Goal: Information Seeking & Learning: Learn about a topic

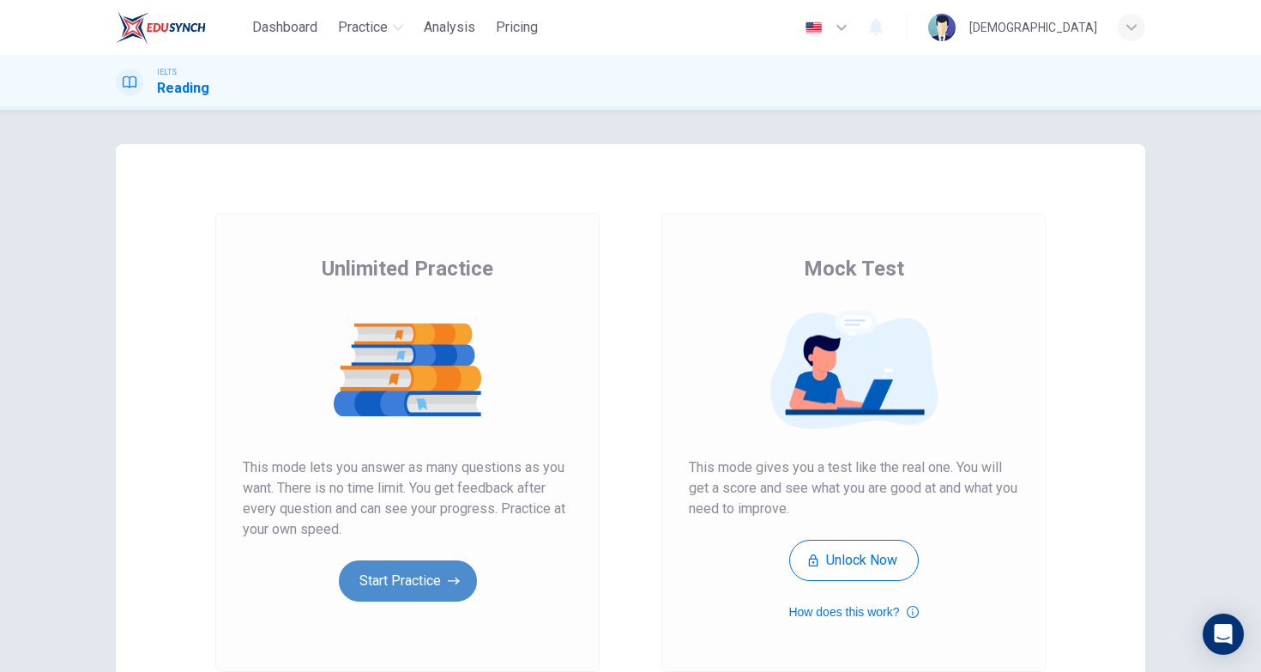
click at [420, 572] on button "Start Practice" at bounding box center [408, 580] width 138 height 41
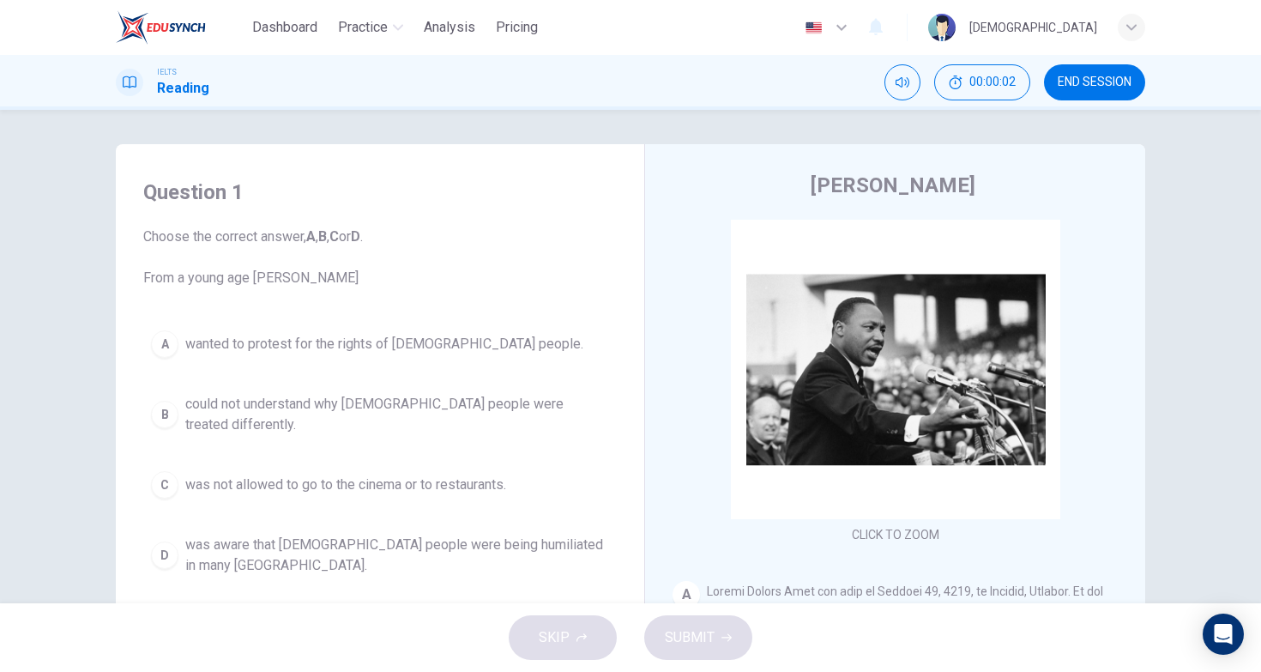
click at [569, 320] on div "Question 1 Choose the correct answer, A , B , C or D . From a young age [PERSON…" at bounding box center [380, 380] width 501 height 439
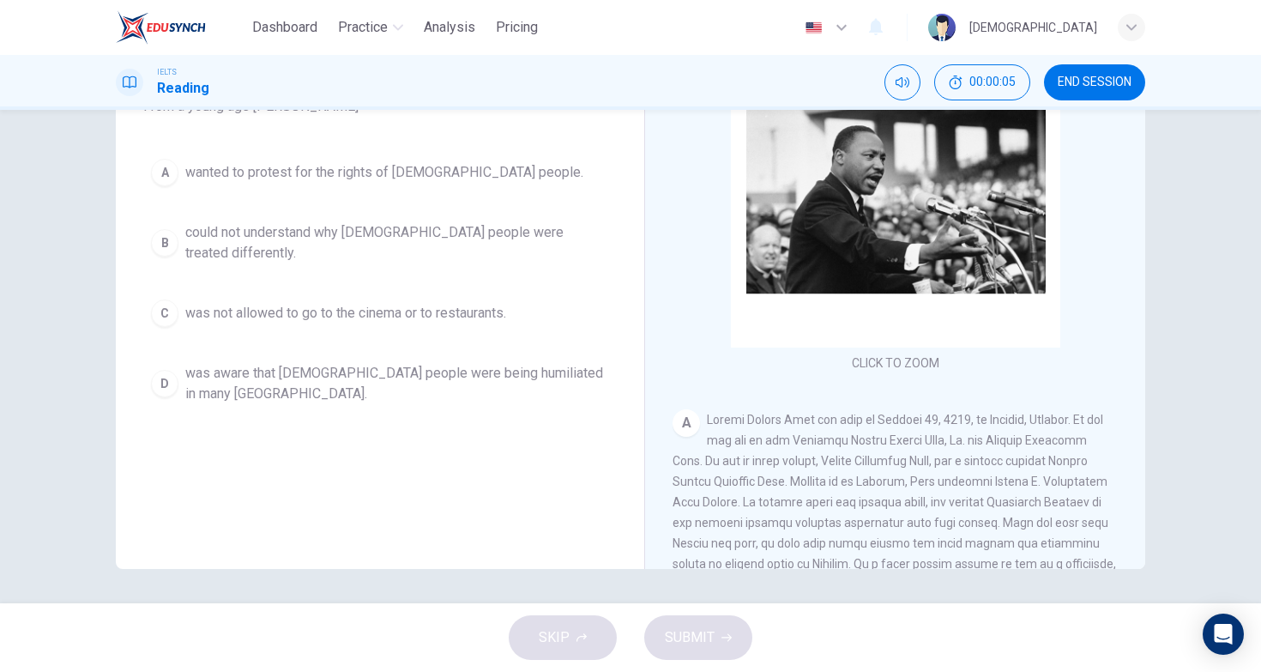
scroll to position [172, 0]
click at [856, 411] on div "A" at bounding box center [896, 543] width 446 height 268
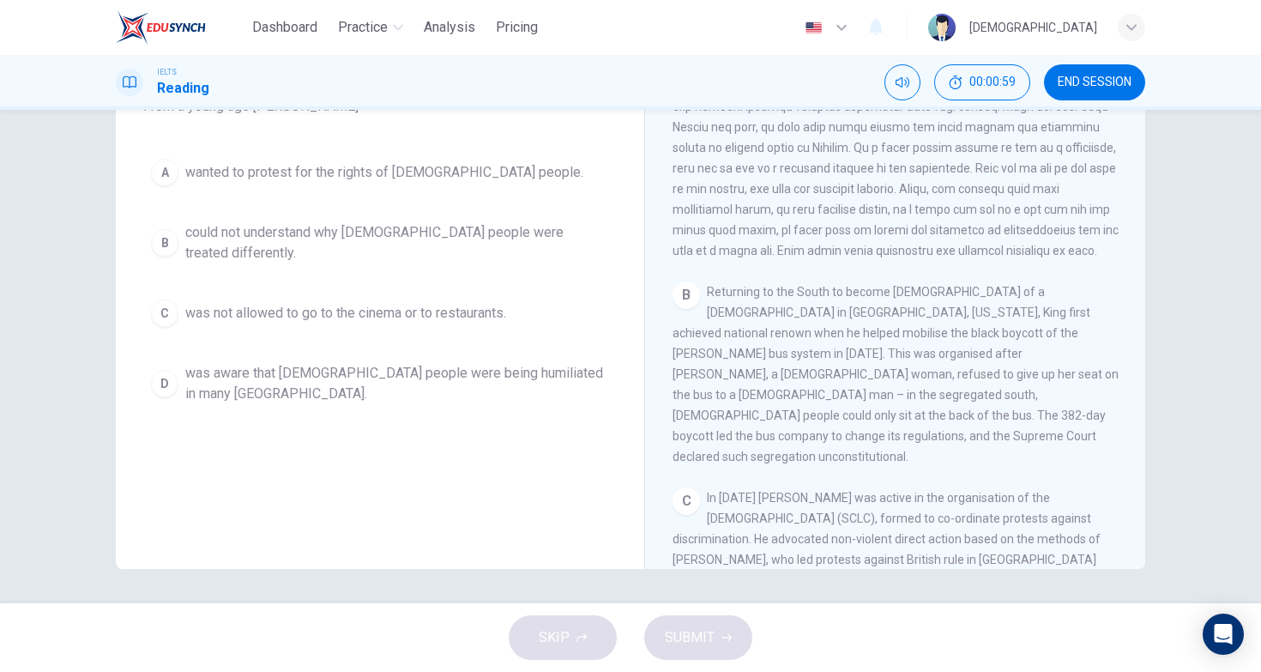
scroll to position [414, 0]
click at [612, 430] on div "Question 1 Choose the correct answer, A , B , C or D . From a young age [PERSON…" at bounding box center [380, 279] width 501 height 579
click at [289, 364] on span "was aware that [DEMOGRAPHIC_DATA] people were being humiliated in many [GEOGRAP…" at bounding box center [397, 383] width 424 height 41
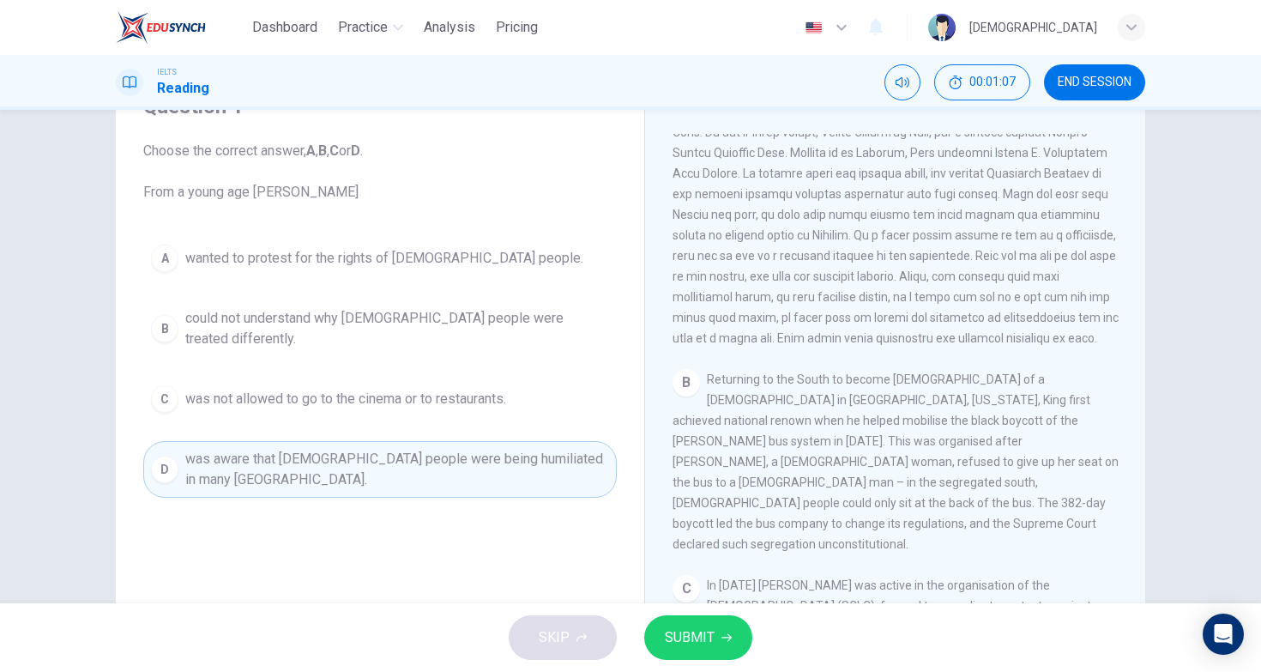
scroll to position [72, 0]
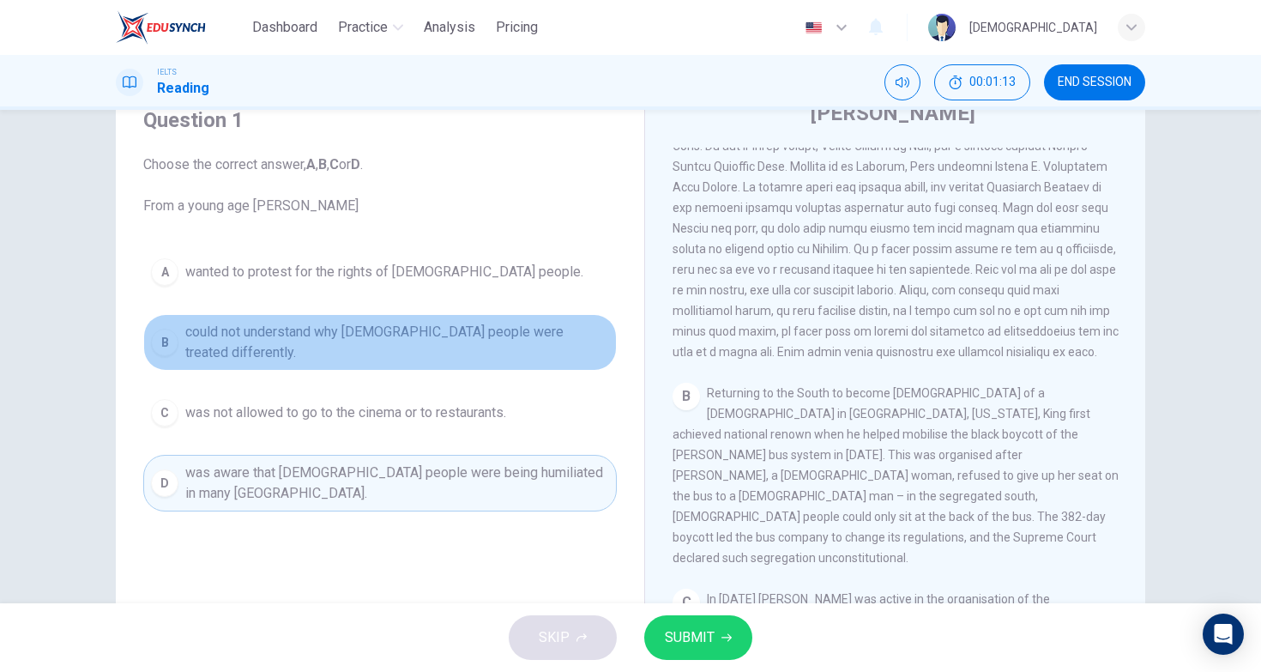
click at [405, 339] on span "could not understand why [DEMOGRAPHIC_DATA] people were treated differently." at bounding box center [397, 342] width 424 height 41
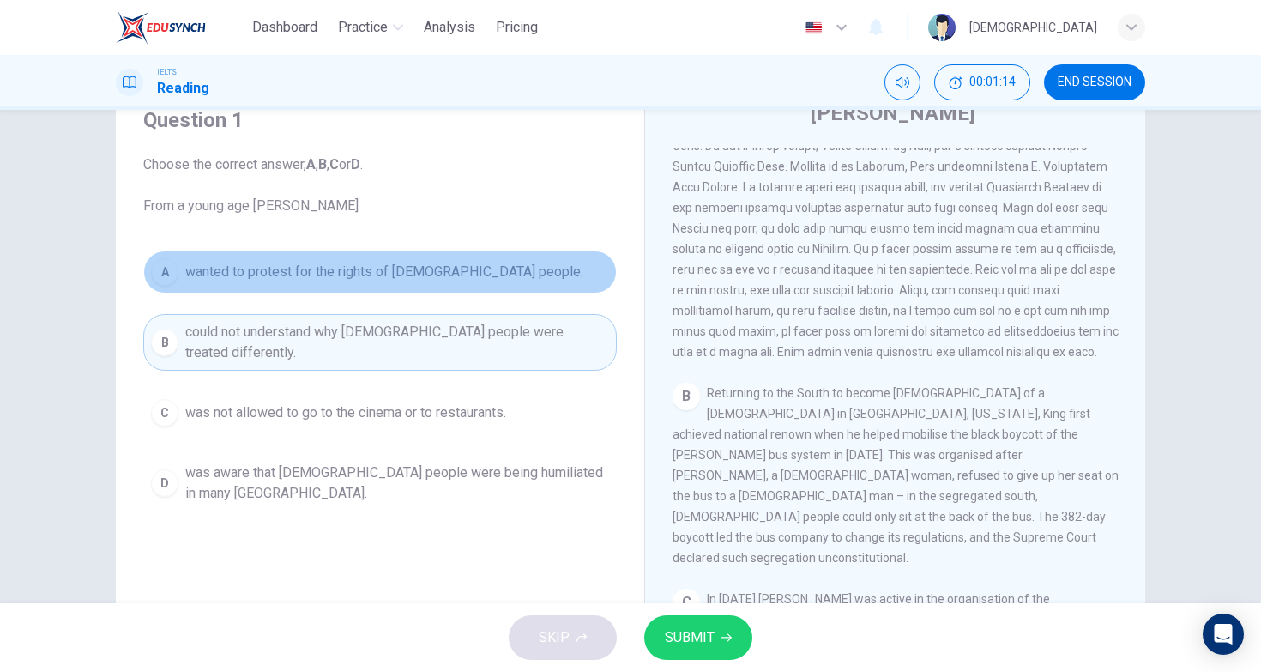
click at [312, 256] on button "A wanted to protest for the rights of [DEMOGRAPHIC_DATA] people." at bounding box center [380, 272] width 474 height 43
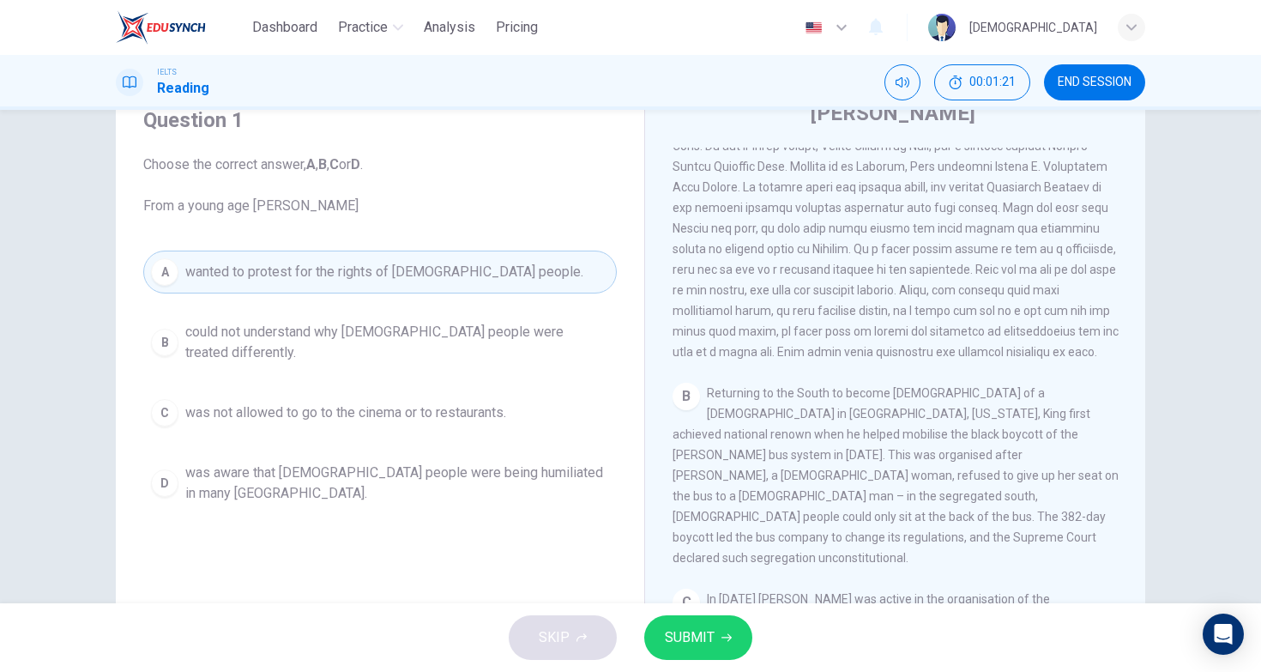
click at [433, 337] on span "could not understand why [DEMOGRAPHIC_DATA] people were treated differently." at bounding box center [397, 342] width 424 height 41
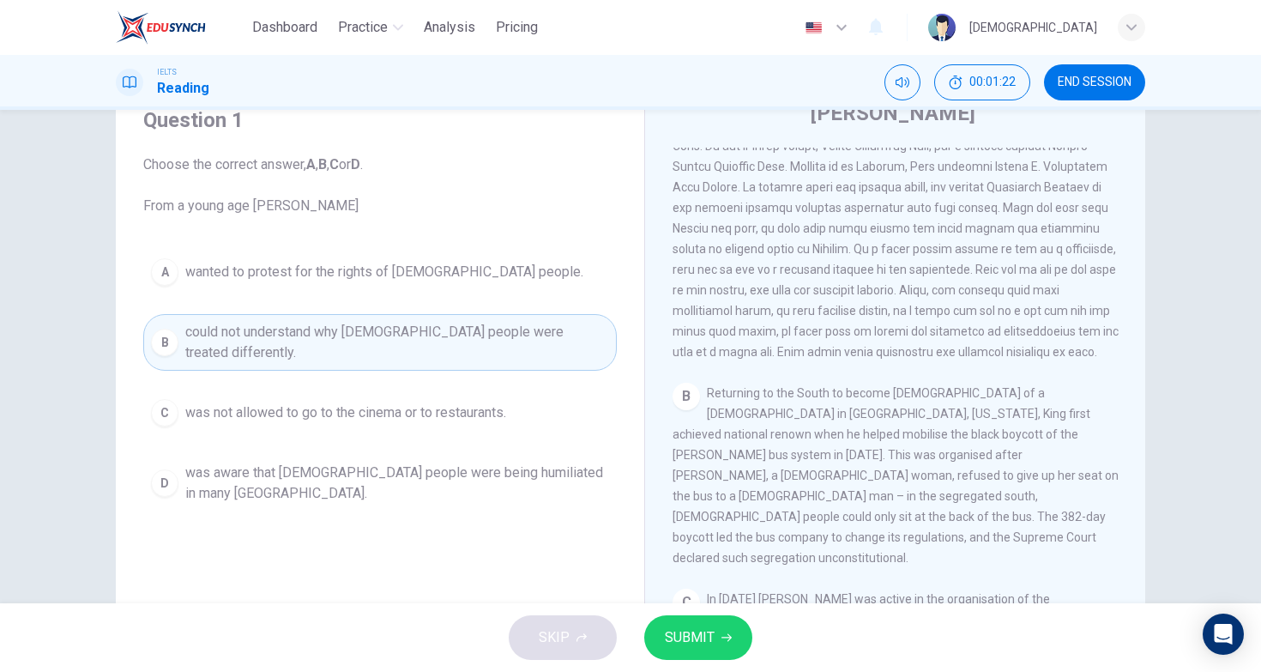
click at [283, 402] on span "was not allowed to go to the cinema or to restaurants." at bounding box center [345, 412] width 321 height 21
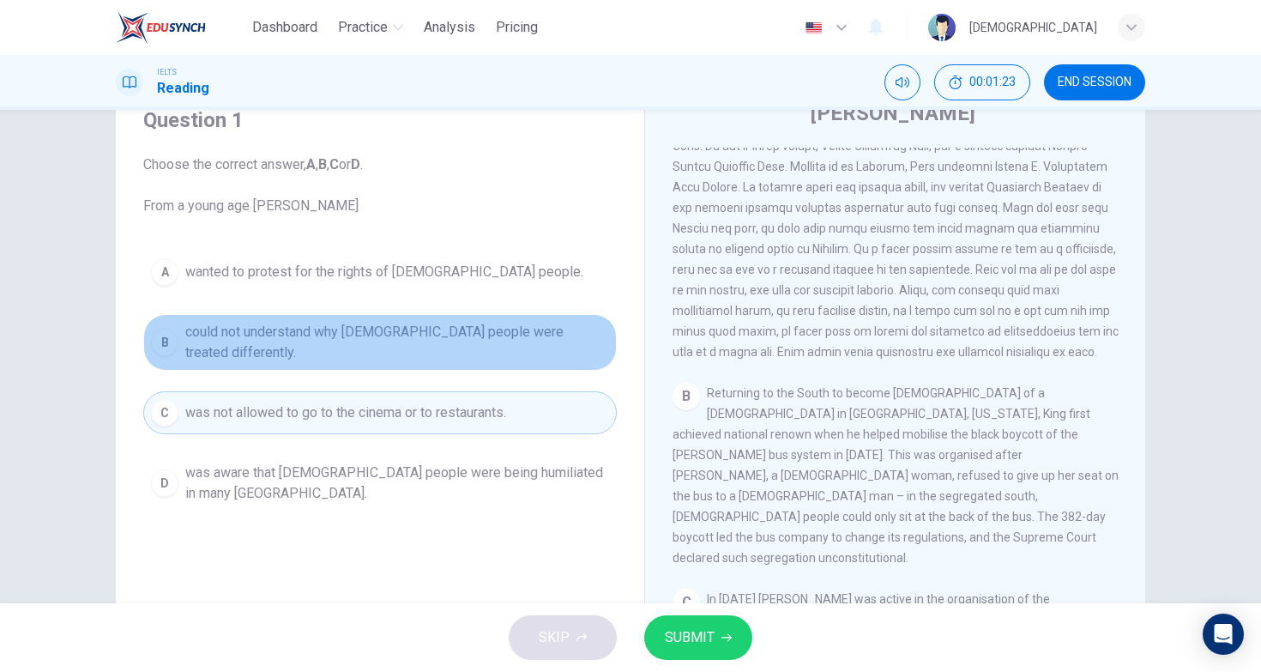
click at [438, 340] on span "could not understand why [DEMOGRAPHIC_DATA] people were treated differently." at bounding box center [397, 342] width 424 height 41
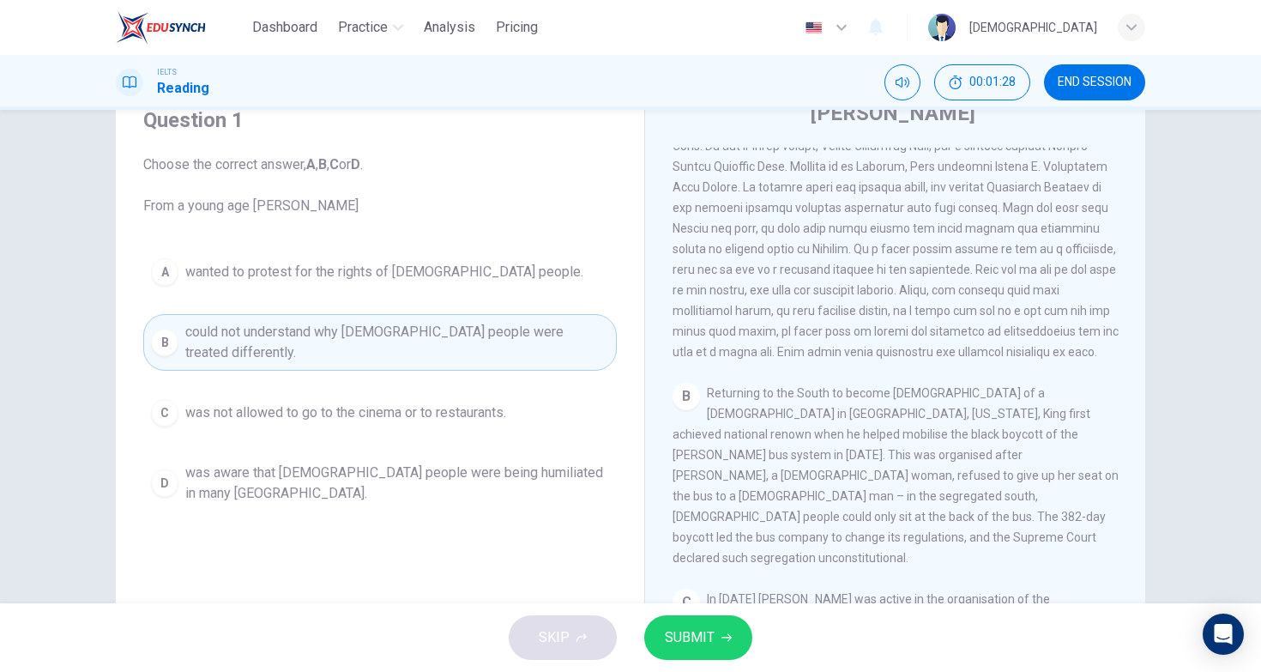
click at [778, 304] on span at bounding box center [896, 228] width 446 height 261
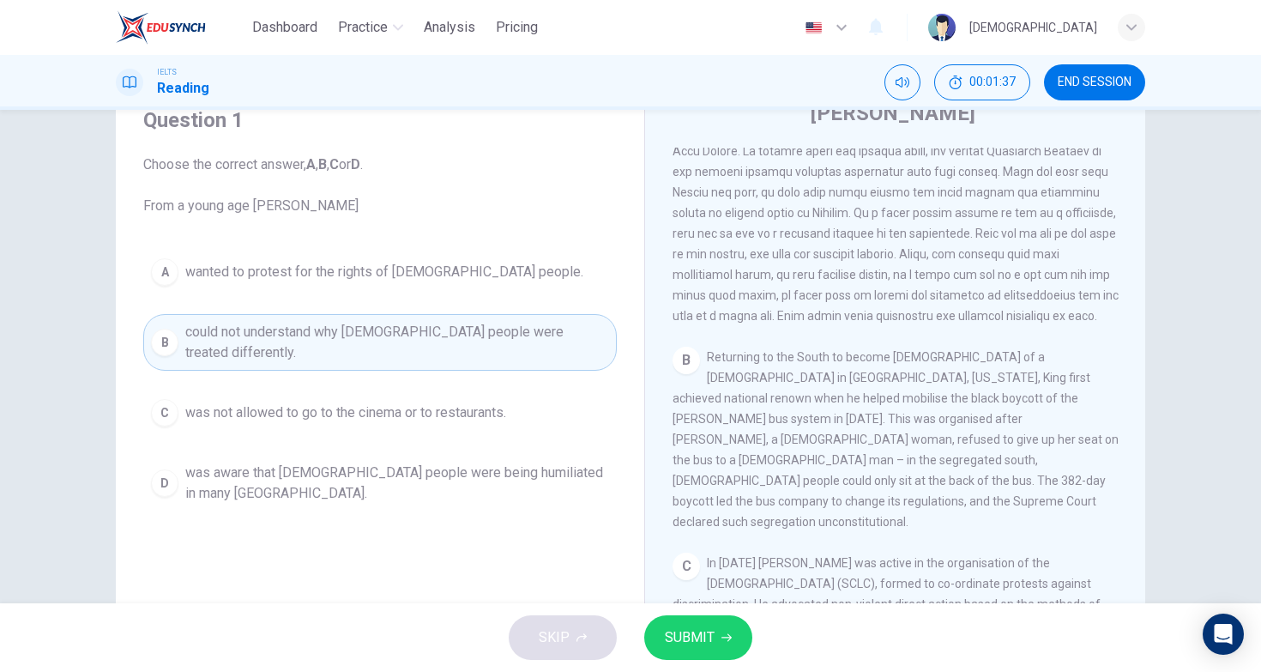
scroll to position [439, 0]
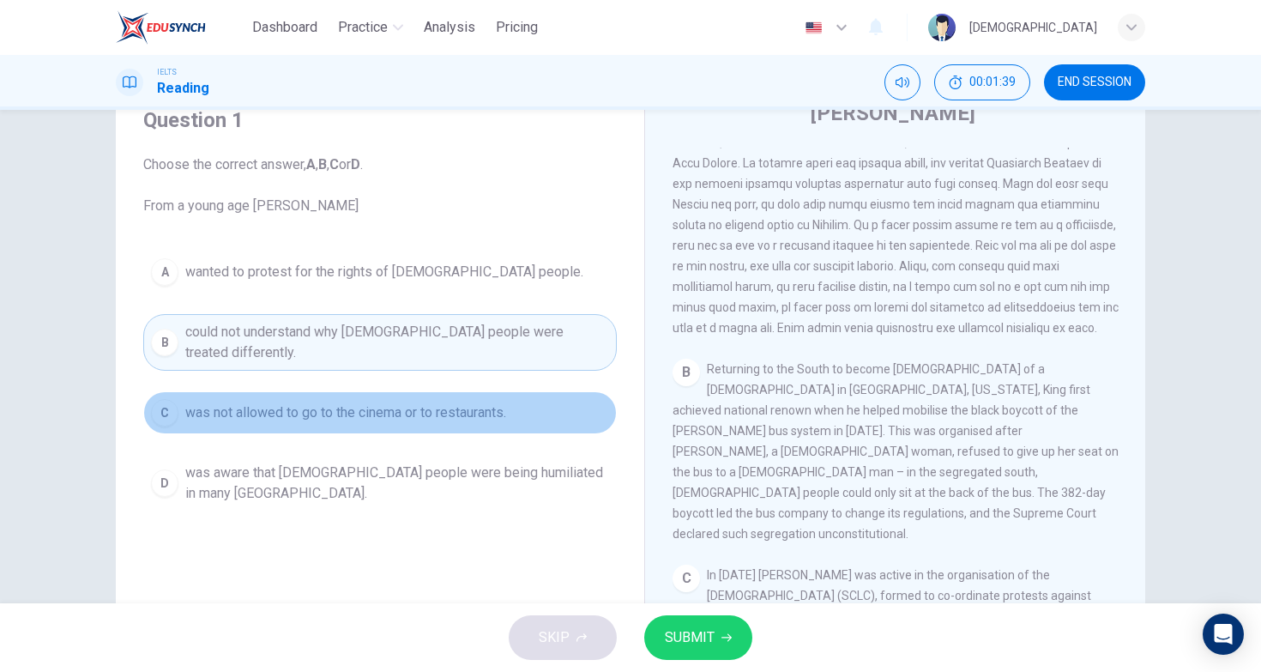
click at [270, 402] on span "was not allowed to go to the cinema or to restaurants." at bounding box center [345, 412] width 321 height 21
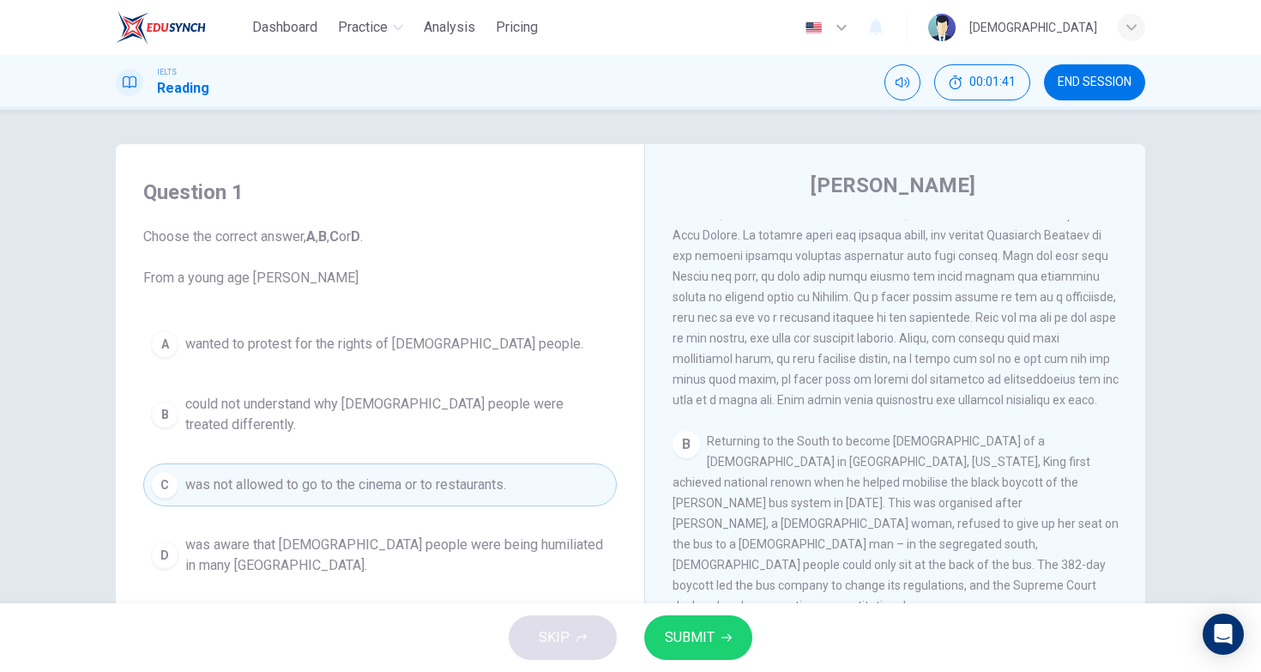
scroll to position [0, 0]
click at [836, 331] on span at bounding box center [896, 276] width 446 height 261
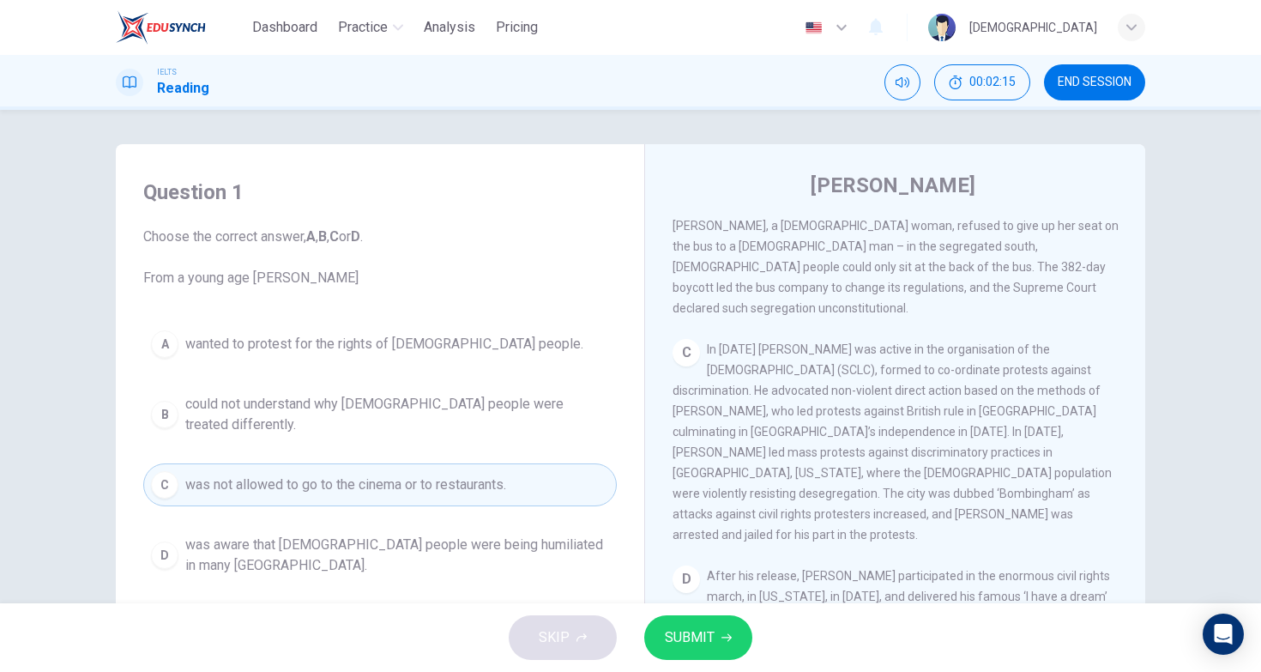
scroll to position [757, 0]
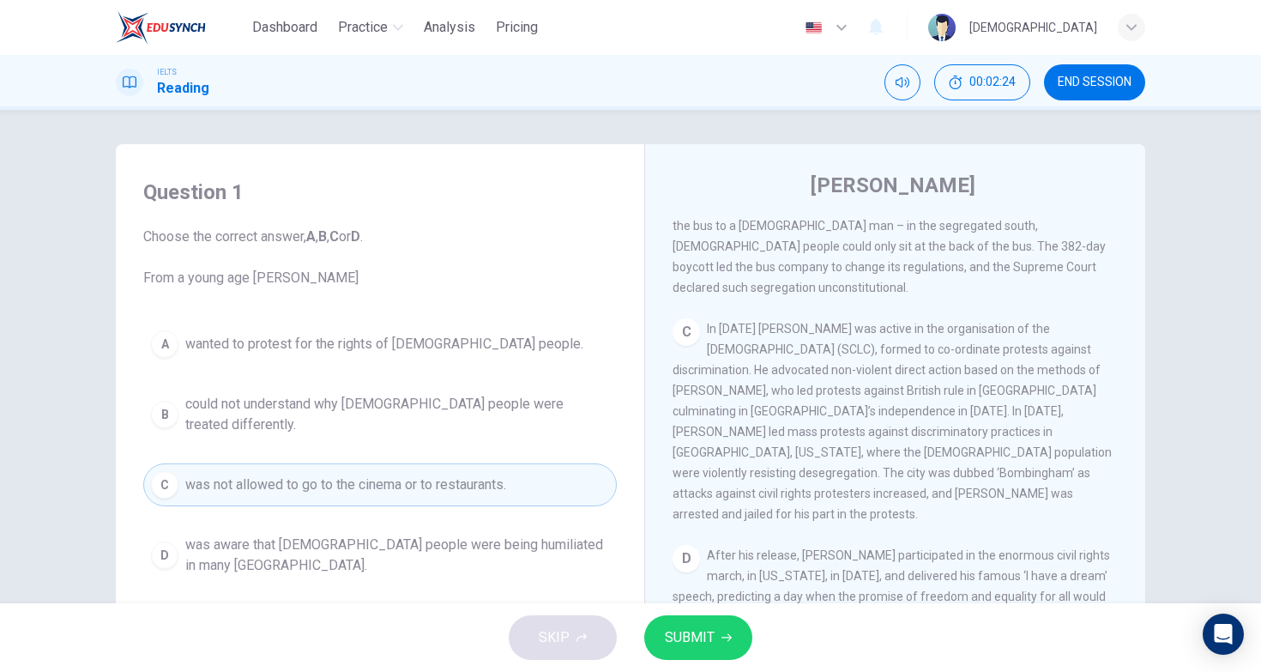
click at [331, 359] on button "A wanted to protest for the rights of [DEMOGRAPHIC_DATA] people." at bounding box center [380, 344] width 474 height 43
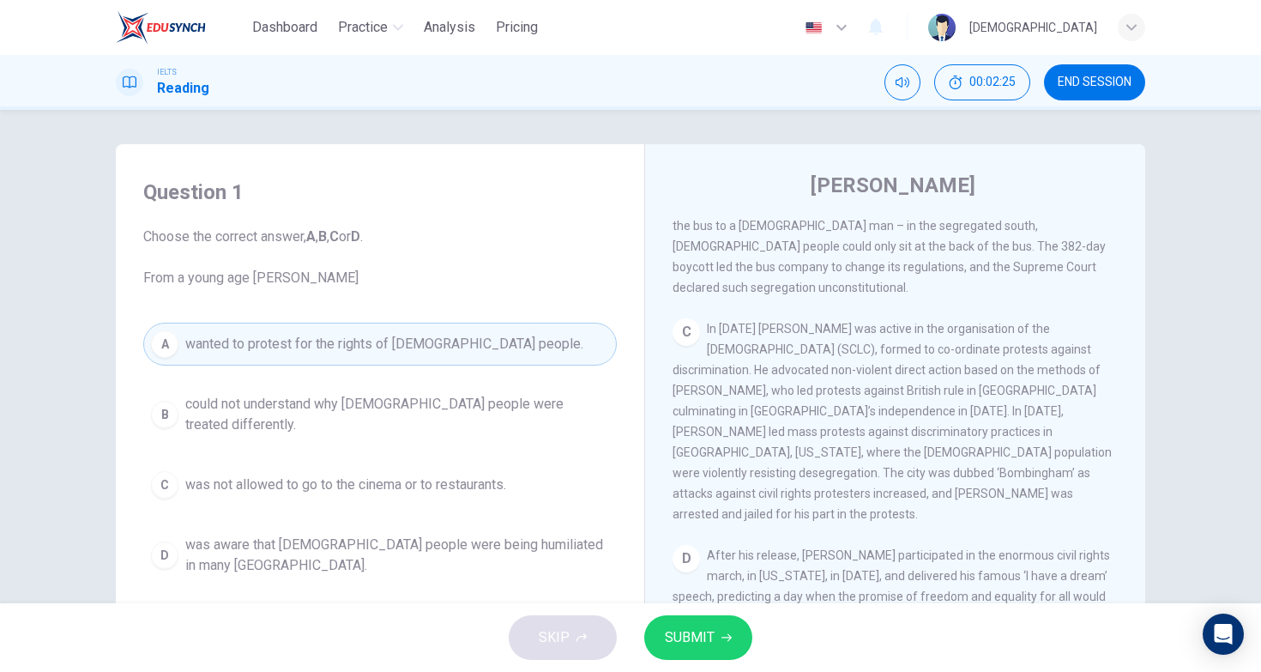
click at [681, 622] on button "SUBMIT" at bounding box center [698, 637] width 108 height 45
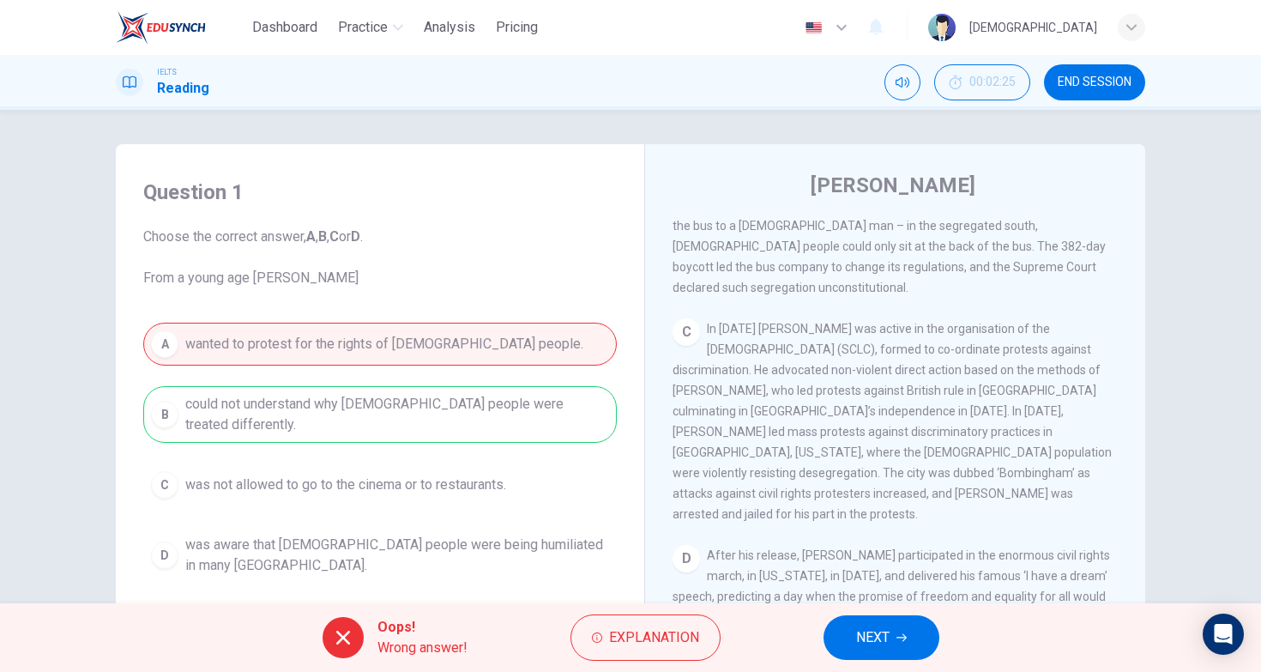
click at [861, 662] on div "Oops! Wrong answer! Explanation NEXT" at bounding box center [630, 637] width 1261 height 69
click at [877, 637] on span "NEXT" at bounding box center [872, 638] width 33 height 24
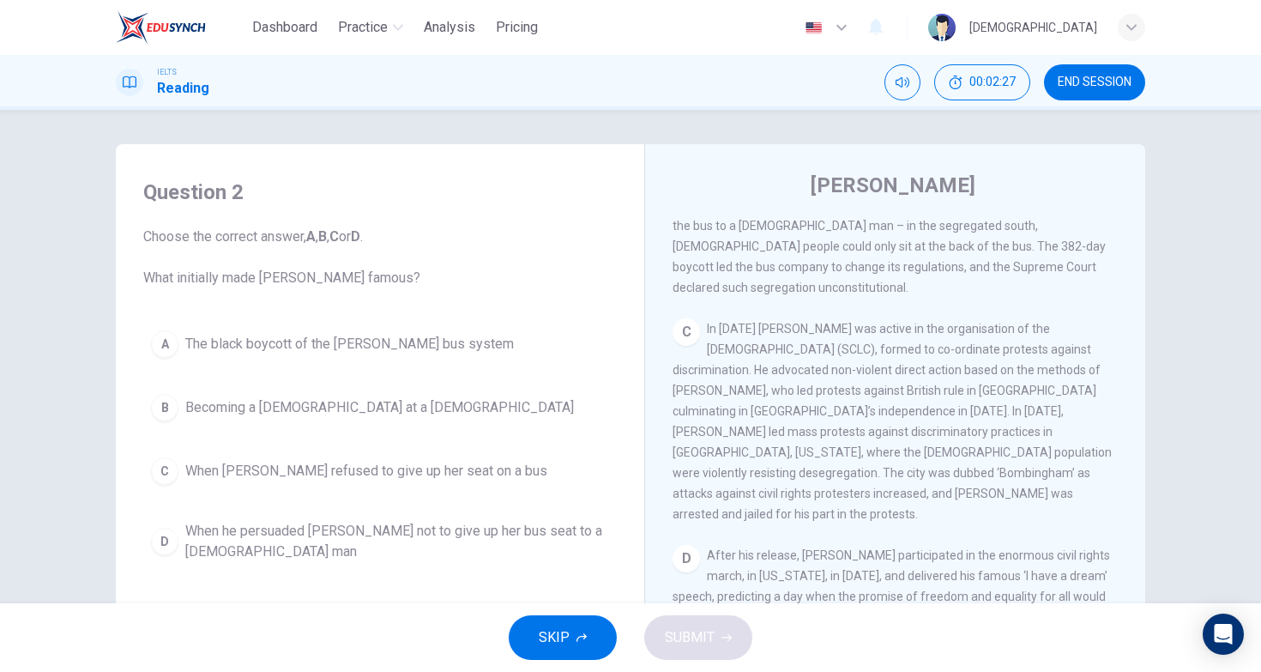
click at [264, 338] on span "The black boycott of the [PERSON_NAME] bus system" at bounding box center [349, 344] width 329 height 21
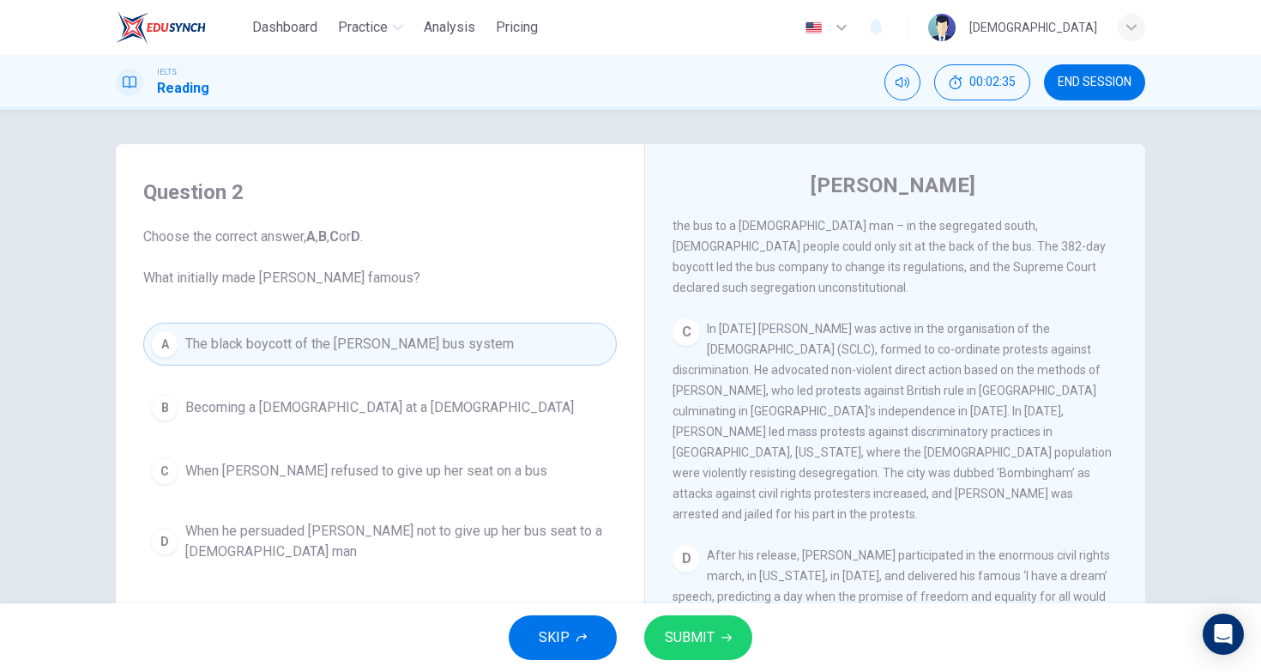
scroll to position [0, 0]
click at [996, 321] on div "C In [DATE] King was active in the organisation of the [DEMOGRAPHIC_DATA] (SCLC…" at bounding box center [896, 421] width 446 height 206
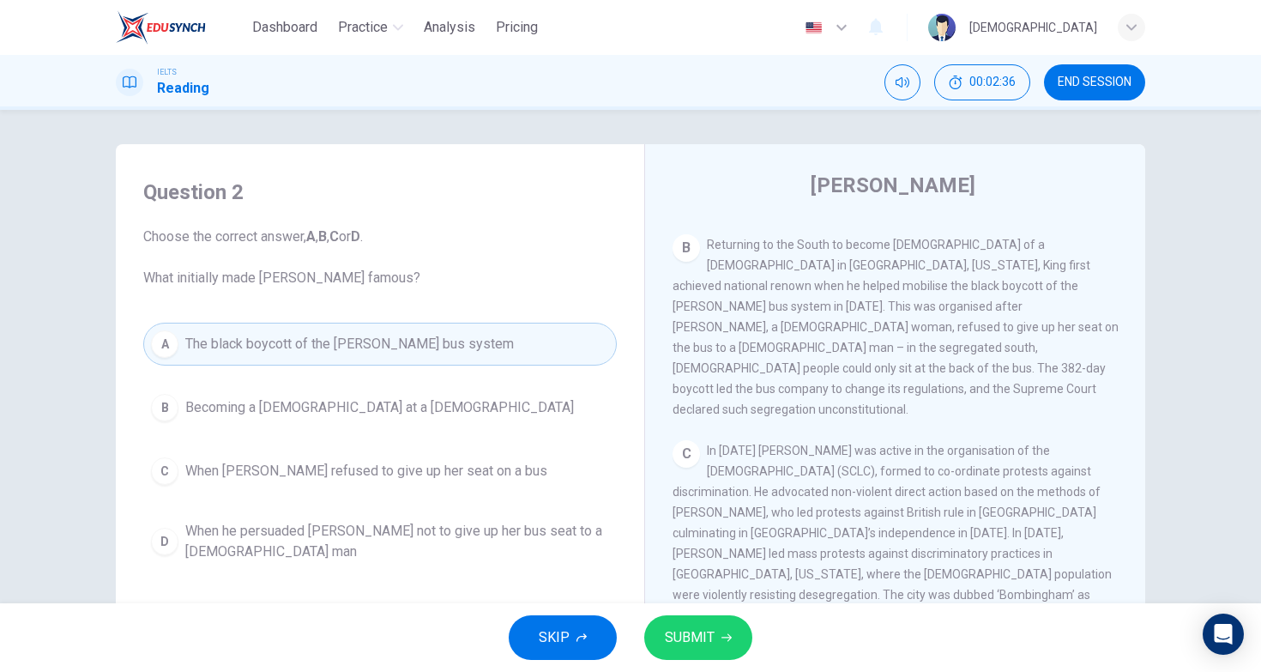
scroll to position [549, 0]
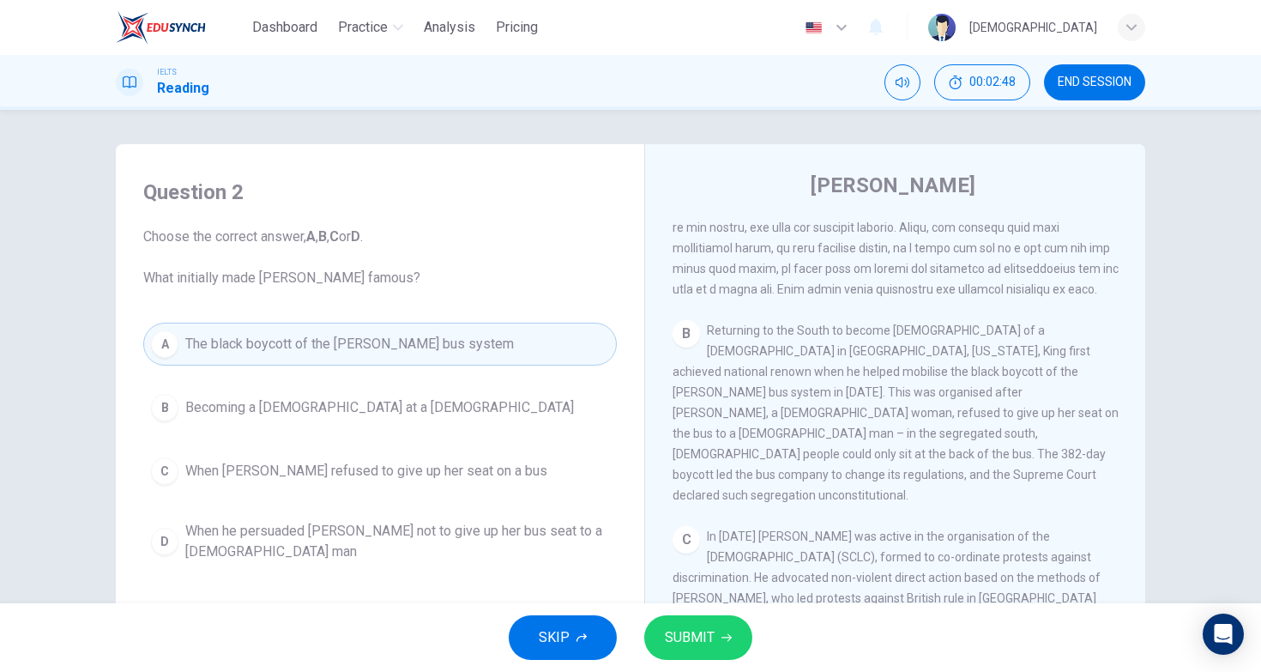
click at [683, 628] on span "SUBMIT" at bounding box center [690, 638] width 50 height 24
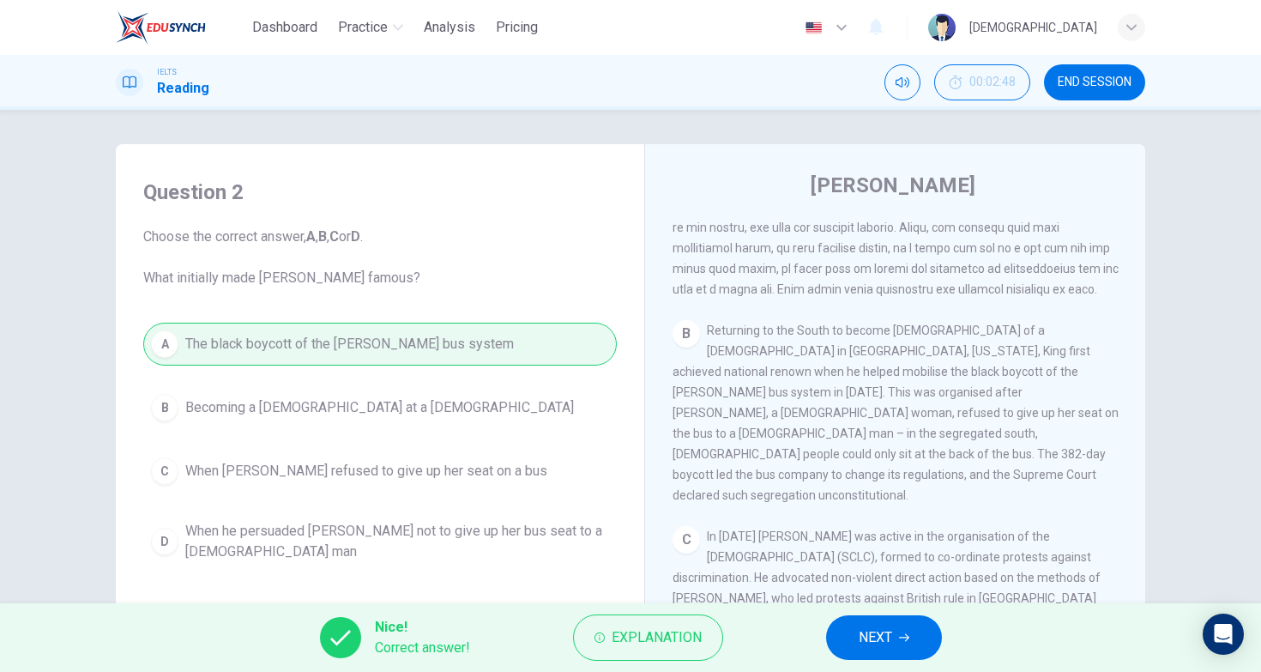
click at [886, 638] on span "NEXT" at bounding box center [875, 638] width 33 height 24
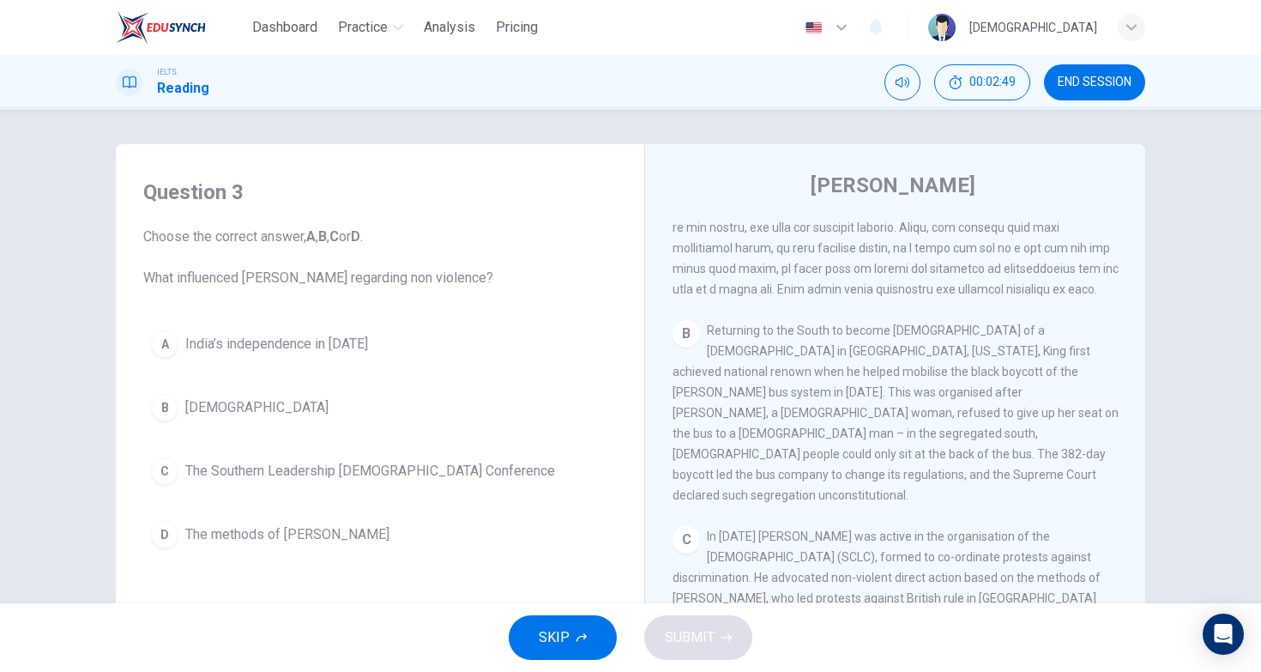
click at [876, 370] on span "Returning to the South to become [DEMOGRAPHIC_DATA] of a [DEMOGRAPHIC_DATA] in …" at bounding box center [896, 413] width 446 height 178
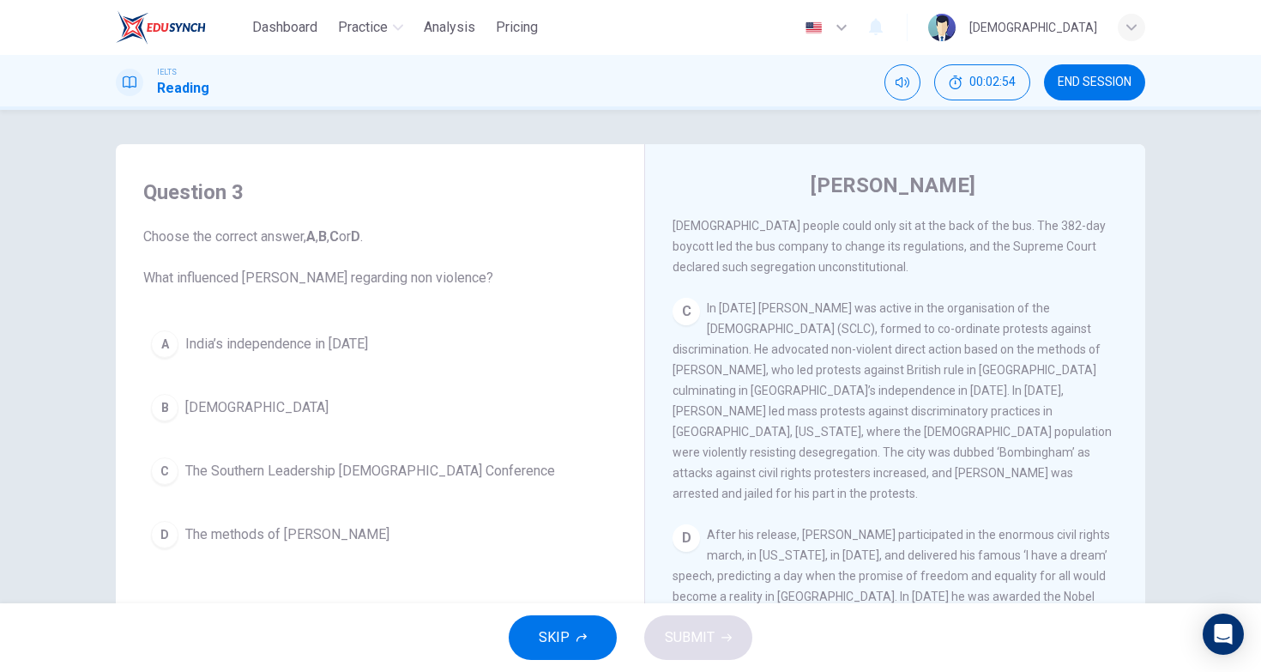
scroll to position [772, 0]
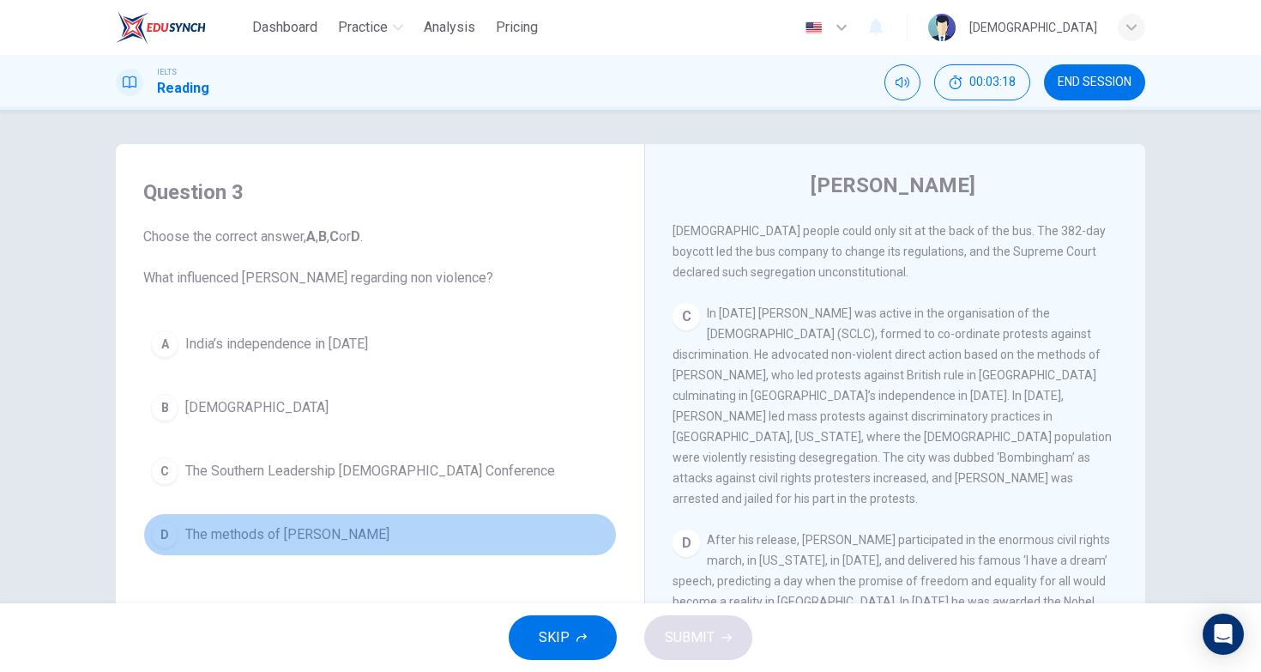
click at [315, 528] on span "The methods of [PERSON_NAME]" at bounding box center [287, 534] width 204 height 21
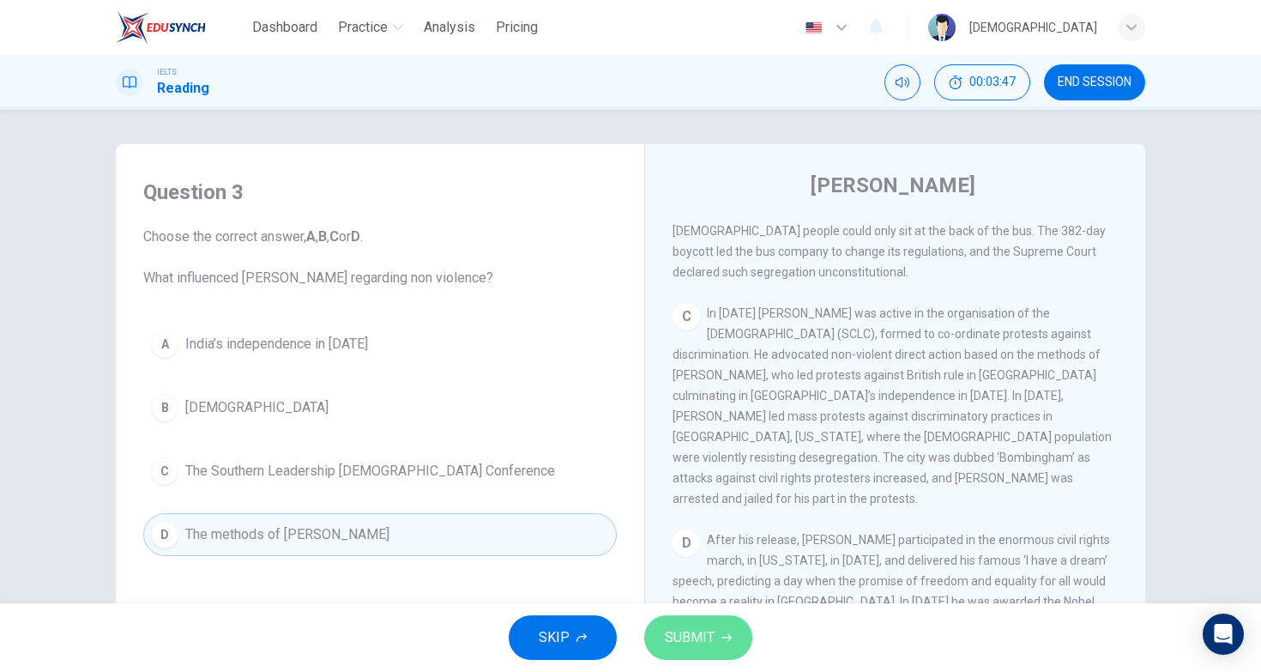
click at [718, 638] on button "SUBMIT" at bounding box center [698, 637] width 108 height 45
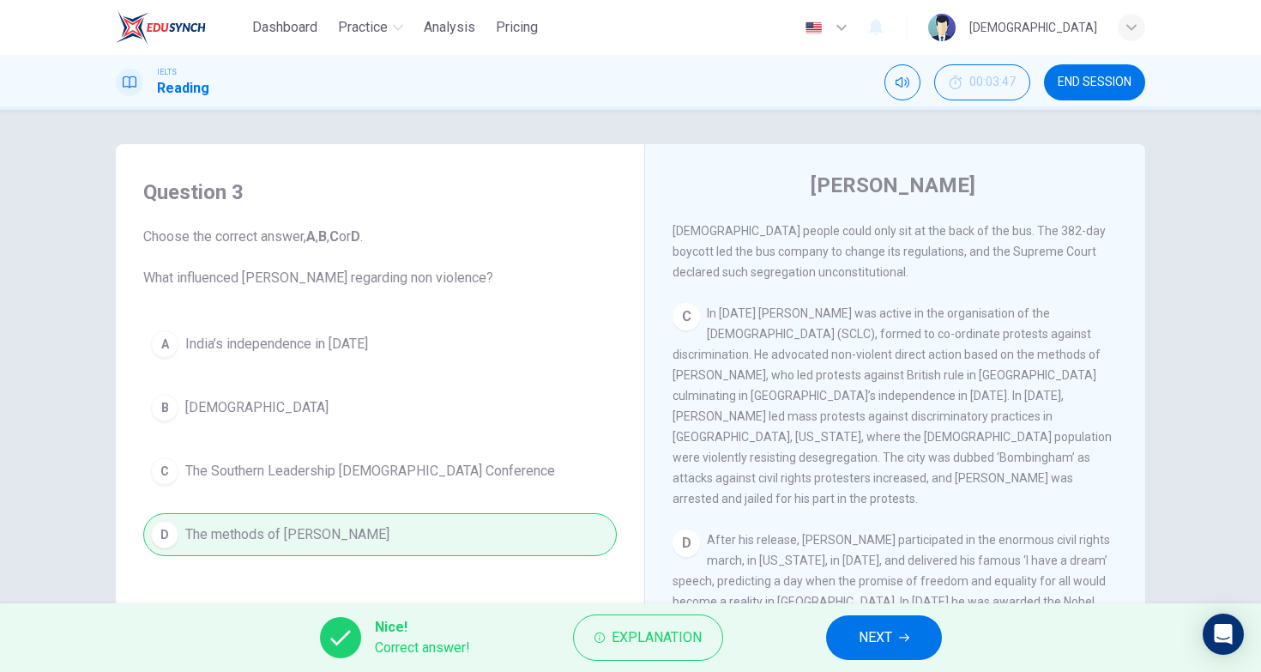
click at [862, 612] on div "Nice! Correct answer! Explanation NEXT" at bounding box center [630, 637] width 1261 height 69
click at [862, 623] on button "NEXT" at bounding box center [884, 637] width 116 height 45
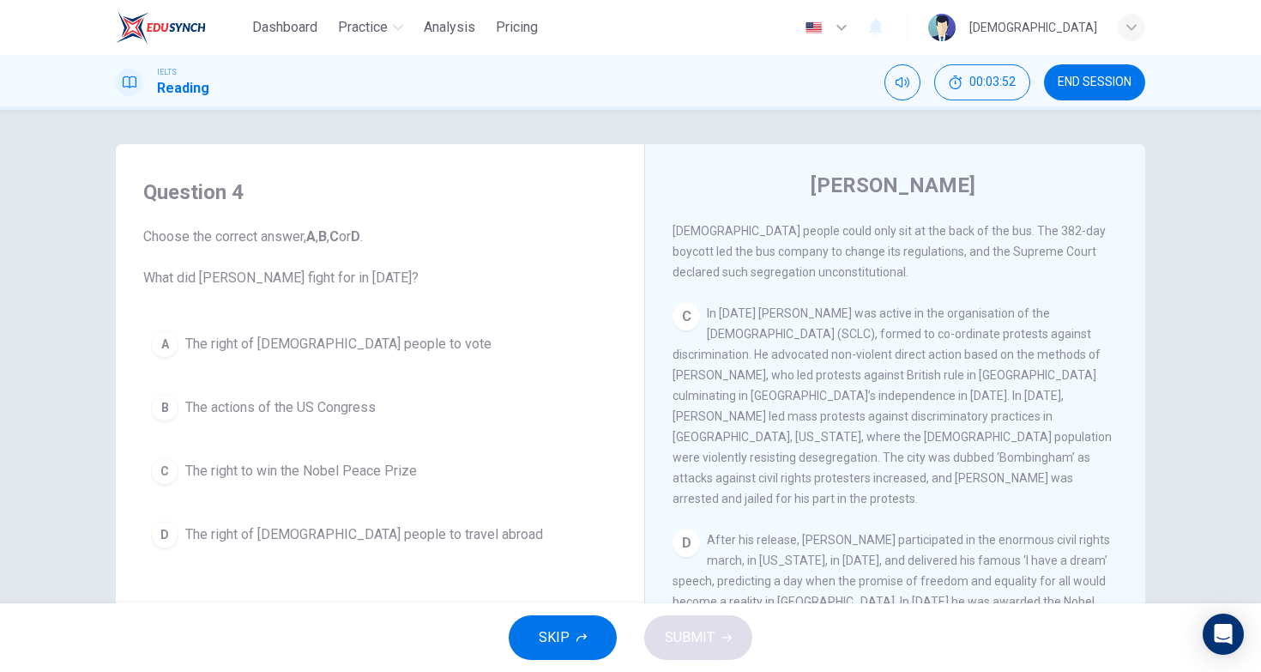
click at [872, 406] on div "C In [DATE] King was active in the organisation of the [DEMOGRAPHIC_DATA] (SCLC…" at bounding box center [896, 406] width 446 height 206
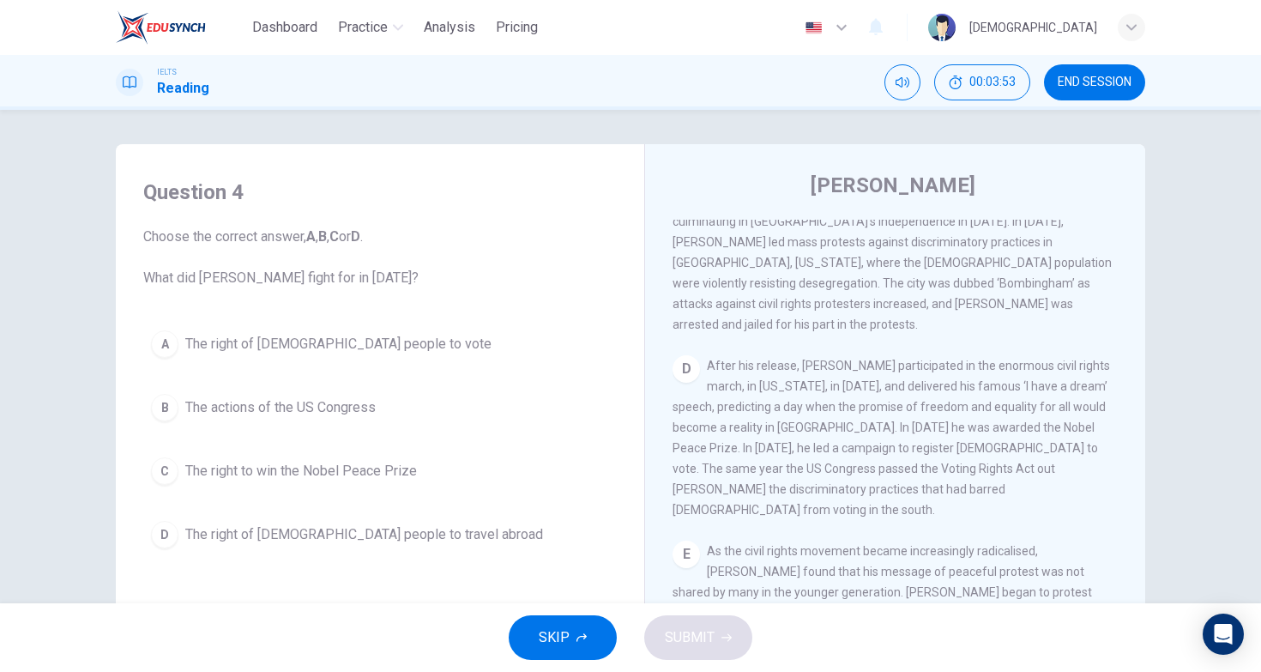
scroll to position [954, 0]
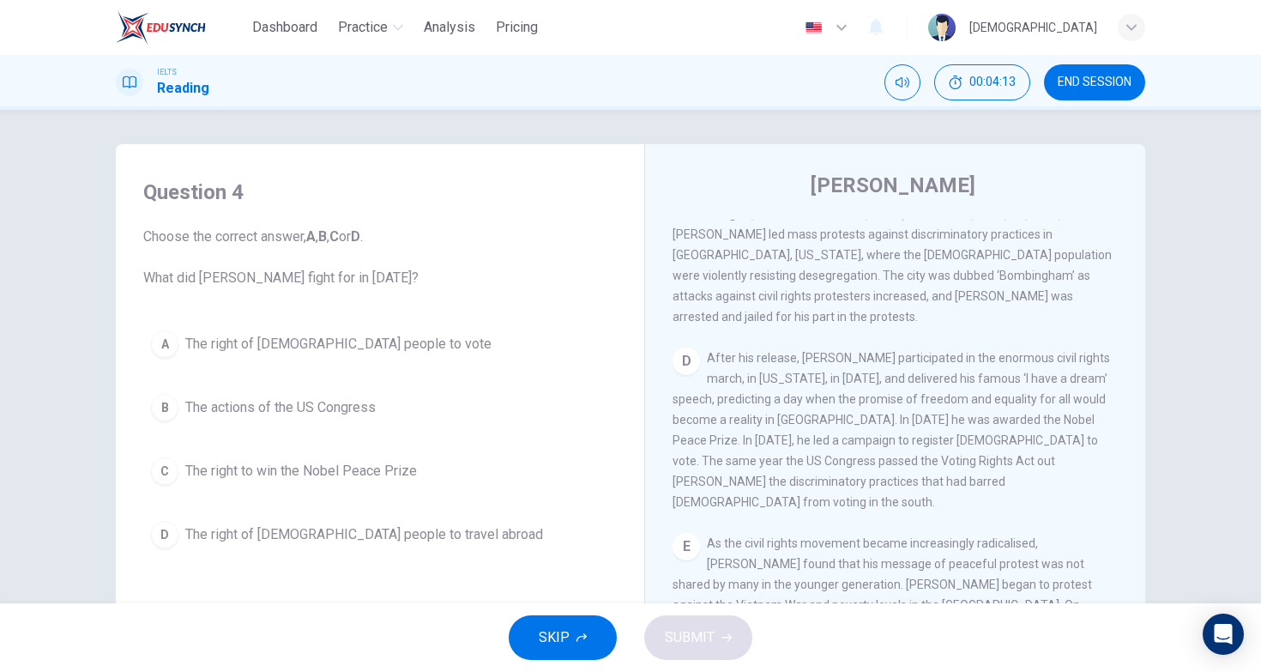
click at [429, 333] on button "A The right of [DEMOGRAPHIC_DATA] people to vote" at bounding box center [380, 344] width 474 height 43
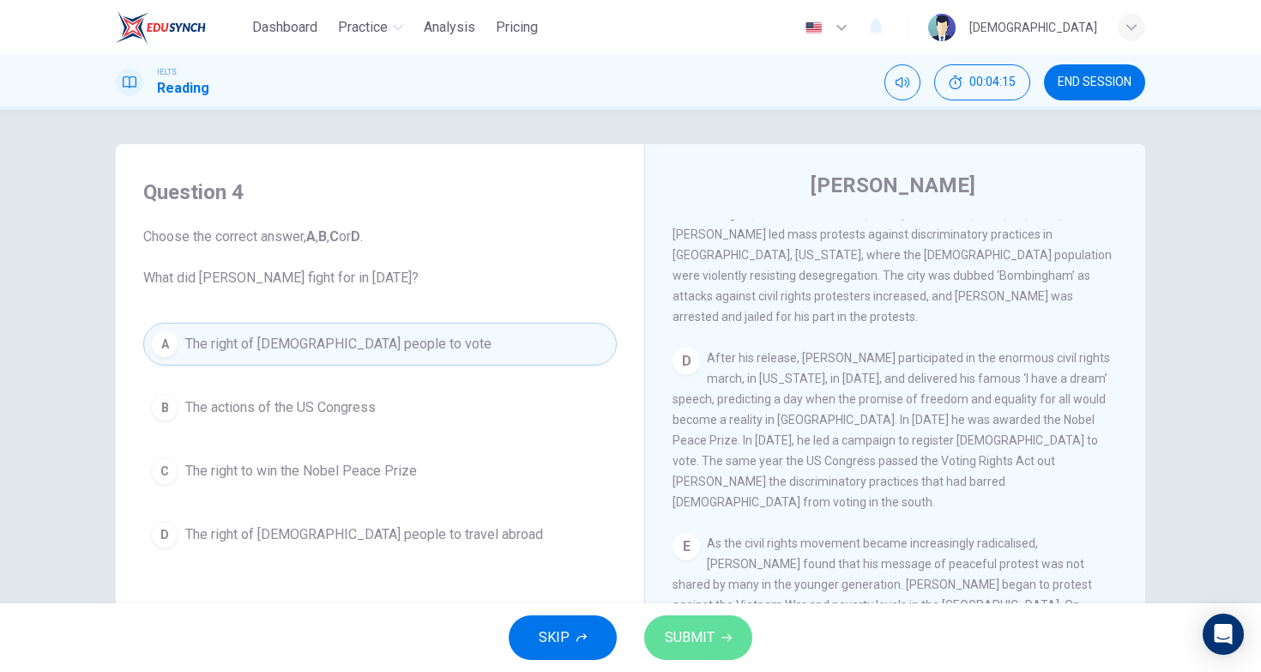
click at [694, 626] on span "SUBMIT" at bounding box center [690, 638] width 50 height 24
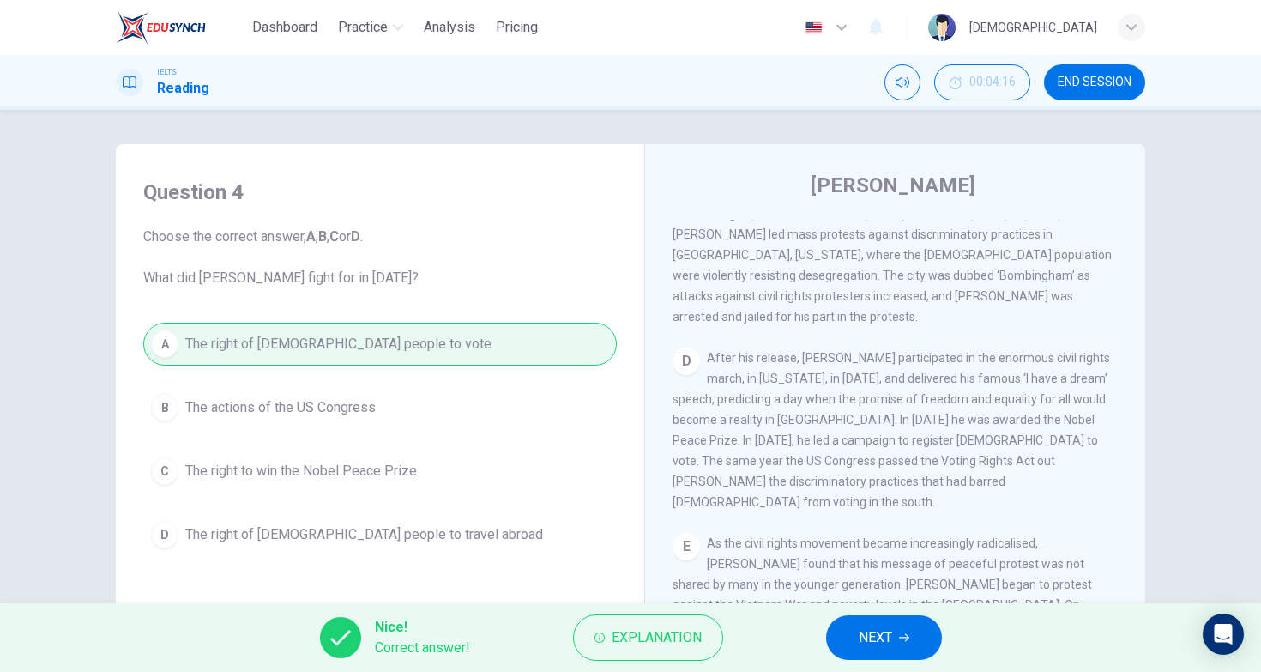
click at [875, 636] on span "NEXT" at bounding box center [875, 638] width 33 height 24
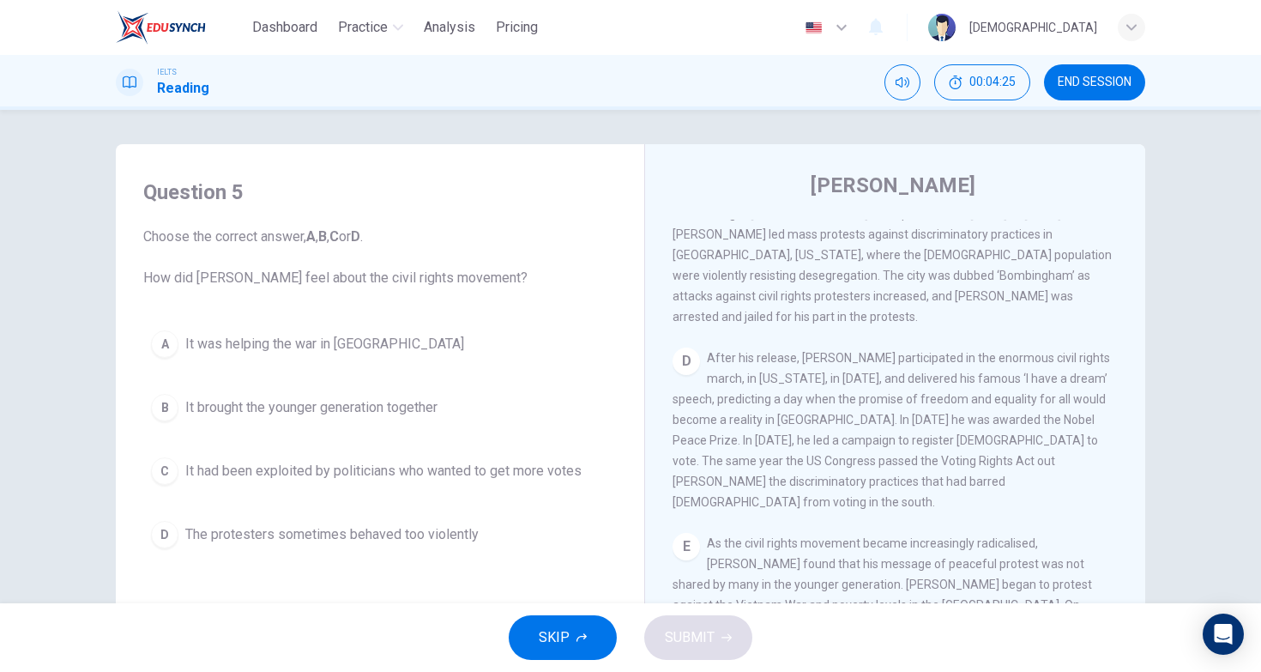
click at [858, 533] on div "E As the civil rights movement became increasingly radicalised, [PERSON_NAME] f…" at bounding box center [896, 667] width 446 height 268
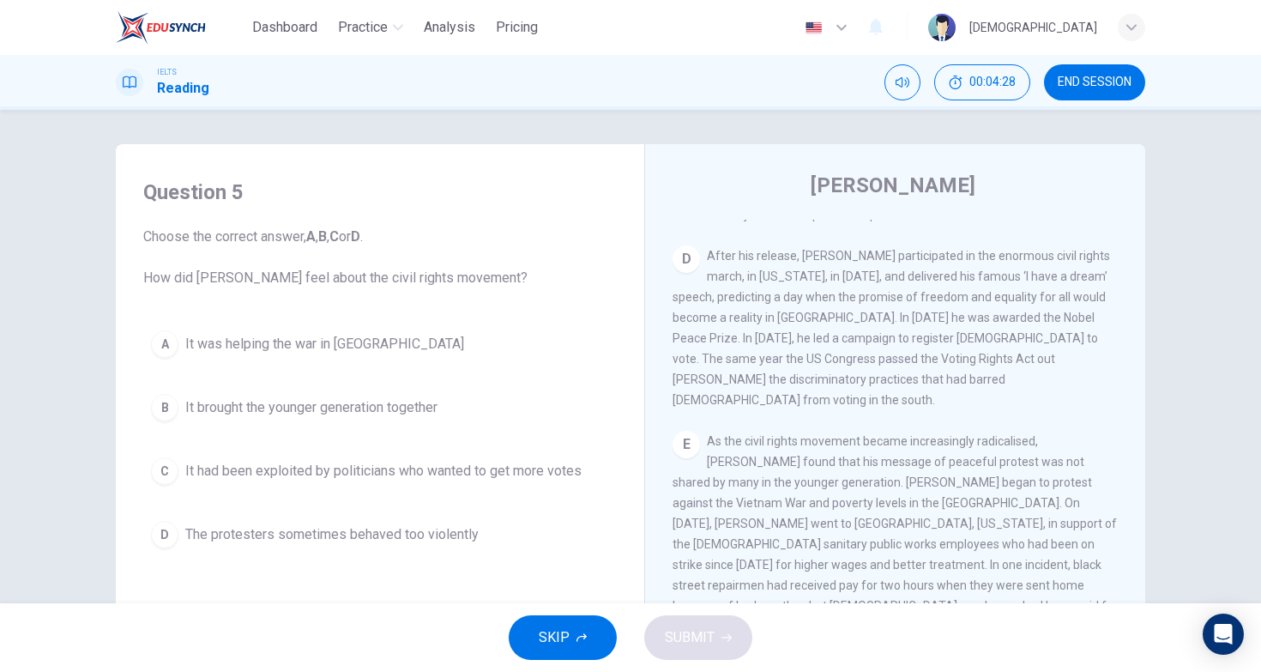
scroll to position [1056, 0]
click at [1189, 369] on div "Question 5 Choose the correct answer, A , B , C or D . How did [PERSON_NAME] fe…" at bounding box center [630, 356] width 1261 height 493
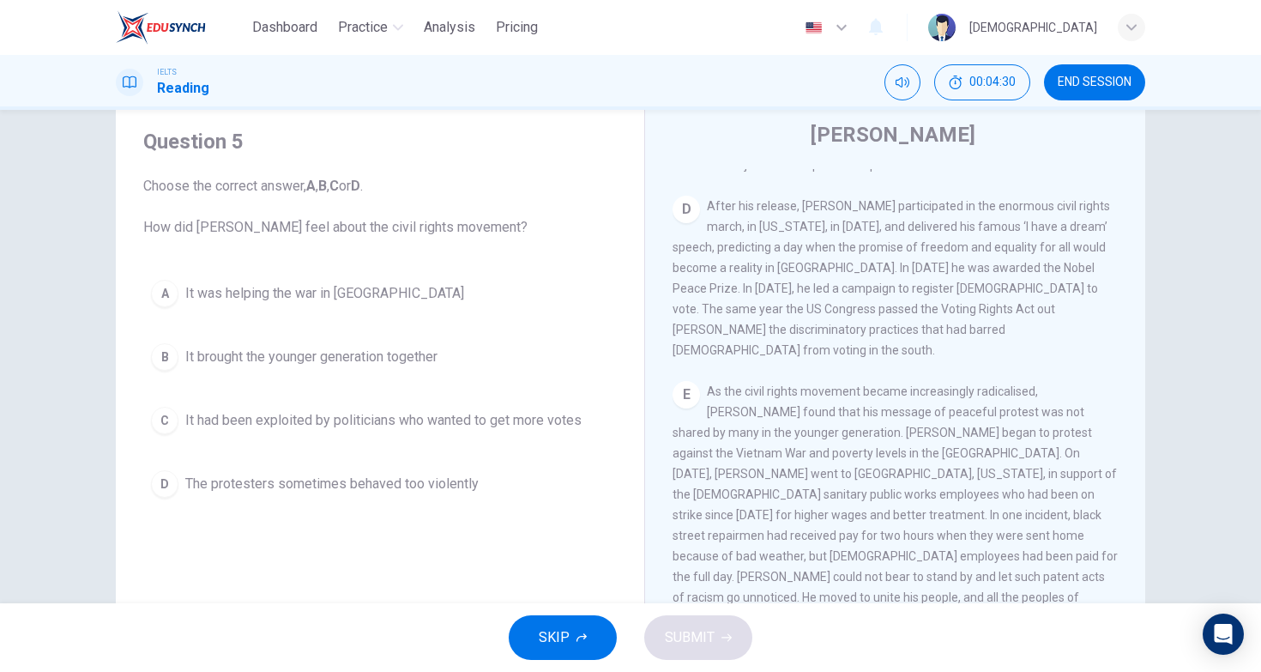
scroll to position [57, 0]
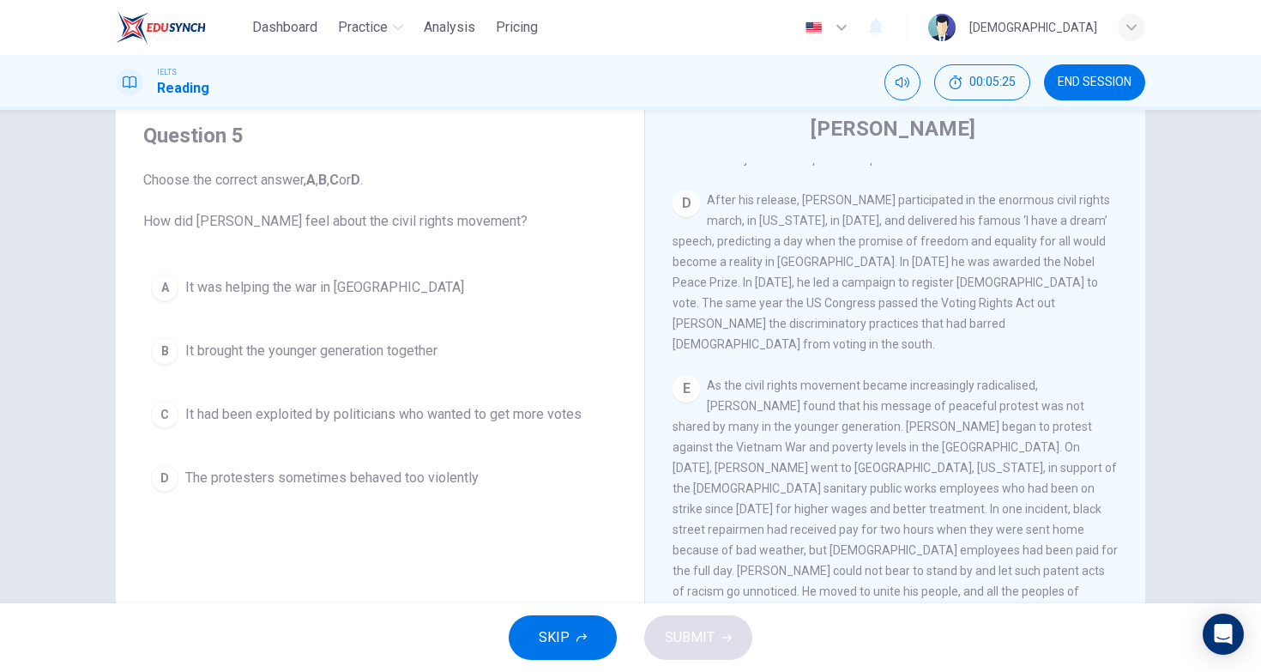
click at [1075, 378] on span "As the civil rights movement became increasingly radicalised, [PERSON_NAME] fou…" at bounding box center [895, 508] width 445 height 261
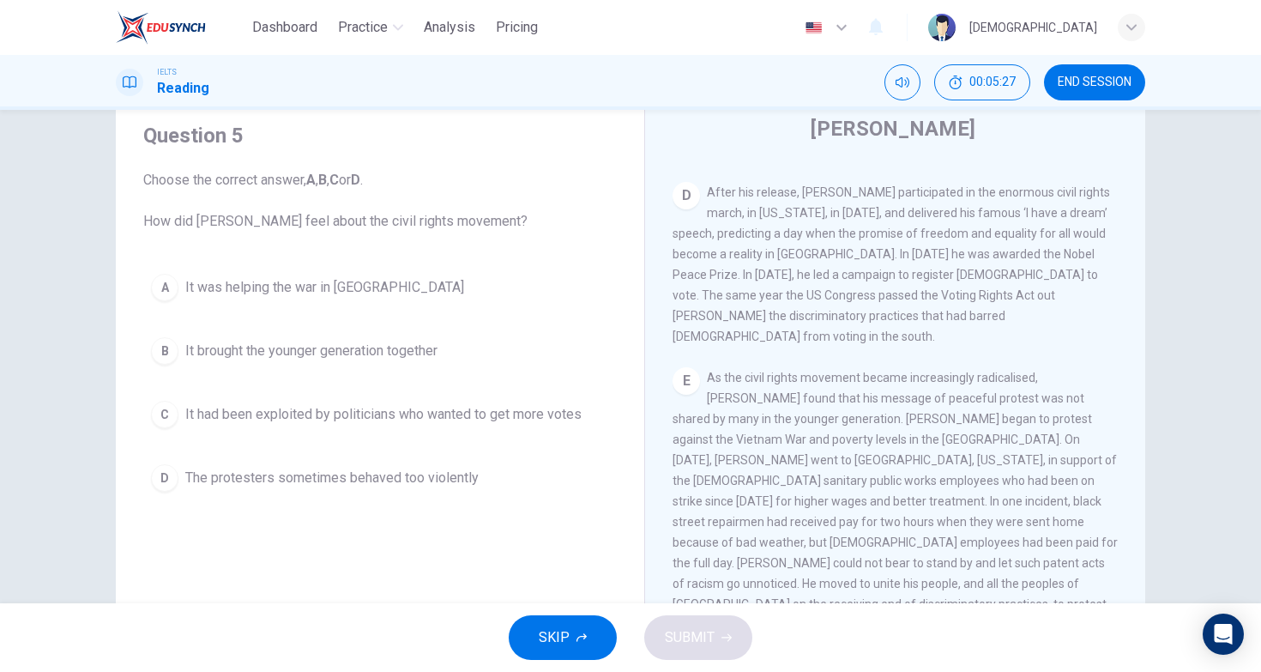
scroll to position [1068, 0]
click at [285, 484] on span "The protesters sometimes behaved too violently" at bounding box center [331, 478] width 293 height 21
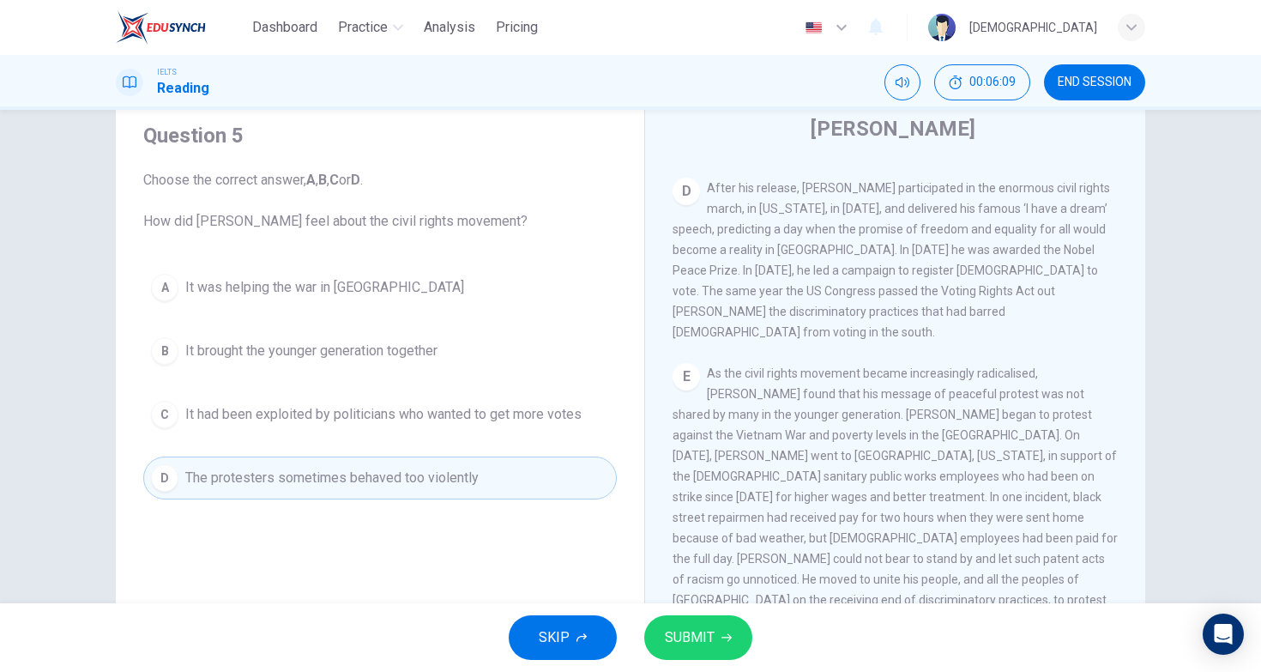
scroll to position [1056, 0]
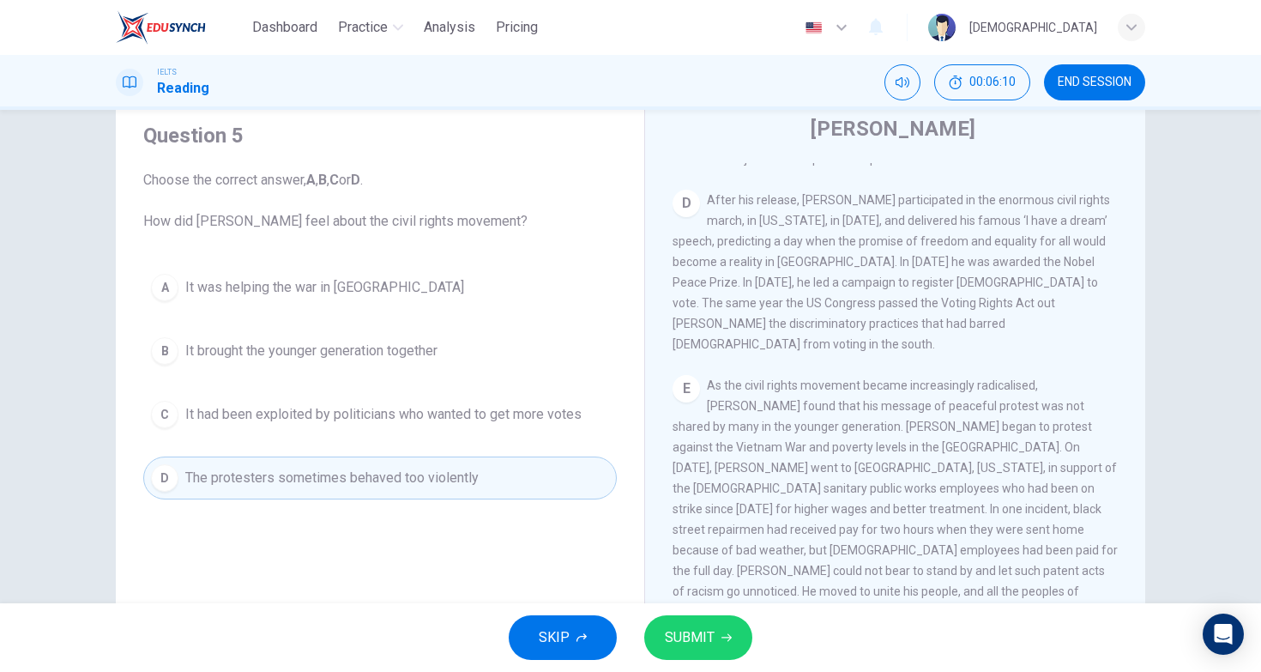
click at [330, 348] on span "It brought the younger generation together" at bounding box center [311, 351] width 252 height 21
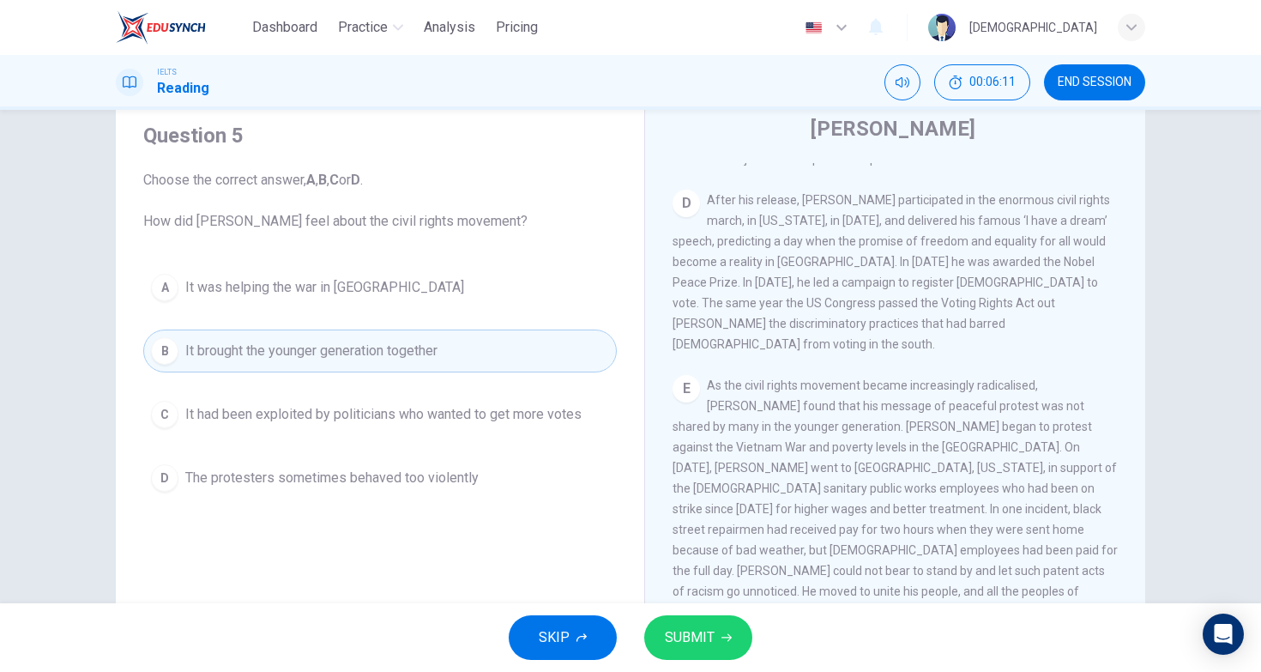
click at [369, 293] on span "It was helping the war in [GEOGRAPHIC_DATA]" at bounding box center [324, 287] width 279 height 21
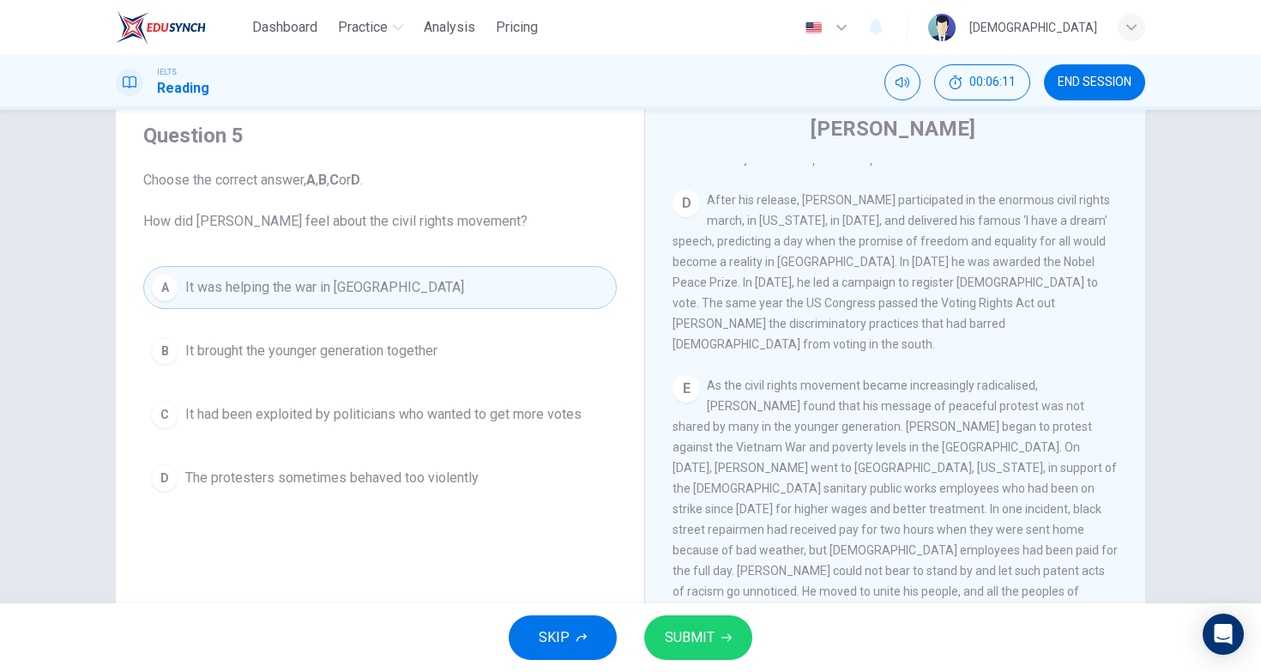
click at [335, 389] on div "A It was helping the war in [GEOGRAPHIC_DATA] B It brought the younger generati…" at bounding box center [380, 382] width 474 height 233
click at [331, 405] on span "It had been exploited by politicians who wanted to get more votes" at bounding box center [383, 414] width 396 height 21
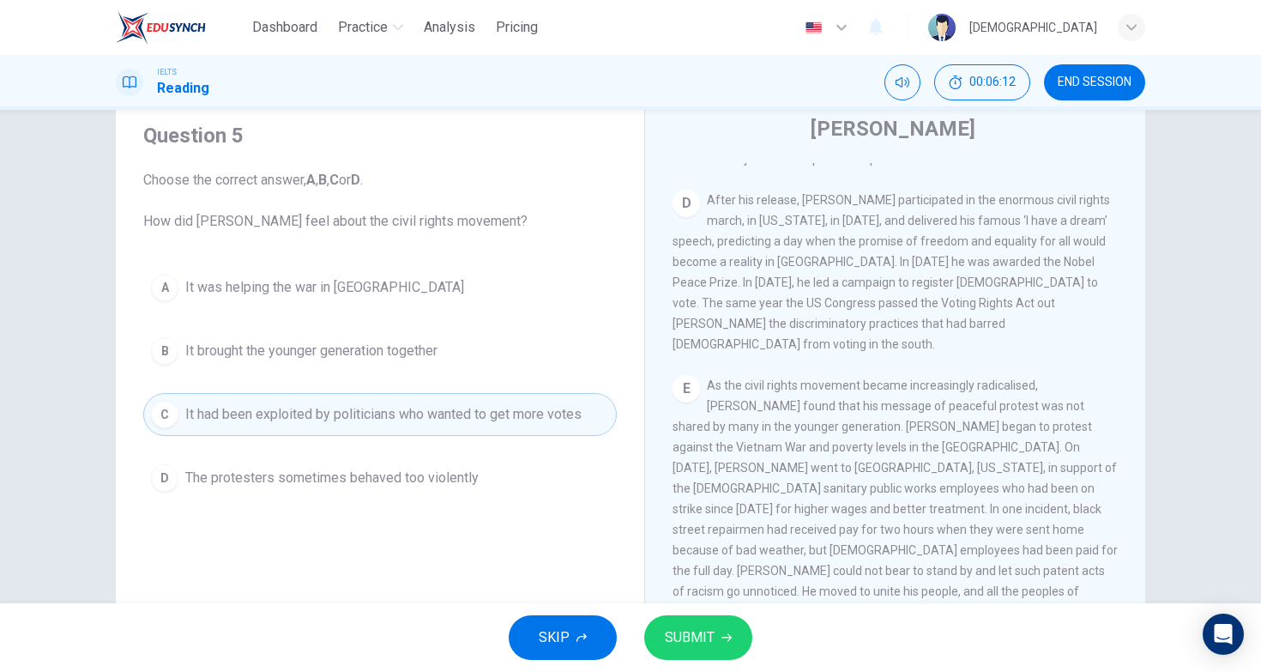
click at [340, 455] on div "A It was helping the war in [GEOGRAPHIC_DATA] B It brought the younger generati…" at bounding box center [380, 382] width 474 height 233
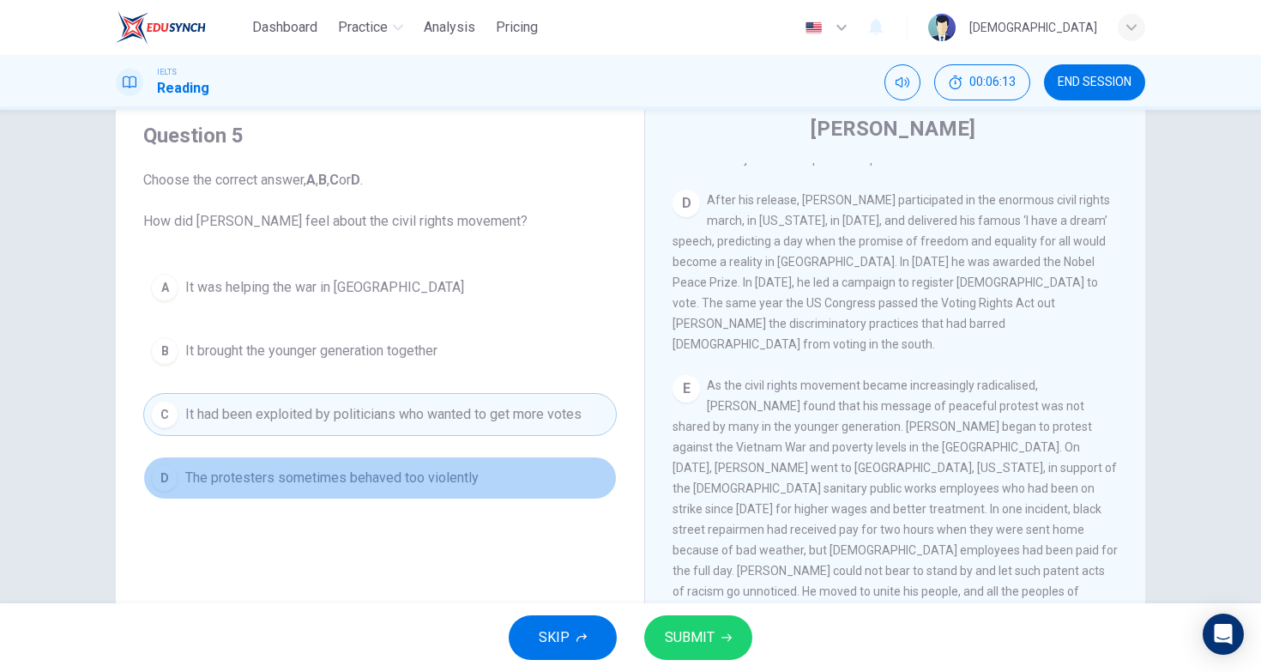
click at [333, 470] on span "The protesters sometimes behaved too violently" at bounding box center [331, 478] width 293 height 21
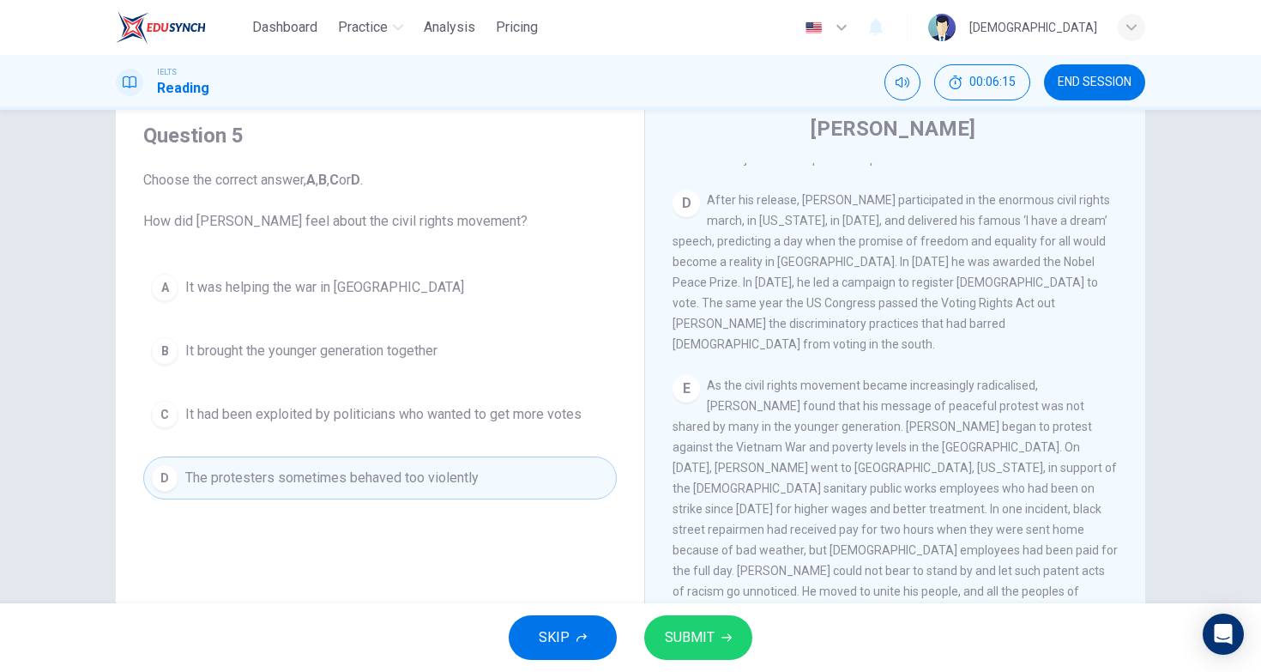
click at [689, 662] on div "SKIP SUBMIT" at bounding box center [630, 637] width 1261 height 69
click at [699, 650] on button "SUBMIT" at bounding box center [698, 637] width 108 height 45
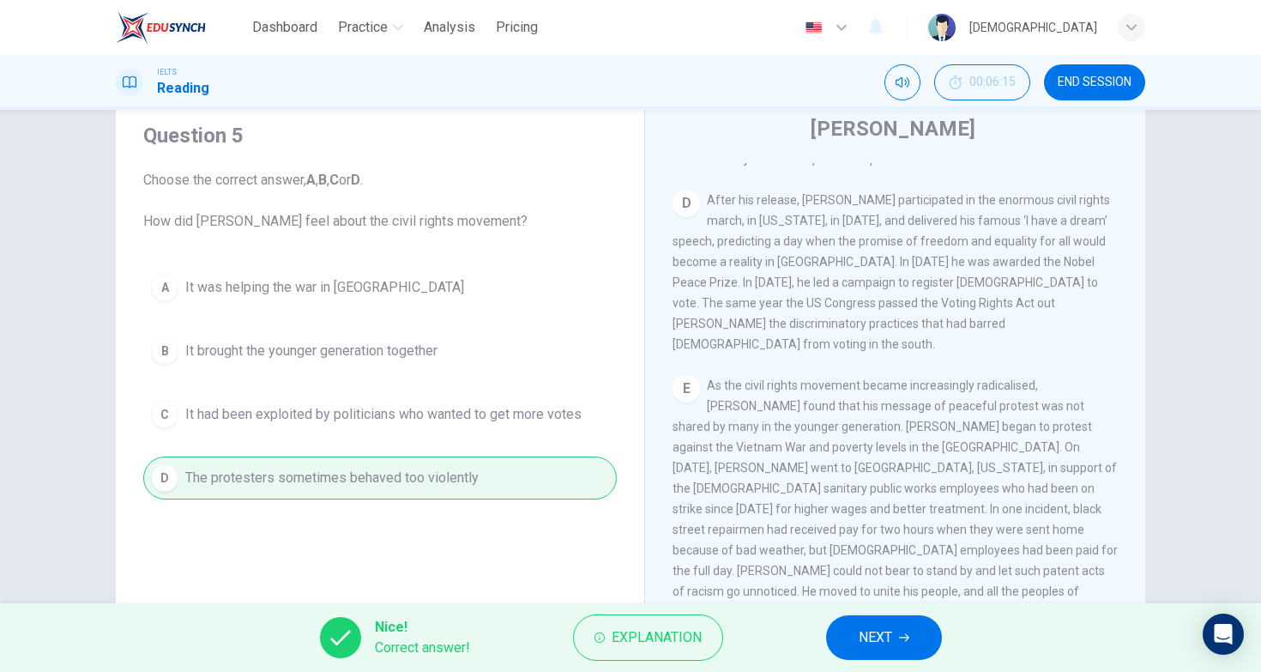
click at [860, 375] on div "E As the civil rights movement became increasingly radicalised, [PERSON_NAME] f…" at bounding box center [896, 509] width 446 height 268
click at [831, 626] on button "NEXT" at bounding box center [884, 637] width 116 height 45
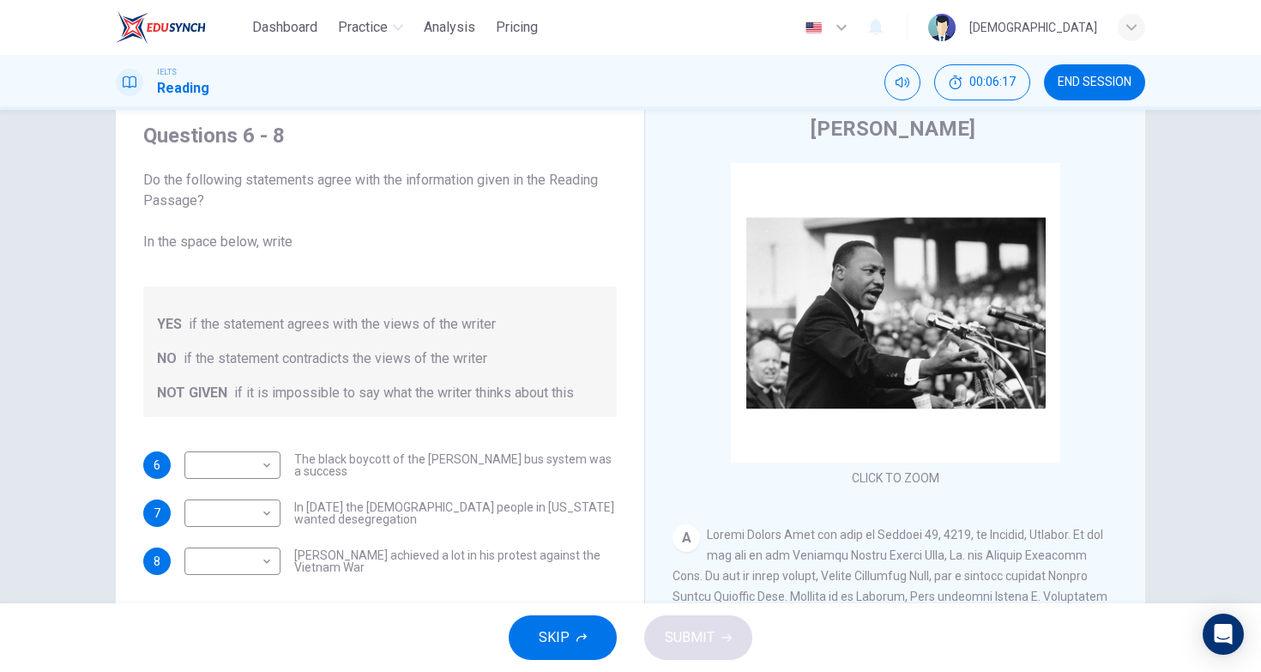
click at [542, 423] on div "Questions 6 - 8 Do the following statements agree with the information given in…" at bounding box center [380, 348] width 501 height 487
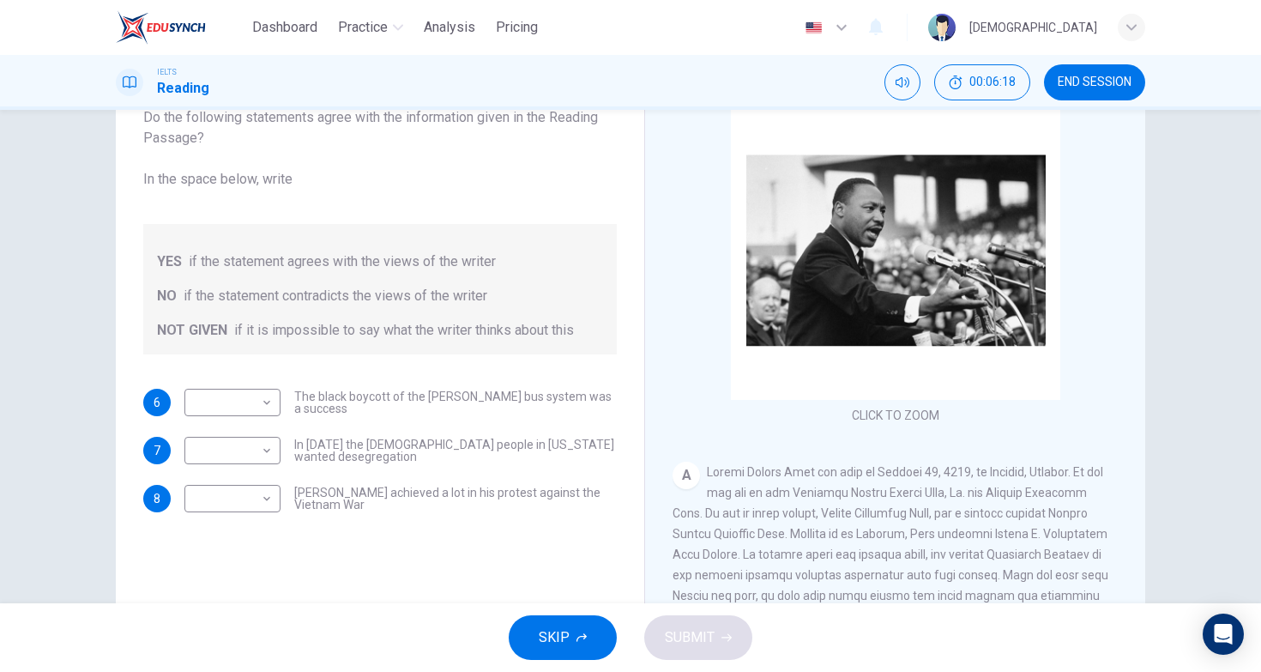
scroll to position [134, 0]
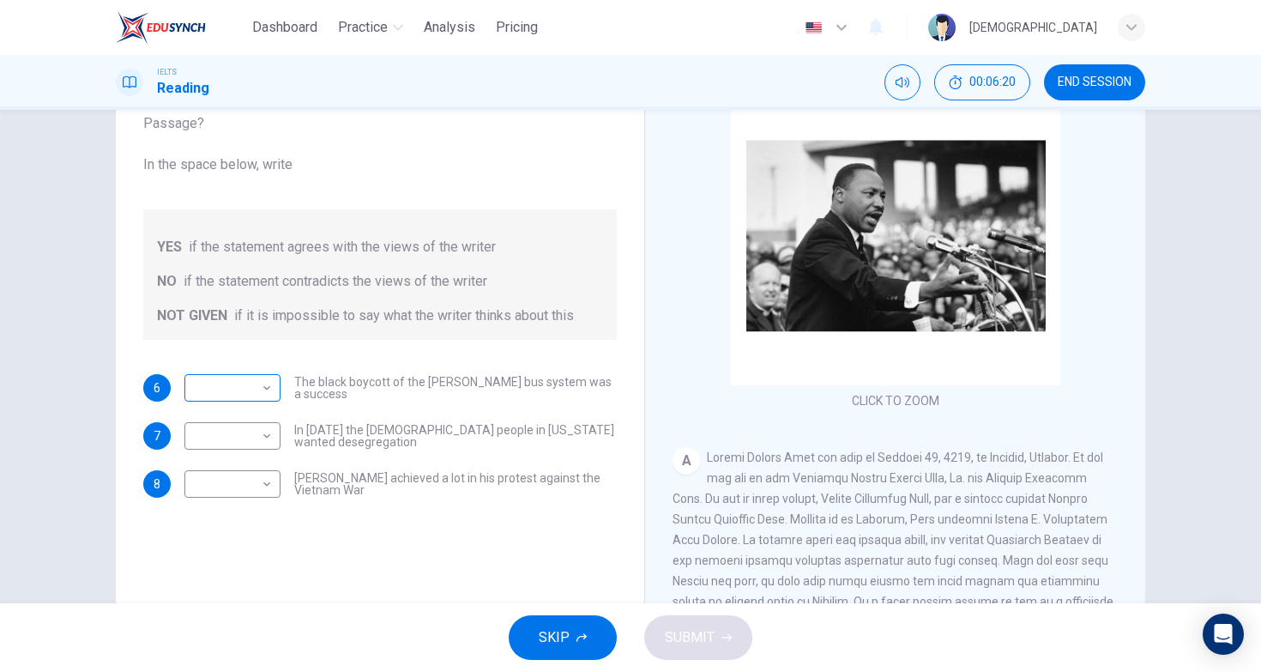
click at [263, 389] on body "Dashboard Practice Analysis Pricing English en ​ [PERSON_NAME] IELTS Reading 00…" at bounding box center [630, 336] width 1261 height 672
click at [257, 423] on li "YES" at bounding box center [233, 415] width 96 height 27
click at [803, 440] on div "CLICK TO ZOOM Click to Zoom A B Returning to the South to become [DEMOGRAPHIC_D…" at bounding box center [907, 346] width 469 height 521
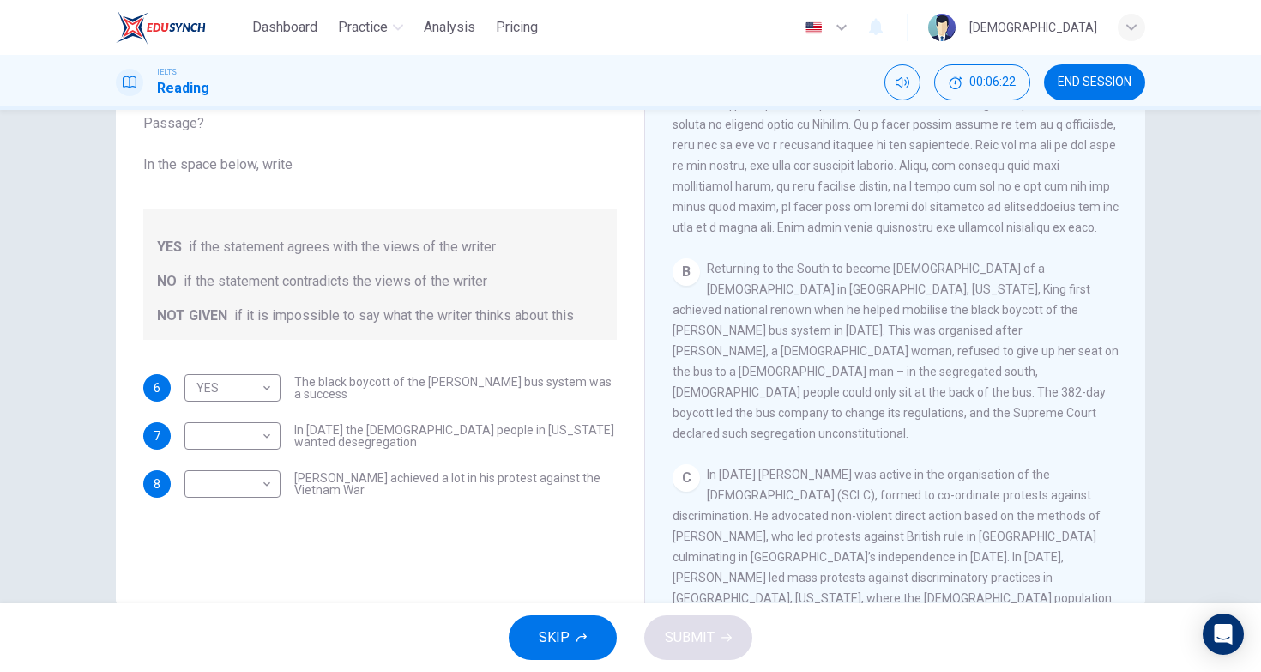
scroll to position [481, 0]
click at [226, 381] on body "Dashboard Practice Analysis Pricing English en ​ [PERSON_NAME] IELTS Reading 00…" at bounding box center [630, 336] width 1261 height 672
click at [226, 470] on li "NOT GIVEN" at bounding box center [233, 470] width 96 height 27
type input "NOT GIVEN"
click at [730, 358] on div "B Returning to the South to become [DEMOGRAPHIC_DATA] of a [DEMOGRAPHIC_DATA] i…" at bounding box center [896, 346] width 446 height 185
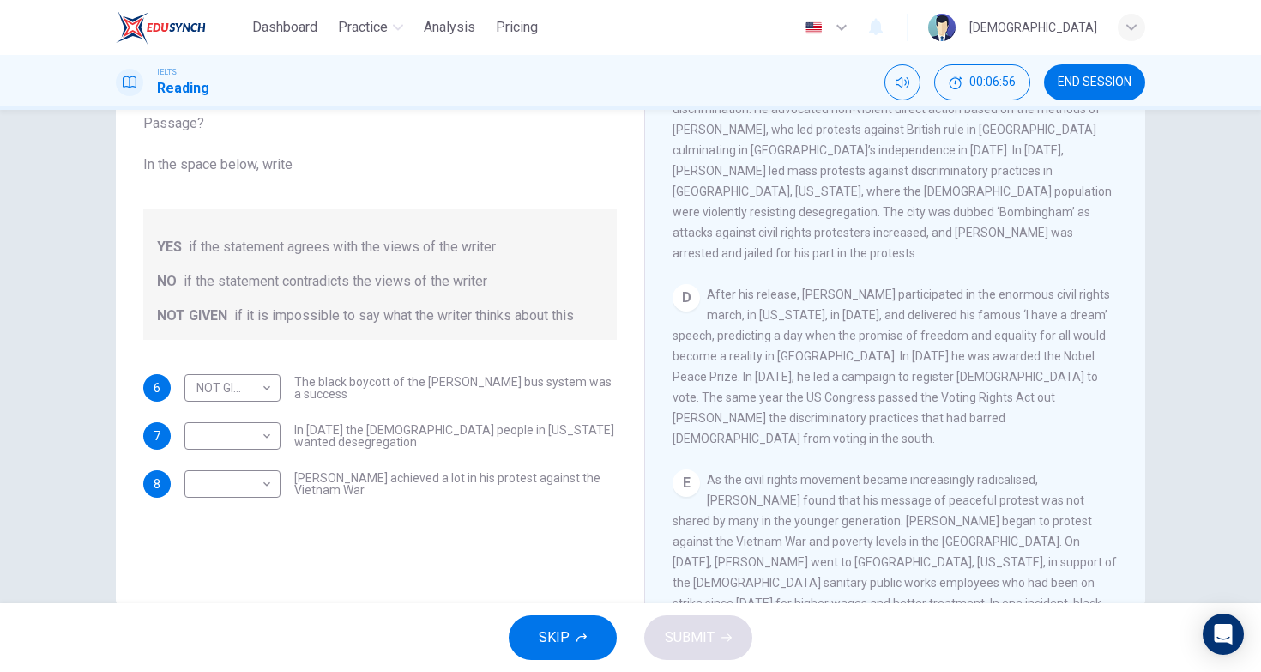
scroll to position [877, 0]
click at [795, 294] on span "After his release, [PERSON_NAME] participated in the enormous civil rights marc…" at bounding box center [892, 373] width 438 height 158
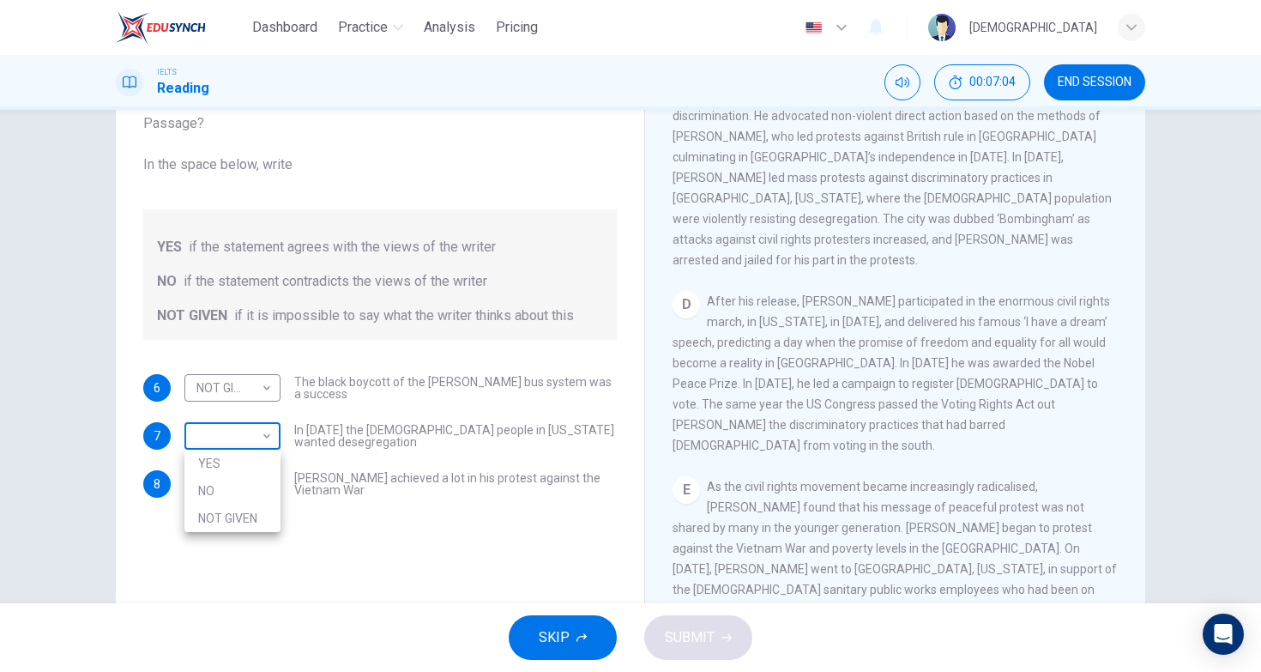
click at [195, 449] on body "Dashboard Practice Analysis Pricing English en ​ [PERSON_NAME] IELTS Reading 00…" at bounding box center [630, 336] width 1261 height 672
click at [231, 488] on li "NO" at bounding box center [233, 490] width 96 height 27
type input "NO"
click at [327, 476] on span "[PERSON_NAME] achieved a lot in his protest against the Vietnam War" at bounding box center [455, 484] width 323 height 24
click at [852, 348] on span "After his release, [PERSON_NAME] participated in the enormous civil rights marc…" at bounding box center [892, 373] width 438 height 158
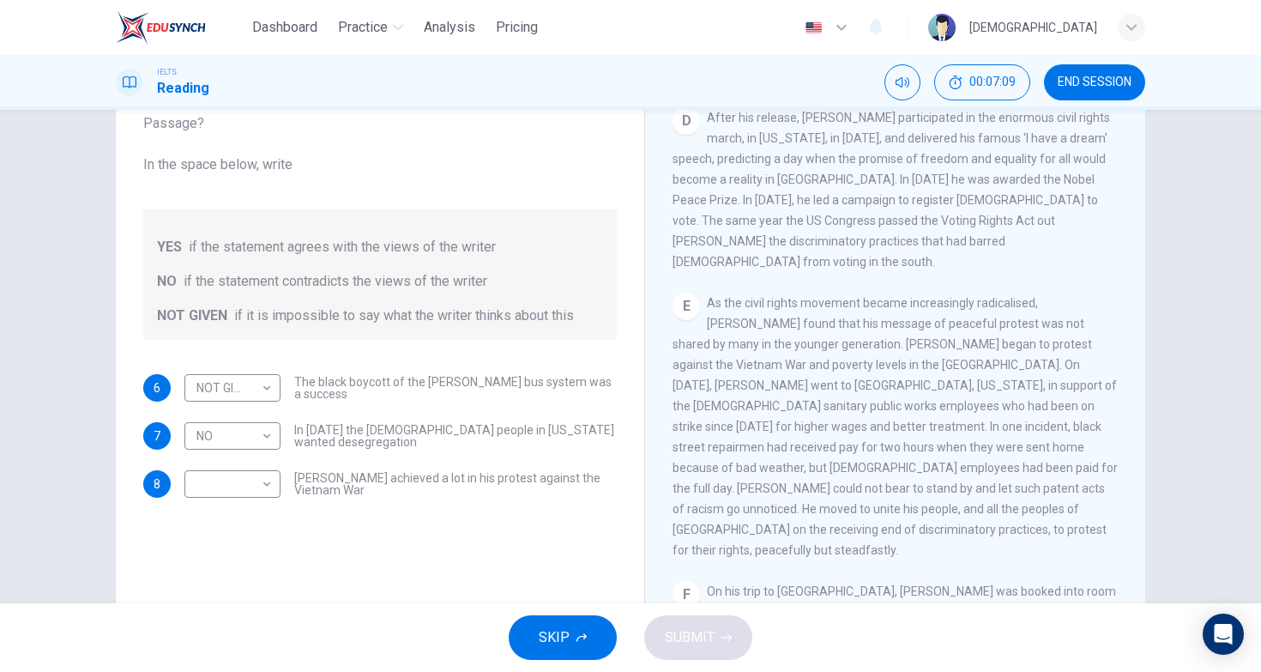
scroll to position [1056, 0]
click at [677, 590] on span "On his trip to [GEOGRAPHIC_DATA], [PERSON_NAME] was booked into room 306 at the…" at bounding box center [895, 658] width 444 height 137
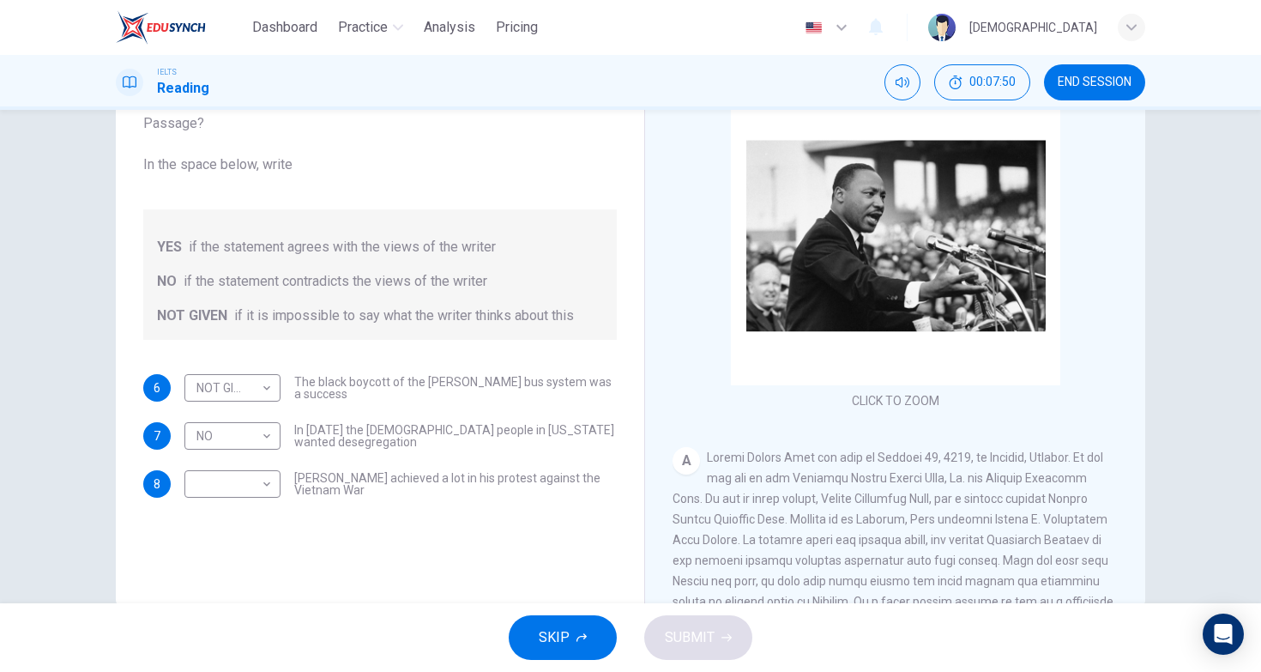
scroll to position [0, 0]
click at [239, 507] on body "Dashboard Practice Analysis Pricing English en ​ [PERSON_NAME] IELTS Reading 00…" at bounding box center [630, 336] width 1261 height 672
click at [334, 527] on div at bounding box center [630, 336] width 1261 height 672
click at [280, 475] on div "​ ​" at bounding box center [233, 483] width 96 height 27
click at [333, 475] on span "[PERSON_NAME] achieved a lot in his protest against the Vietnam War" at bounding box center [455, 484] width 323 height 24
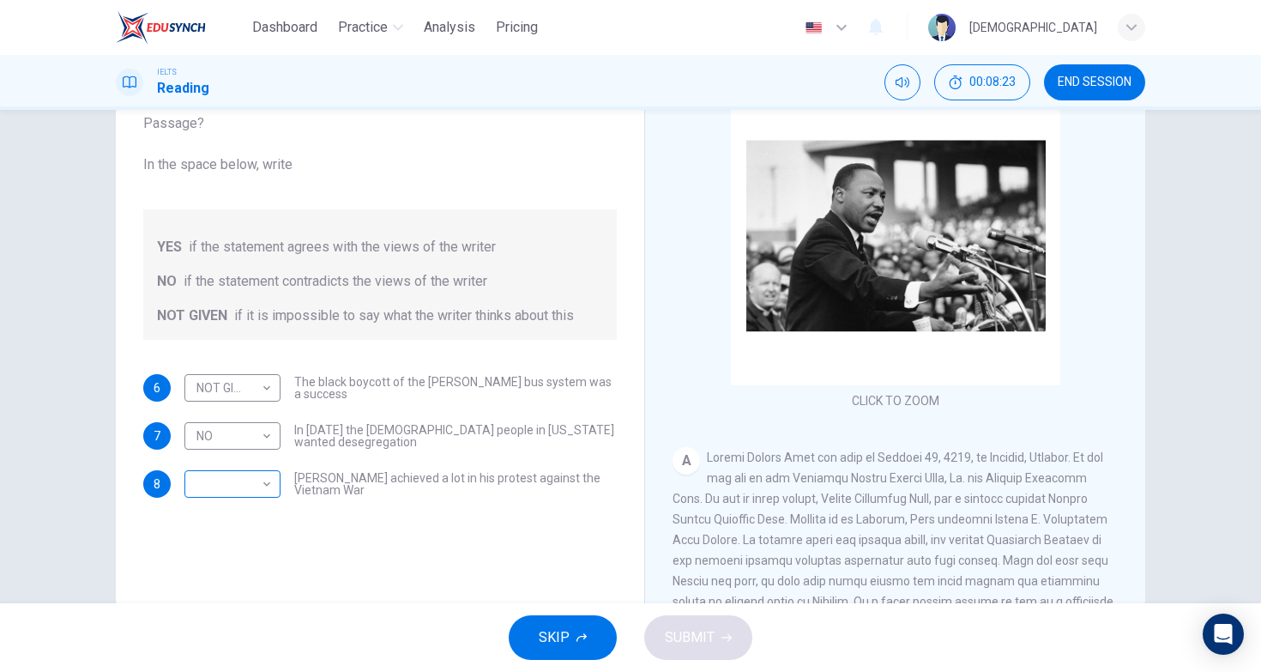
click at [245, 490] on body "Dashboard Practice Analysis Pricing English en ​ [PERSON_NAME] IELTS Reading 00…" at bounding box center [630, 336] width 1261 height 672
click at [257, 554] on li "NOT GIVEN" at bounding box center [233, 566] width 96 height 27
type input "NOT GIVEN"
click at [673, 617] on button "SUBMIT" at bounding box center [698, 637] width 108 height 45
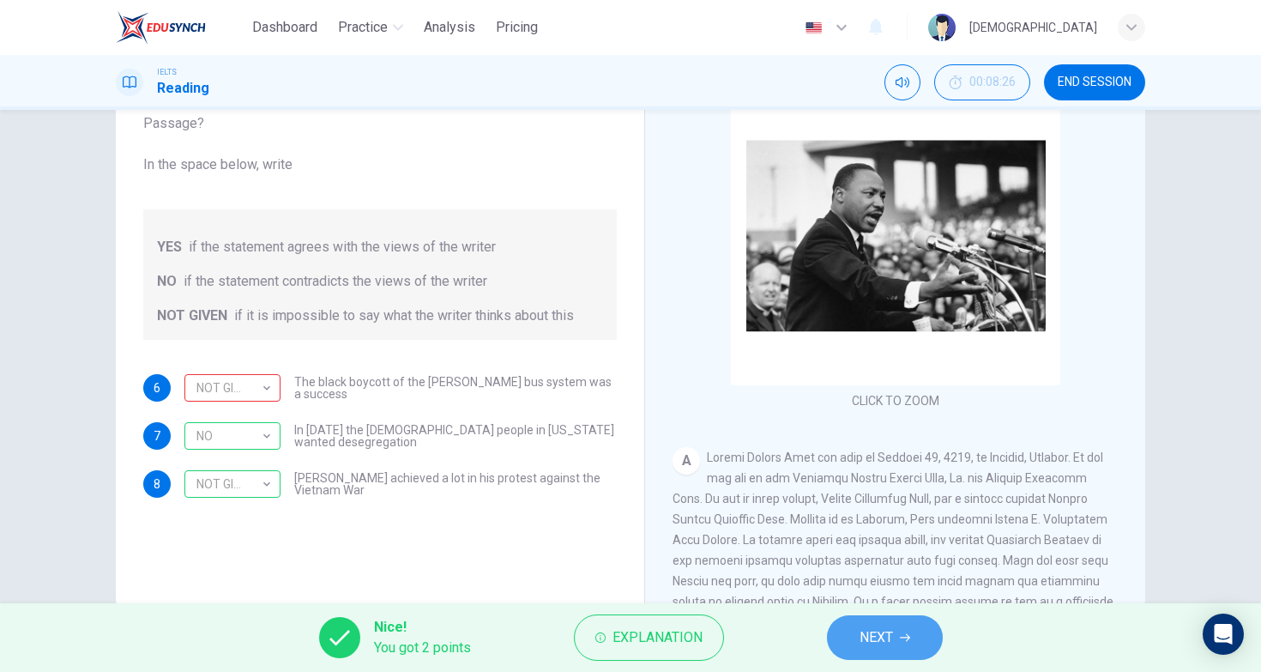
click at [873, 628] on span "NEXT" at bounding box center [876, 638] width 33 height 24
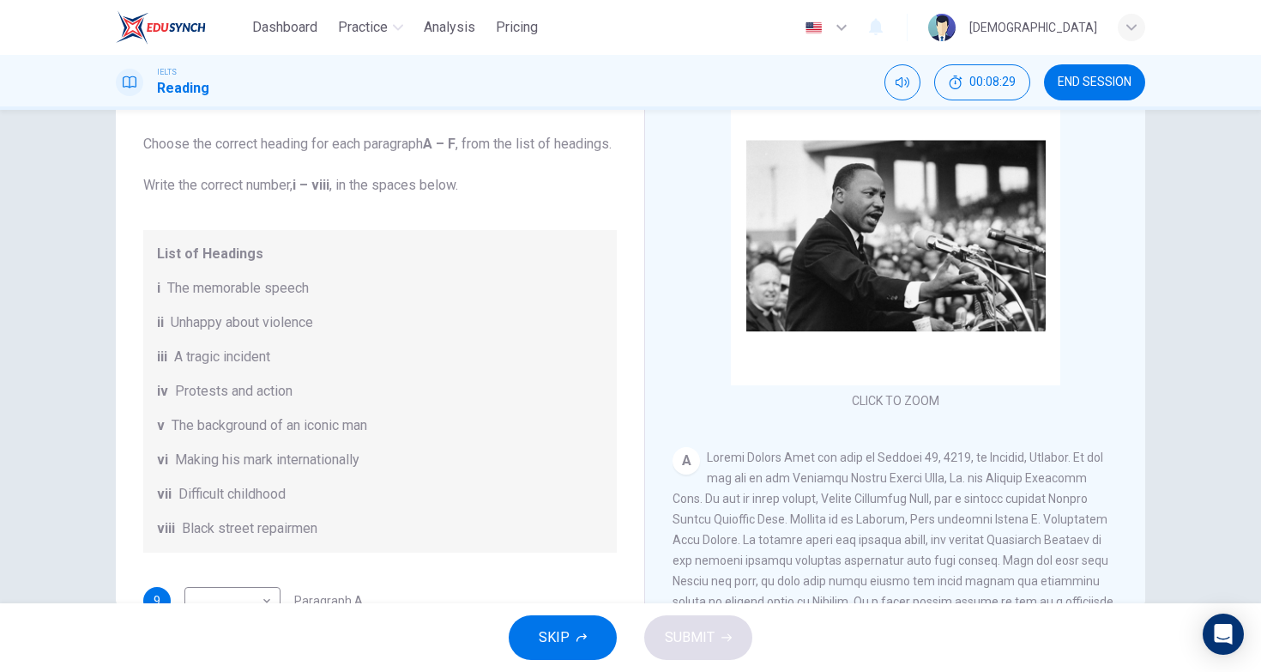
click at [469, 367] on div "iii A tragic incident" at bounding box center [380, 357] width 446 height 21
click at [381, 333] on div "ii Unhappy about violence" at bounding box center [380, 322] width 446 height 21
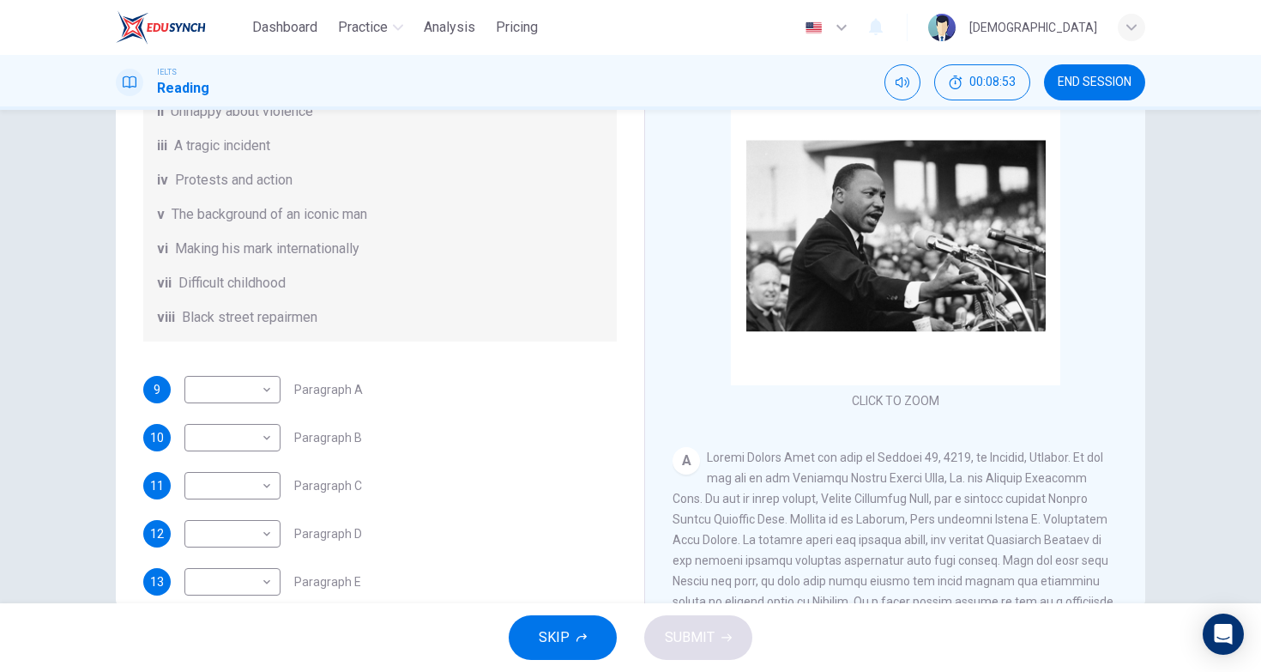
scroll to position [217, 0]
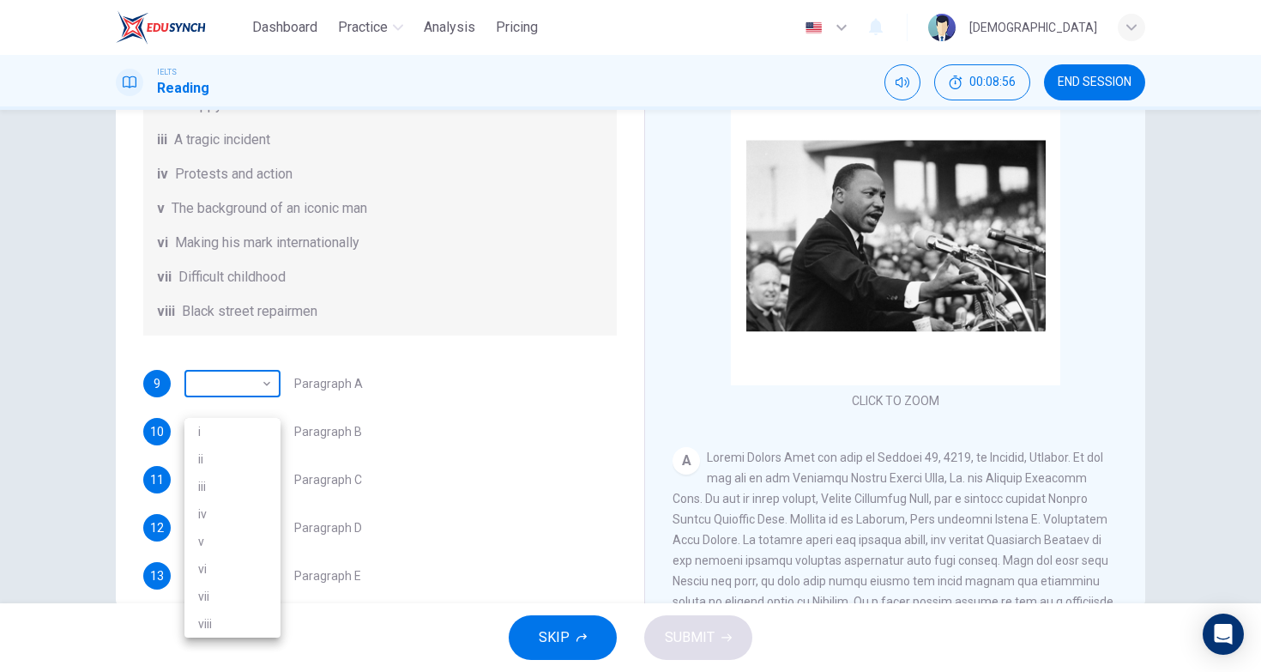
click at [245, 390] on body "Dashboard Practice Analysis Pricing English en ​ [PERSON_NAME] IELTS Reading 00…" at bounding box center [630, 336] width 1261 height 672
click at [246, 588] on li "vii" at bounding box center [233, 596] width 96 height 27
type input "vii"
click at [345, 360] on div "Questions 9 - 14 The Reading Passage has 6 paragraphs. Choose the correct headi…" at bounding box center [380, 232] width 501 height 844
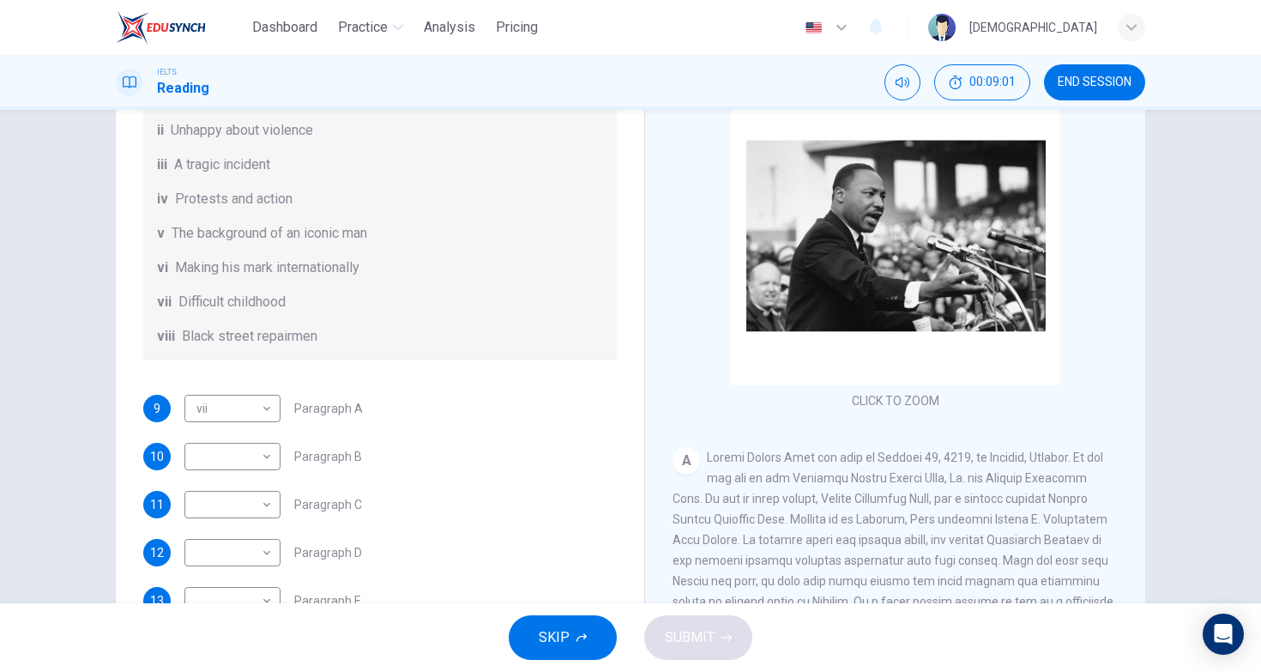
scroll to position [180, 0]
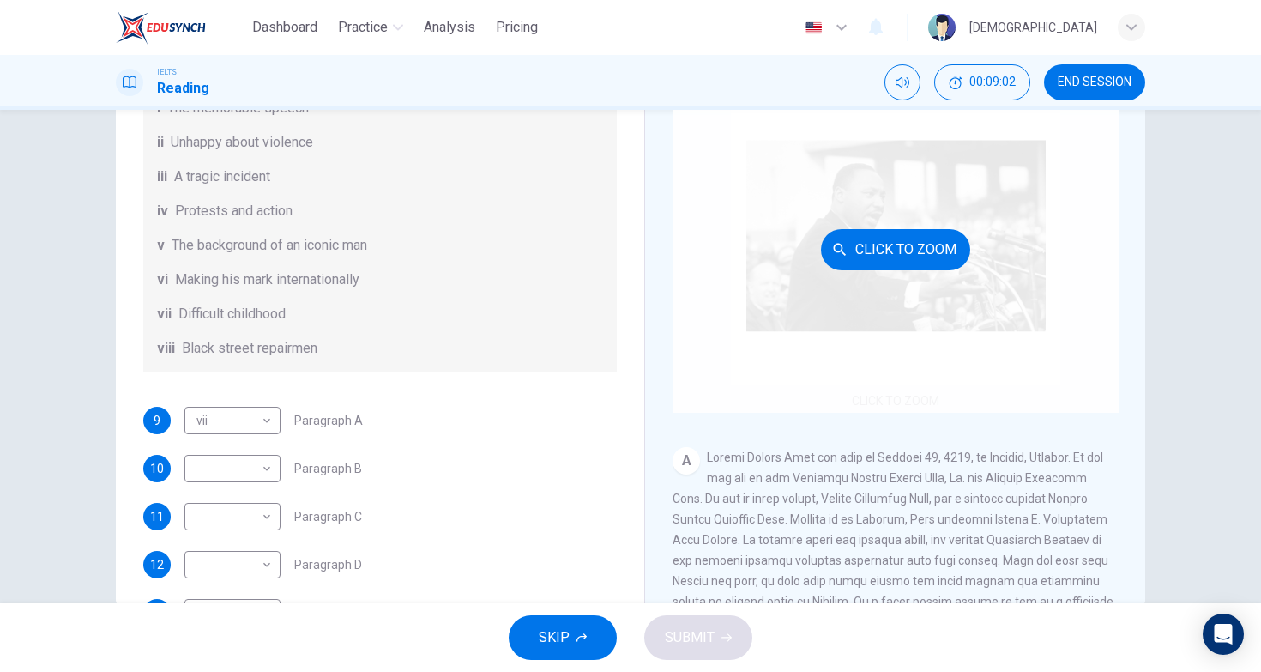
click at [785, 401] on div "Click to Zoom" at bounding box center [896, 249] width 446 height 327
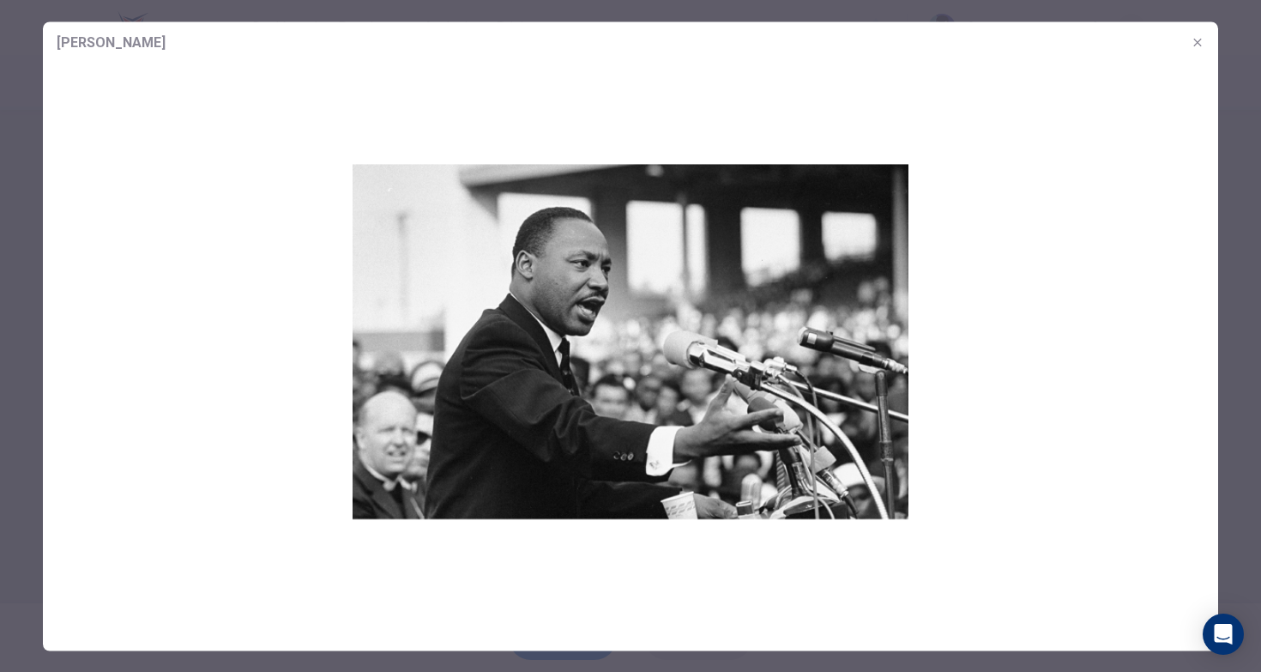
click at [1241, 312] on div at bounding box center [630, 336] width 1261 height 672
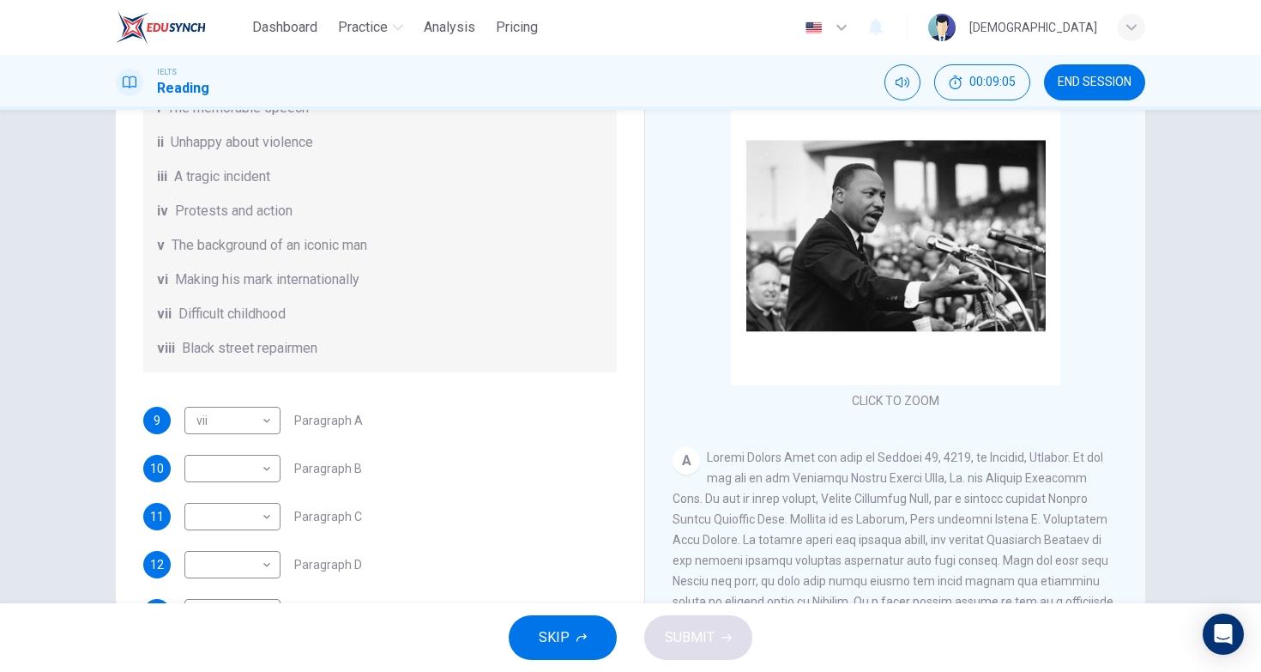
click at [992, 463] on span at bounding box center [896, 581] width 446 height 261
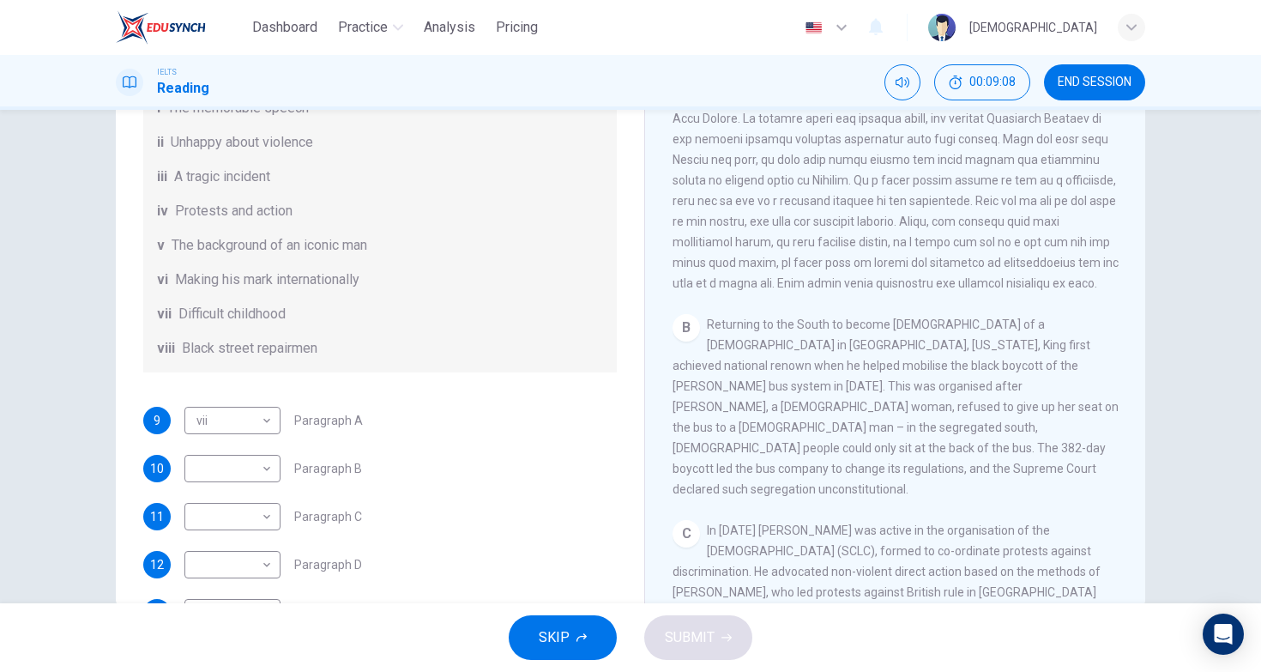
scroll to position [419, 0]
click at [447, 313] on div "List of Headings i The memorable speech ii Unhappy about violence iii A tragic …" at bounding box center [380, 211] width 474 height 323
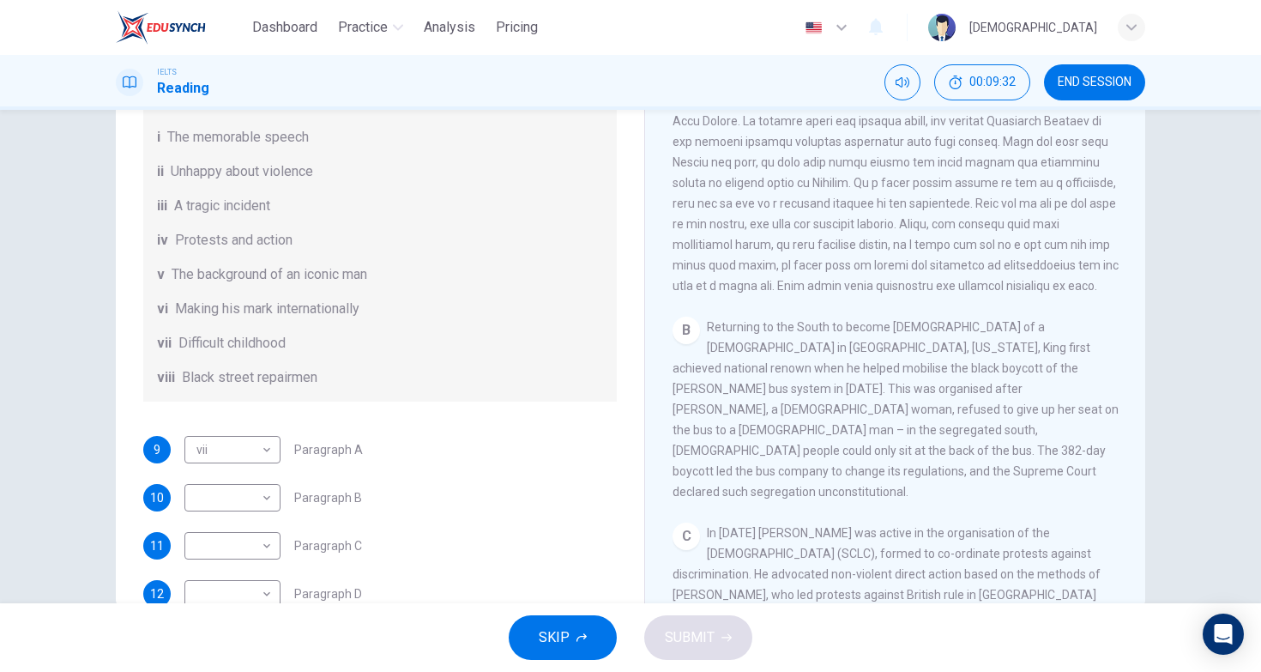
scroll to position [136, 0]
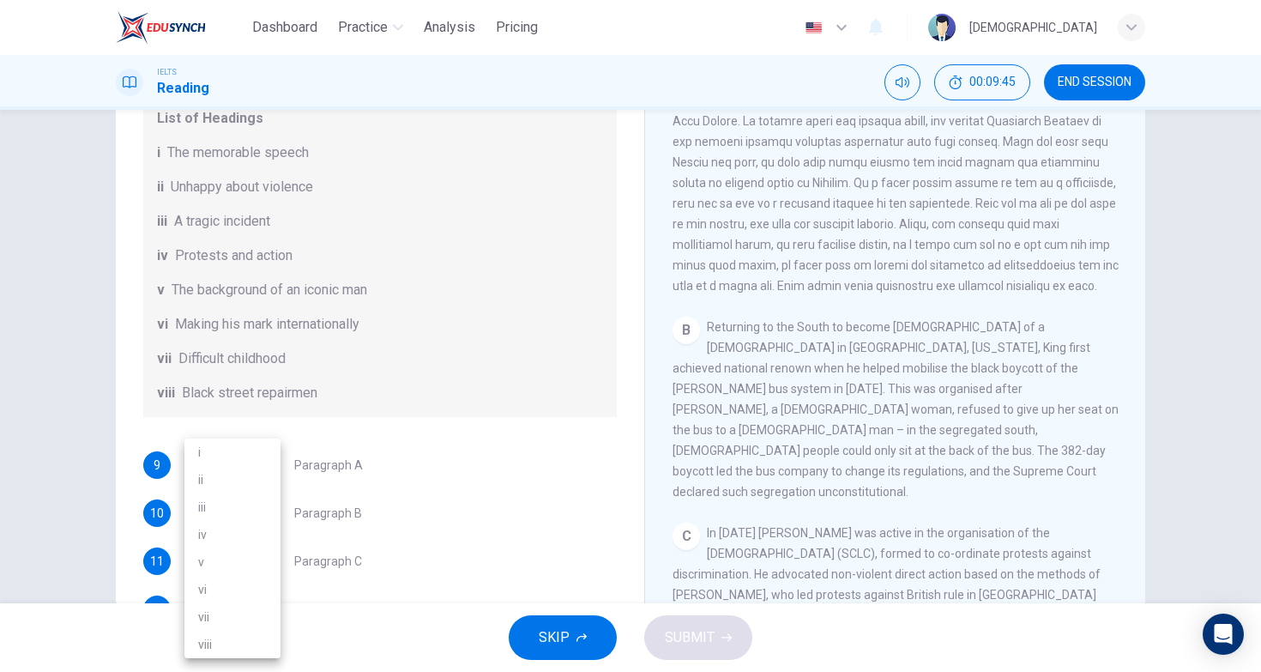
click at [235, 540] on body "Dashboard Practice Analysis Pricing English en ​ [PERSON_NAME] IELTS Reading 00…" at bounding box center [630, 336] width 1261 height 672
click at [218, 532] on li "iv" at bounding box center [233, 534] width 96 height 27
type input "iv"
click at [487, 479] on div "9 vii vii ​ Paragraph A" at bounding box center [380, 464] width 474 height 27
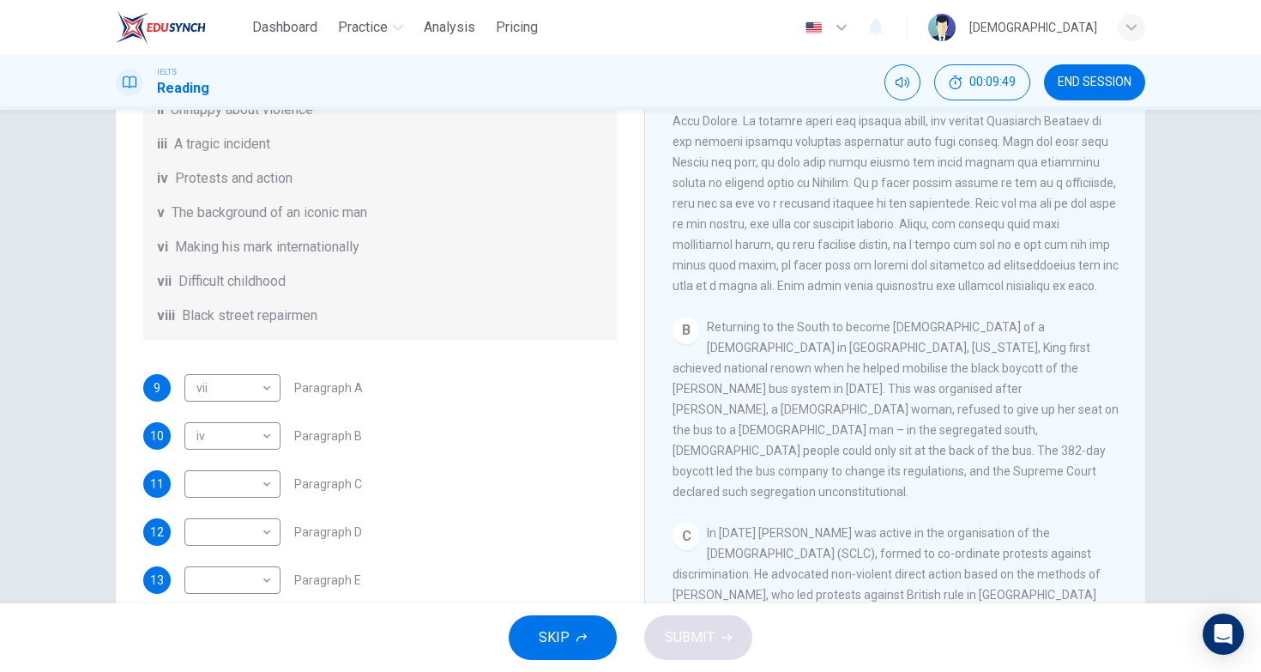
scroll to position [272, 0]
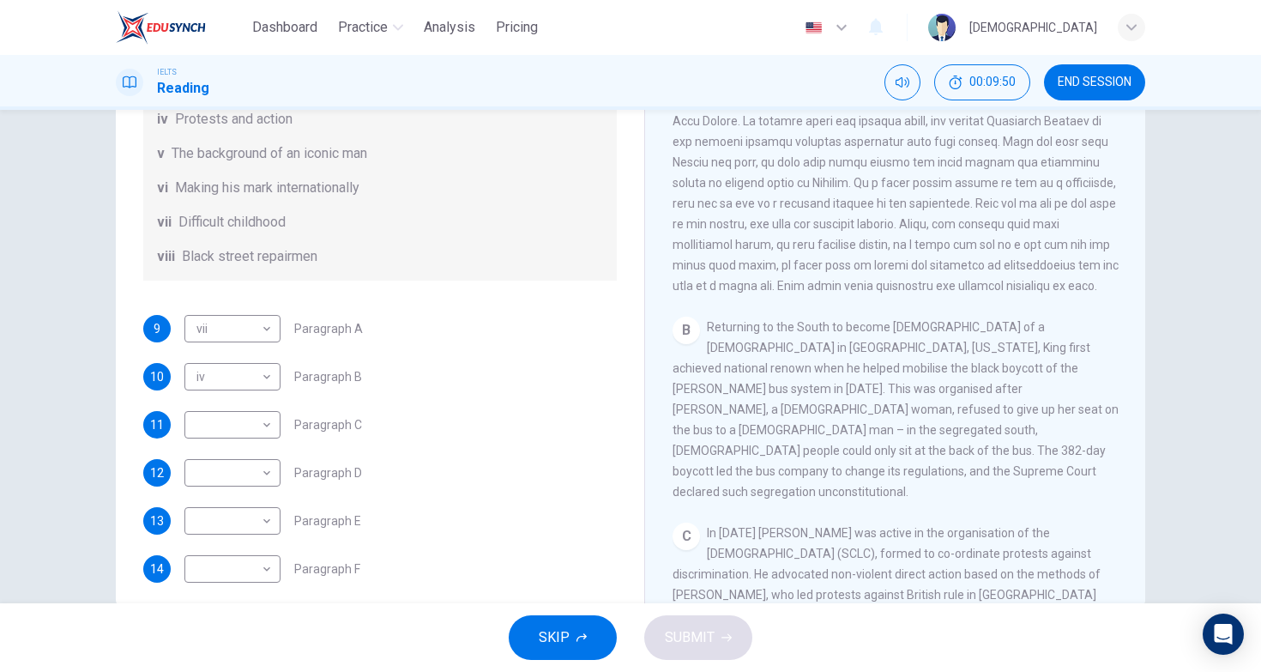
click at [784, 449] on span "Returning to the South to become [DEMOGRAPHIC_DATA] of a [DEMOGRAPHIC_DATA] in …" at bounding box center [896, 409] width 446 height 178
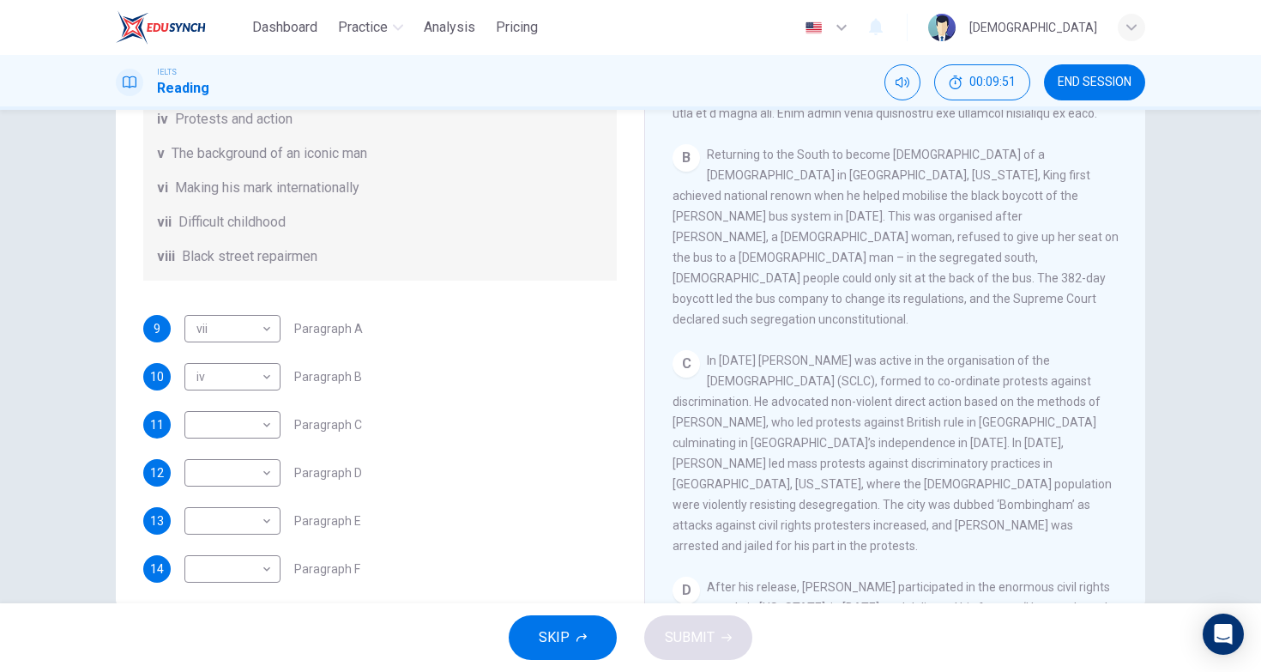
scroll to position [598, 0]
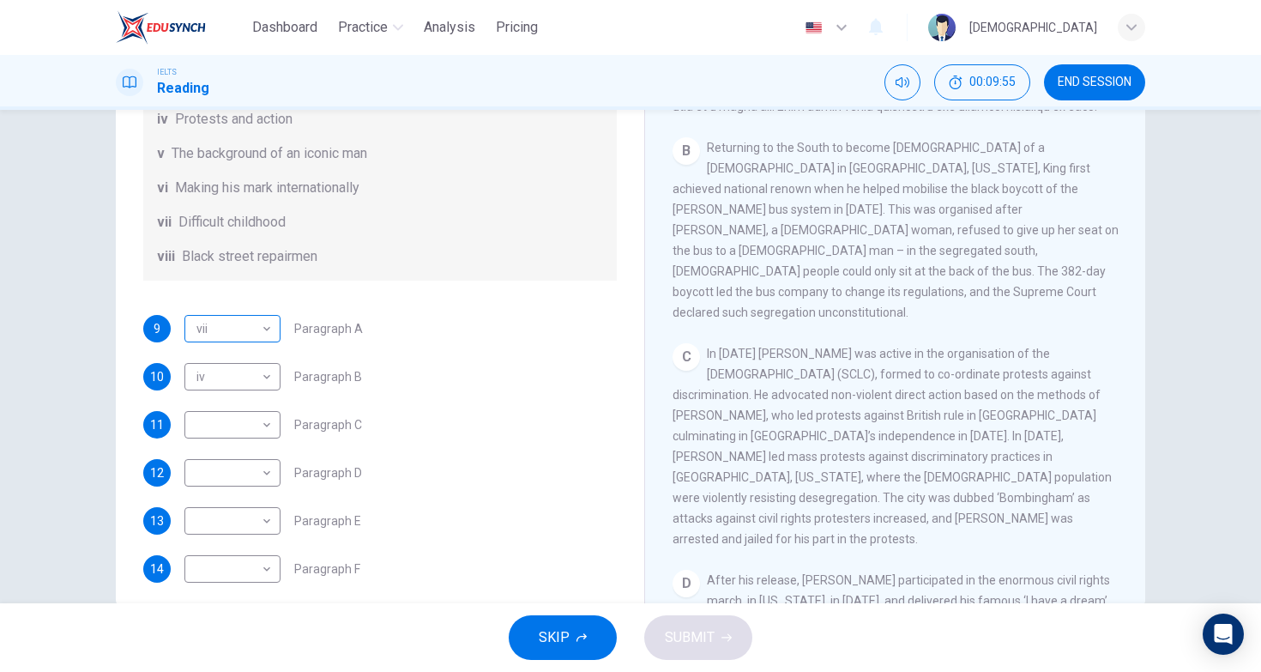
click at [221, 342] on body "Dashboard Practice Analysis Pricing English en ​ [PERSON_NAME] IELTS Reading 00…" at bounding box center [630, 336] width 1261 height 672
click at [216, 493] on li "v" at bounding box center [233, 486] width 96 height 27
click at [950, 346] on div "C In [DATE] King was active in the organisation of the [DEMOGRAPHIC_DATA] (SCLC…" at bounding box center [896, 446] width 446 height 206
click at [199, 366] on body "Dashboard Practice Analysis Pricing English en ​ [PERSON_NAME] IELTS Reading 00…" at bounding box center [630, 336] width 1261 height 672
click at [209, 457] on li "iv" at bounding box center [233, 458] width 96 height 27
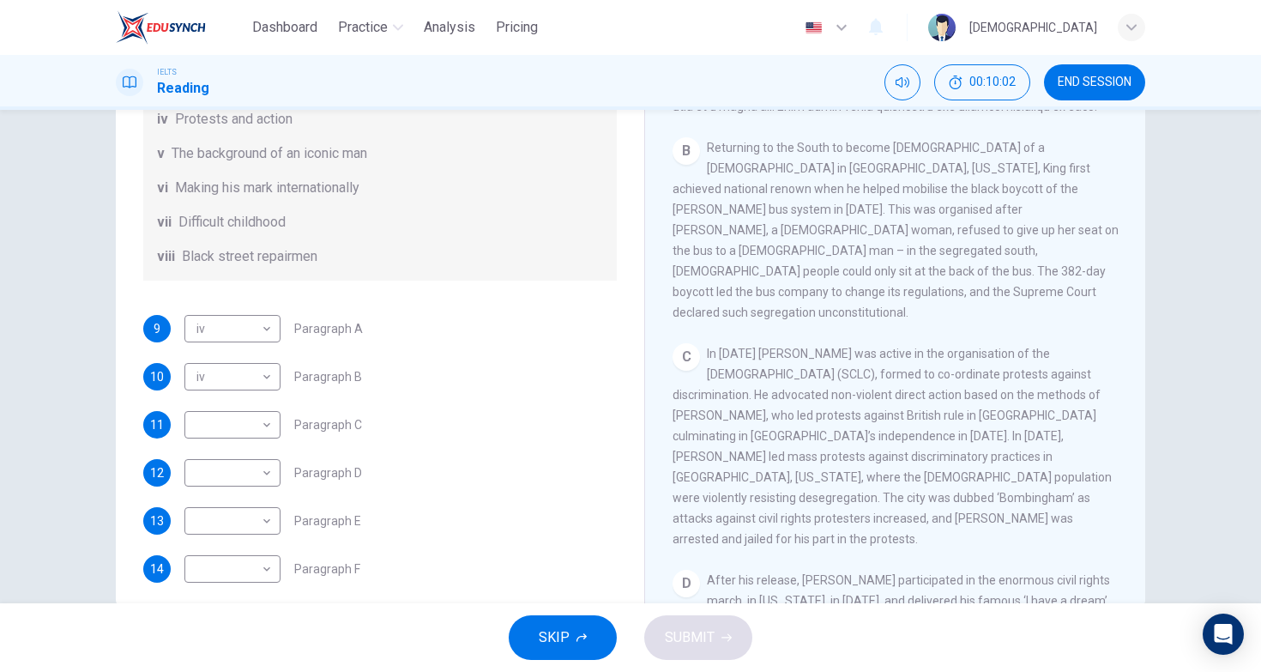
click at [783, 379] on span "In [DATE] [PERSON_NAME] was active in the organisation of the [DEMOGRAPHIC_DATA…" at bounding box center [892, 446] width 439 height 199
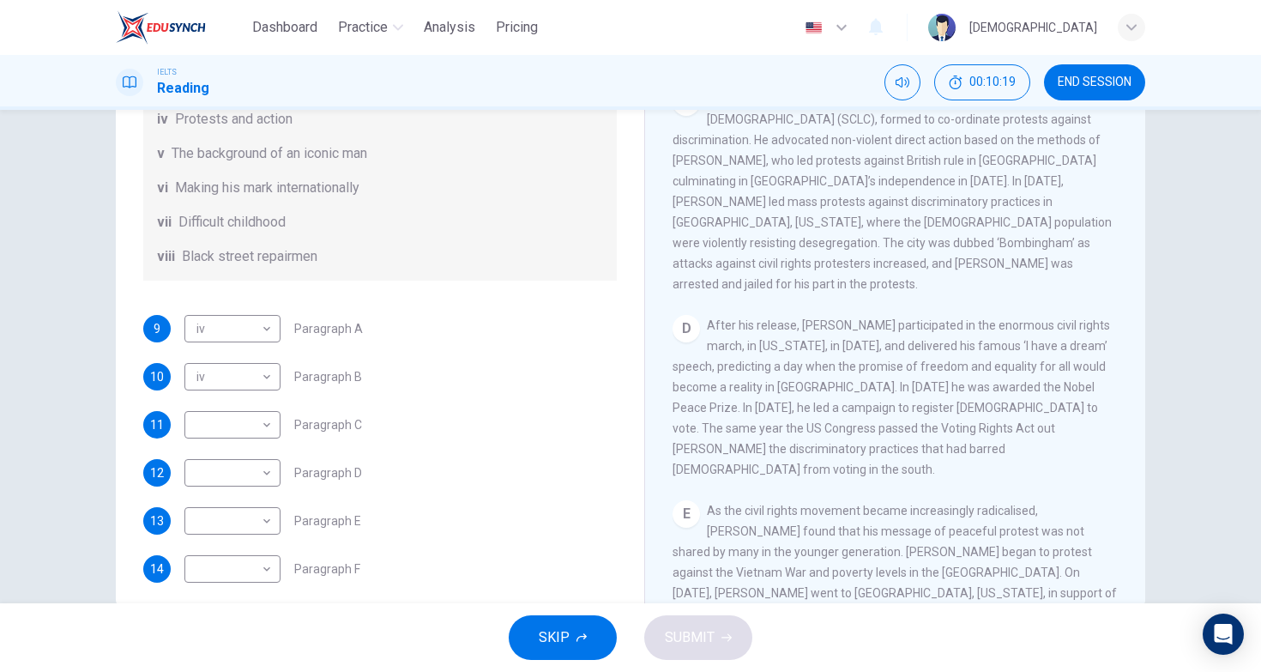
scroll to position [859, 0]
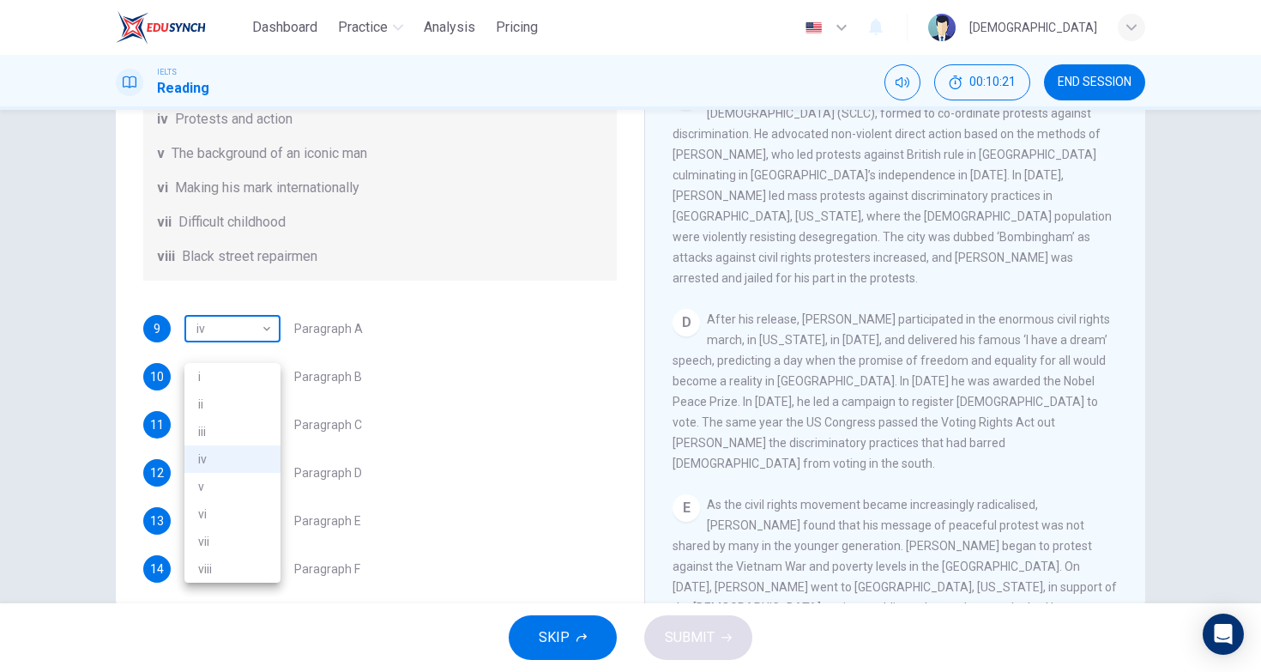
click at [246, 360] on body "Dashboard Practice Analysis Pricing English en ​ [PERSON_NAME] IELTS Reading 00…" at bounding box center [630, 336] width 1261 height 672
click at [228, 540] on li "vii" at bounding box center [233, 541] width 96 height 27
type input "vii"
click at [705, 312] on span "After his release, [PERSON_NAME] participated in the enormous civil rights marc…" at bounding box center [892, 391] width 438 height 158
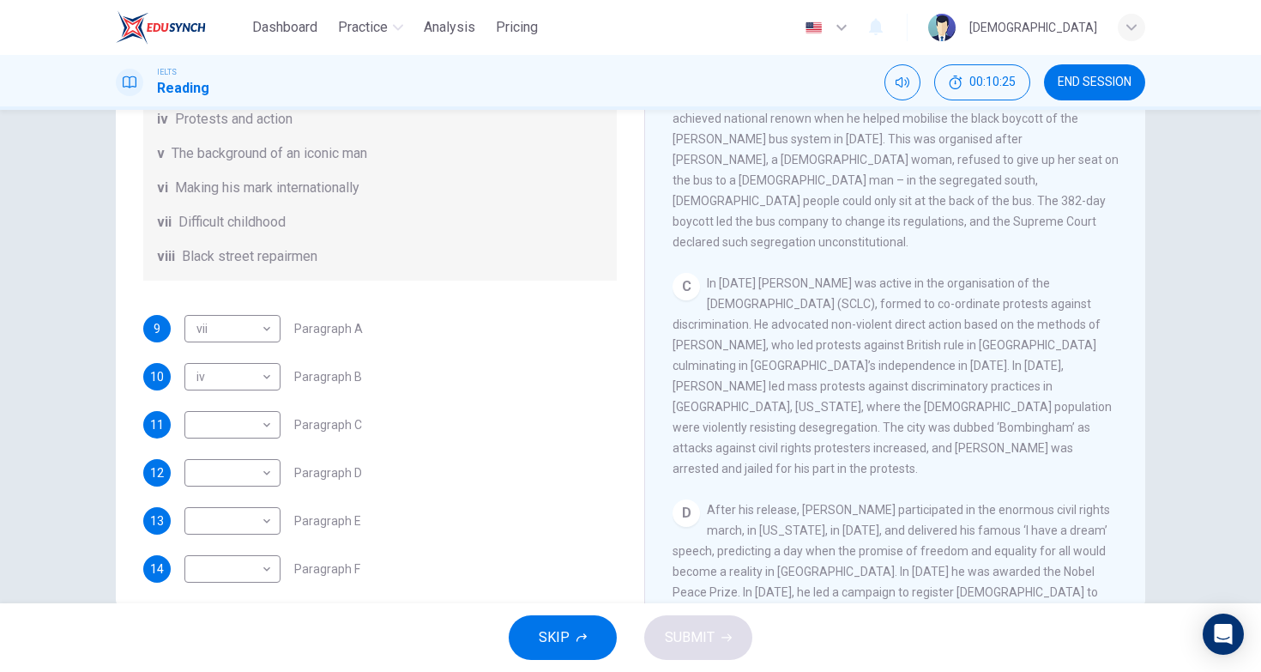
scroll to position [666, 0]
click at [233, 447] on body "Dashboard Practice Analysis Pricing English en ​ [PERSON_NAME] IELTS Reading 00…" at bounding box center [630, 336] width 1261 height 672
click at [246, 536] on li "iv" at bounding box center [233, 534] width 96 height 27
type input "iv"
click at [431, 368] on div "9 vii vii ​ Paragraph A 10 iv iv ​ Paragraph B 11 iv iv ​ Paragraph C 12 ​ ​ Pa…" at bounding box center [380, 449] width 474 height 268
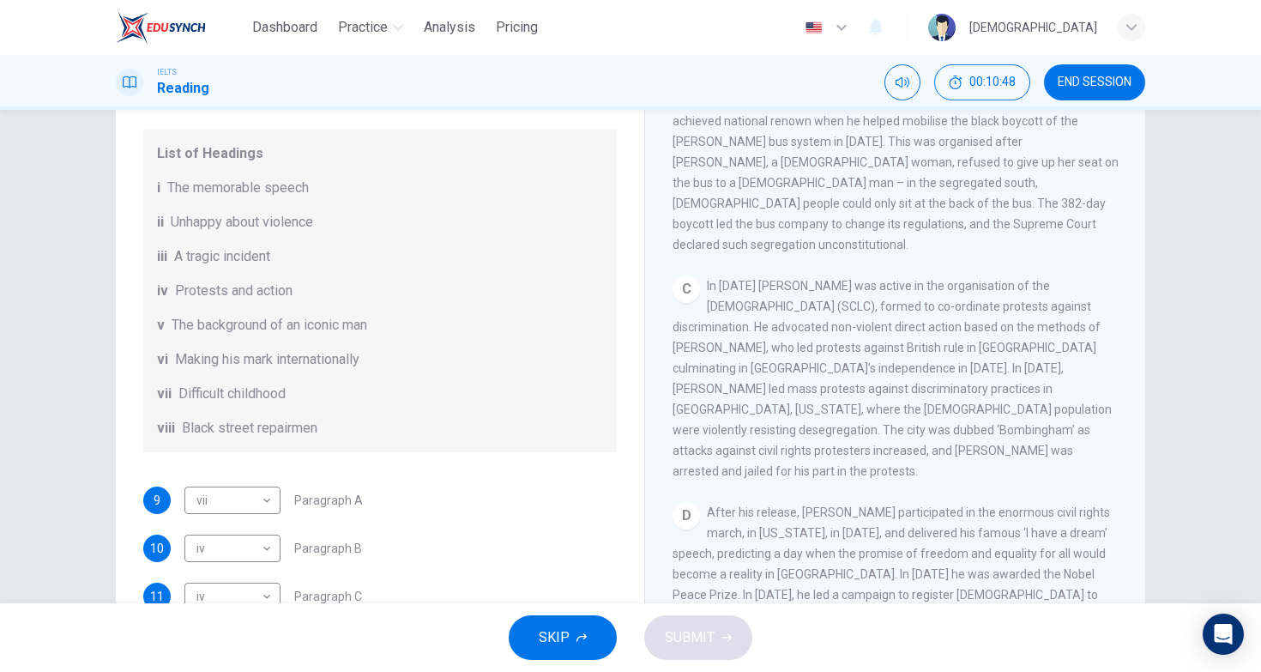
scroll to position [107, 0]
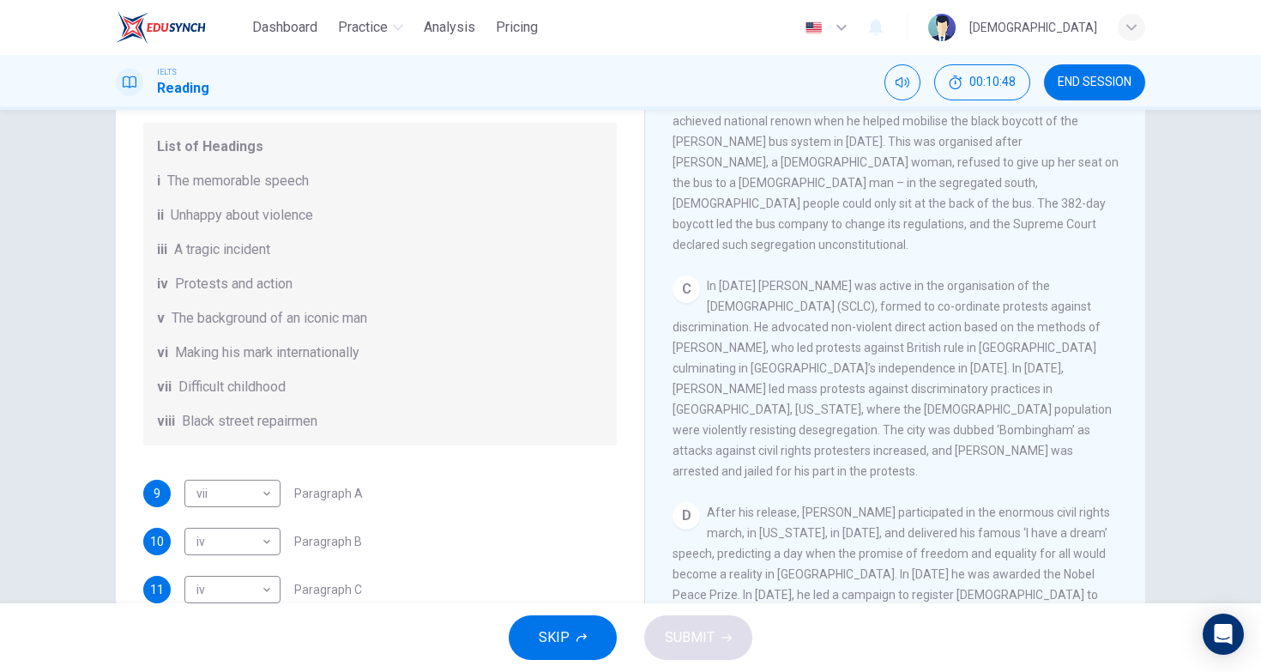
click at [739, 306] on span "In [DATE] [PERSON_NAME] was active in the organisation of the [DEMOGRAPHIC_DATA…" at bounding box center [892, 378] width 439 height 199
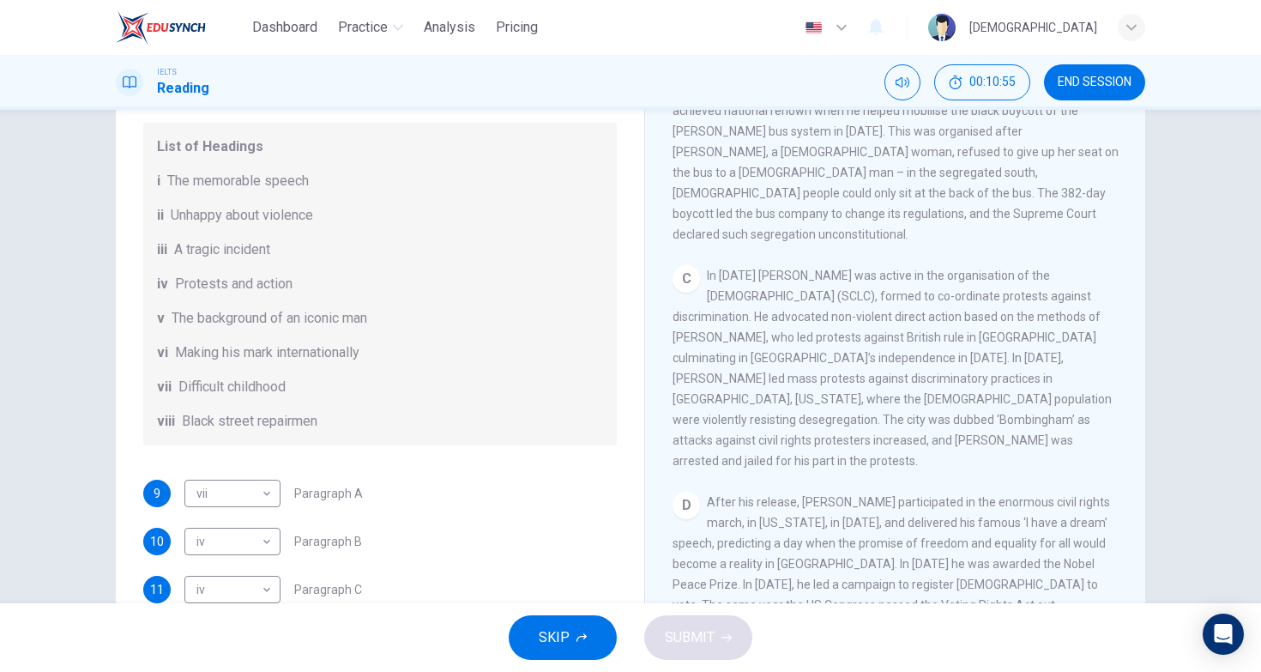
scroll to position [678, 0]
click at [488, 420] on div "List of Headings i The memorable speech ii Unhappy about violence iii A tragic …" at bounding box center [380, 284] width 474 height 323
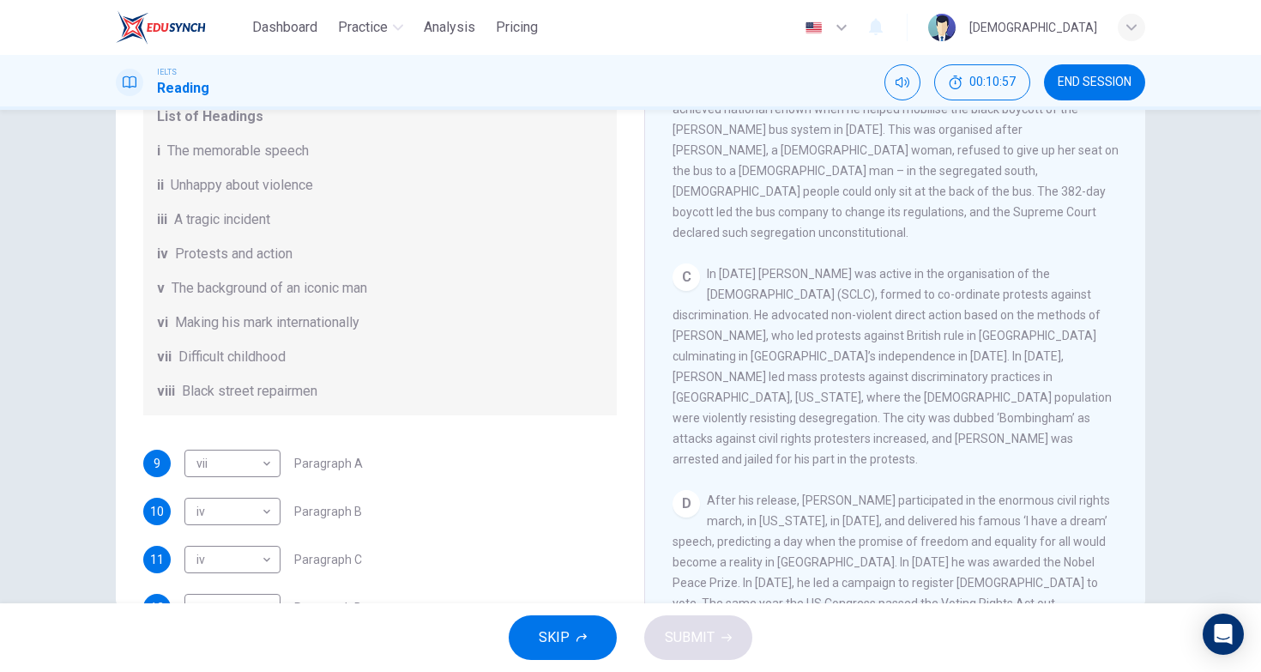
scroll to position [142, 0]
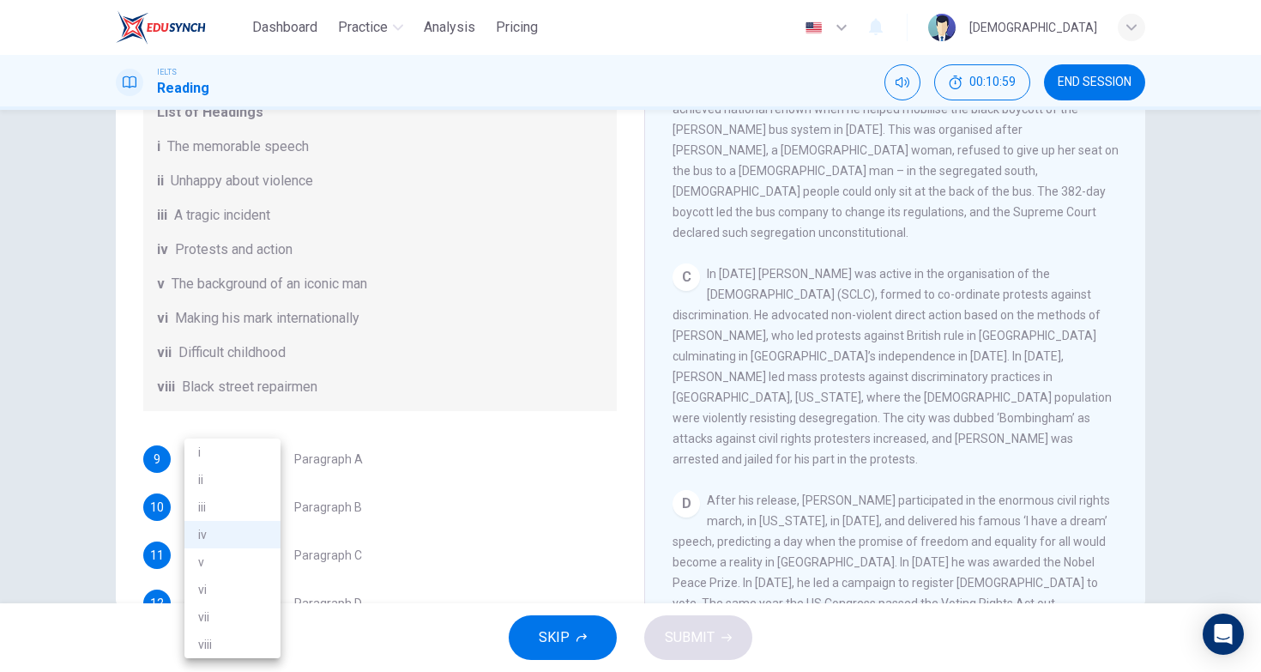
click at [235, 523] on body "Dashboard Practice Analysis Pricing English en ​ [PERSON_NAME] IELTS Reading 00…" at bounding box center [630, 336] width 1261 height 672
click at [219, 600] on li "vi" at bounding box center [233, 589] width 96 height 27
type input "vi"
click at [462, 363] on div "vii Difficult childhood" at bounding box center [380, 352] width 446 height 21
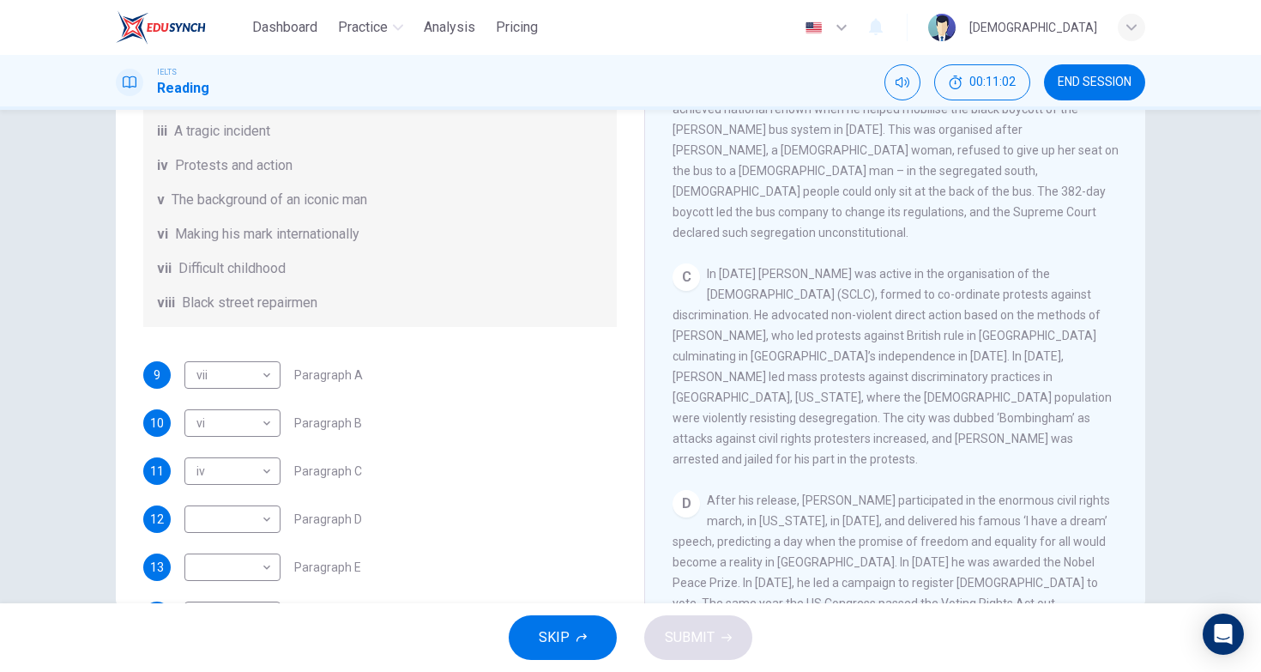
scroll to position [261, 0]
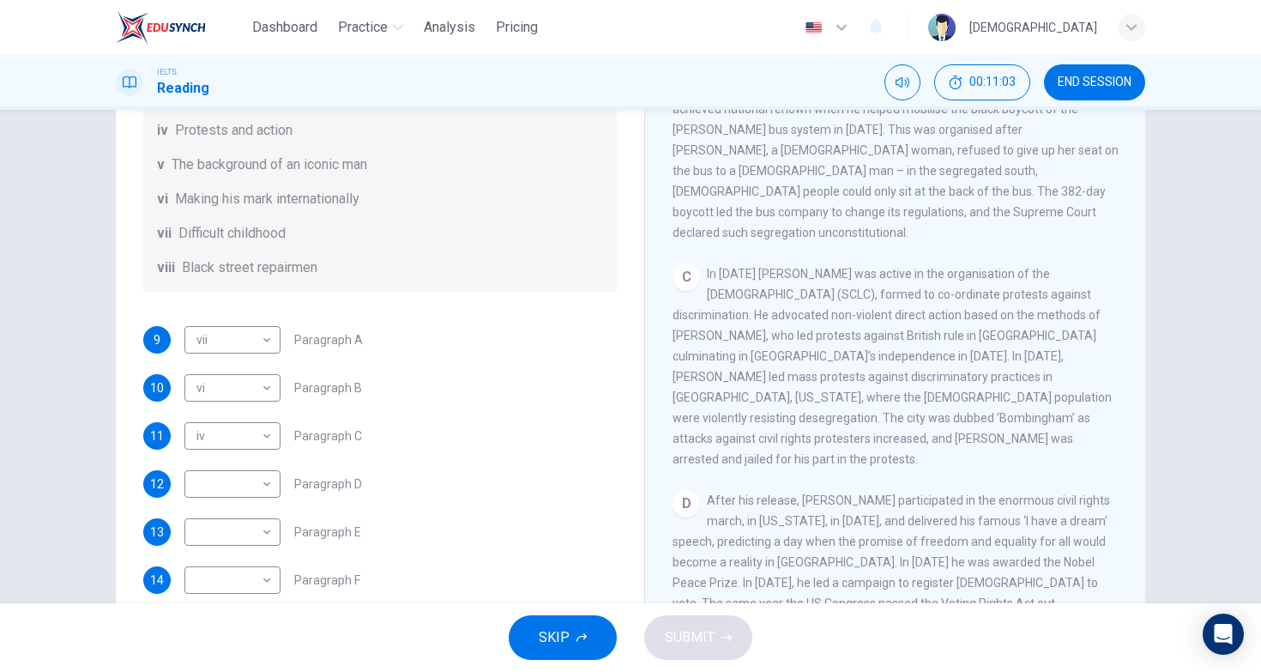
click at [1069, 299] on div "C In [DATE] King was active in the organisation of the [DEMOGRAPHIC_DATA] (SCLC…" at bounding box center [896, 366] width 446 height 206
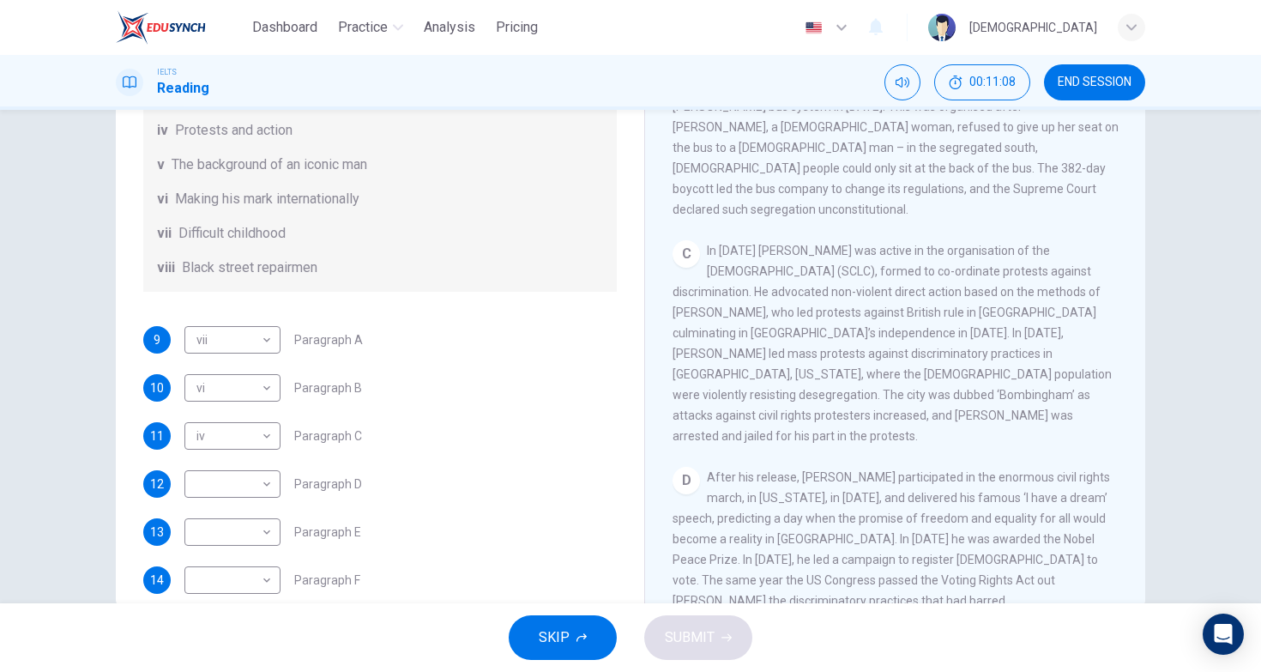
scroll to position [695, 0]
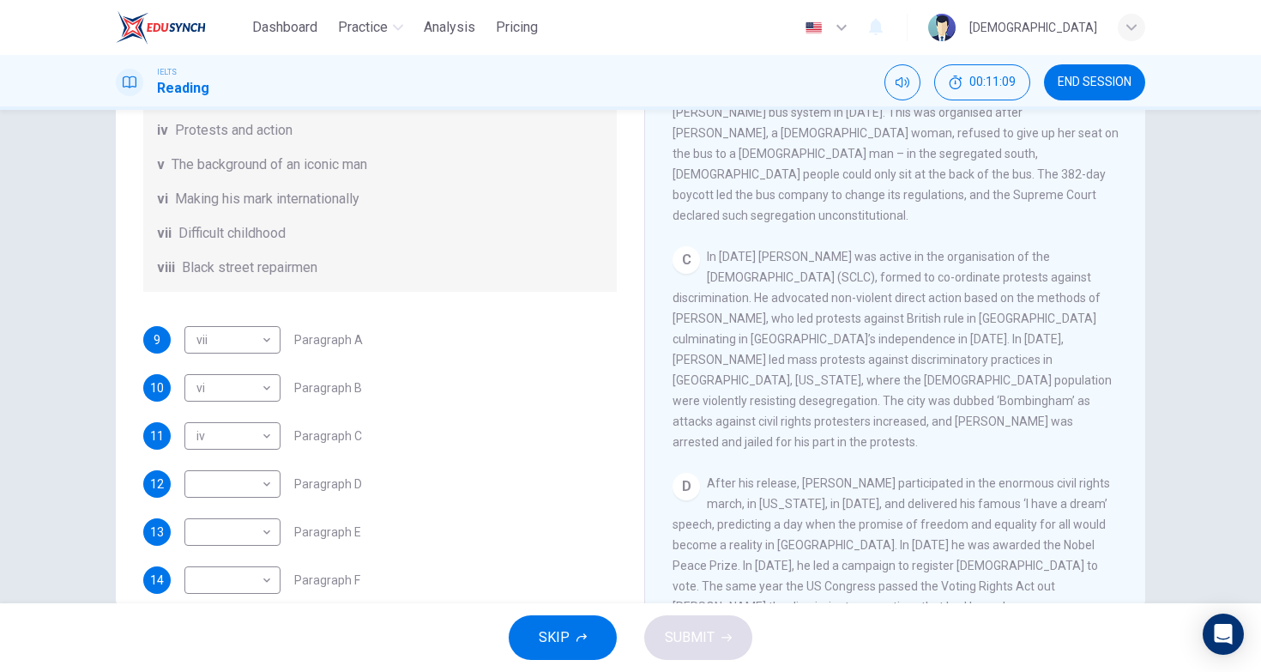
click at [420, 244] on div "vii Difficult childhood" at bounding box center [380, 233] width 446 height 21
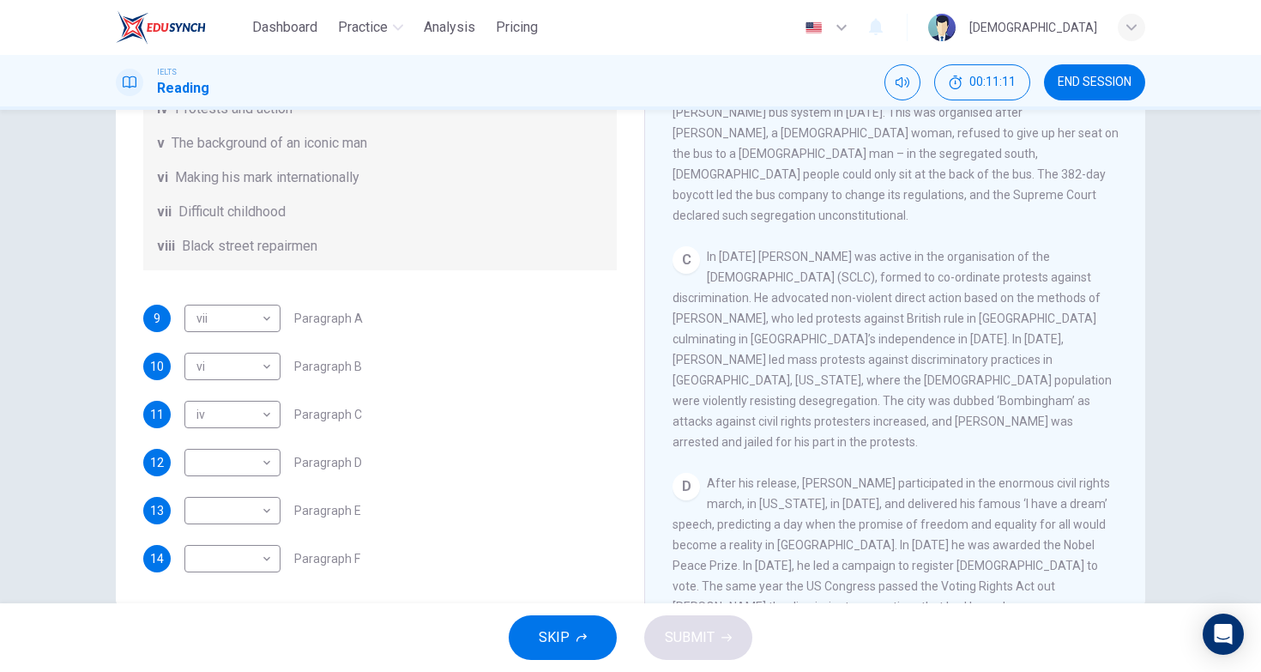
scroll to position [303, 0]
click at [245, 461] on body "Dashboard Practice Analysis Pricing English en ​ [PERSON_NAME] IELTS Reading 00…" at bounding box center [630, 336] width 1261 height 672
click at [257, 443] on li "i" at bounding box center [233, 452] width 96 height 27
type input "i"
click at [834, 352] on div "C In [DATE] King was active in the organisation of the [DEMOGRAPHIC_DATA] (SCLC…" at bounding box center [896, 349] width 446 height 206
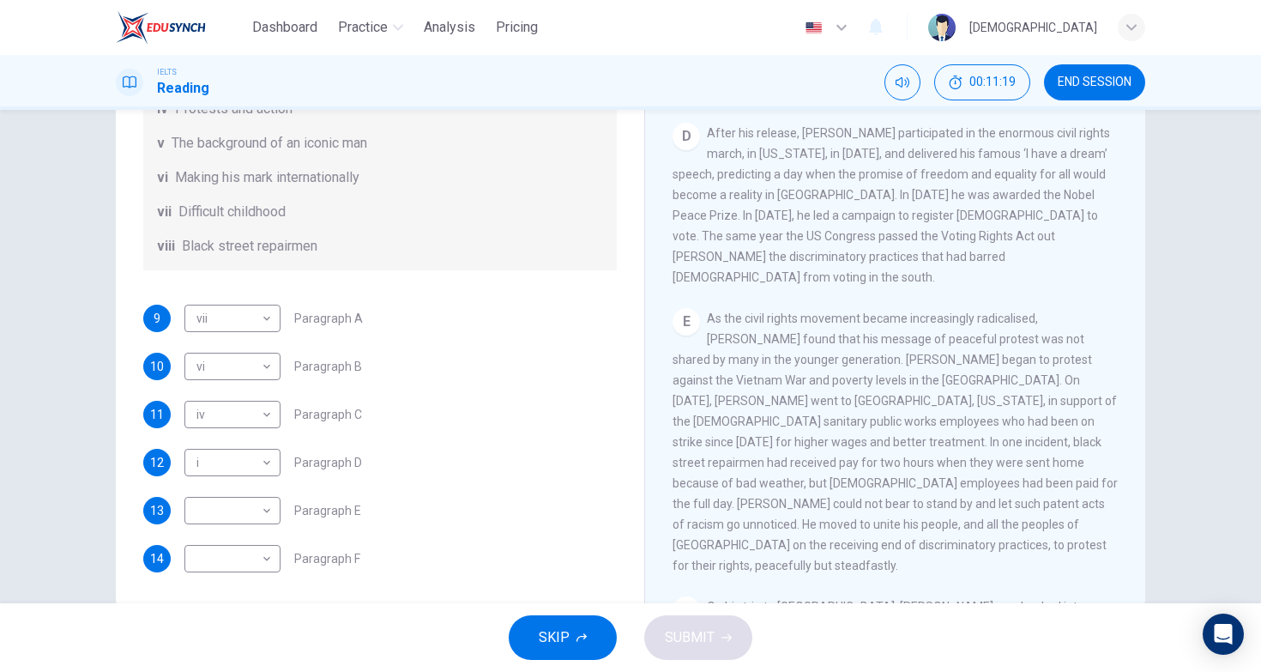
scroll to position [1048, 0]
click at [628, 234] on div "Questions 9 - 14 The Reading Passage has 6 paragraphs. Choose the correct headi…" at bounding box center [380, 167] width 501 height 844
click at [254, 508] on body "Dashboard Practice Analysis Pricing English en ​ [PERSON_NAME] IELTS Reading 00…" at bounding box center [630, 336] width 1261 height 672
click at [227, 646] on li "viii" at bounding box center [233, 644] width 96 height 27
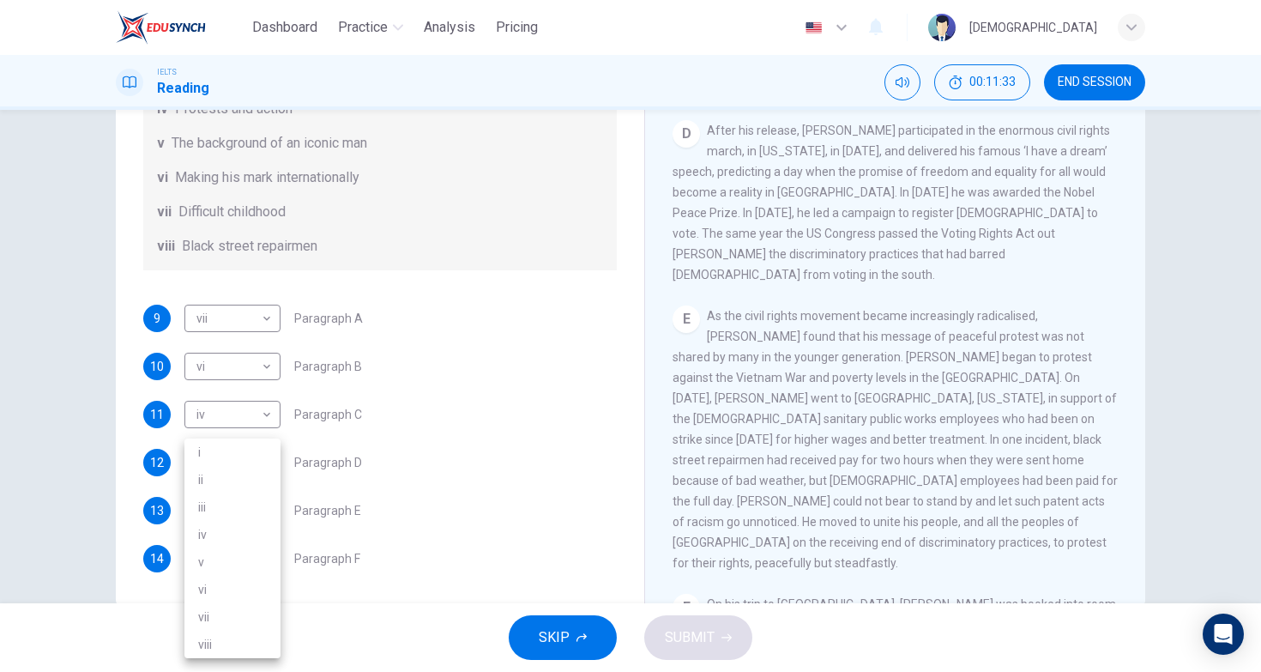
type input "viii"
click at [826, 305] on div "E As the civil rights movement became increasingly radicalised, [PERSON_NAME] f…" at bounding box center [896, 439] width 446 height 268
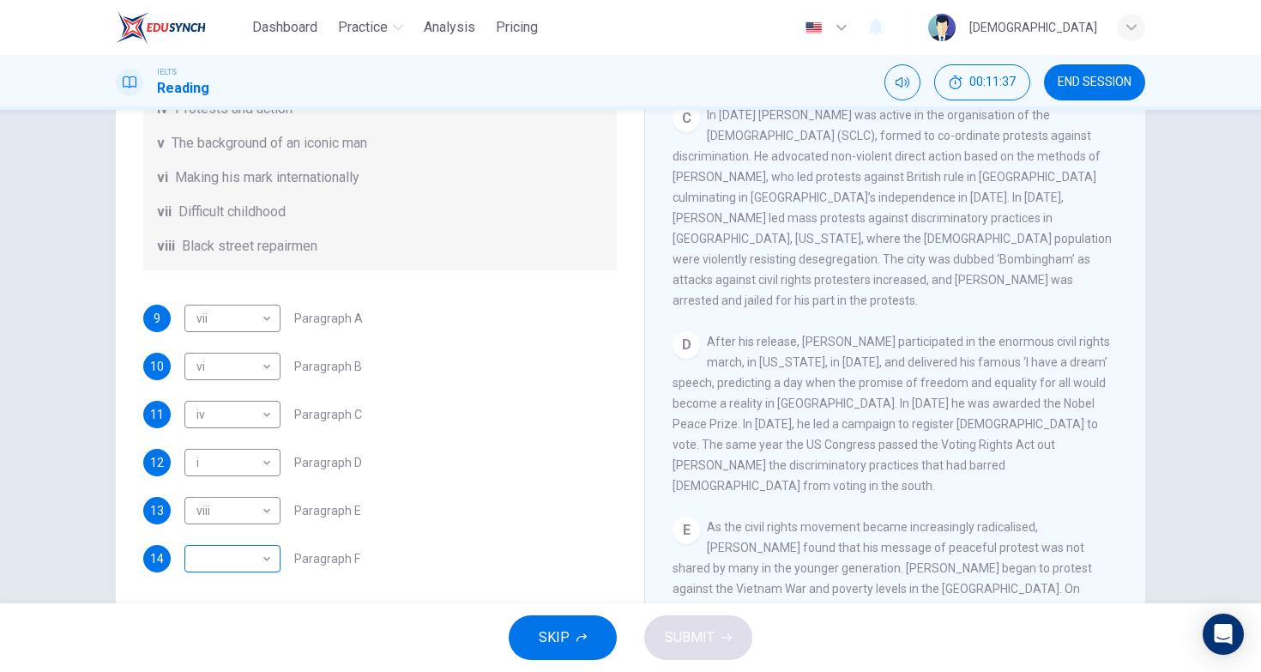
scroll to position [836, 0]
click at [499, 209] on div "vii Difficult childhood" at bounding box center [380, 212] width 446 height 21
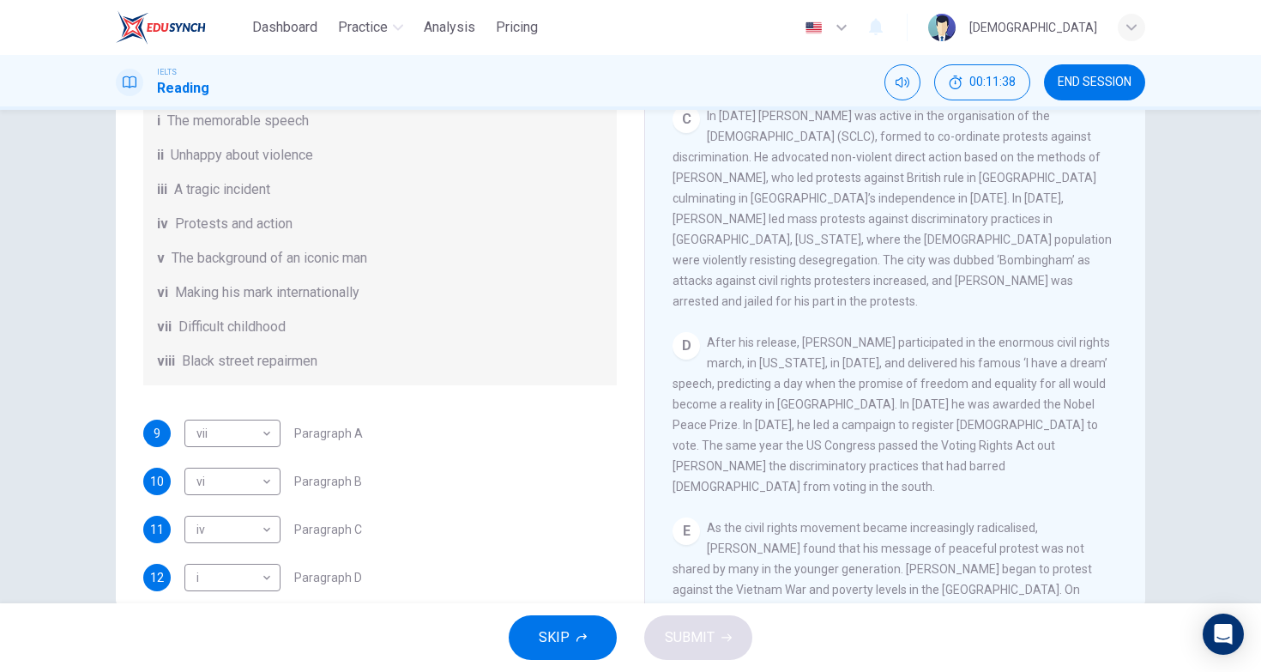
scroll to position [158, 0]
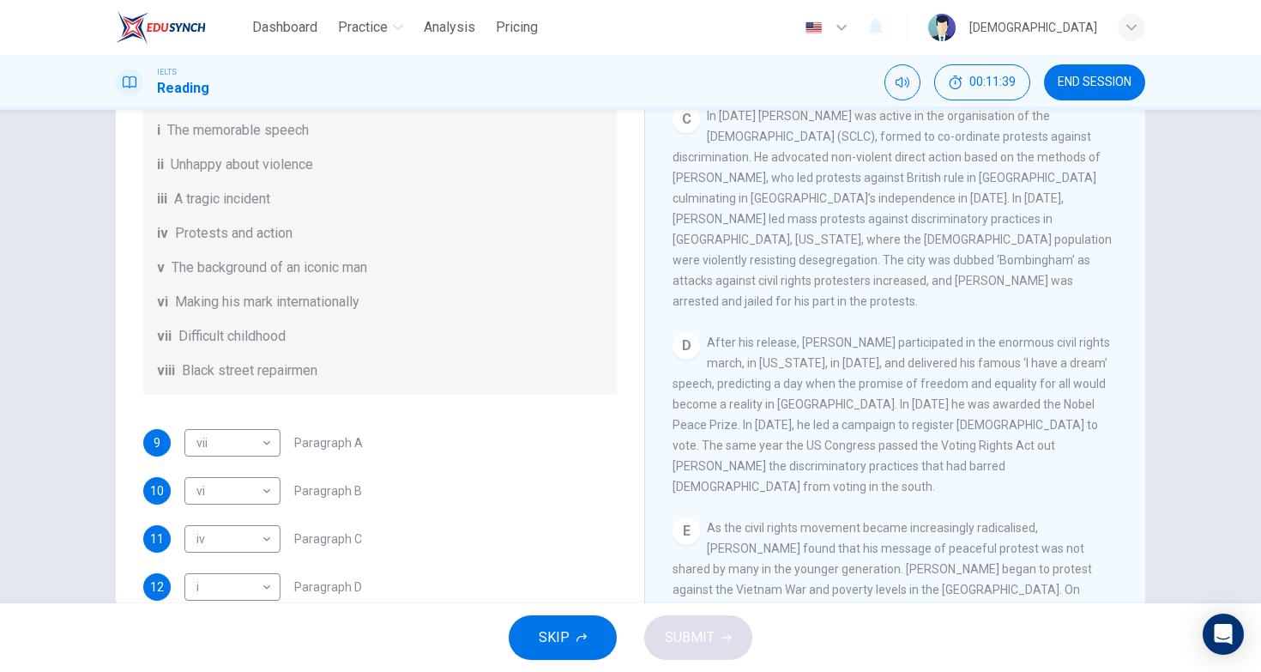
click at [796, 224] on span "In [DATE] [PERSON_NAME] was active in the organisation of the [DEMOGRAPHIC_DATA…" at bounding box center [892, 208] width 439 height 199
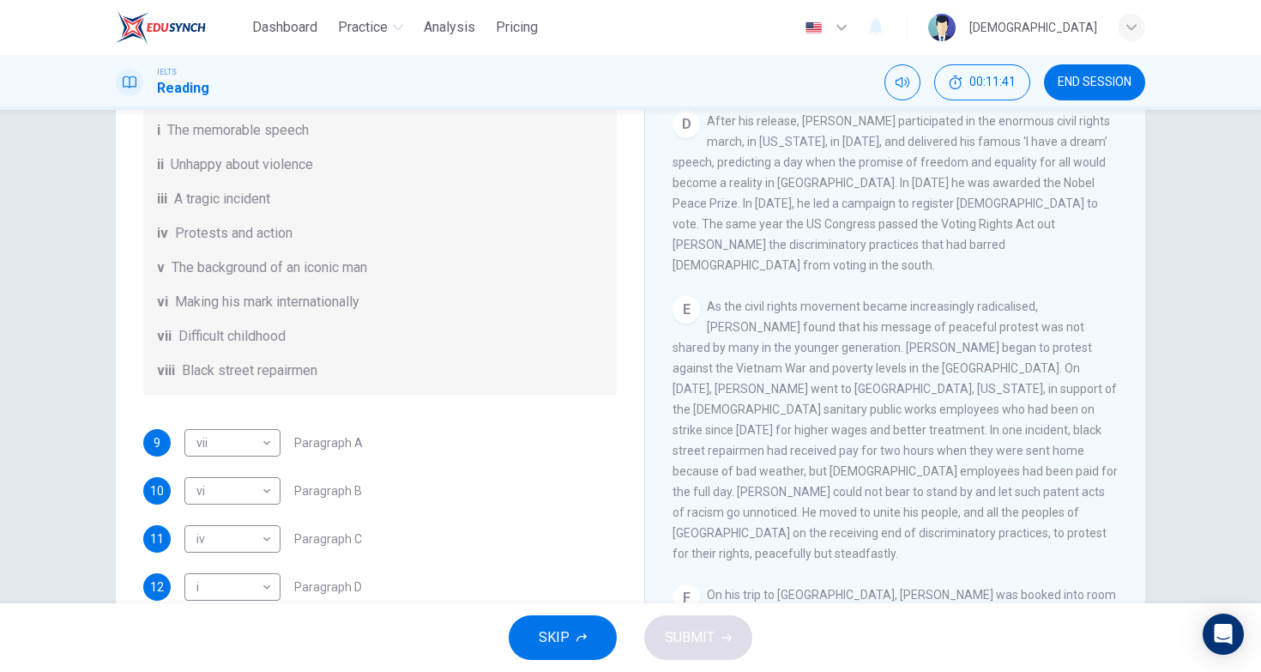
scroll to position [1056, 0]
click at [502, 395] on div "List of Headings i The memorable speech ii Unhappy about violence iii A tragic …" at bounding box center [380, 233] width 474 height 323
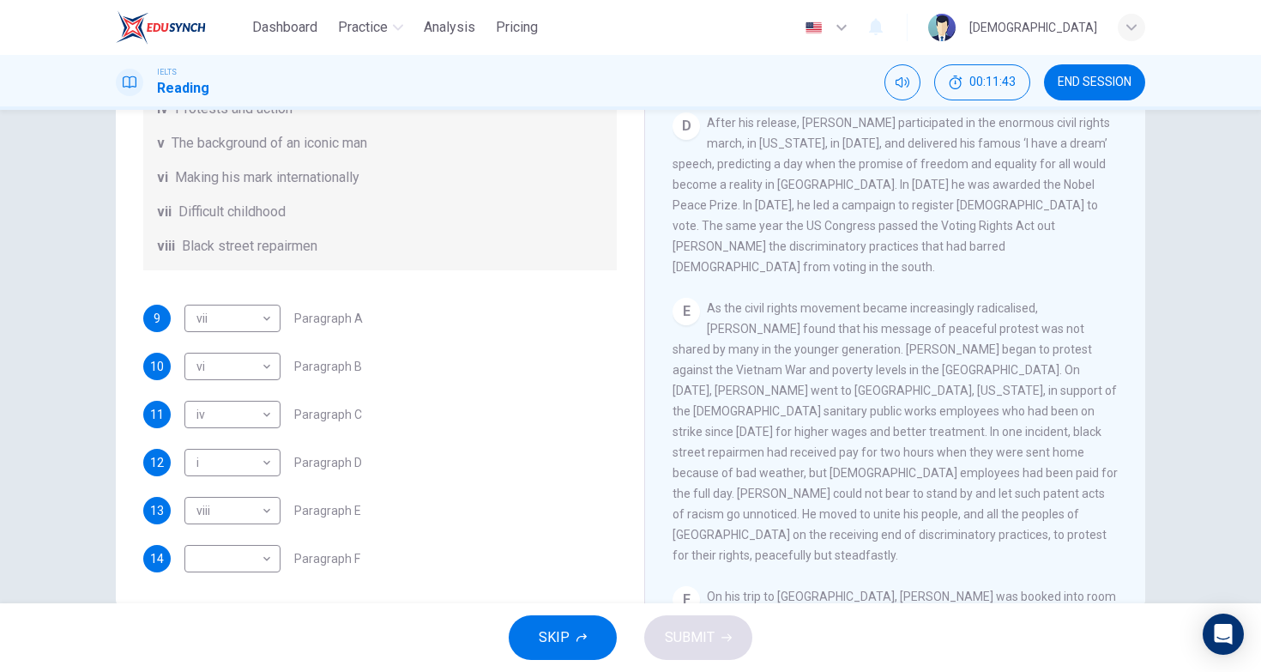
scroll to position [303, 0]
click at [272, 554] on body "Dashboard Practice Analysis Pricing English en ​ [PERSON_NAME] IELTS Reading 00…" at bounding box center [630, 336] width 1261 height 672
click at [247, 506] on li "iii" at bounding box center [233, 506] width 96 height 27
type input "iii"
drag, startPoint x: 470, startPoint y: 304, endPoint x: 470, endPoint y: 294, distance: 9.4
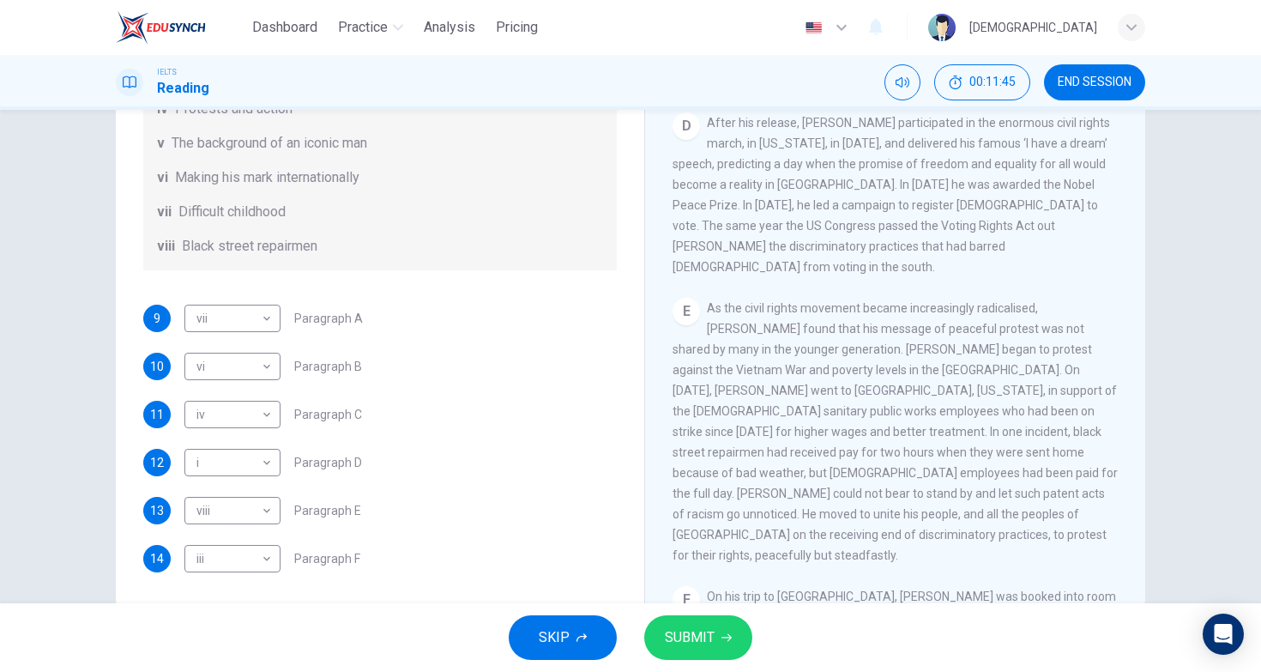
click at [470, 294] on div "Questions 9 - 14 The Reading Passage has 6 paragraphs. Choose the correct headi…" at bounding box center [380, 167] width 501 height 844
click at [692, 659] on button "SUBMIT" at bounding box center [698, 637] width 108 height 45
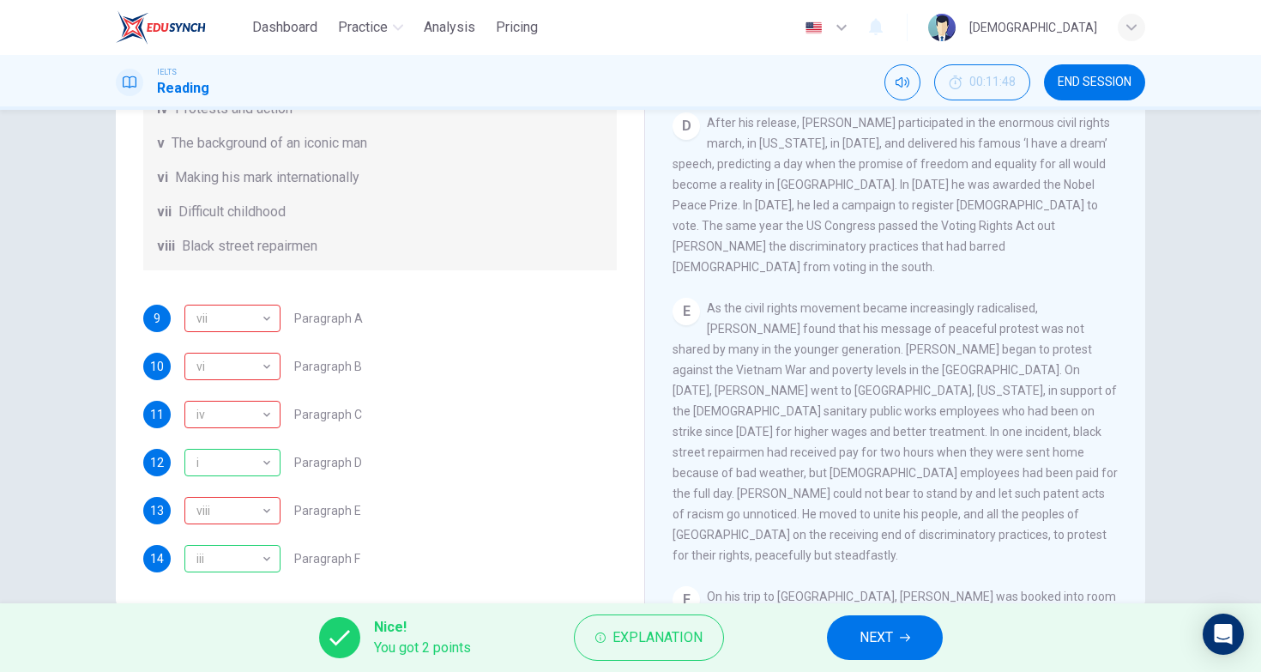
click at [378, 207] on div "vii Difficult childhood" at bounding box center [380, 212] width 446 height 21
click at [701, 298] on div "E As the civil rights movement became increasingly radicalised, [PERSON_NAME] f…" at bounding box center [896, 432] width 446 height 268
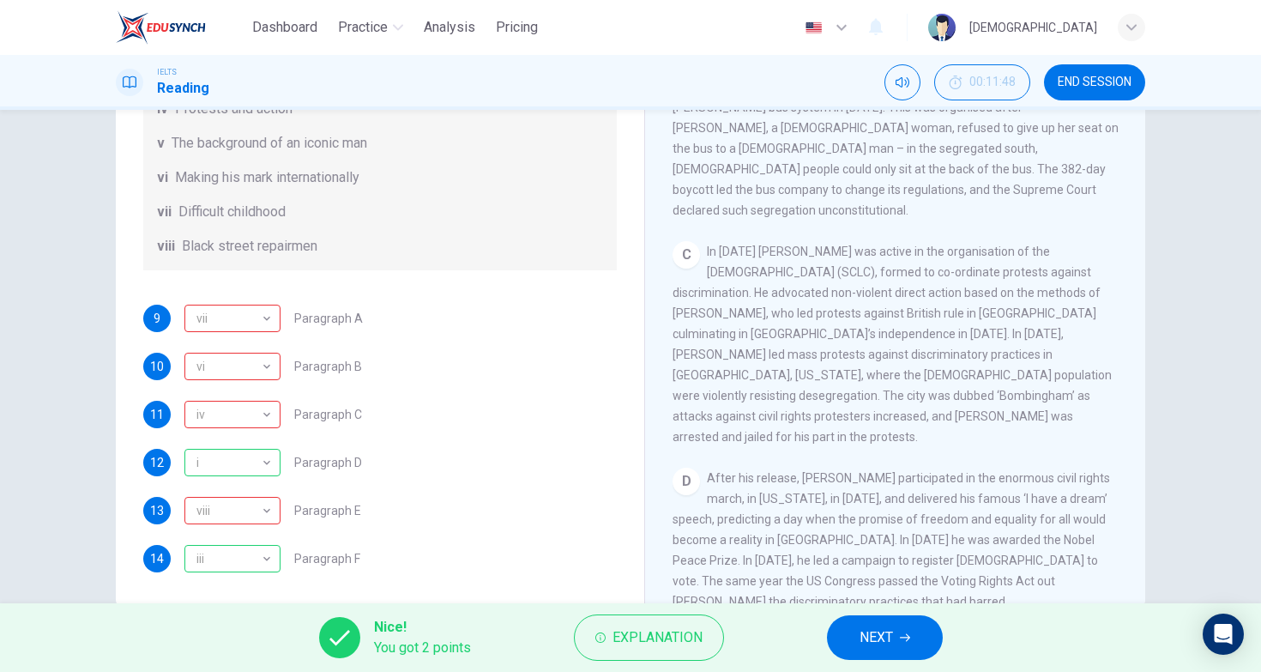
scroll to position [725, 0]
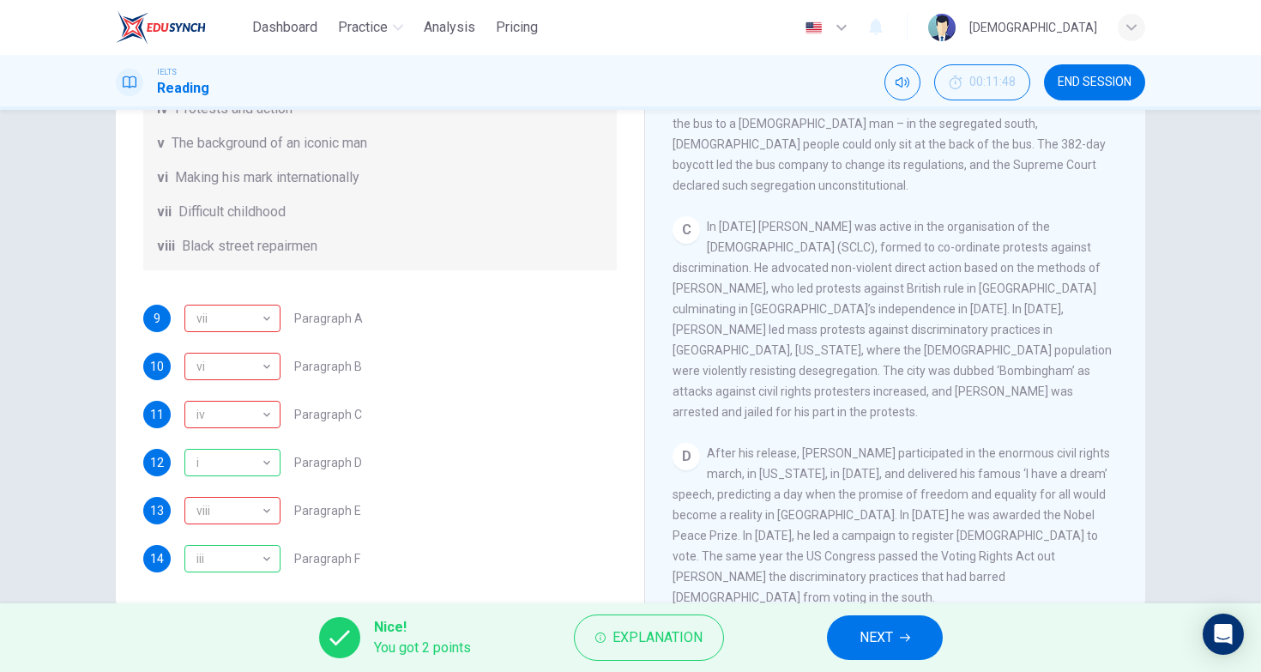
click at [584, 205] on div "vii Difficult childhood" at bounding box center [380, 212] width 446 height 21
click at [944, 308] on span "In [DATE] [PERSON_NAME] was active in the organisation of the [DEMOGRAPHIC_DATA…" at bounding box center [892, 319] width 439 height 199
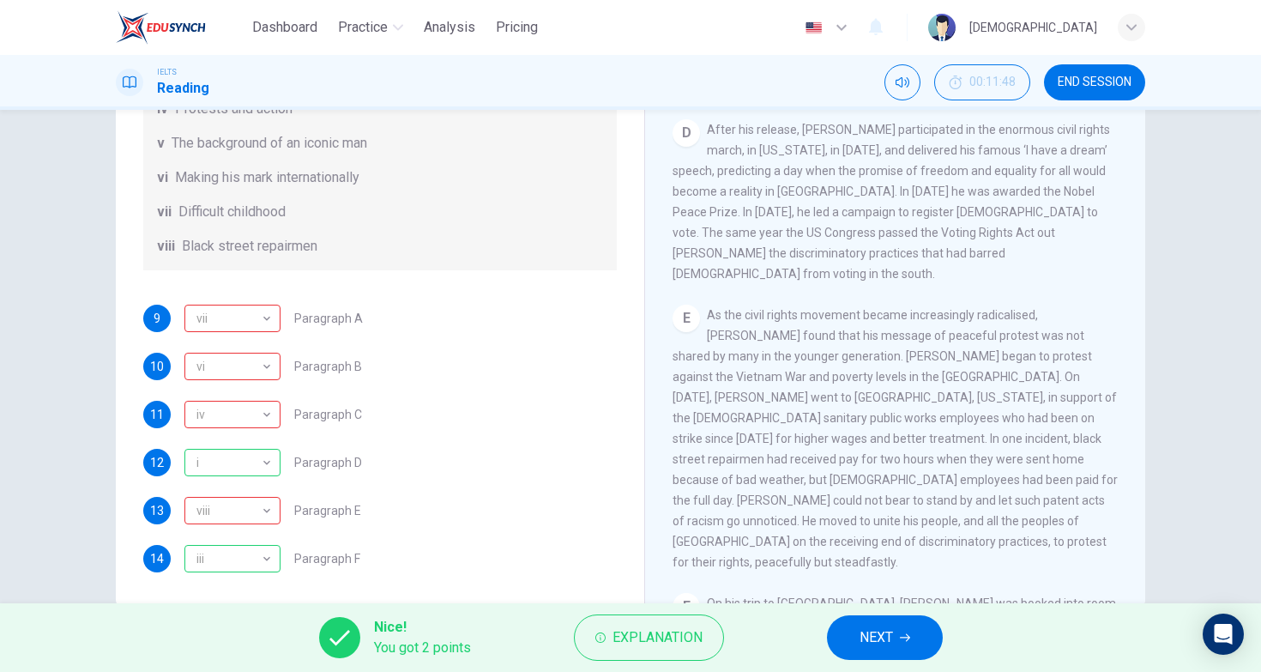
scroll to position [1056, 0]
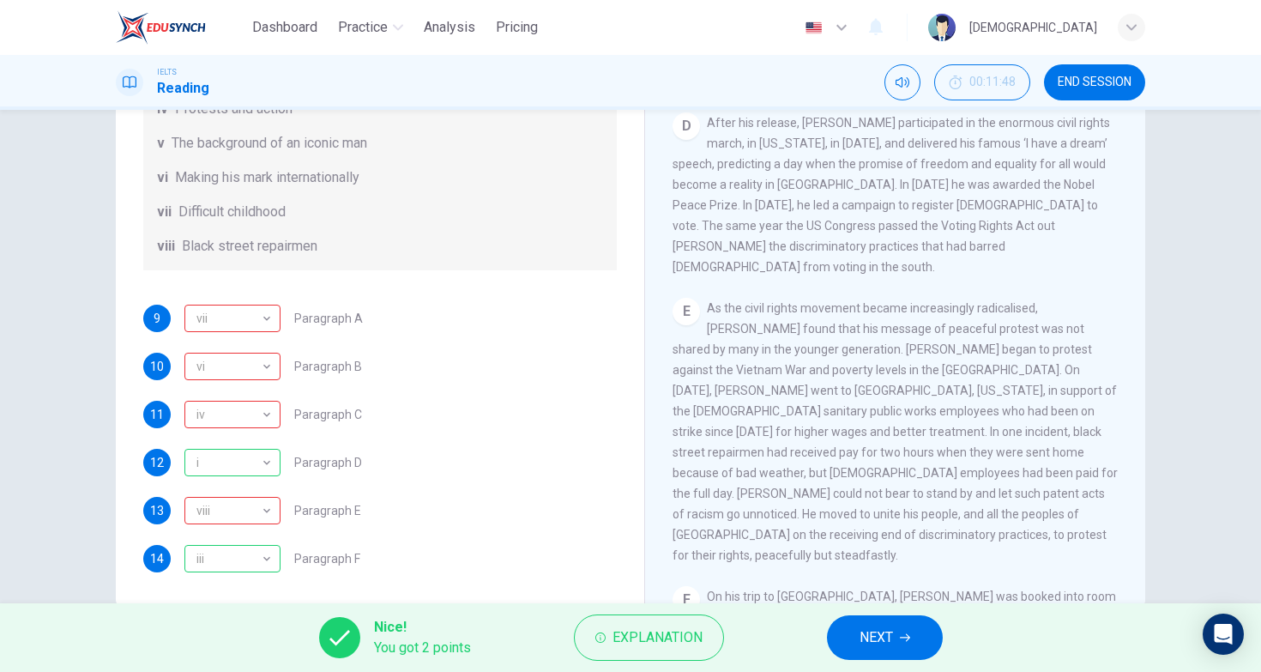
click at [914, 631] on button "NEXT" at bounding box center [885, 637] width 116 height 45
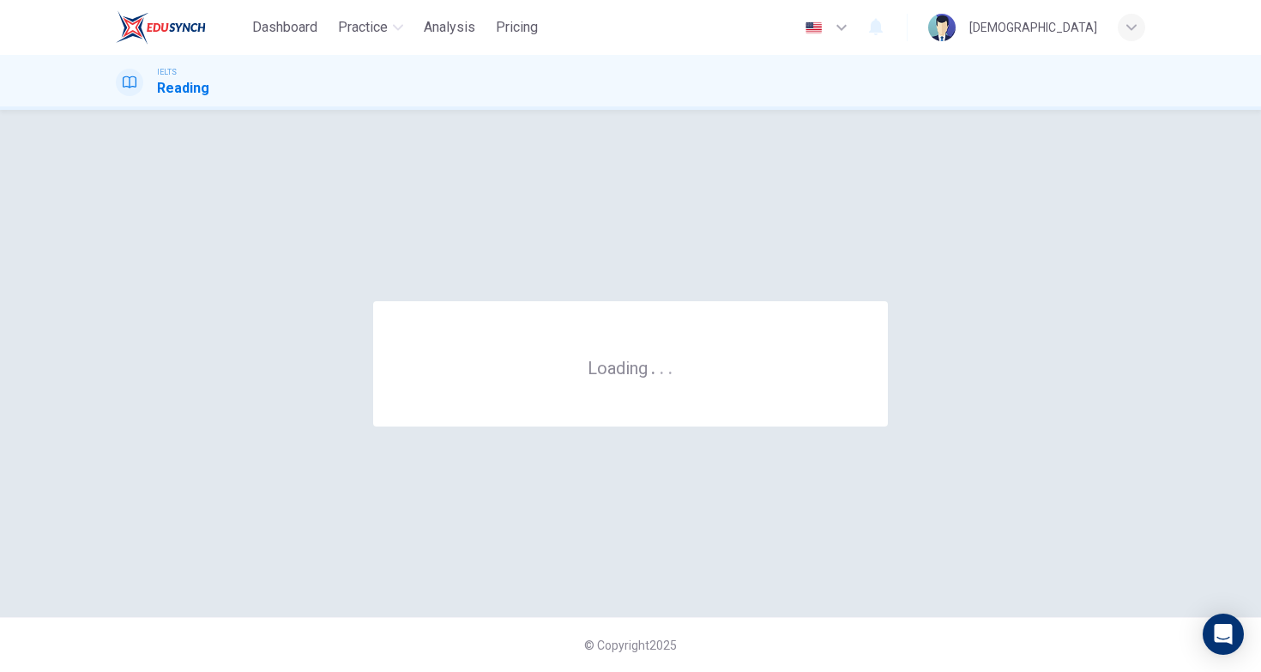
scroll to position [0, 0]
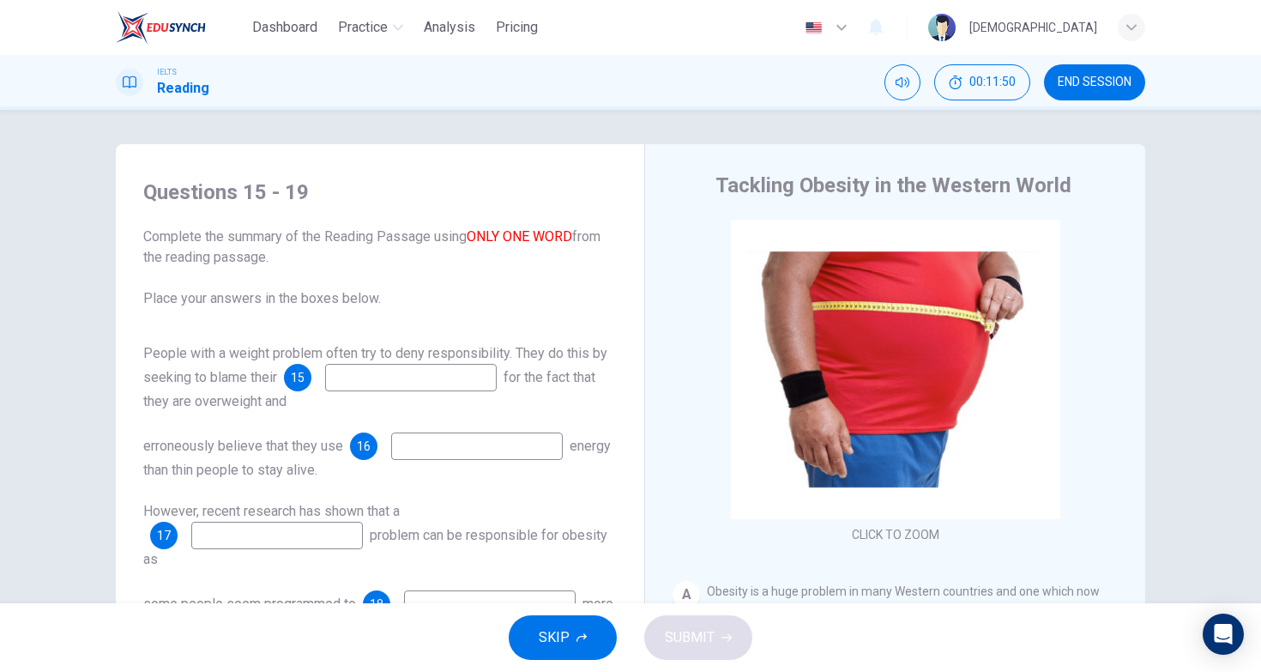
click at [566, 473] on div "erroneously believe that they use 16 energy than thin people to stay alive." at bounding box center [380, 457] width 474 height 48
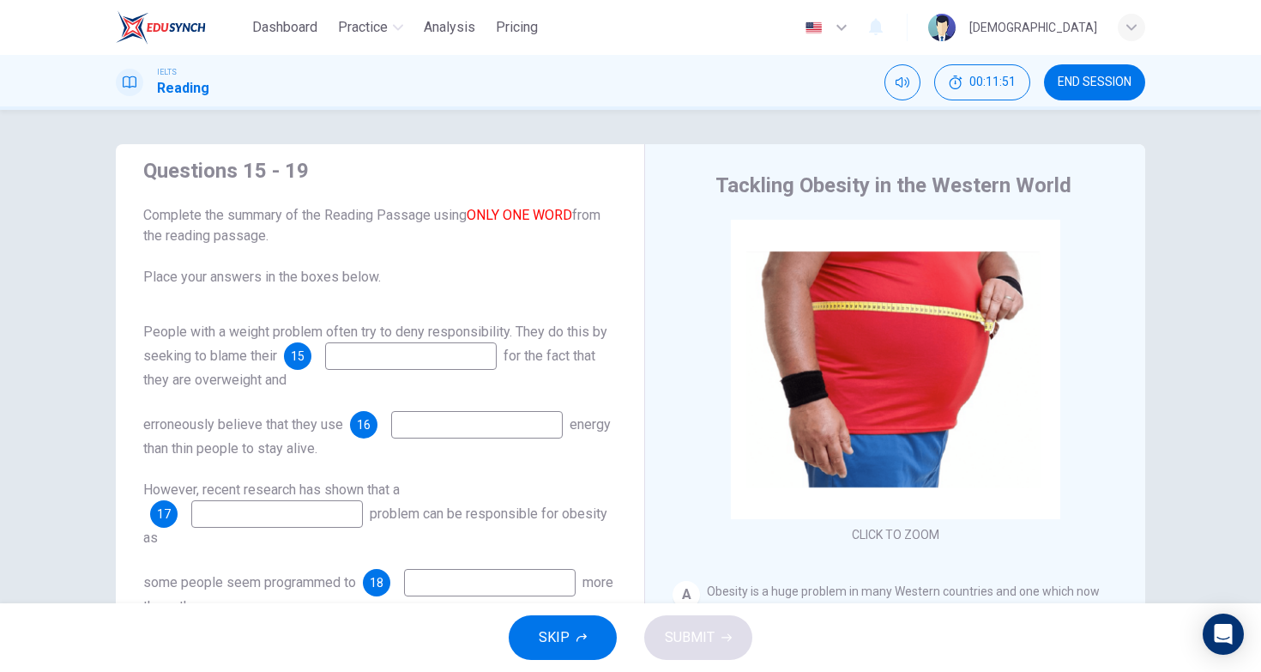
scroll to position [21, 0]
click at [464, 354] on input at bounding box center [411, 355] width 172 height 27
click at [357, 304] on div "Questions 15 - 19 Complete the summary of the Reading Passage using ONLY ONE WO…" at bounding box center [380, 432] width 501 height 584
click at [667, 318] on div "Tackling Obesity in the Western World CLICK TO ZOOM Click to Zoom A Obesity is …" at bounding box center [894, 456] width 501 height 624
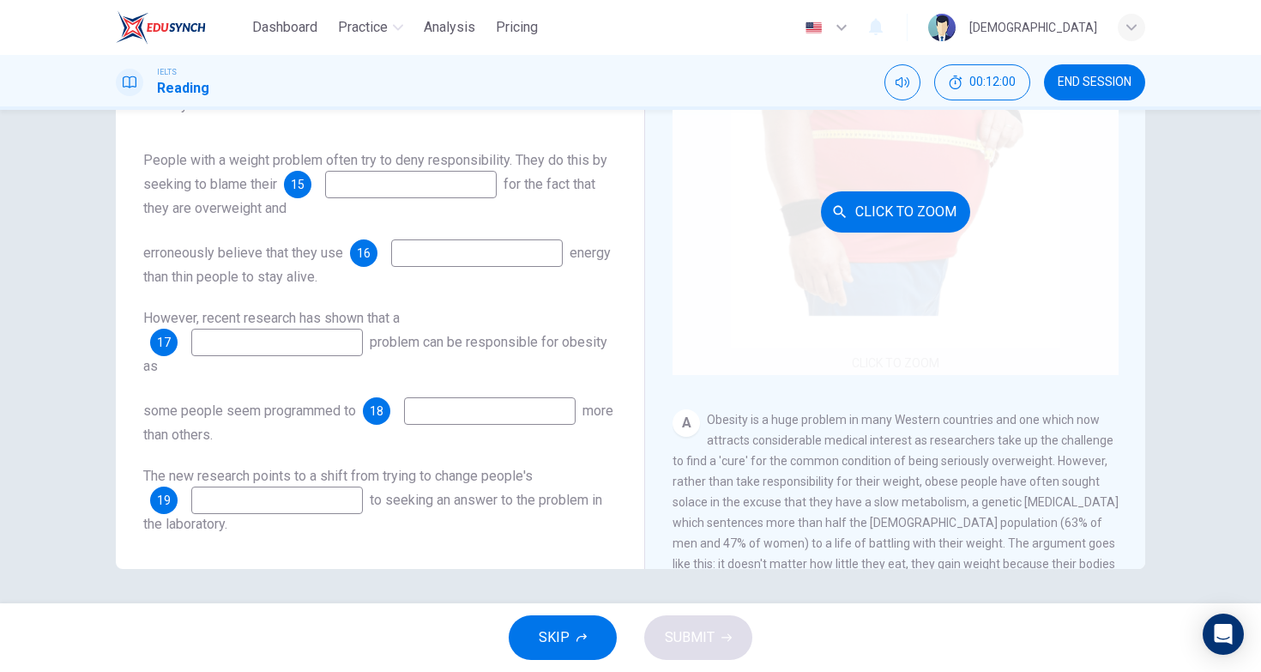
scroll to position [172, 0]
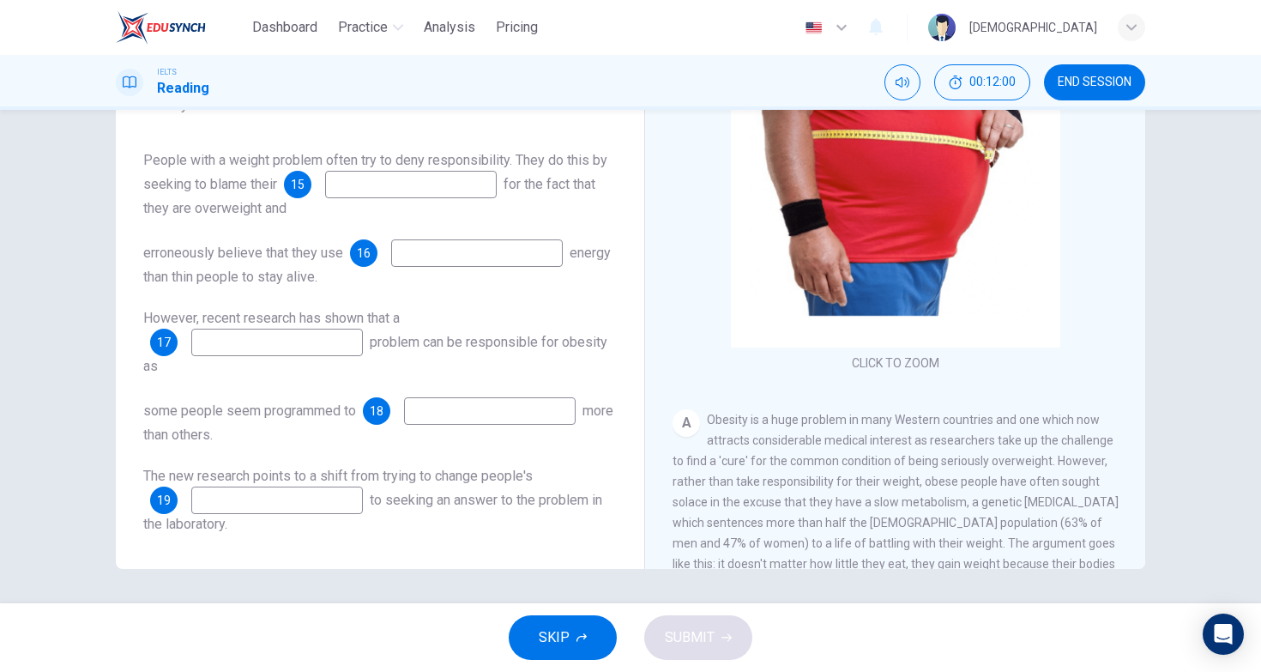
click at [815, 399] on div "CLICK TO ZOOM Click to Zoom A Obesity is a huge problem in many Western countri…" at bounding box center [907, 308] width 469 height 521
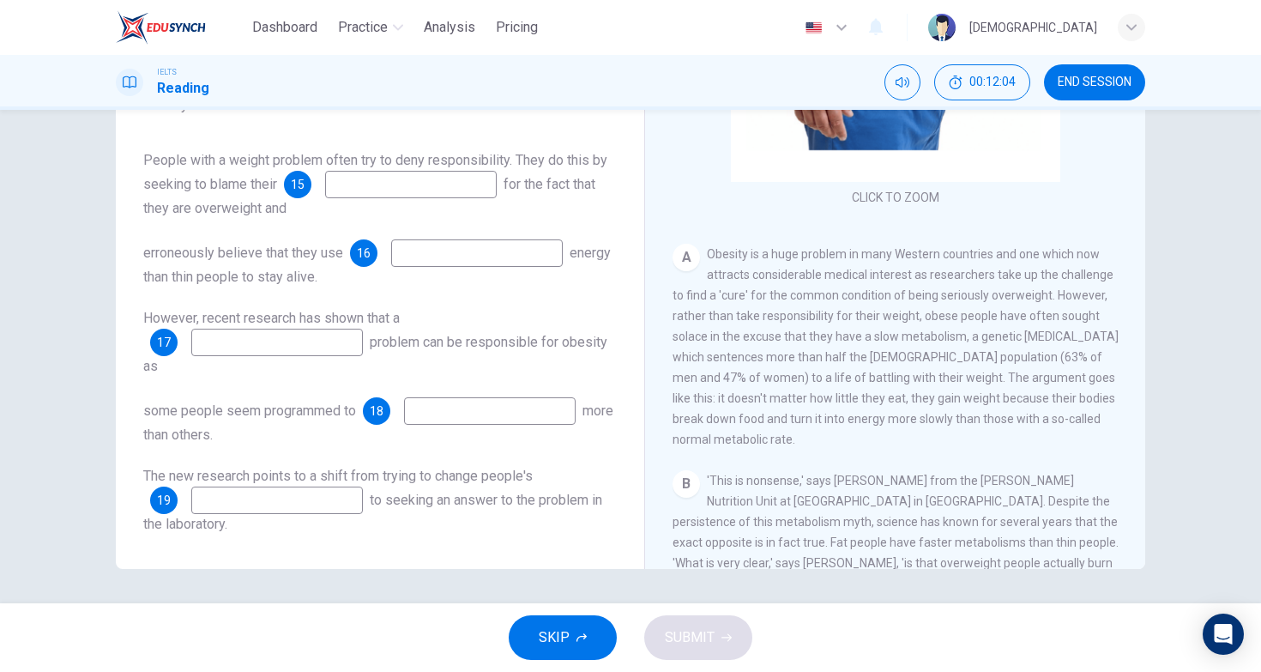
scroll to position [190, 0]
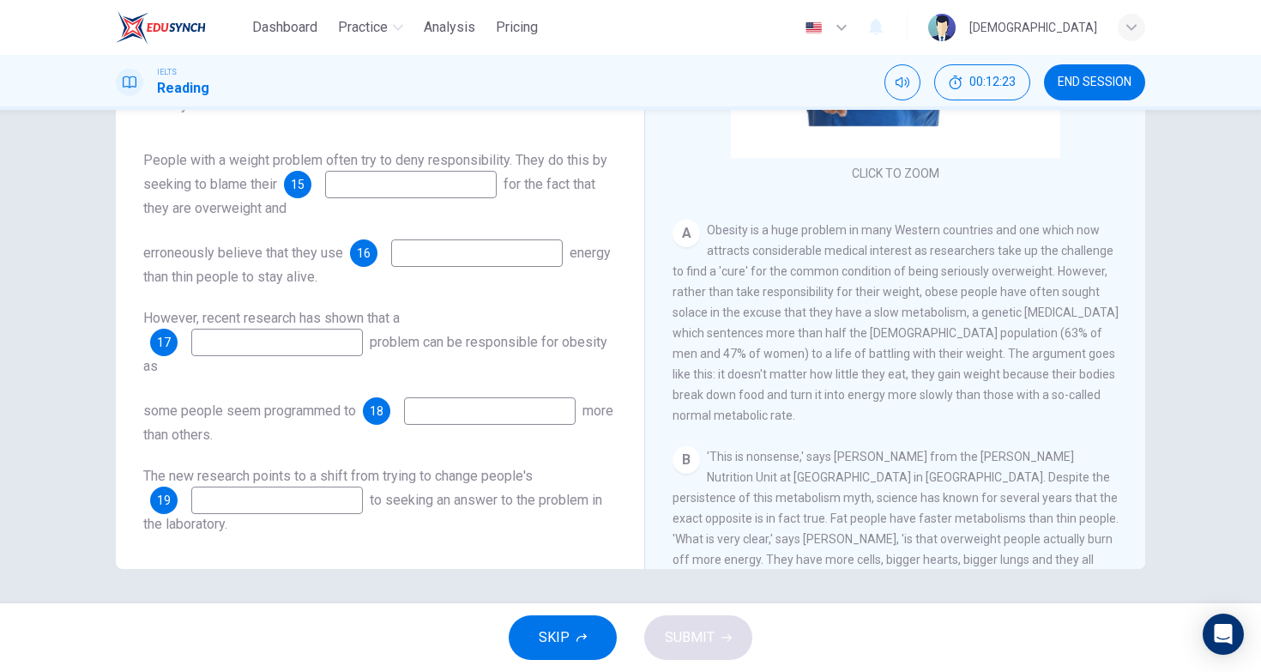
click at [380, 176] on input at bounding box center [411, 184] width 172 height 27
type input "metabolism"
click at [417, 243] on input at bounding box center [477, 252] width 172 height 27
click at [777, 347] on span "Obesity is a huge problem in many Western countries and one which now attracts …" at bounding box center [896, 322] width 446 height 199
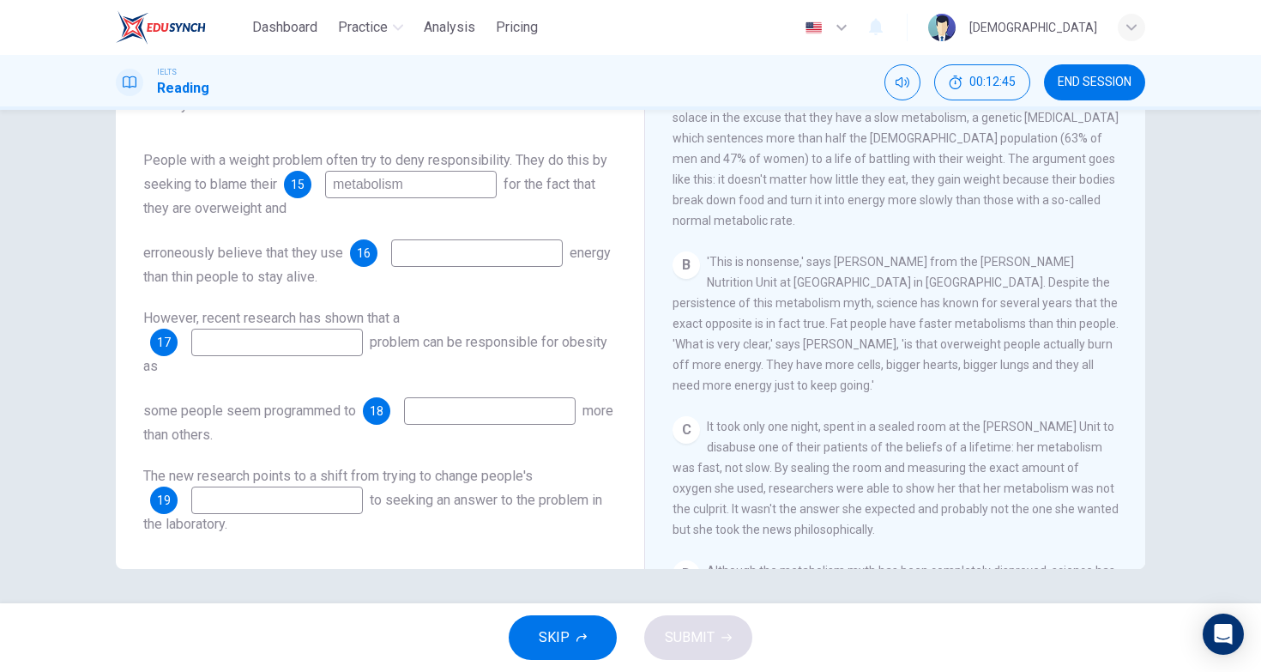
scroll to position [385, 0]
click at [525, 259] on input at bounding box center [477, 252] width 172 height 27
click at [828, 312] on div "B 'This is nonsense,' says [PERSON_NAME] from the [PERSON_NAME] Nutrition Unit …" at bounding box center [896, 323] width 446 height 144
click at [502, 266] on input at bounding box center [477, 252] width 172 height 27
click at [679, 297] on span "'This is nonsense,' says [PERSON_NAME] from the [PERSON_NAME] Nutrition Unit at…" at bounding box center [896, 322] width 446 height 137
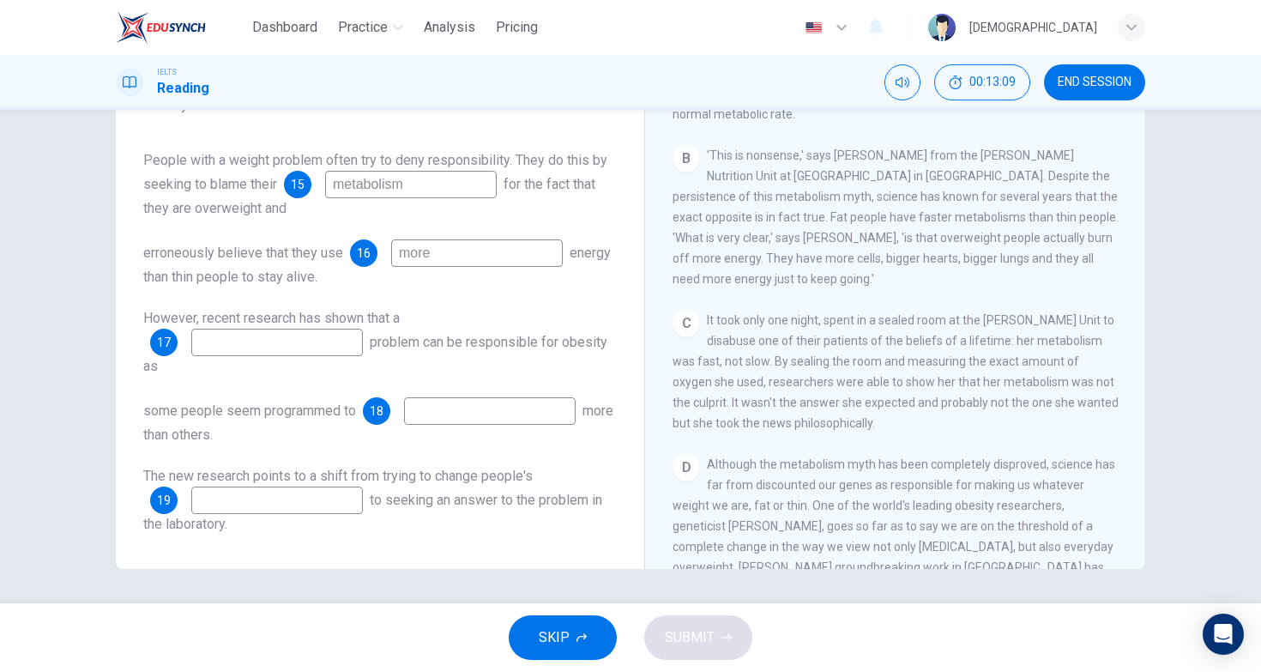
scroll to position [494, 0]
click at [532, 242] on input "more" at bounding box center [477, 252] width 172 height 27
click at [745, 310] on span "It took only one night, spent in a sealed room at the [PERSON_NAME] Unit to dis…" at bounding box center [896, 368] width 446 height 117
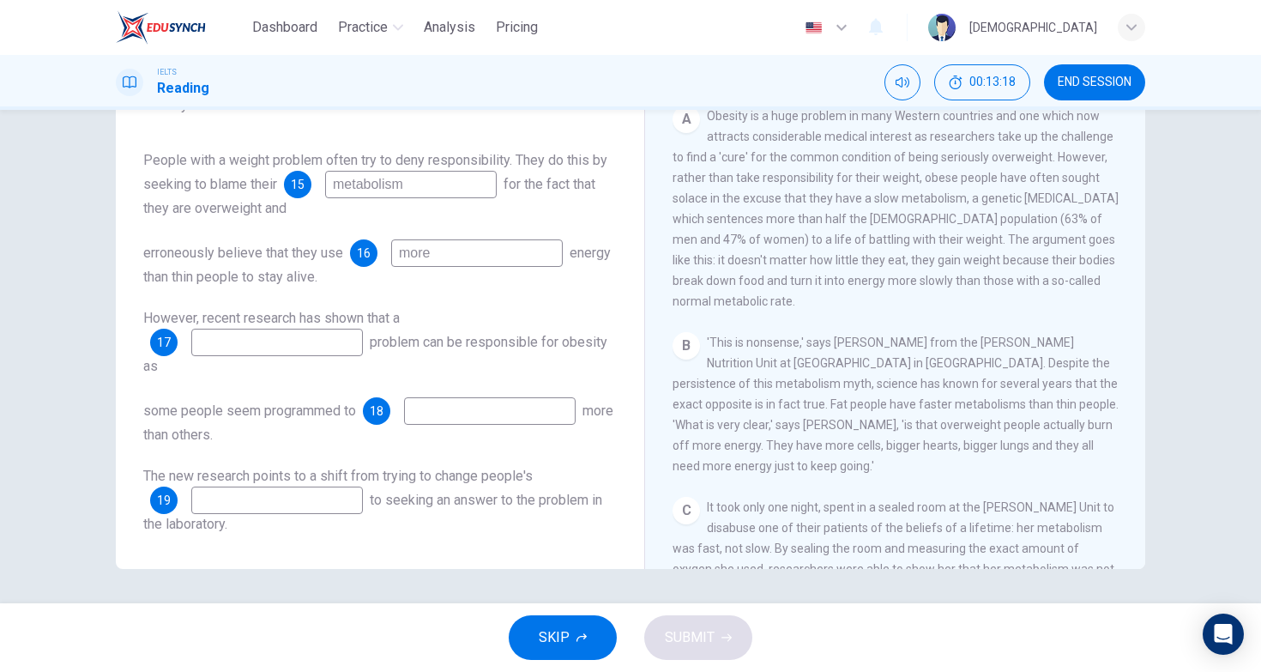
scroll to position [300, 0]
click at [538, 251] on input "more" at bounding box center [477, 252] width 172 height 27
click at [822, 312] on div "A Obesity is a huge problem in many Western countries and one which now attract…" at bounding box center [896, 212] width 446 height 206
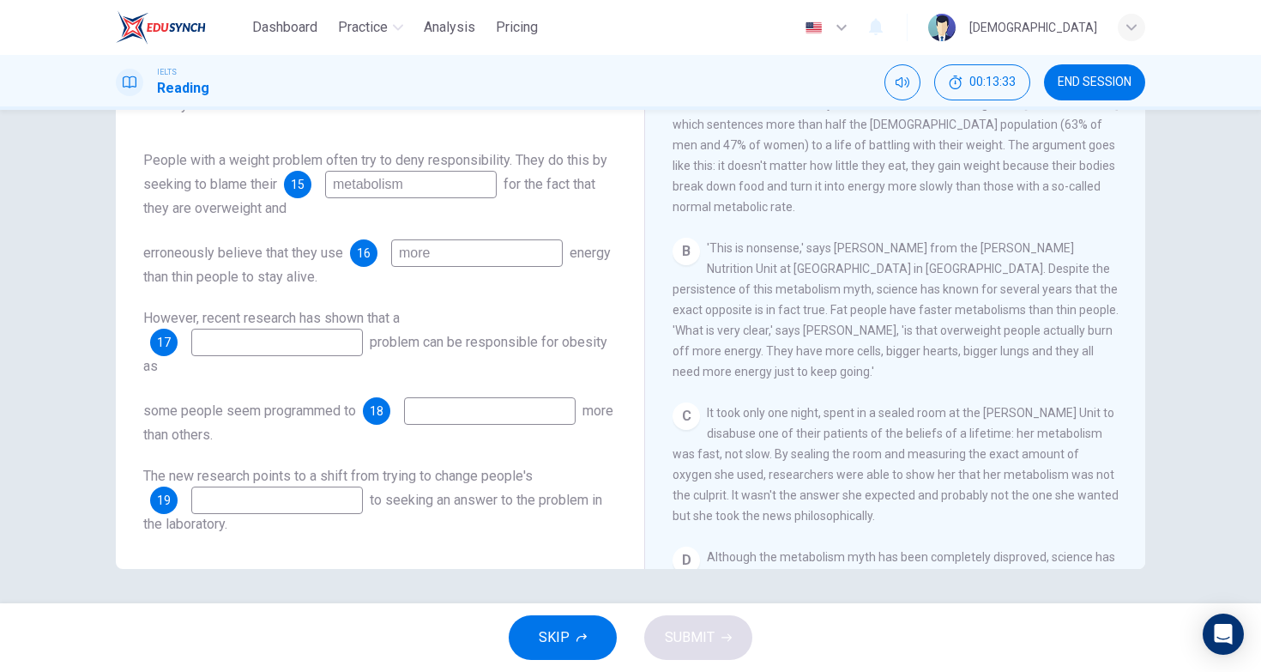
scroll to position [401, 0]
click at [529, 246] on input "more" at bounding box center [477, 252] width 172 height 27
click at [700, 418] on div "C It took only one night, spent in a sealed room at the [PERSON_NAME] Unit to d…" at bounding box center [896, 462] width 446 height 124
click at [513, 257] on input "slower" at bounding box center [477, 252] width 172 height 27
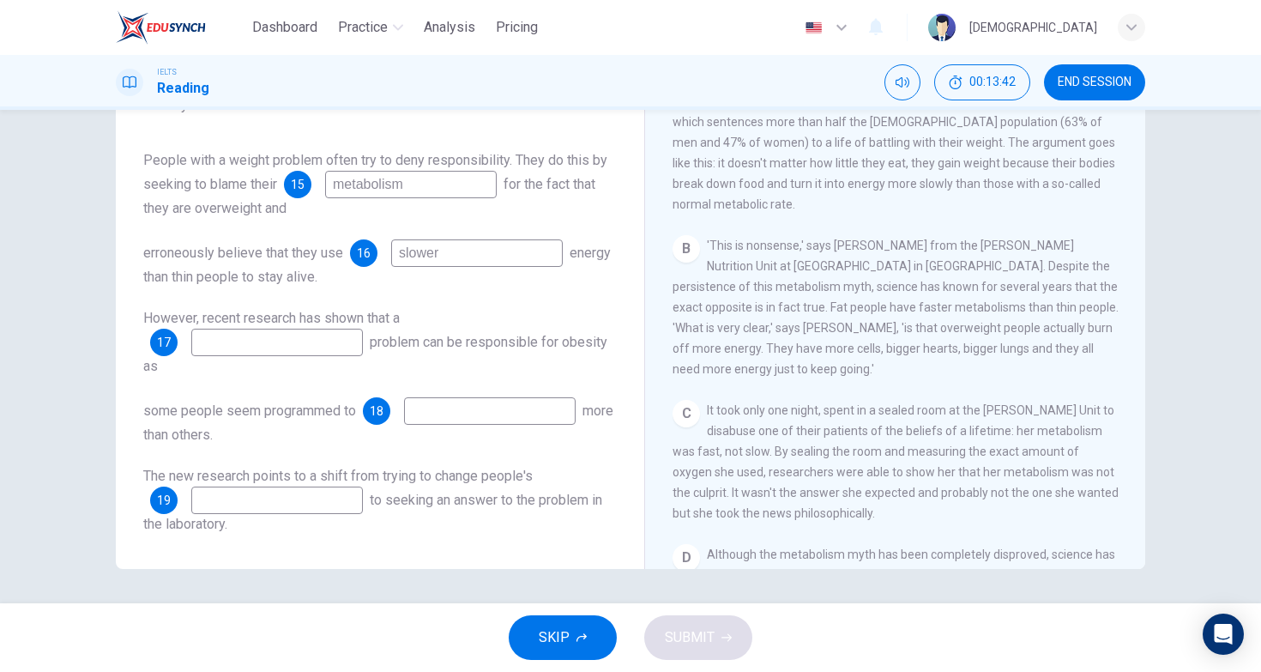
click at [513, 257] on input "slower" at bounding box center [477, 252] width 172 height 27
click at [729, 251] on span "'This is nonsense,' says [PERSON_NAME] from the [PERSON_NAME] Nutrition Unit at…" at bounding box center [896, 307] width 446 height 137
click at [490, 269] on div "erroneously believe that they use 16 slower energy than thin people to stay ali…" at bounding box center [380, 263] width 474 height 48
click at [503, 257] on input "slower" at bounding box center [477, 252] width 172 height 27
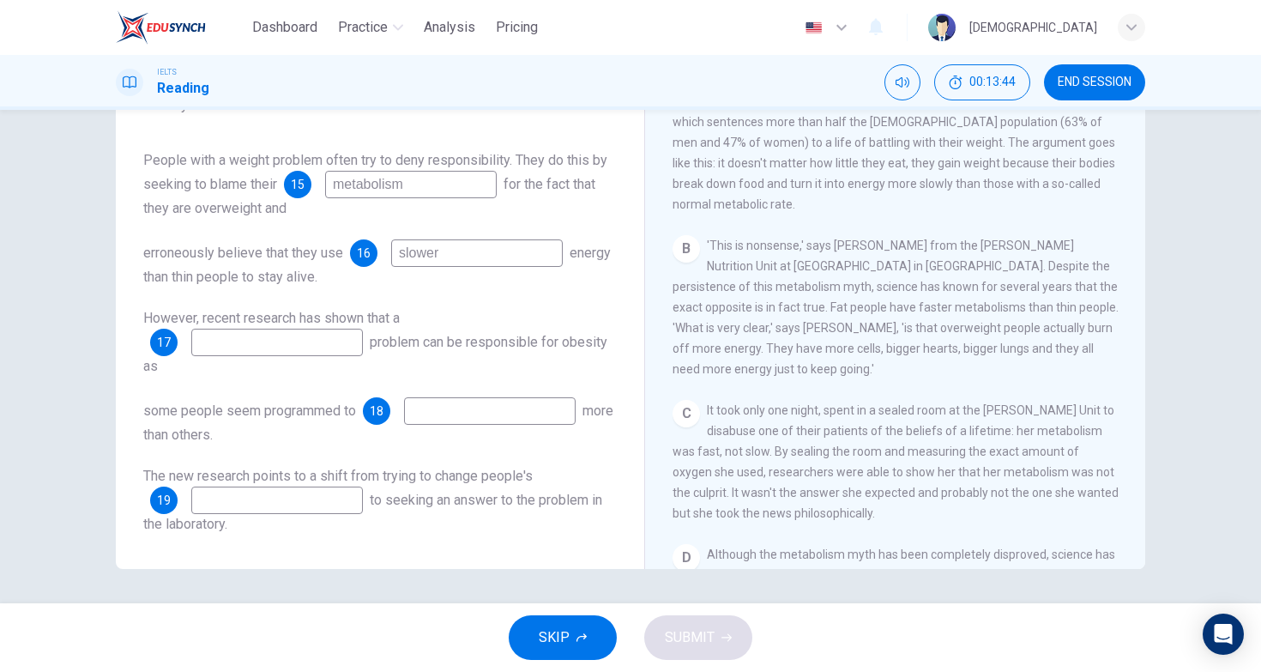
click at [503, 257] on input "slower" at bounding box center [477, 252] width 172 height 27
type input "l"
click at [331, 337] on input at bounding box center [277, 342] width 172 height 27
click at [470, 257] on input "more" at bounding box center [477, 252] width 172 height 27
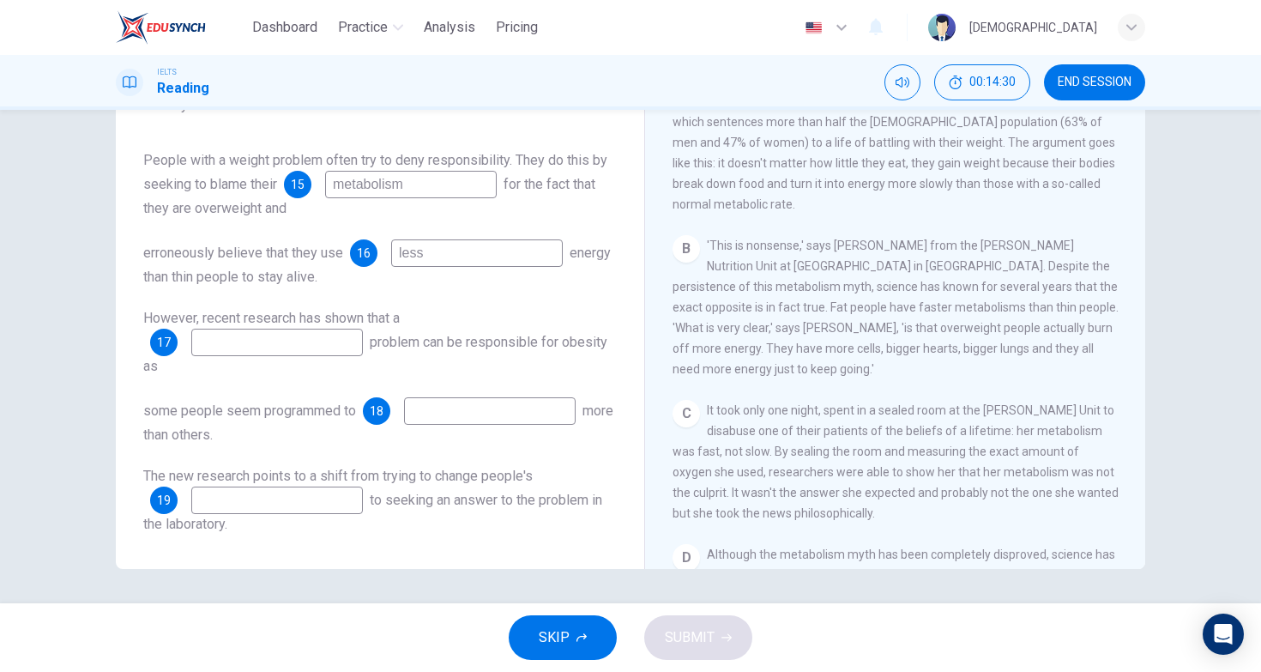
type input "less"
click at [689, 275] on div "B 'This is nonsense,' says [PERSON_NAME] from the [PERSON_NAME] Nutrition Unit …" at bounding box center [896, 307] width 446 height 144
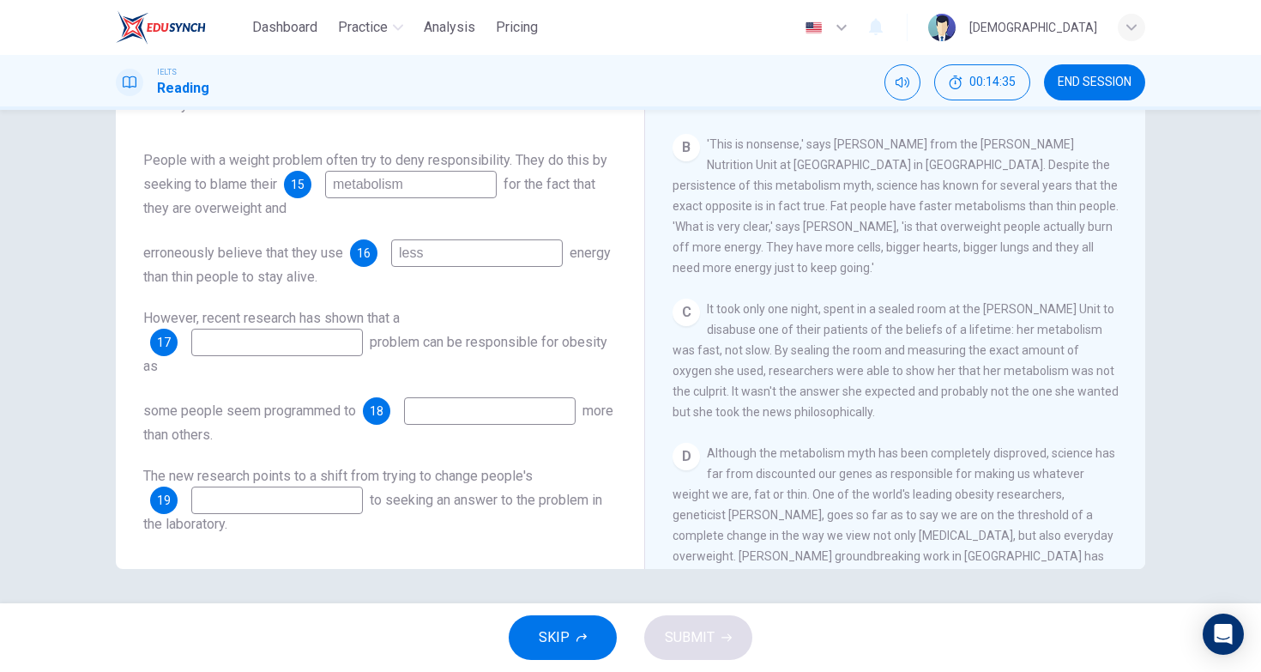
scroll to position [509, 0]
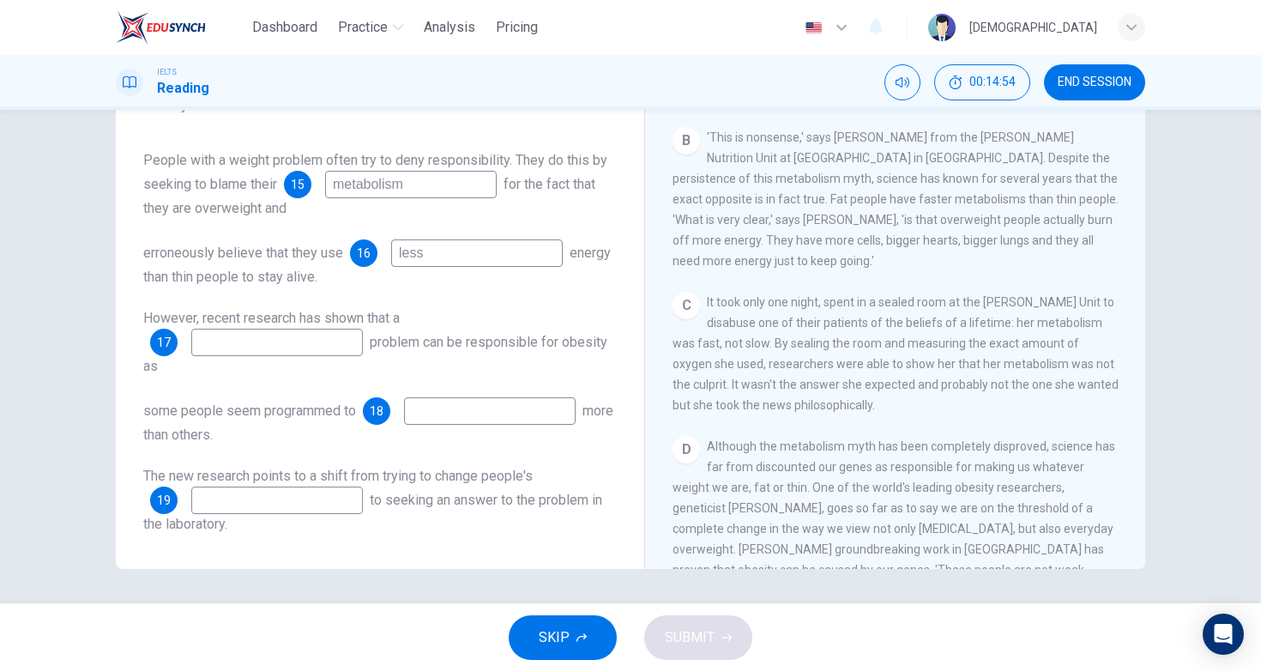
click at [1014, 224] on span "'This is nonsense,' says [PERSON_NAME] from the [PERSON_NAME] Nutrition Unit at…" at bounding box center [896, 198] width 446 height 137
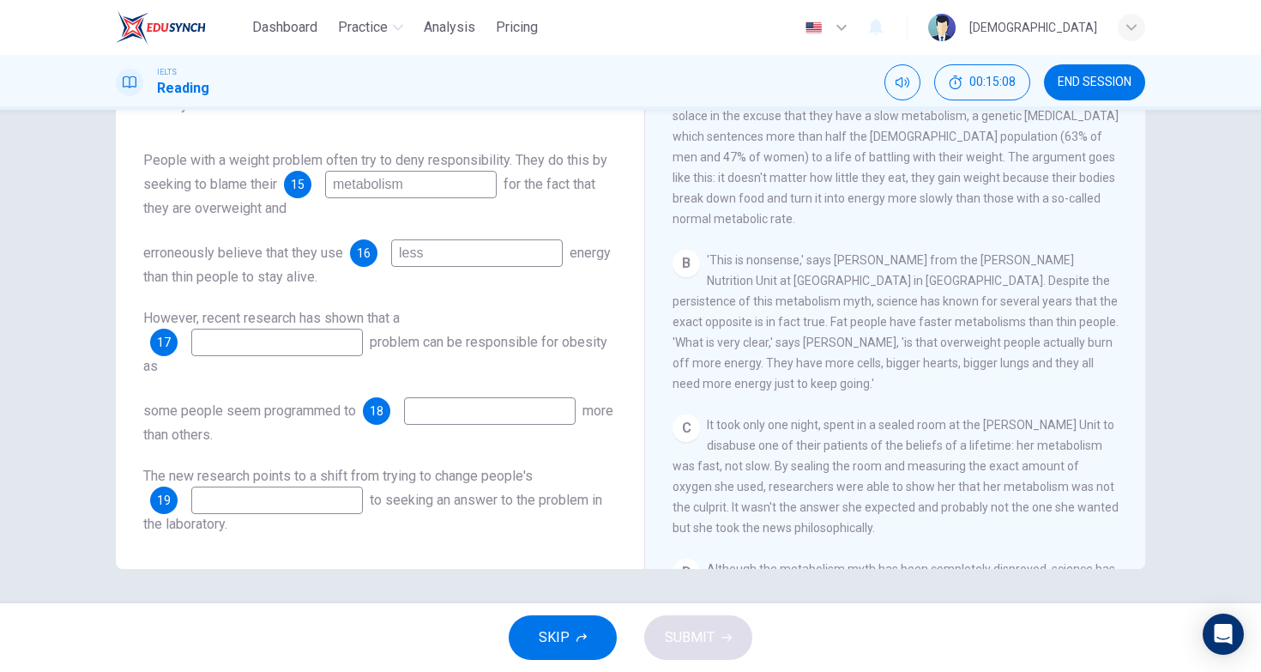
scroll to position [372, 0]
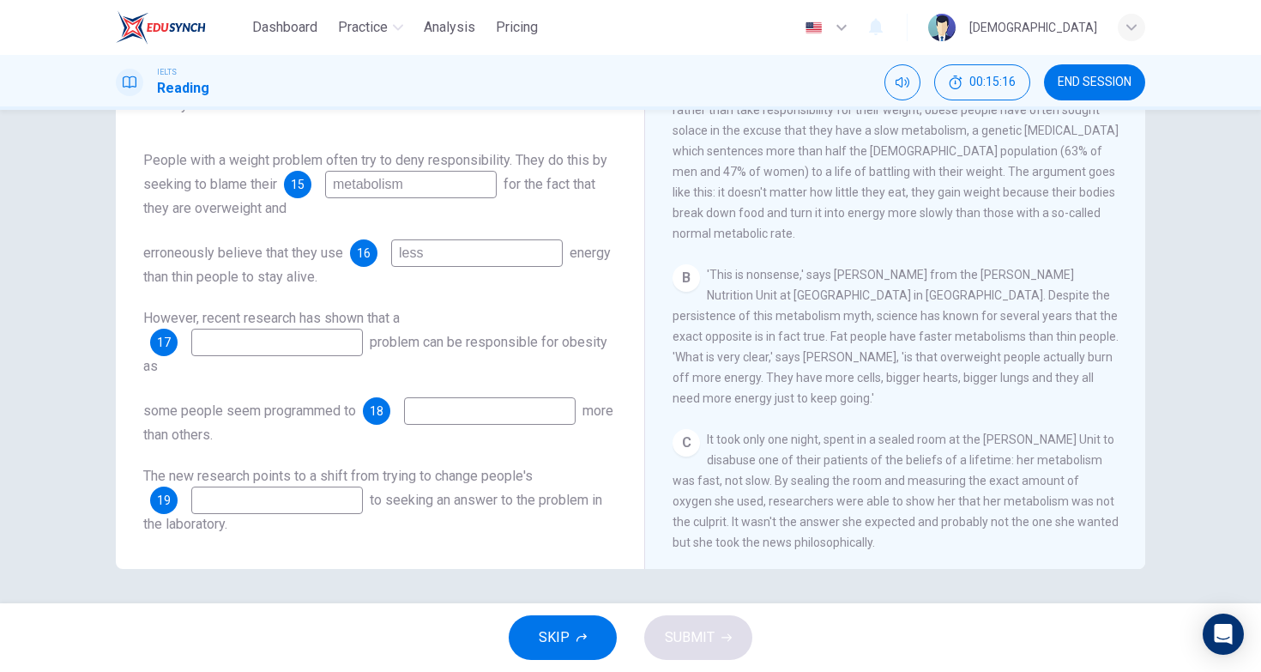
click at [305, 347] on input at bounding box center [277, 342] width 172 height 27
type input "eating"
click at [781, 433] on span "It took only one night, spent in a sealed room at the [PERSON_NAME] Unit to dis…" at bounding box center [896, 491] width 446 height 117
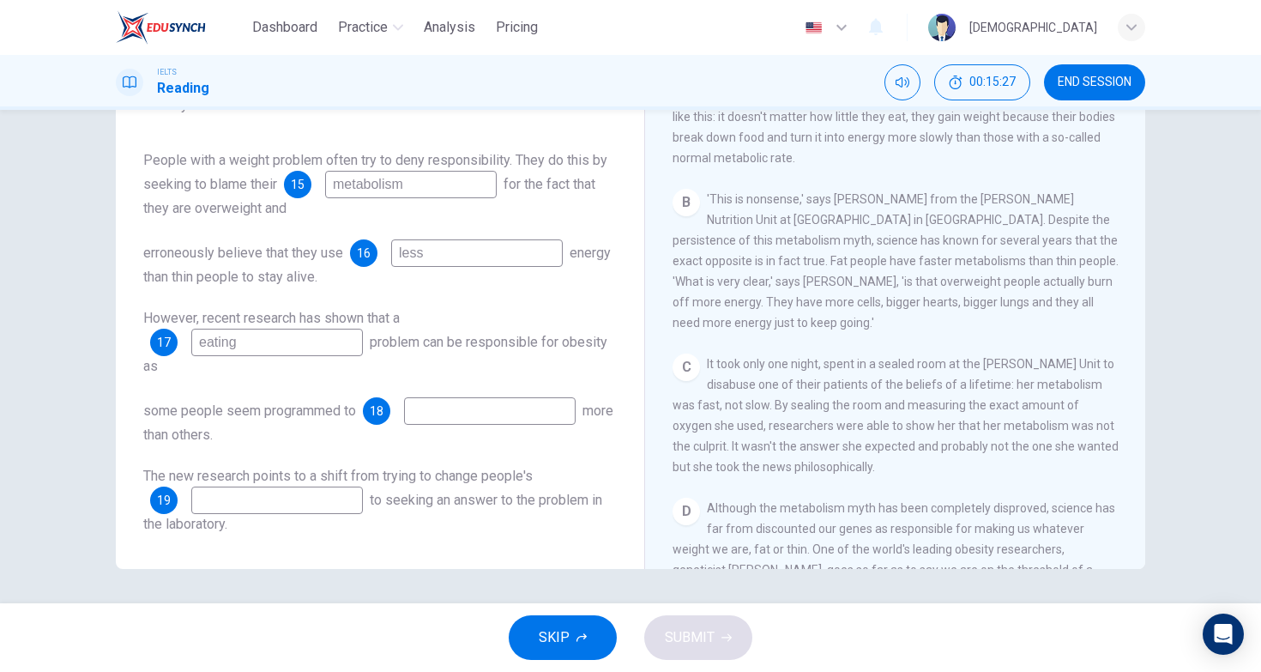
scroll to position [465, 0]
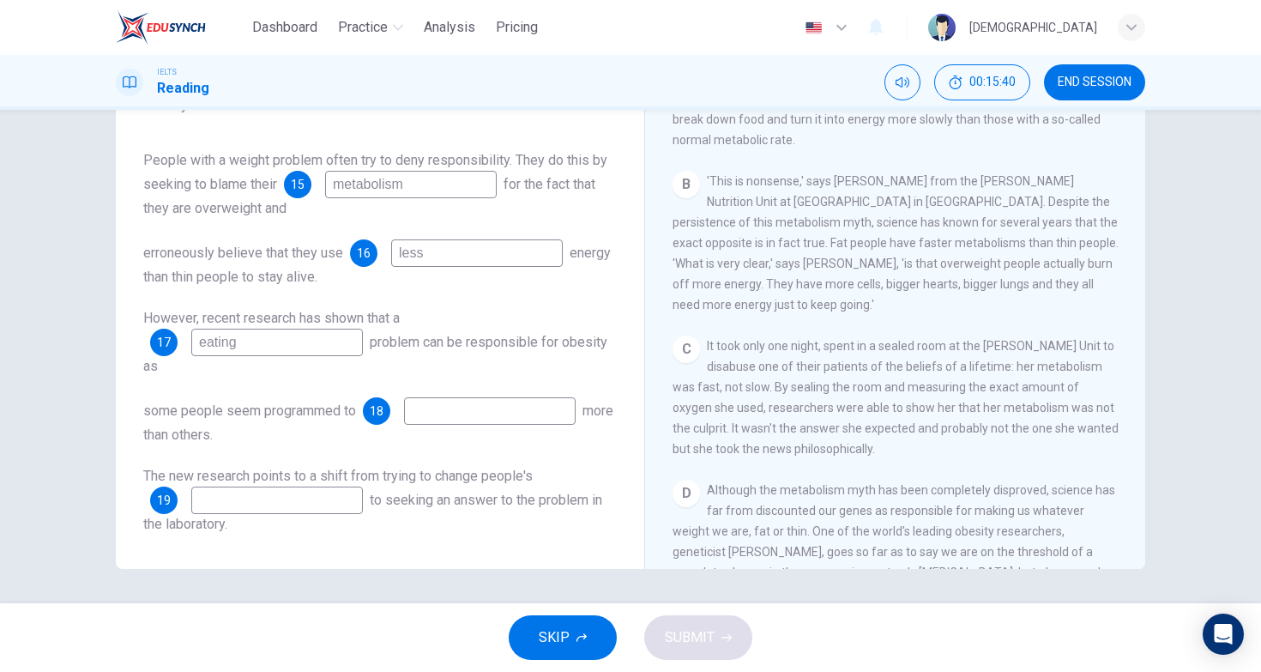
click at [903, 420] on div "C It took only one night, spent in a sealed room at the [PERSON_NAME] Unit to d…" at bounding box center [896, 398] width 446 height 124
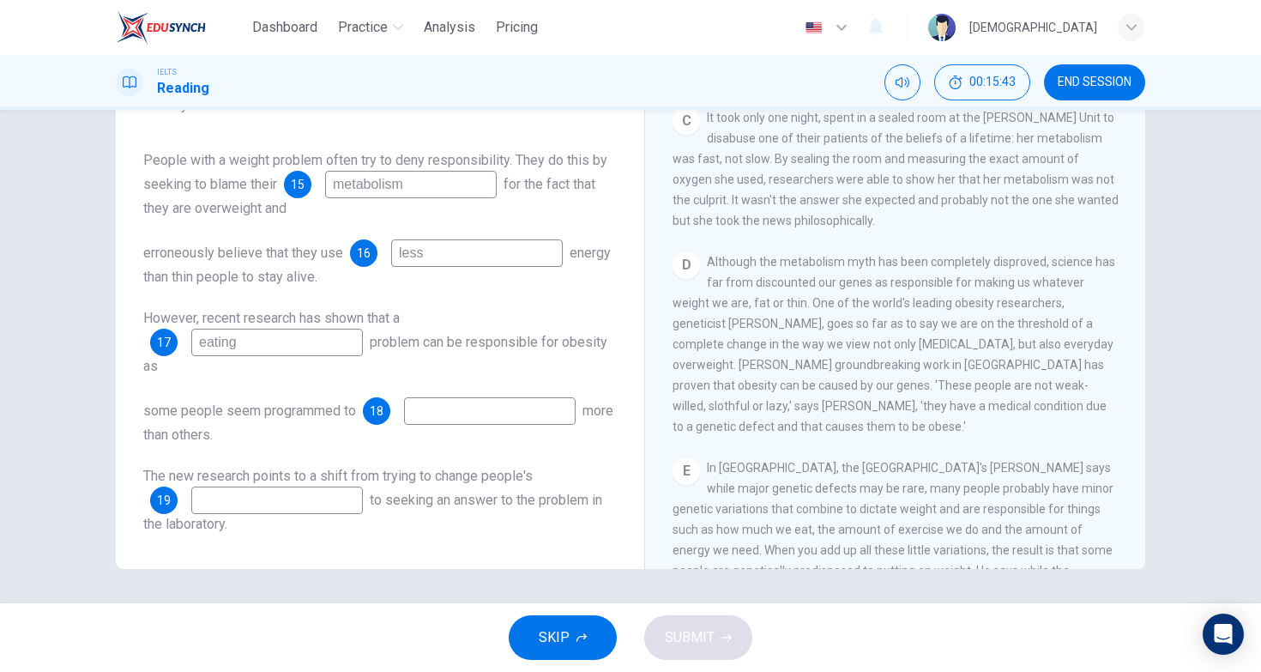
scroll to position [694, 0]
click at [491, 417] on input at bounding box center [490, 410] width 172 height 27
type input "eat"
click at [314, 507] on input at bounding box center [277, 500] width 172 height 27
click at [688, 376] on div "D Although the metabolism myth has been completely disproved, science has far f…" at bounding box center [896, 343] width 446 height 185
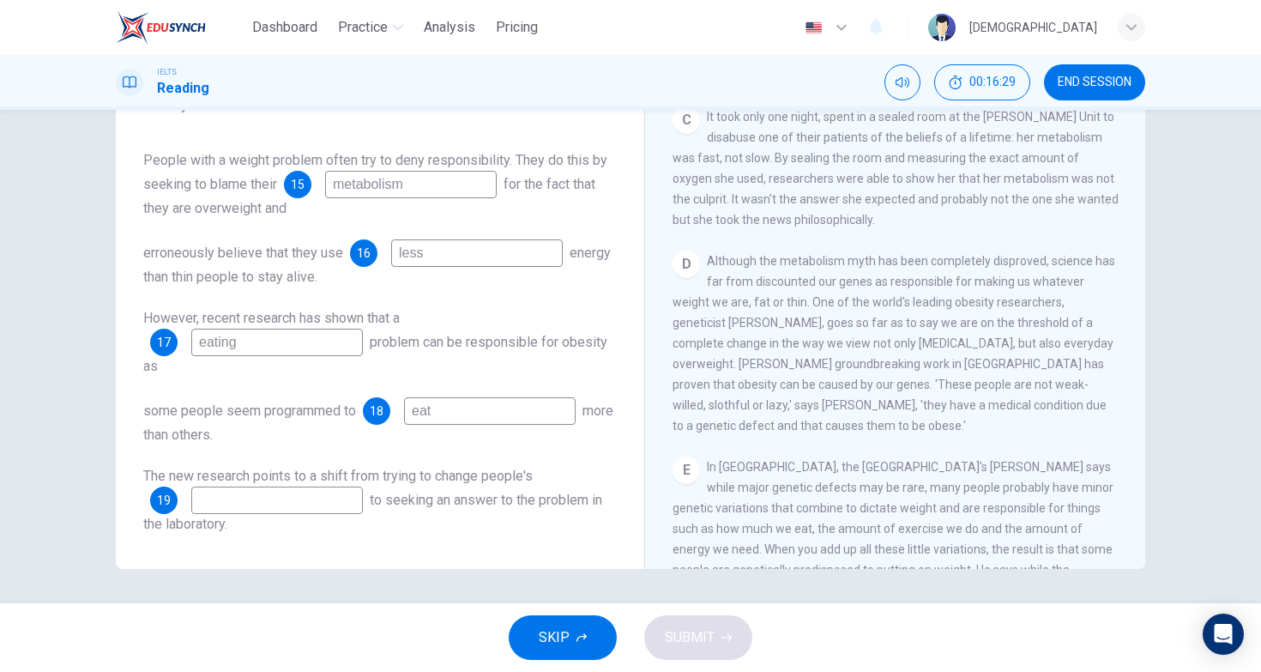
click at [915, 458] on div "E In [GEOGRAPHIC_DATA], the [GEOGRAPHIC_DATA]'s [PERSON_NAME] says while major …" at bounding box center [896, 570] width 446 height 227
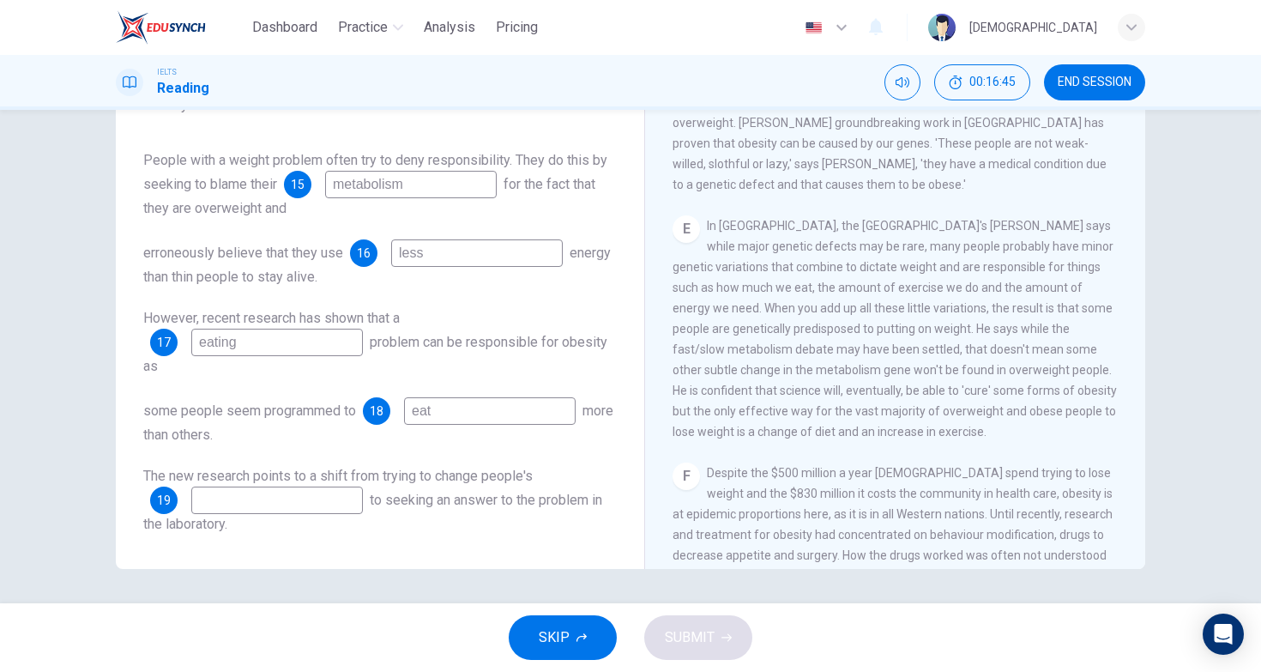
scroll to position [934, 0]
click at [713, 257] on div "E In [GEOGRAPHIC_DATA], the [GEOGRAPHIC_DATA]'s [PERSON_NAME] says while major …" at bounding box center [896, 330] width 446 height 227
click at [511, 411] on input "eat" at bounding box center [490, 410] width 172 height 27
click at [537, 366] on div "However, recent research has shown that a 17 eating problem can be responsible …" at bounding box center [380, 342] width 474 height 69
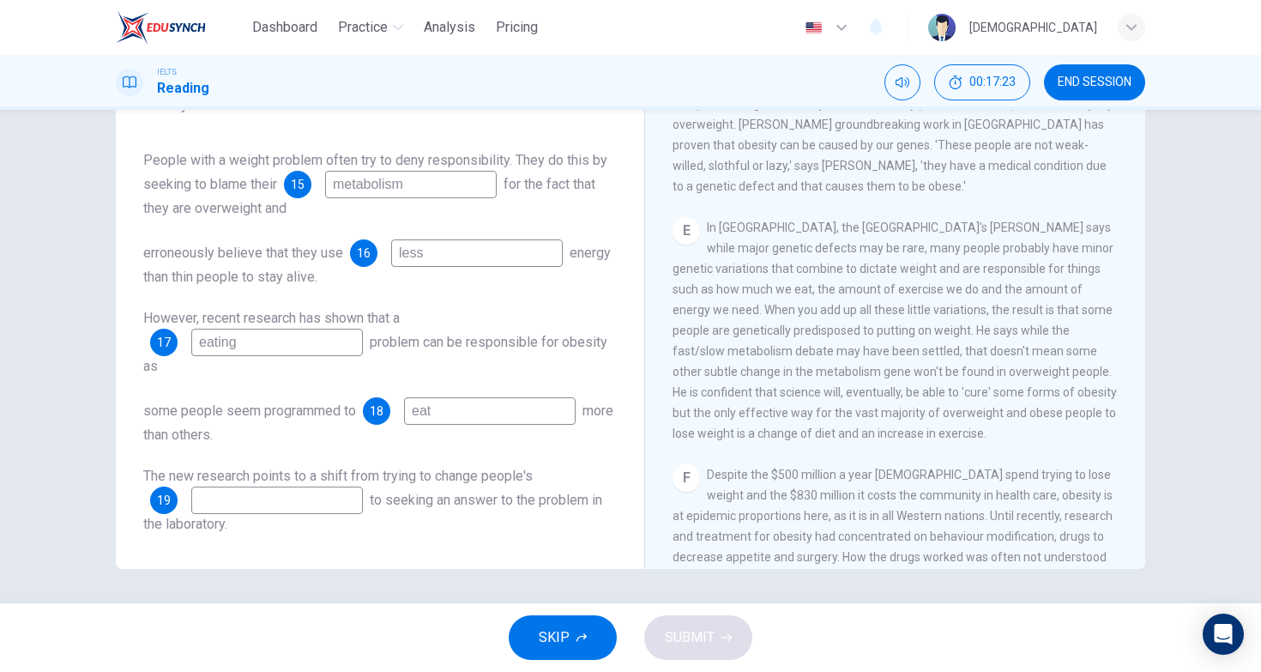
scroll to position [21, 0]
click at [765, 303] on span "In [GEOGRAPHIC_DATA], the [GEOGRAPHIC_DATA]'s [PERSON_NAME] says while major ge…" at bounding box center [895, 331] width 445 height 220
click at [632, 380] on div "Questions 15 - 19 Complete the summary of the Reading Passage using ONLY ONE WO…" at bounding box center [631, 271] width 1030 height 596
click at [775, 372] on span "In [GEOGRAPHIC_DATA], the [GEOGRAPHIC_DATA]'s [PERSON_NAME] says while major ge…" at bounding box center [895, 331] width 445 height 220
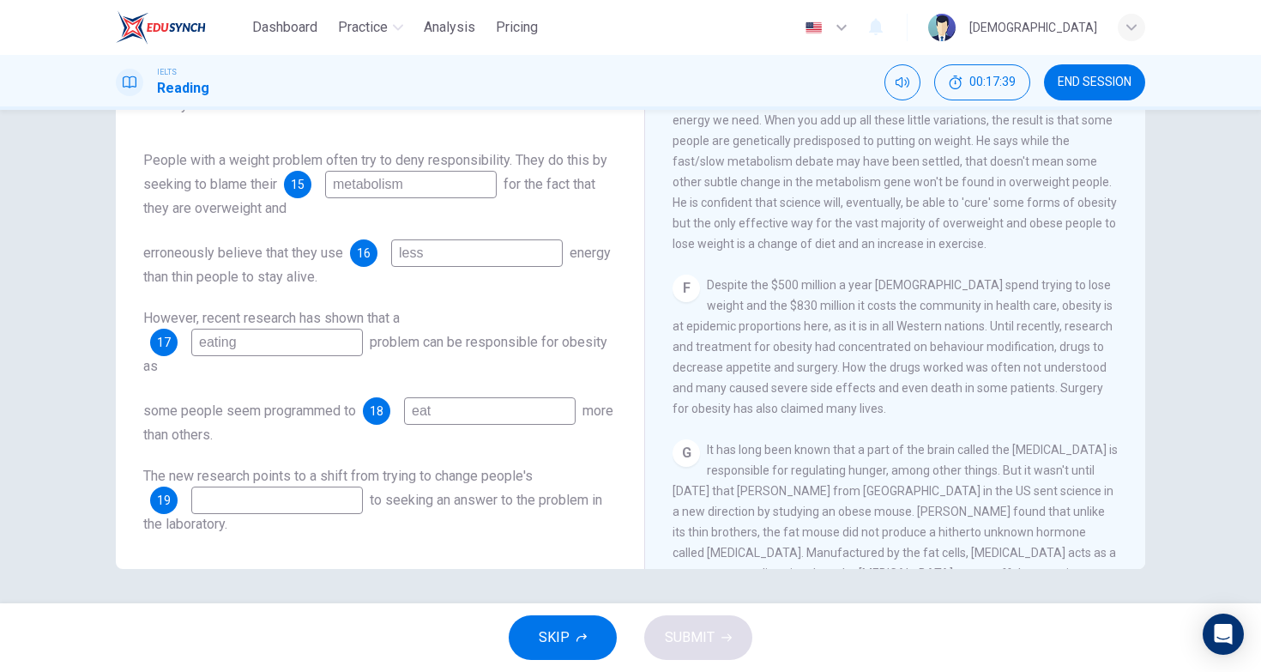
scroll to position [1139, 0]
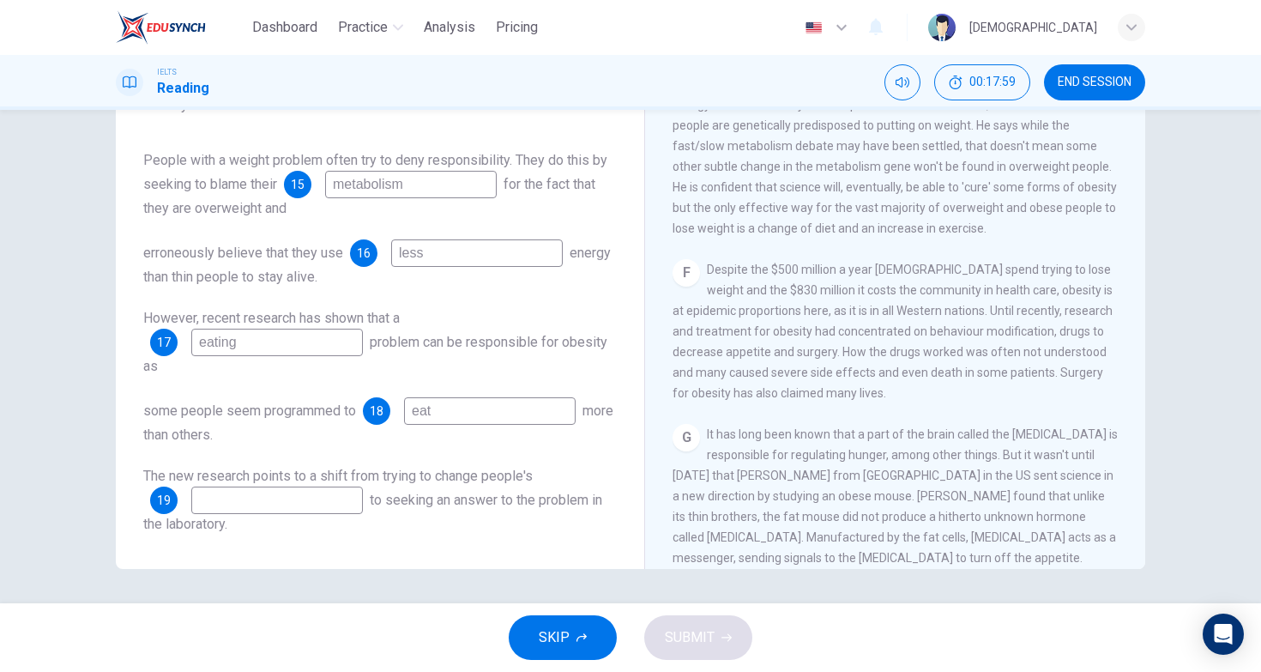
click at [296, 507] on input at bounding box center [277, 500] width 172 height 27
type input "opinion"
click at [620, 459] on div "Questions 15 - 19 Complete the summary of the Reading Passage using ONLY ONE WO…" at bounding box center [380, 260] width 501 height 584
click at [654, 459] on div "Tackling Obesity in the Western World CLICK TO ZOOM Click to Zoom A Obesity is …" at bounding box center [894, 285] width 501 height 624
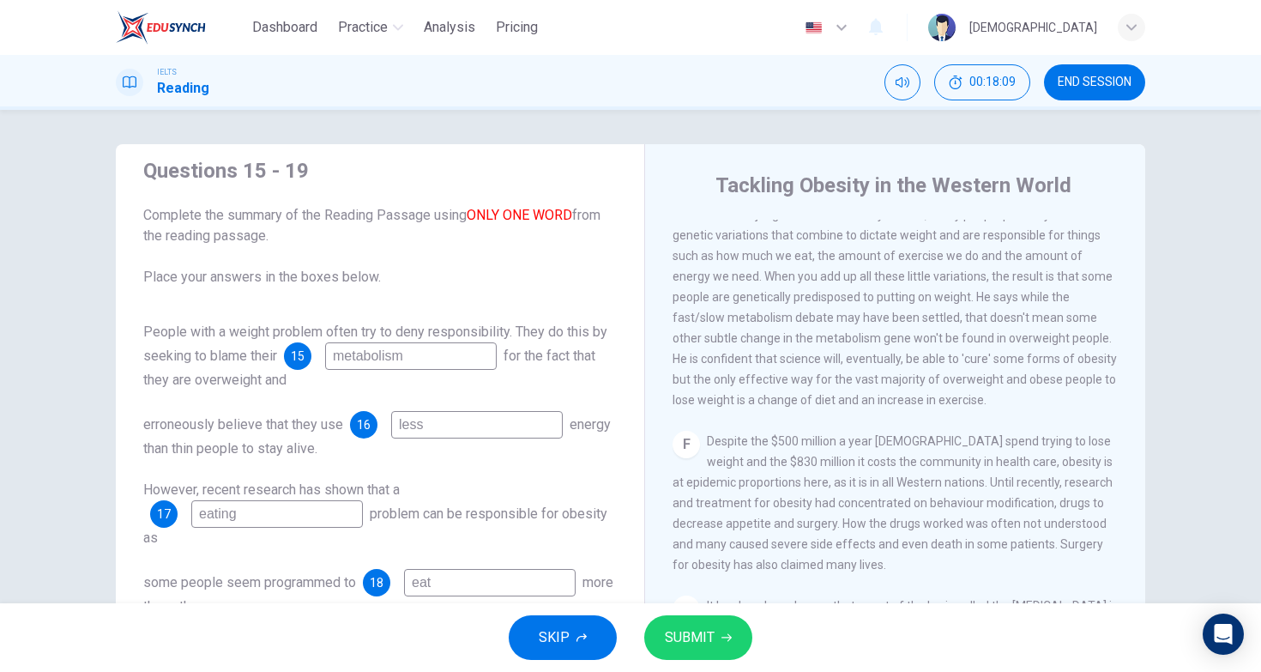
scroll to position [0, 0]
click at [653, 632] on button "SUBMIT" at bounding box center [698, 637] width 108 height 45
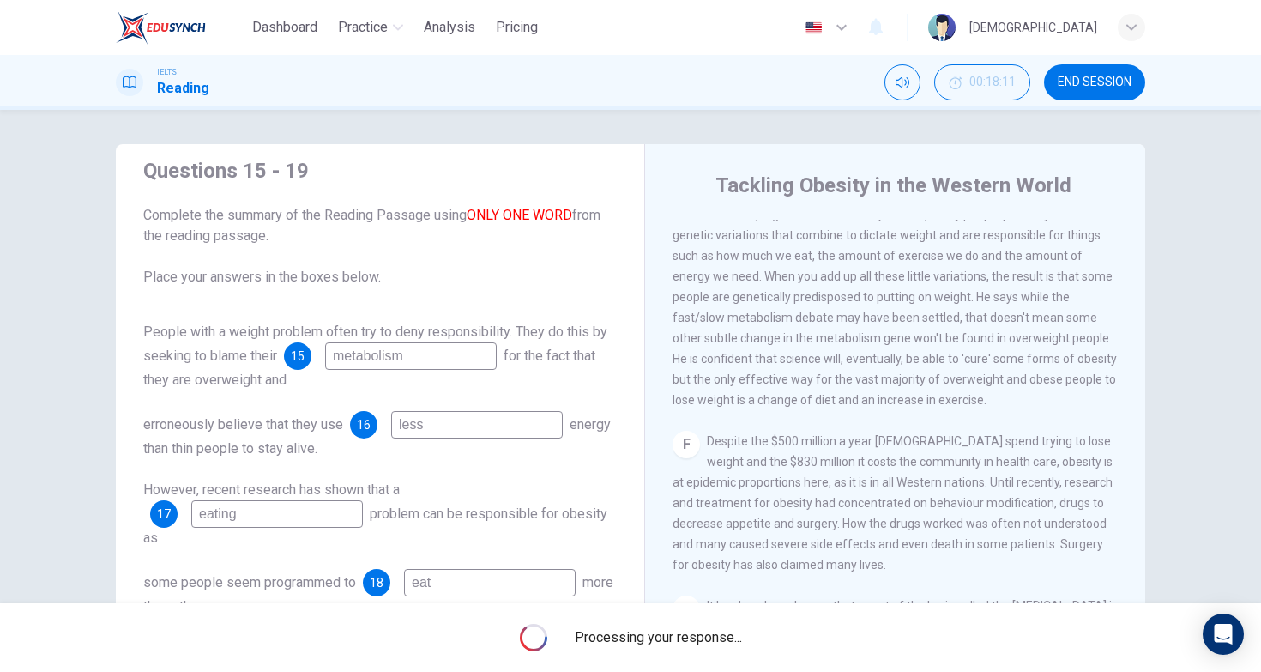
click at [652, 499] on div "Tackling Obesity in the Western World CLICK TO ZOOM Click to Zoom A Obesity is …" at bounding box center [894, 456] width 501 height 624
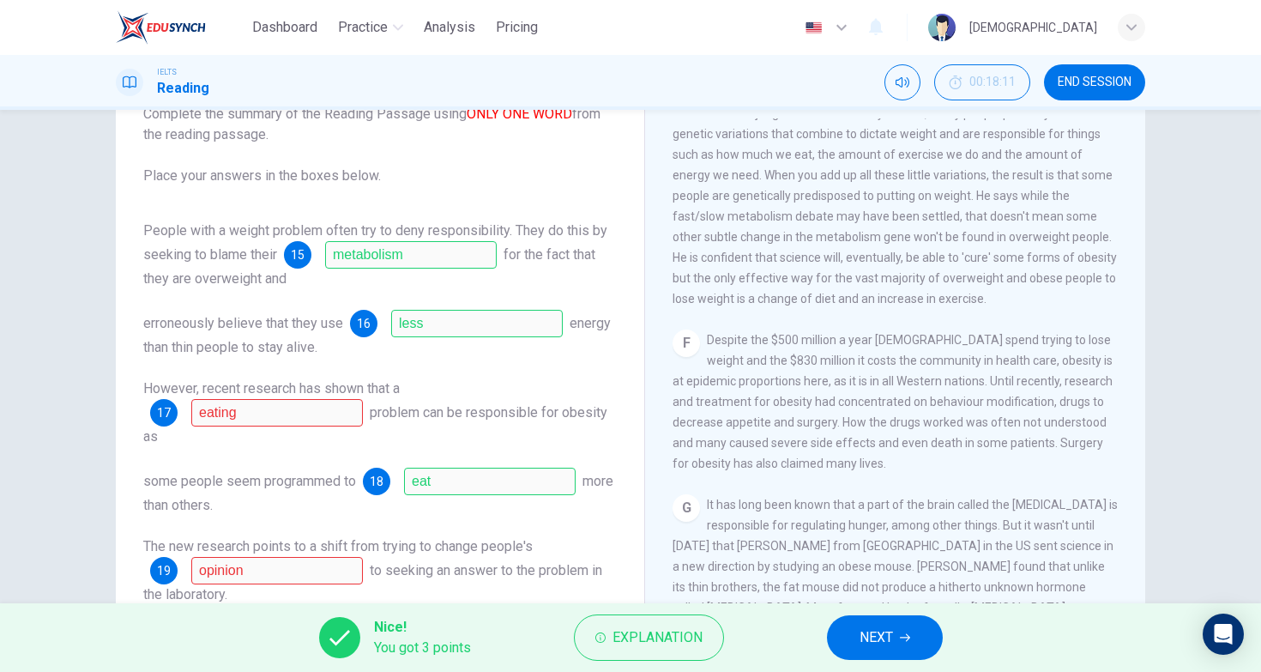
scroll to position [169, 0]
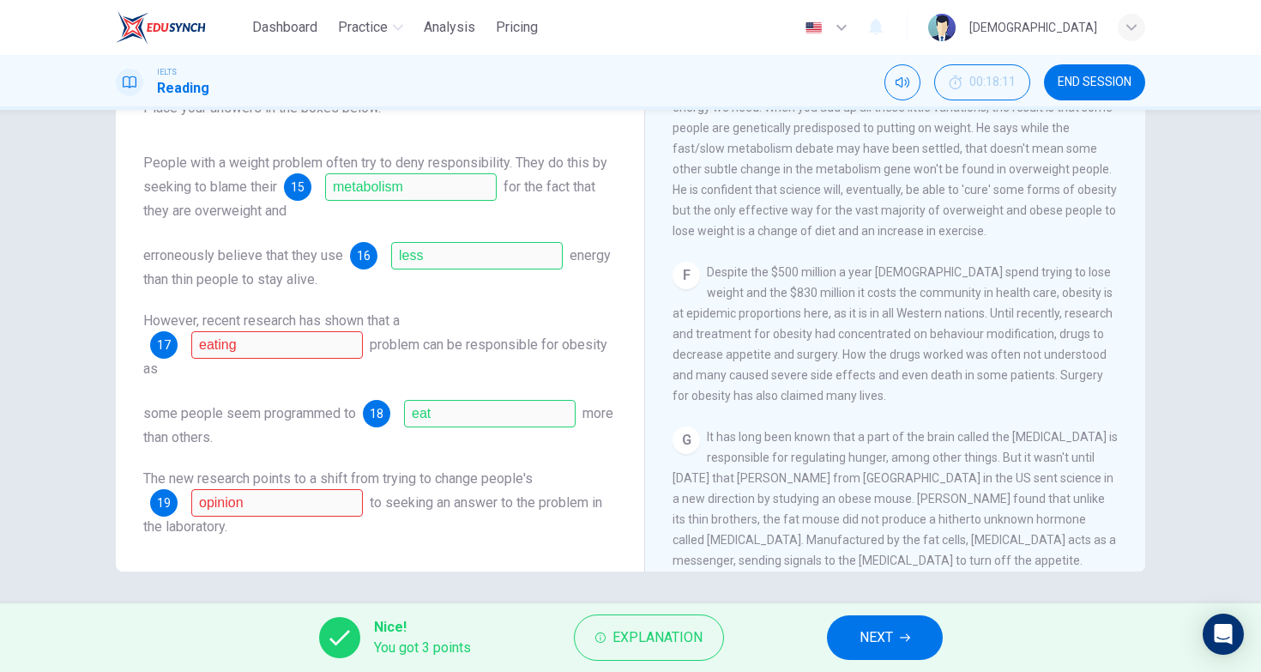
click at [913, 638] on button "NEXT" at bounding box center [885, 637] width 116 height 45
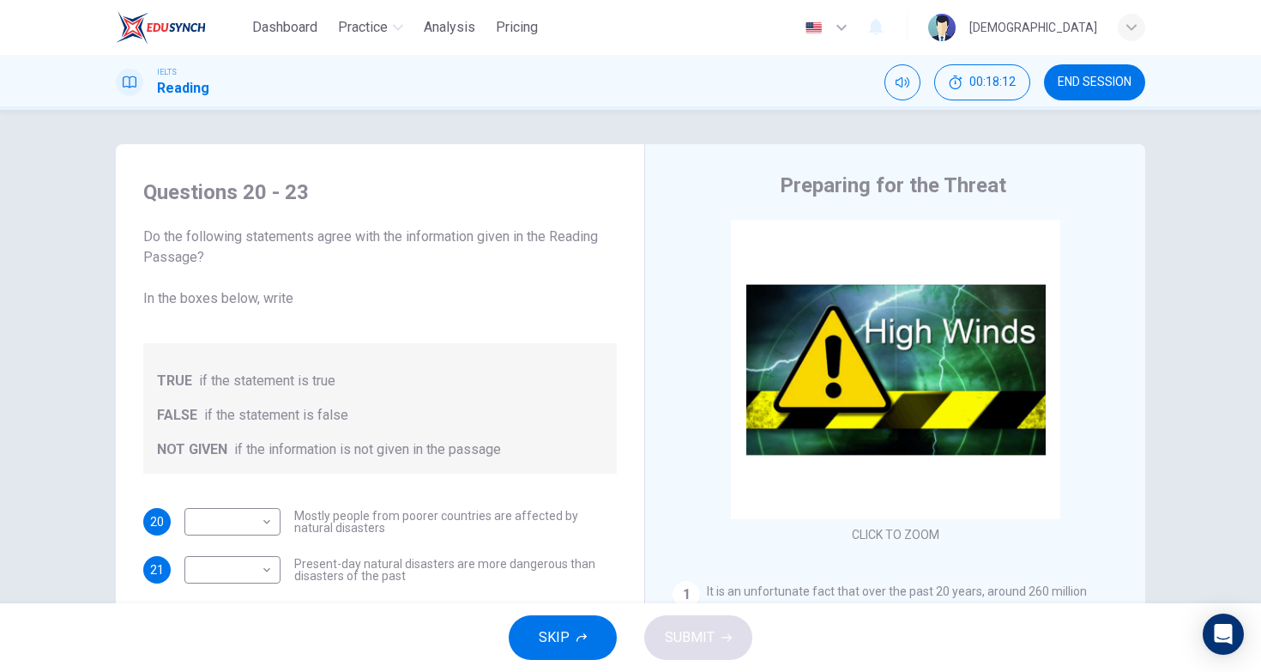
click at [627, 515] on div "Questions 20 - 23 Do the following statements agree with the information given …" at bounding box center [380, 428] width 501 height 535
click at [666, 507] on div "Preparing for the Threat CLICK TO ZOOM Click to Zoom 1 It is an unfortunate fac…" at bounding box center [894, 456] width 501 height 624
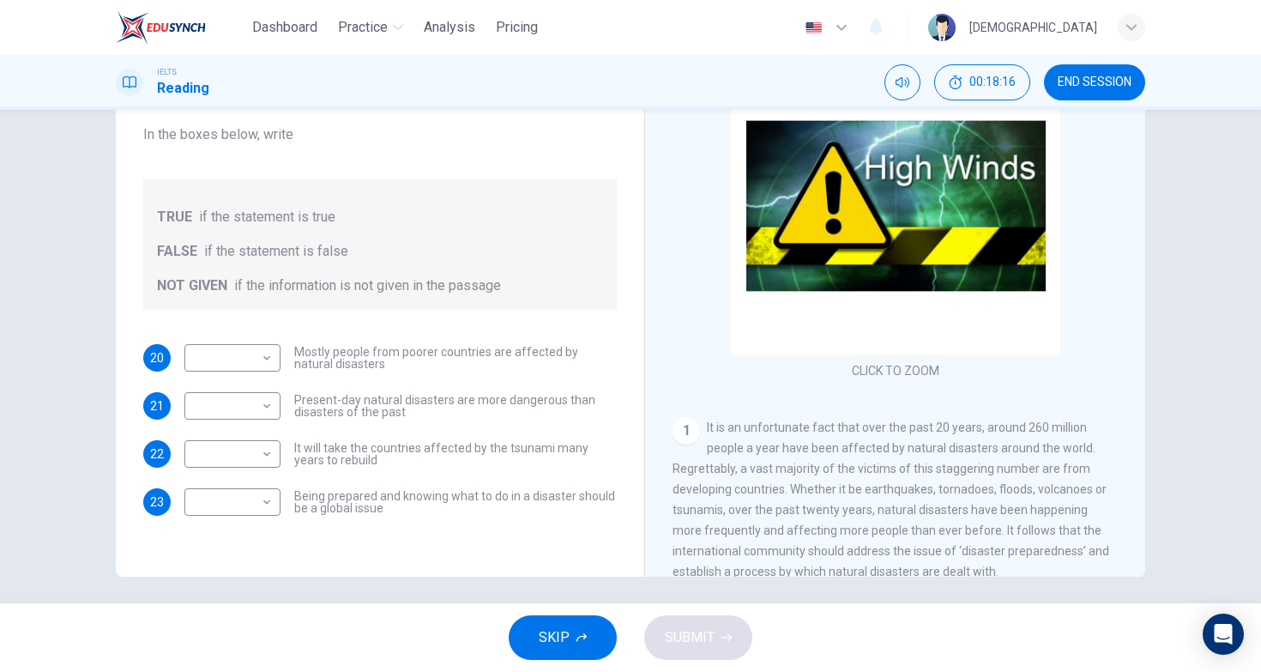
scroll to position [172, 0]
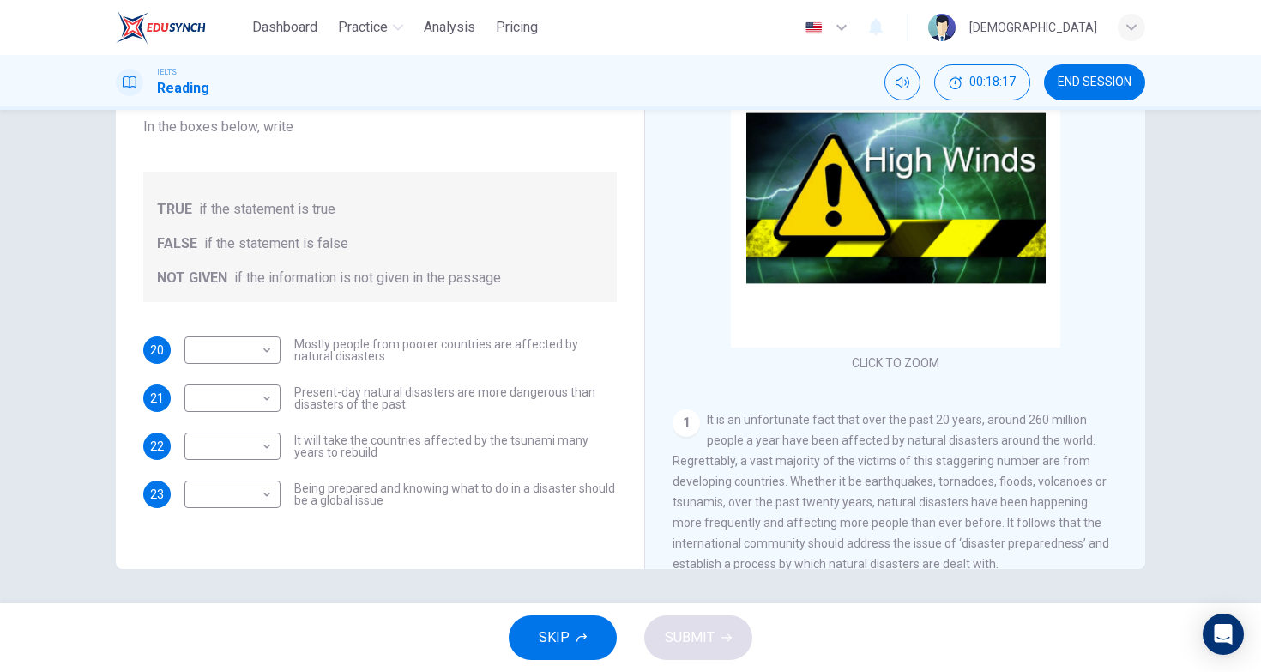
click at [711, 519] on span "It is an unfortunate fact that over the past 20 years, around 260 million peopl…" at bounding box center [891, 492] width 437 height 158
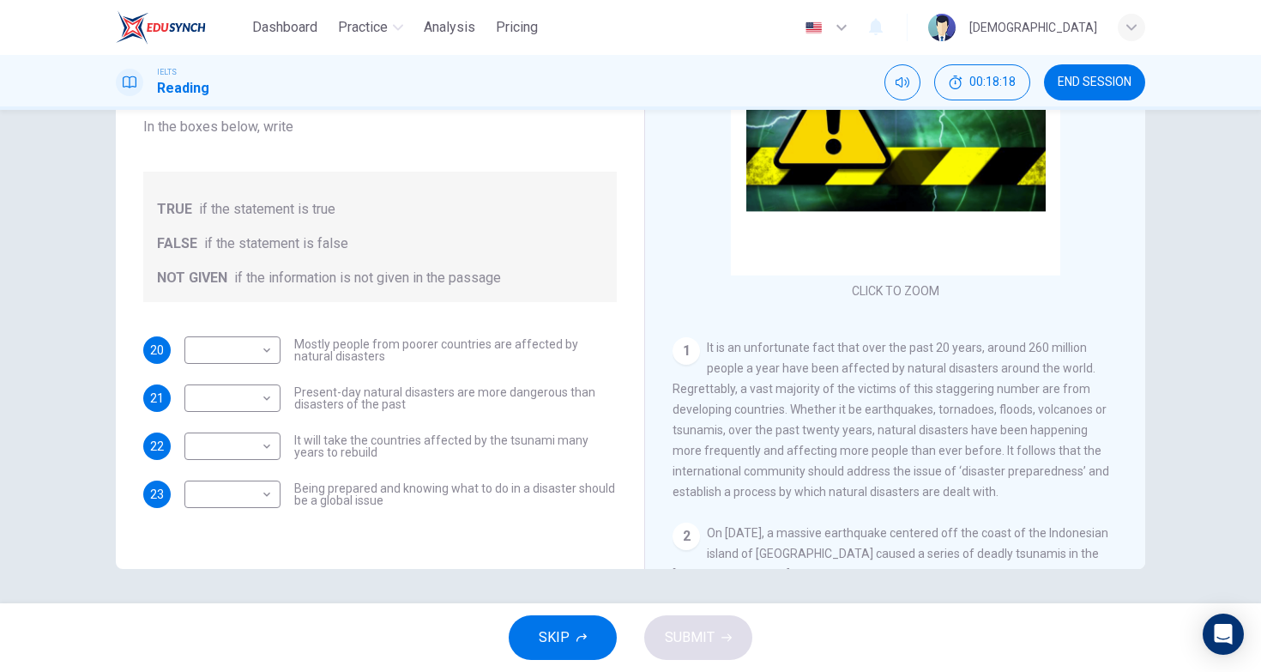
scroll to position [76, 0]
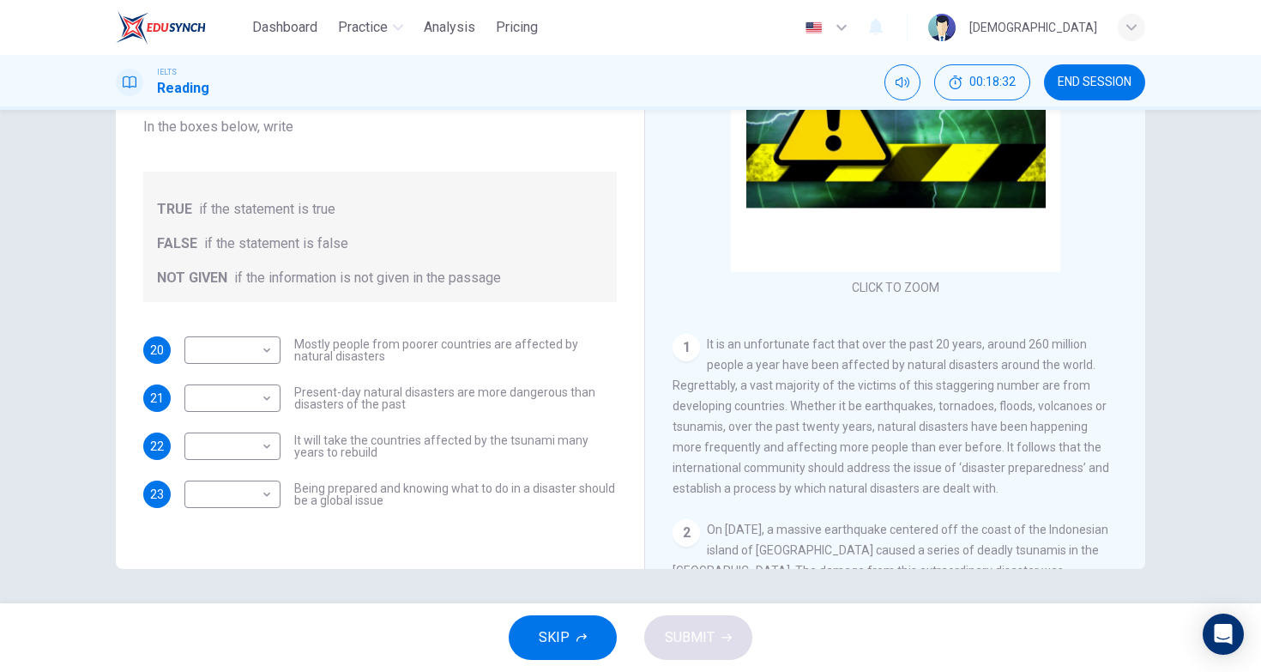
click at [688, 414] on div "1 It is an unfortunate fact that over the past 20 years, around 260 million peo…" at bounding box center [896, 416] width 446 height 165
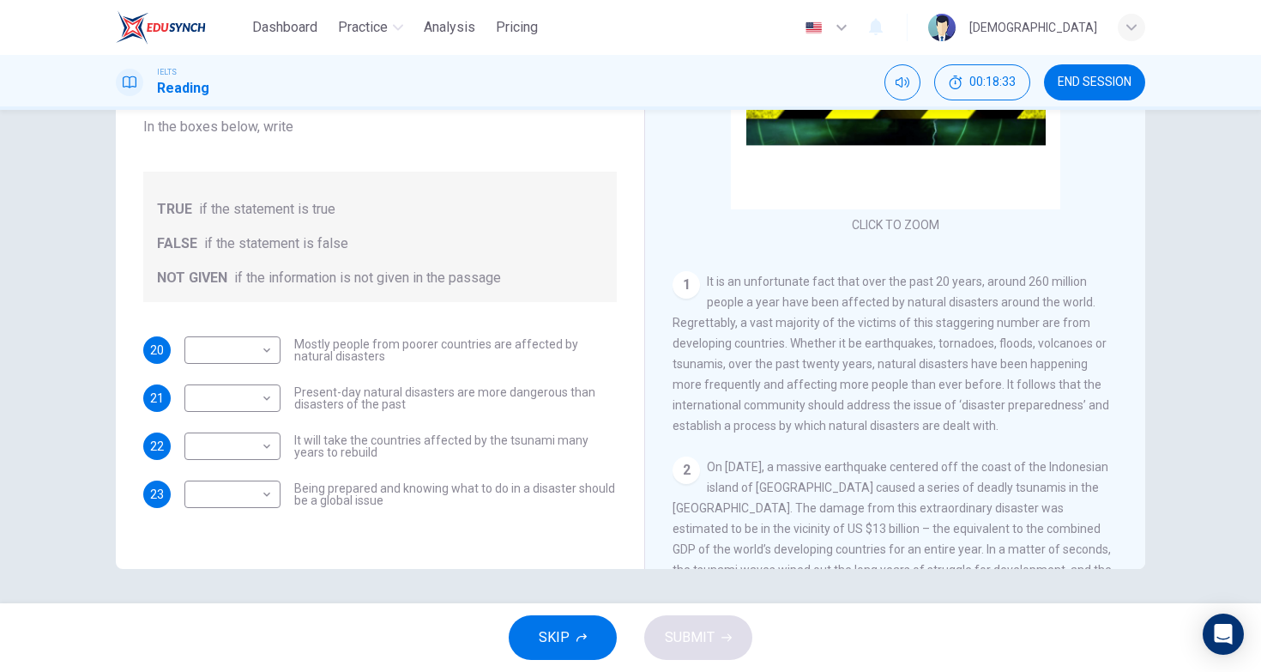
scroll to position [140, 0]
click at [841, 343] on span "It is an unfortunate fact that over the past 20 years, around 260 million peopl…" at bounding box center [891, 352] width 437 height 158
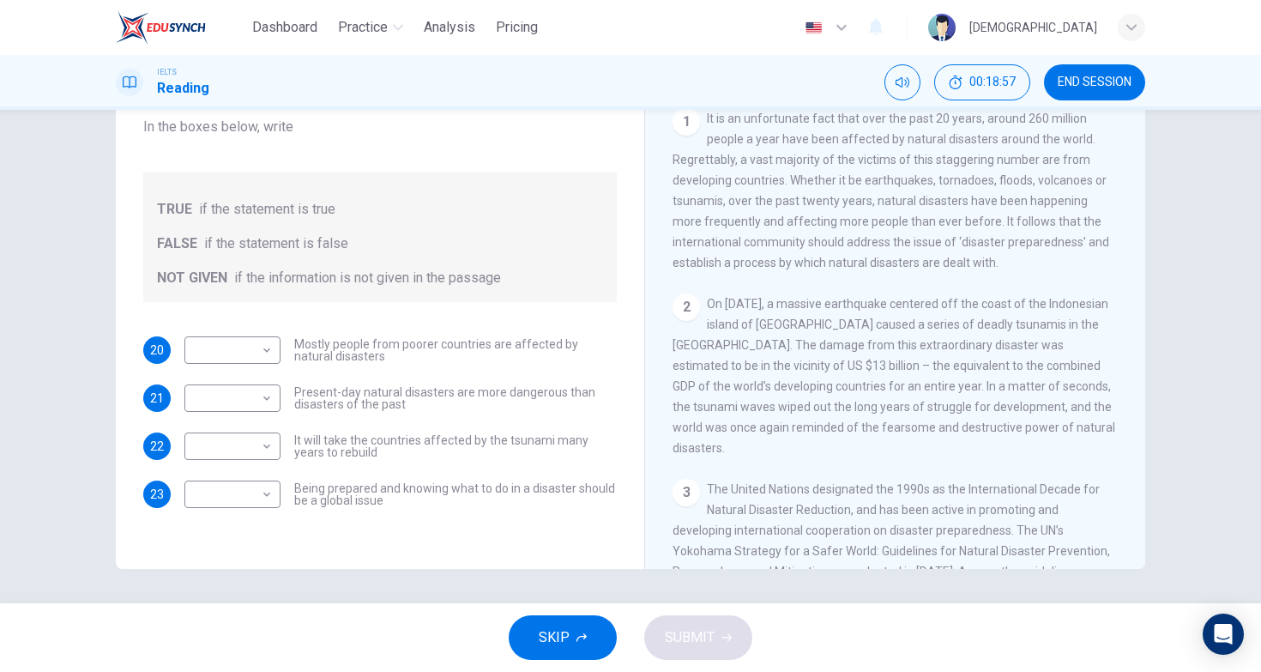
scroll to position [304, 0]
click at [230, 357] on body "Dashboard Practice Analysis Pricing English en ​ [PERSON_NAME] IELTS Reading 00…" at bounding box center [630, 336] width 1261 height 672
click at [239, 404] on li "FALSE" at bounding box center [233, 404] width 96 height 27
click at [756, 222] on span "It is an unfortunate fact that over the past 20 years, around 260 million peopl…" at bounding box center [891, 188] width 437 height 158
click at [753, 302] on span "On [DATE], a massive earthquake centered off the coast of the Indonesian island…" at bounding box center [894, 373] width 443 height 158
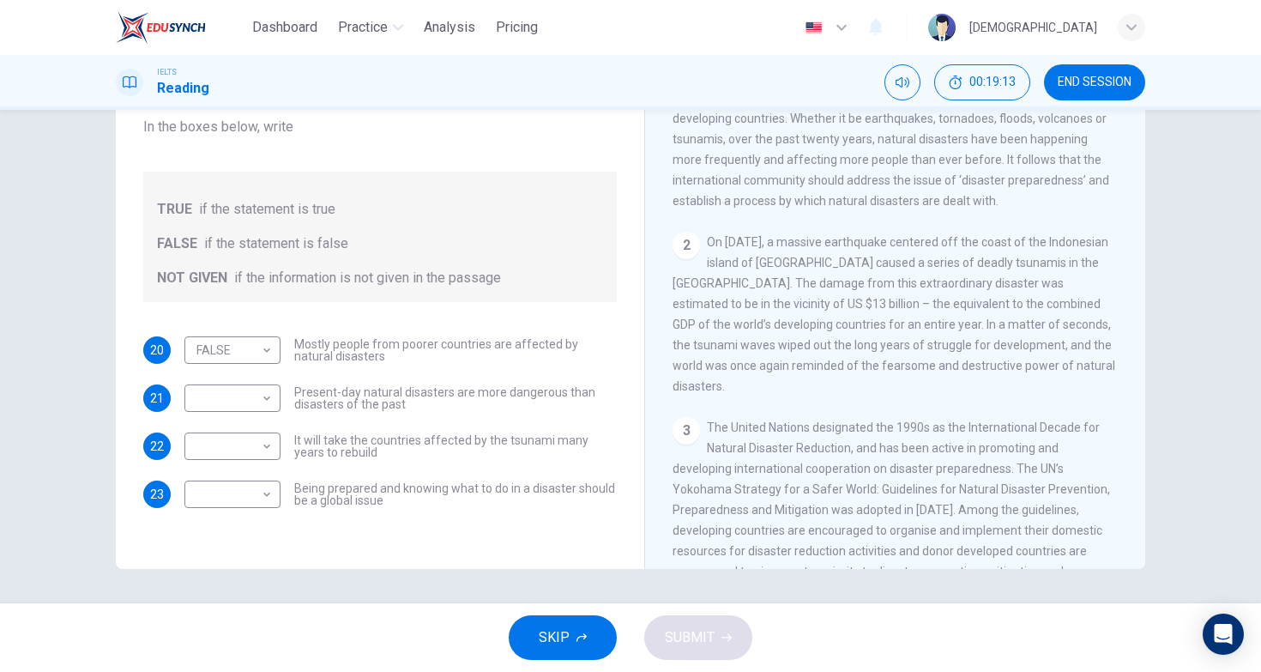
scroll to position [367, 0]
click at [256, 351] on body "Dashboard Practice Analysis Pricing English en ​ [PERSON_NAME] IELTS Reading 00…" at bounding box center [630, 336] width 1261 height 672
click at [252, 378] on li "TRUE" at bounding box center [233, 377] width 96 height 27
type input "TRUE"
click at [984, 347] on span "On [DATE], a massive earthquake centered off the coast of the Indonesian island…" at bounding box center [894, 310] width 443 height 158
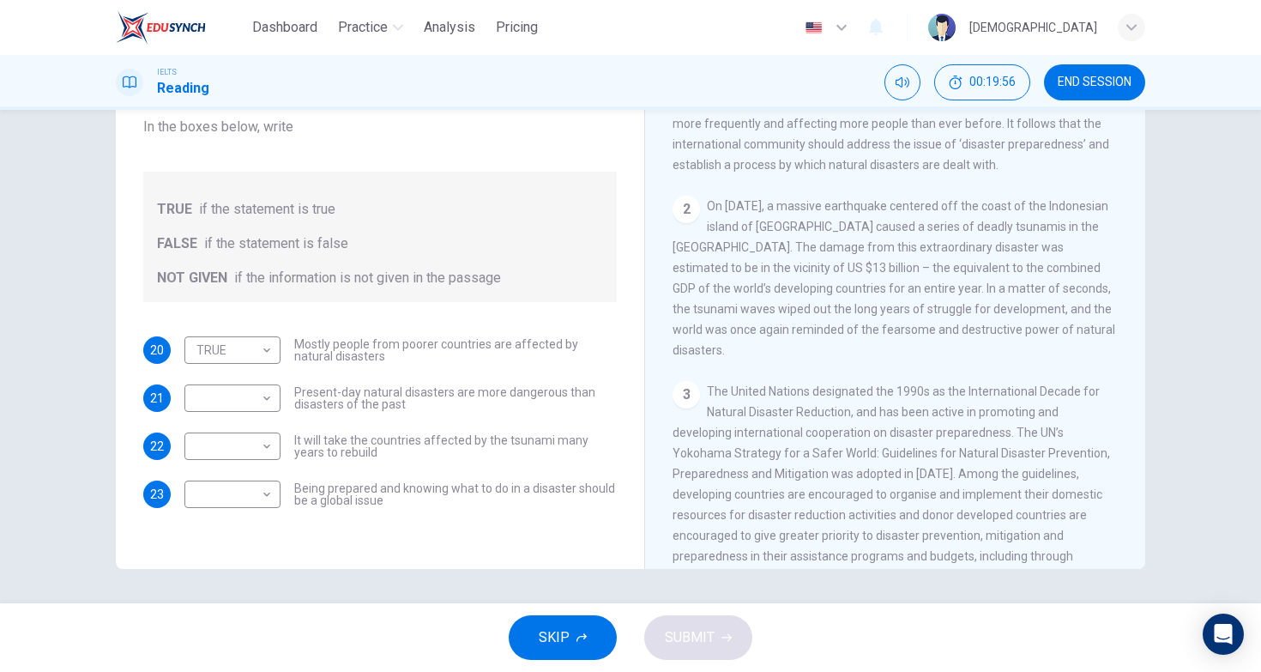
scroll to position [402, 0]
click at [752, 386] on span "The United Nations designated the 1990s as the International Decade for Natural…" at bounding box center [892, 481] width 438 height 199
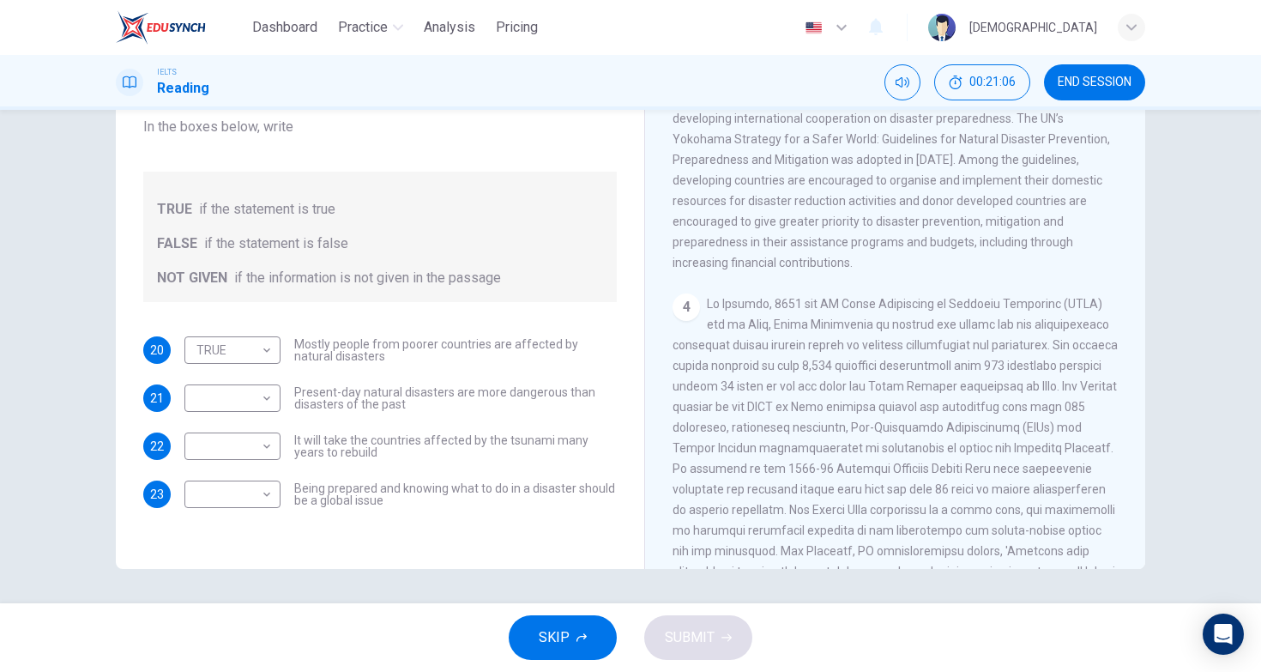
scroll to position [720, 0]
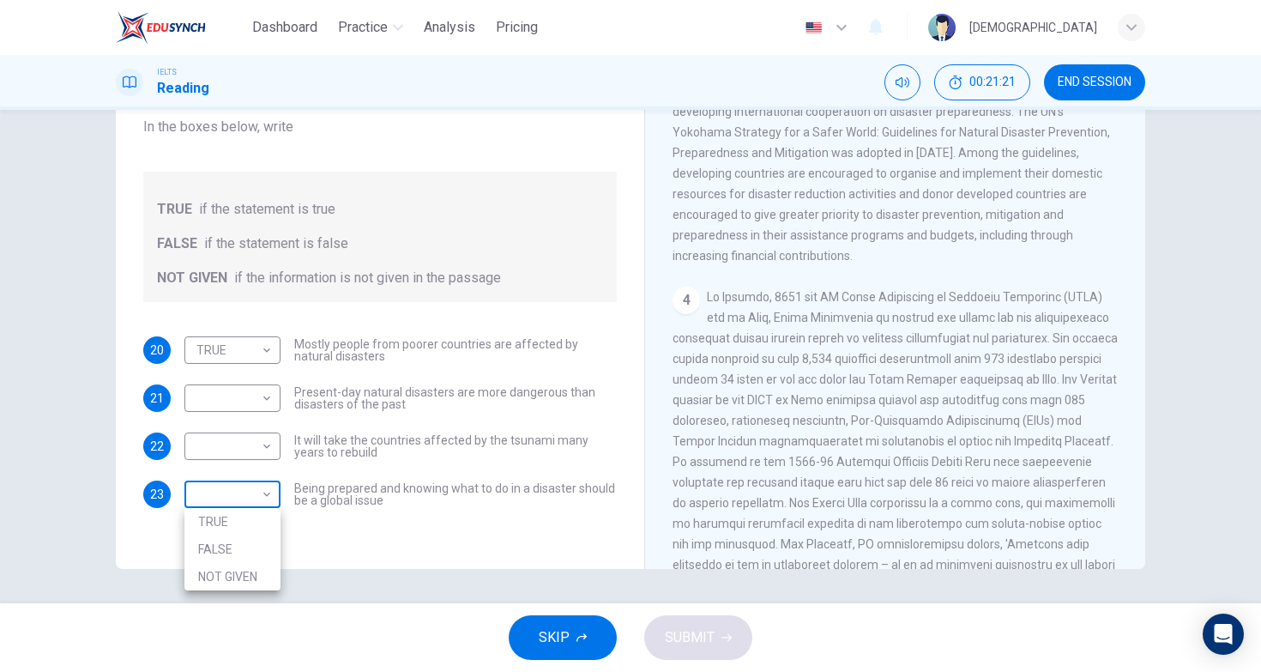
click at [267, 499] on body "Dashboard Practice Analysis Pricing English en ​ [PERSON_NAME] IELTS Reading 00…" at bounding box center [630, 336] width 1261 height 672
click at [256, 529] on li "TRUE" at bounding box center [233, 521] width 96 height 27
type input "TRUE"
click at [272, 455] on body "Dashboard Practice Analysis Pricing English en ​ [PERSON_NAME] IELTS Reading 00…" at bounding box center [630, 336] width 1261 height 672
click at [263, 485] on li "TRUE" at bounding box center [233, 473] width 96 height 27
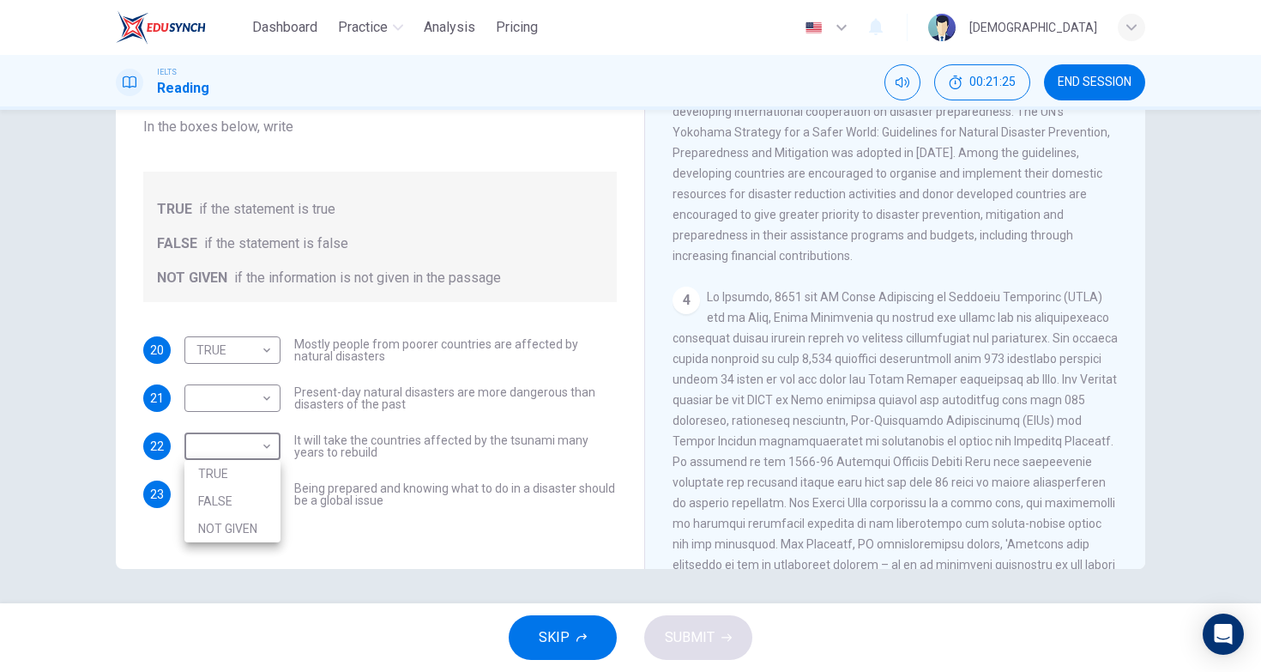
type input "TRUE"
click at [266, 408] on body "Dashboard Practice Analysis Pricing English en ​ [PERSON_NAME] IELTS Reading 00…" at bounding box center [630, 336] width 1261 height 672
click at [232, 486] on li "NOT GIVEN" at bounding box center [233, 480] width 96 height 27
type input "NOT GIVEN"
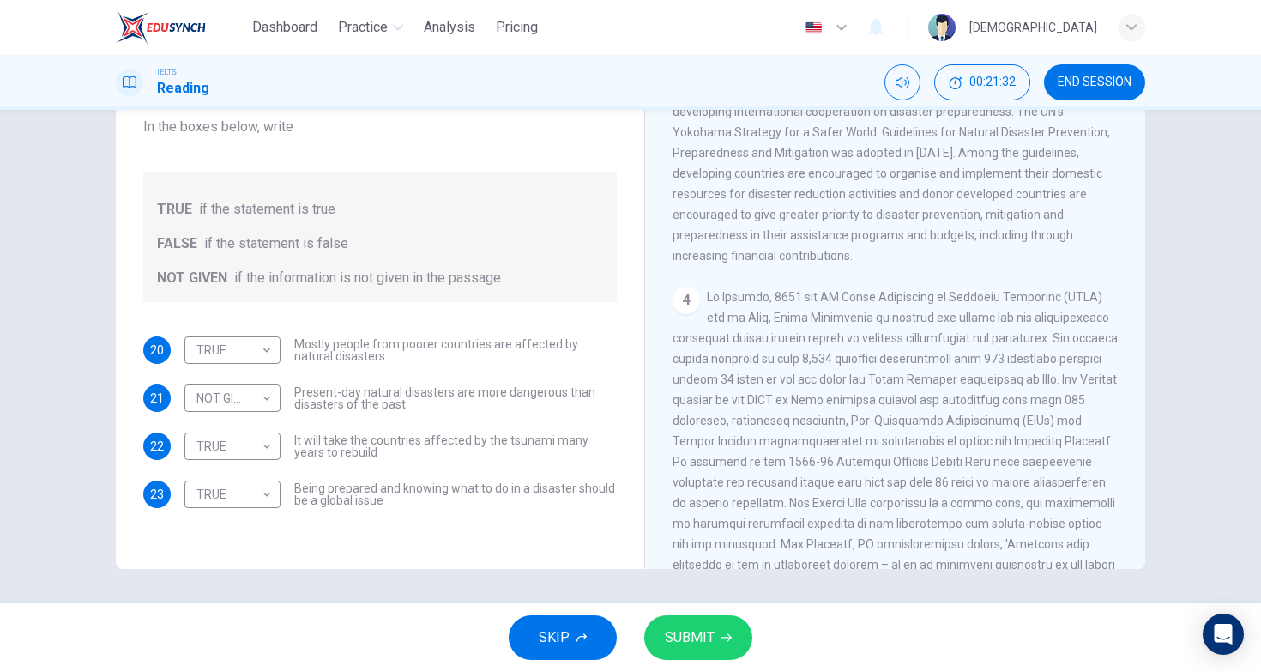
click at [784, 290] on span at bounding box center [895, 461] width 445 height 343
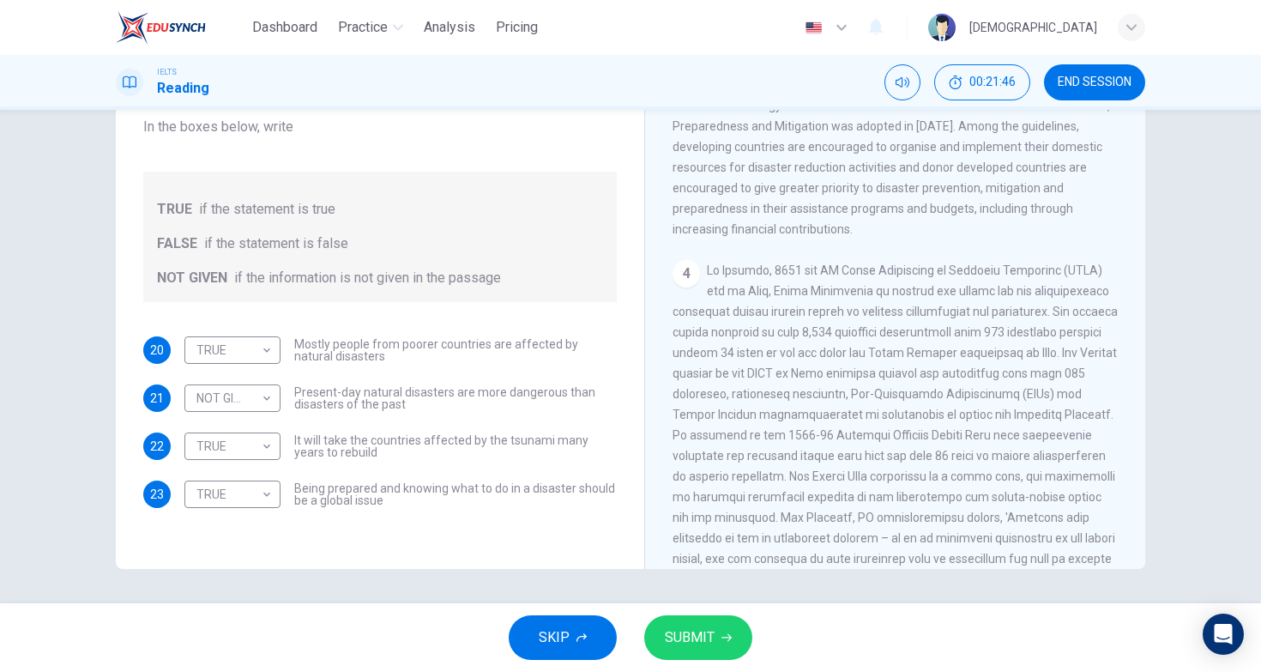
scroll to position [748, 0]
click at [693, 623] on button "SUBMIT" at bounding box center [698, 637] width 108 height 45
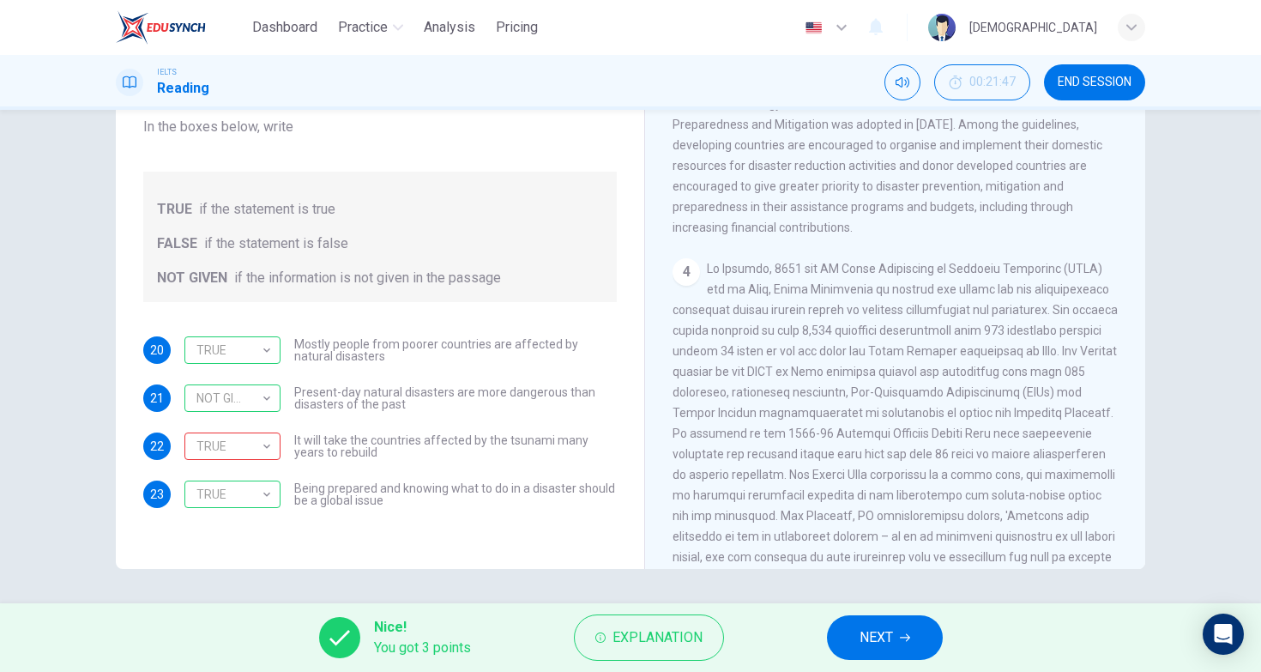
click at [450, 369] on div "20 TRUE TRUE ​ Mostly people from poorer countries are affected by natural disa…" at bounding box center [380, 422] width 474 height 172
click at [904, 621] on button "NEXT" at bounding box center [885, 637] width 116 height 45
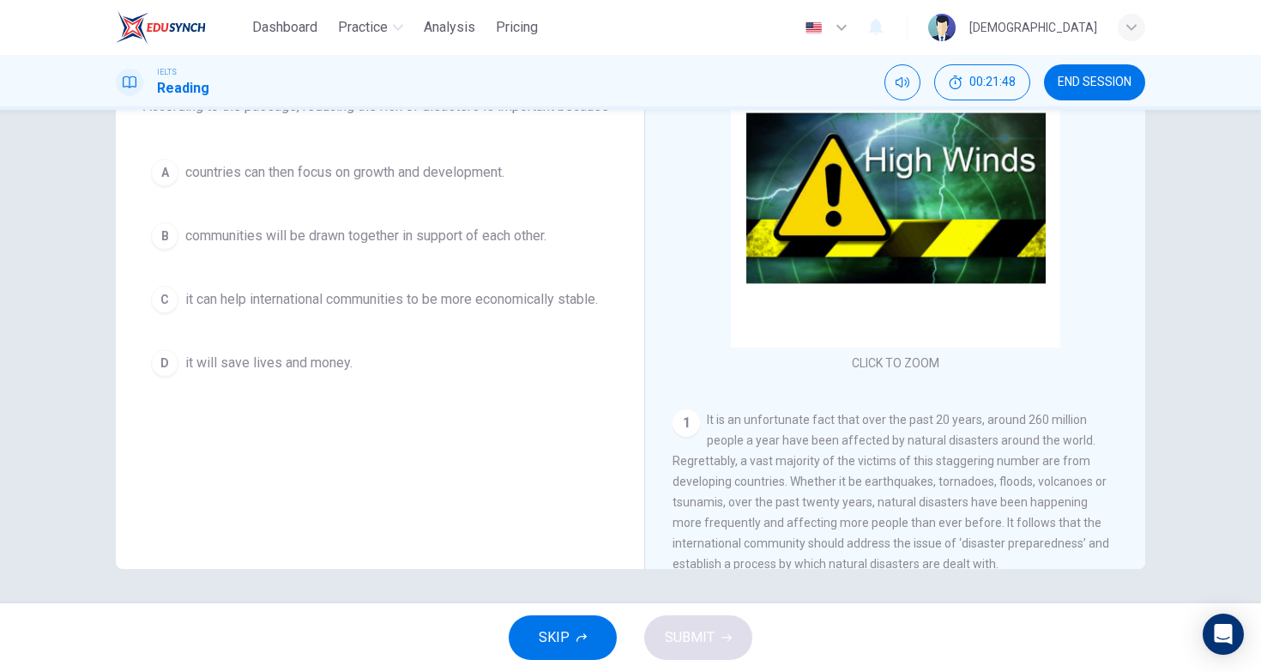
click at [574, 426] on div "Question 24 Choose the correct answer, A , B , C or D . According to the passag…" at bounding box center [380, 279] width 501 height 579
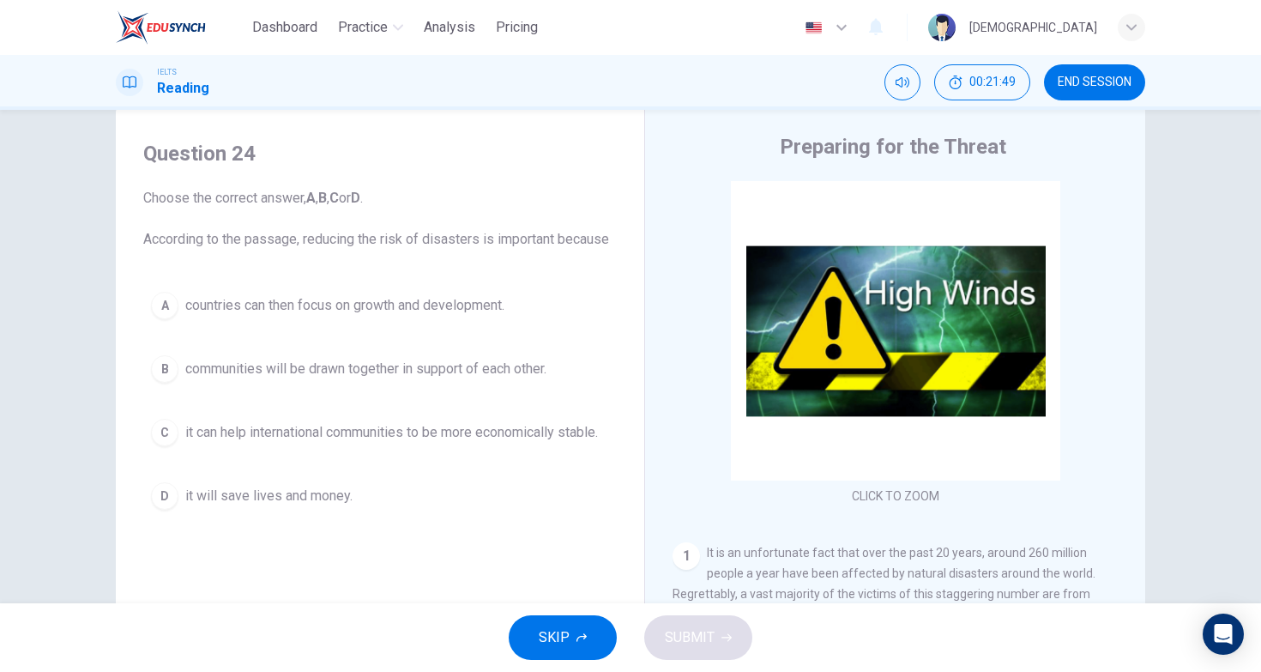
scroll to position [38, 0]
click at [450, 303] on span "countries can then focus on growth and development." at bounding box center [344, 306] width 319 height 21
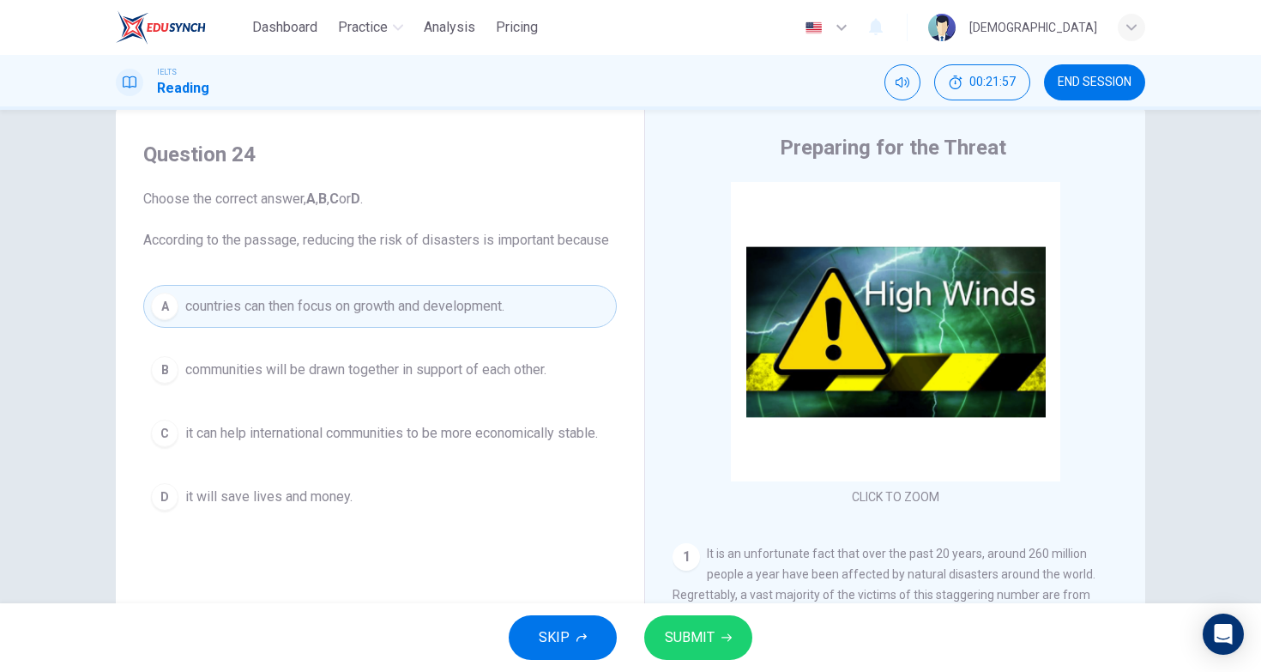
click at [685, 629] on span "SUBMIT" at bounding box center [690, 638] width 50 height 24
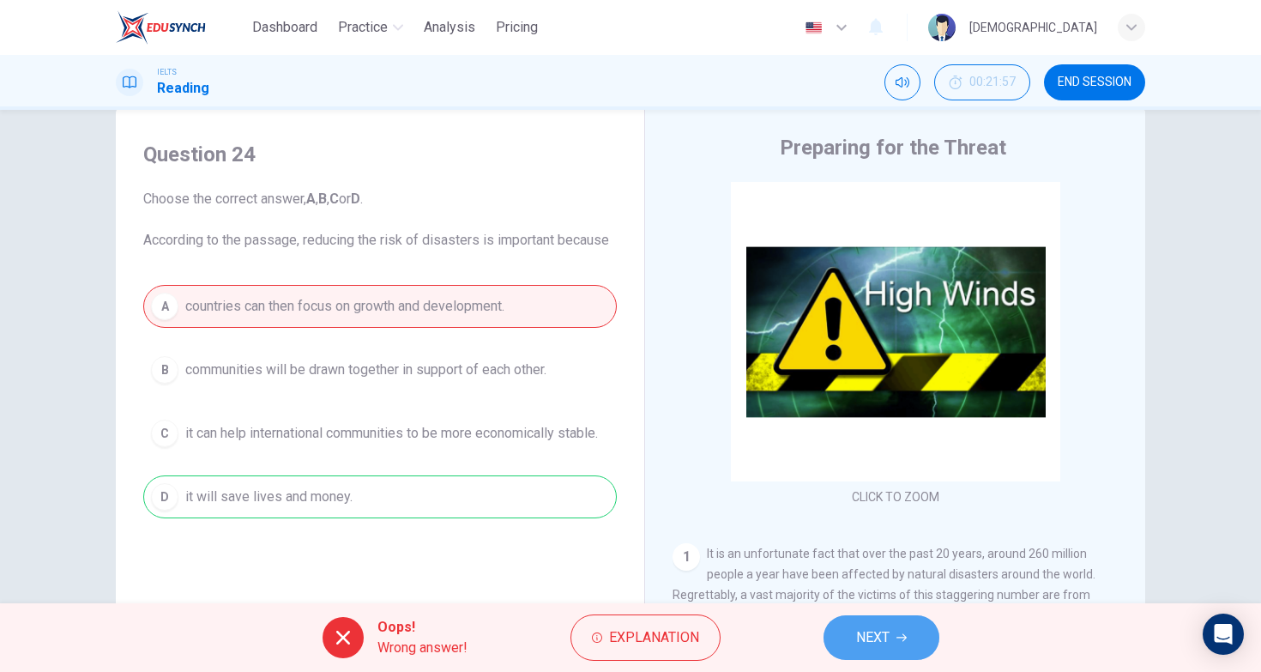
click at [856, 617] on button "NEXT" at bounding box center [882, 637] width 116 height 45
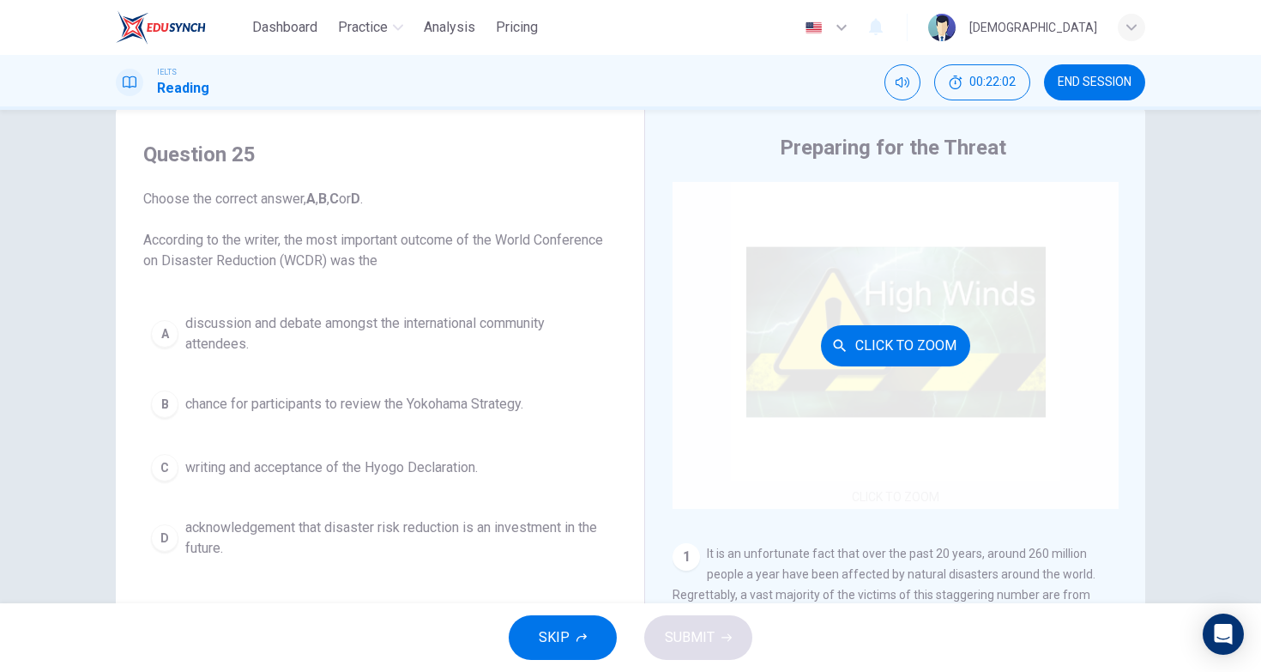
drag, startPoint x: 303, startPoint y: 238, endPoint x: 673, endPoint y: 396, distance: 402.5
click at [632, 366] on div "Question 25 Choose the correct answer, A , B , C or D . According to the writer…" at bounding box center [631, 404] width 1030 height 596
click at [700, 463] on div "Click to Zoom" at bounding box center [896, 345] width 446 height 327
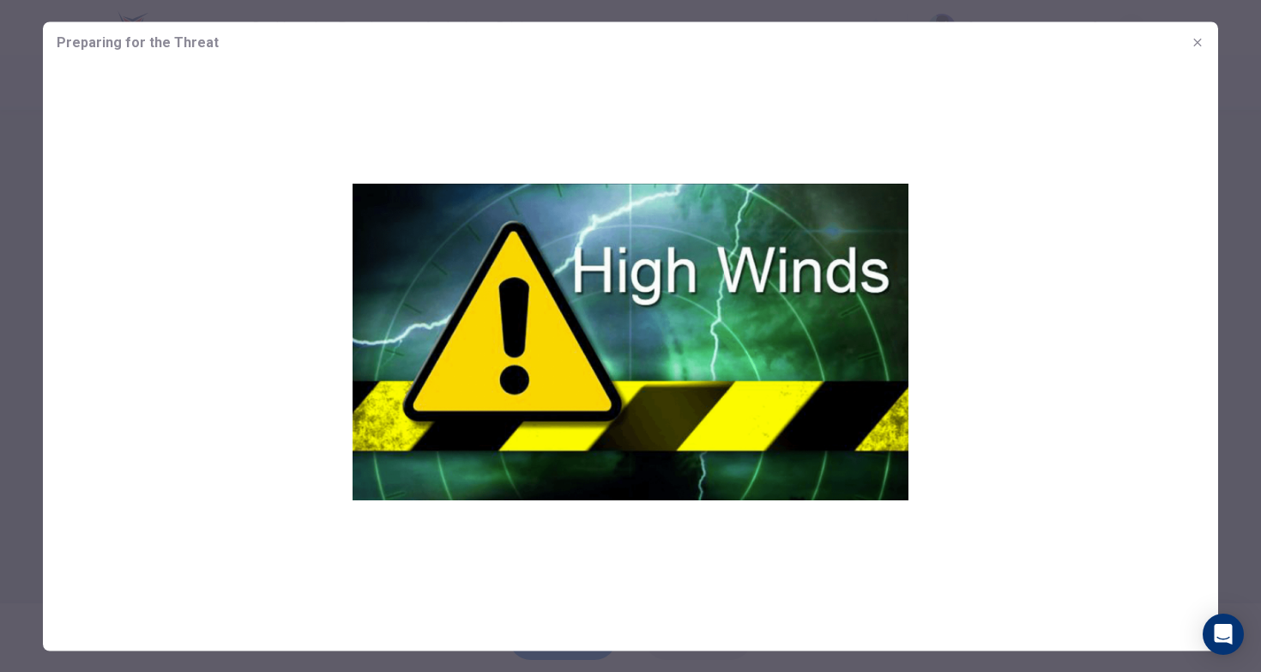
click at [1246, 293] on div at bounding box center [630, 336] width 1261 height 672
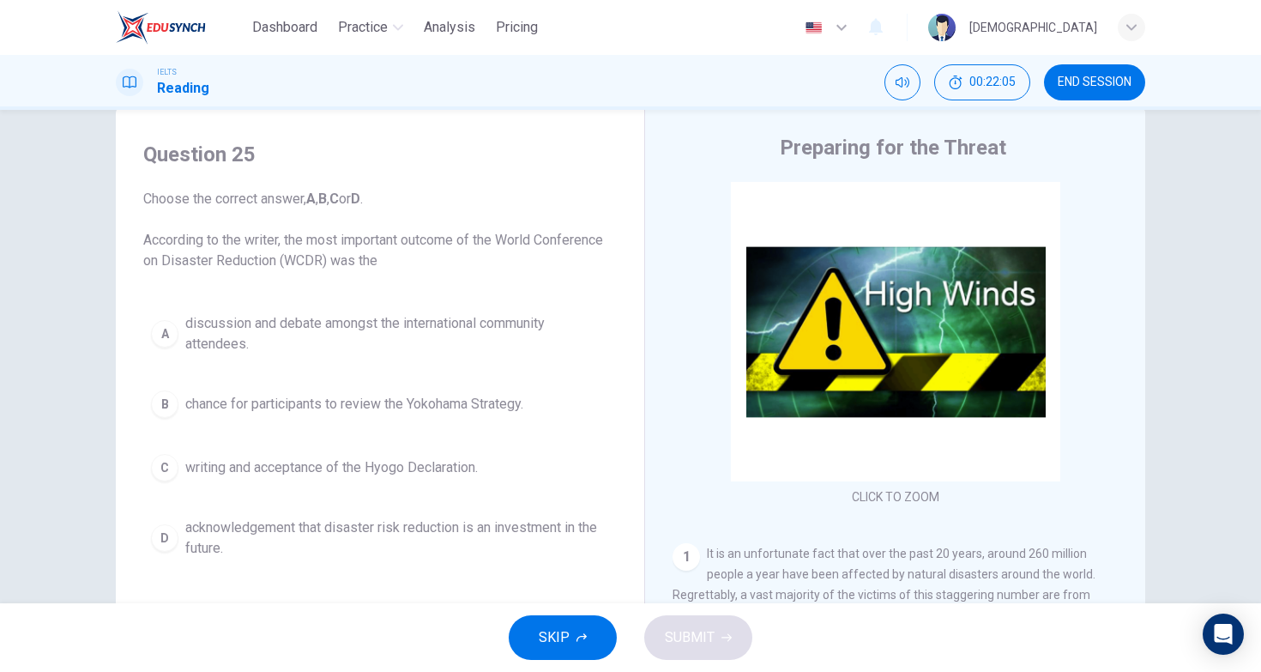
click at [929, 553] on span "It is an unfortunate fact that over the past 20 years, around 260 million peopl…" at bounding box center [891, 626] width 437 height 158
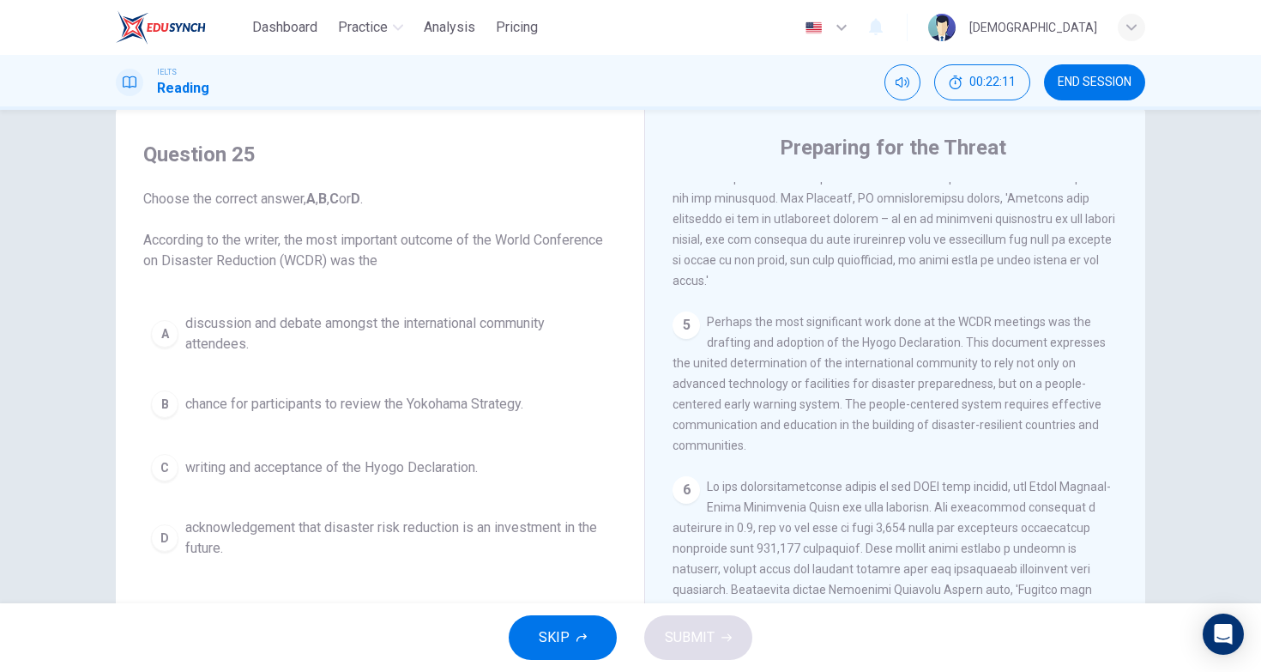
scroll to position [1179, 0]
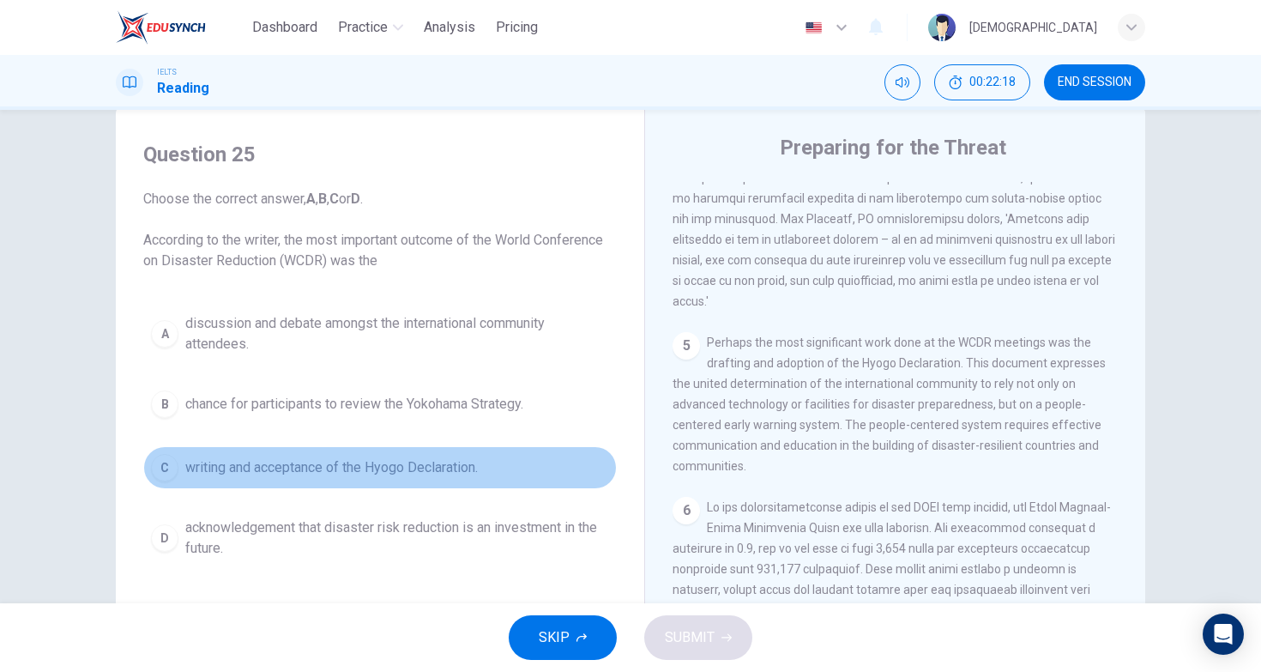
click at [368, 461] on span "writing and acceptance of the Hyogo Declaration." at bounding box center [331, 467] width 293 height 21
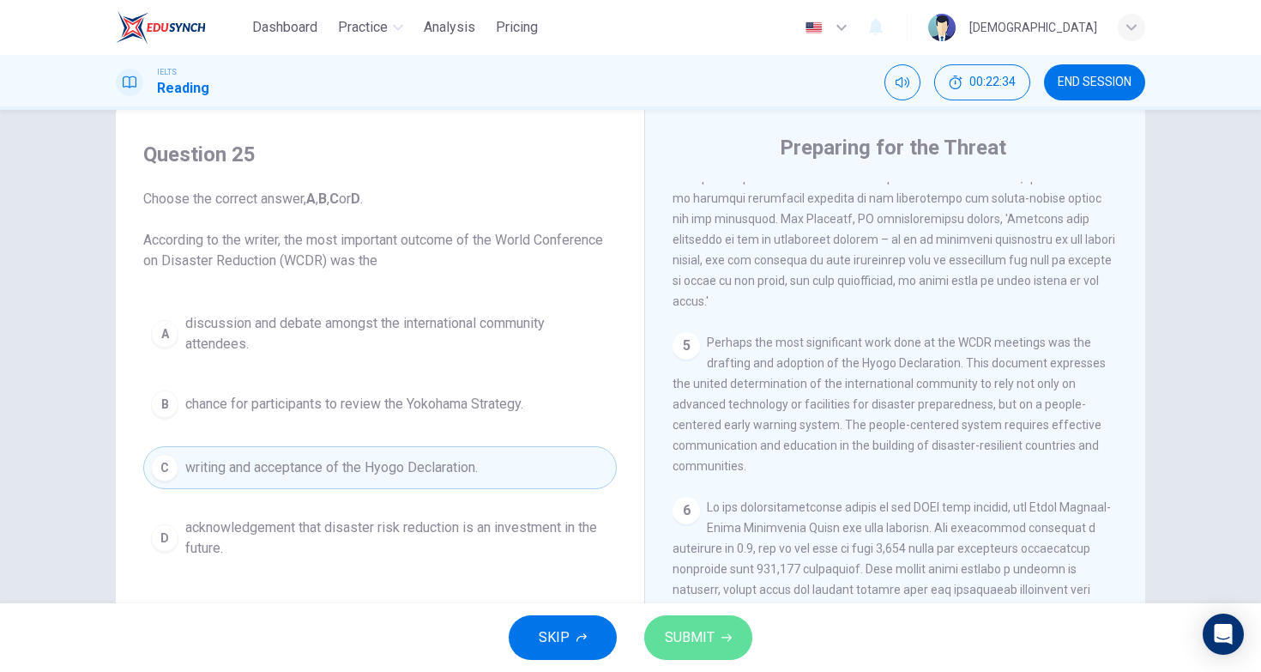
click at [711, 624] on button "SUBMIT" at bounding box center [698, 637] width 108 height 45
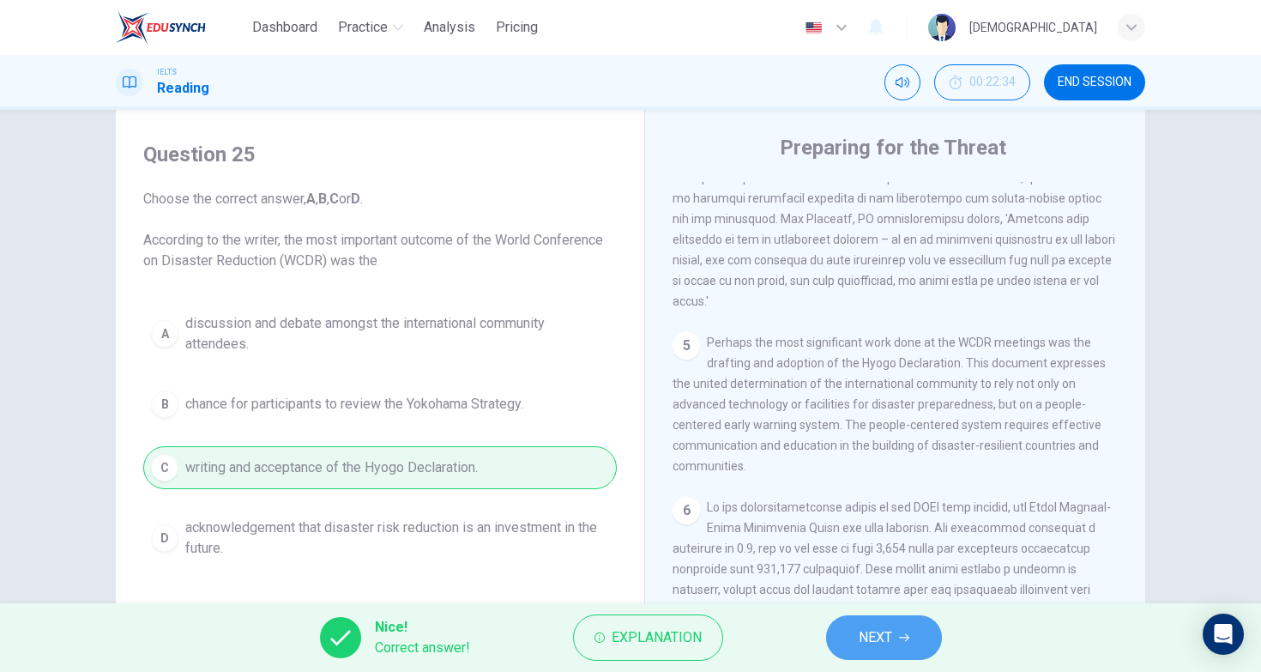
click at [862, 632] on span "NEXT" at bounding box center [875, 638] width 33 height 24
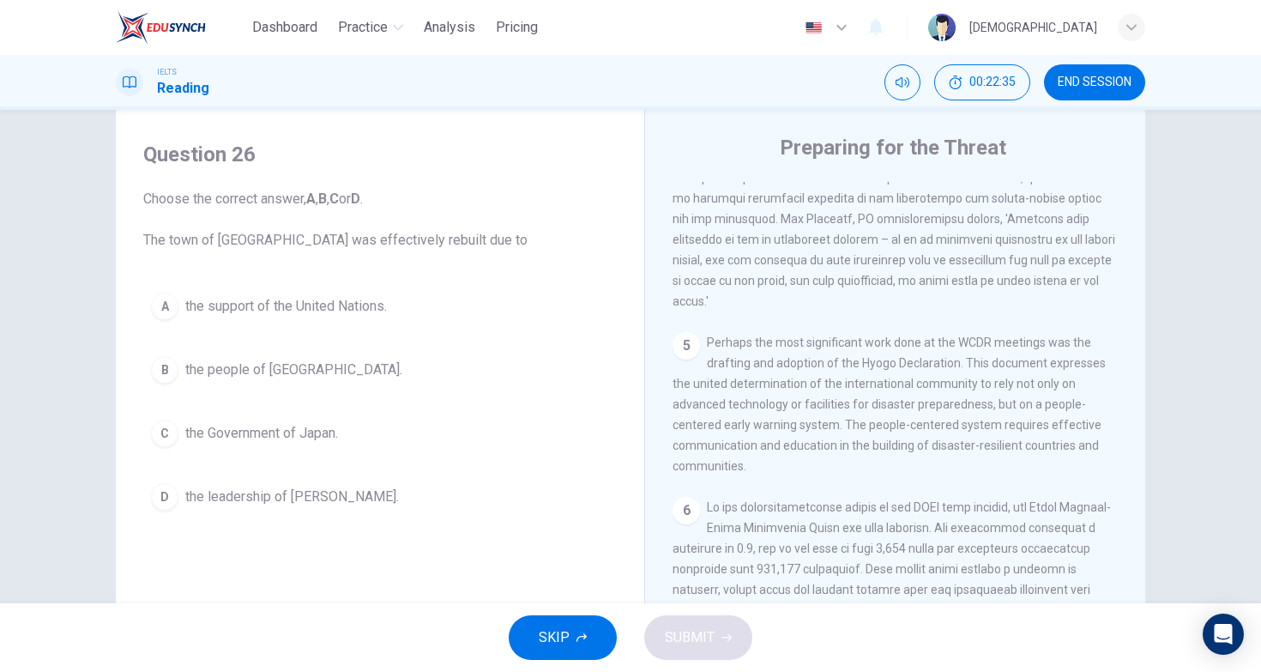
click at [735, 336] on span "Perhaps the most significant work done at the WCDR meetings was the drafting an…" at bounding box center [889, 404] width 433 height 137
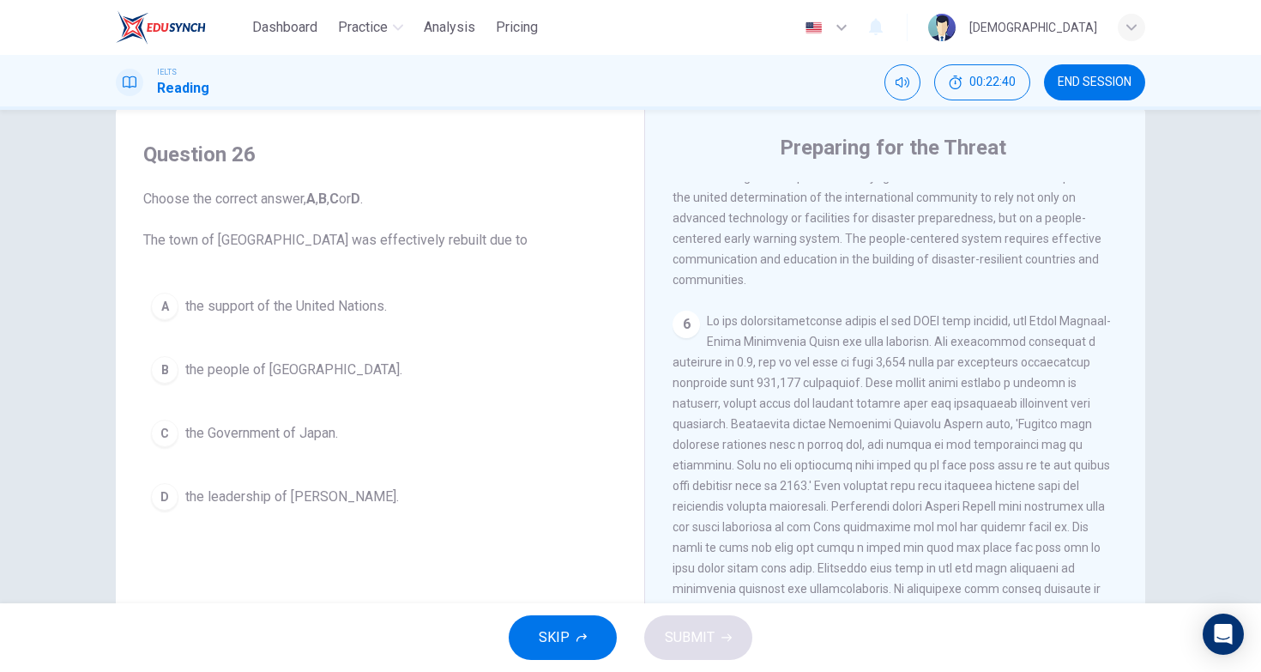
scroll to position [1364, 0]
click at [1157, 420] on div "Question 26 Choose the correct answer, A , B , C or D . The town of [GEOGRAPHIC…" at bounding box center [630, 404] width 1085 height 596
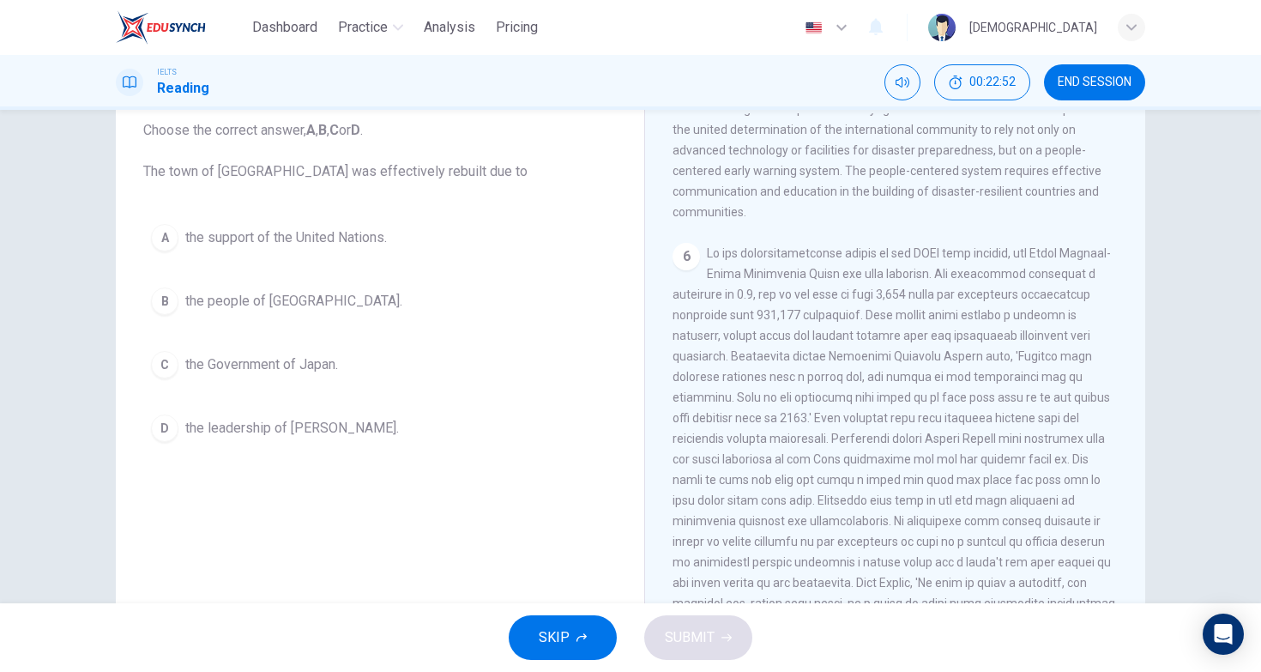
scroll to position [107, 0]
click at [428, 511] on div "Question 26 Choose the correct answer, A , B , C or D . The town of [GEOGRAPHIC…" at bounding box center [380, 343] width 501 height 579
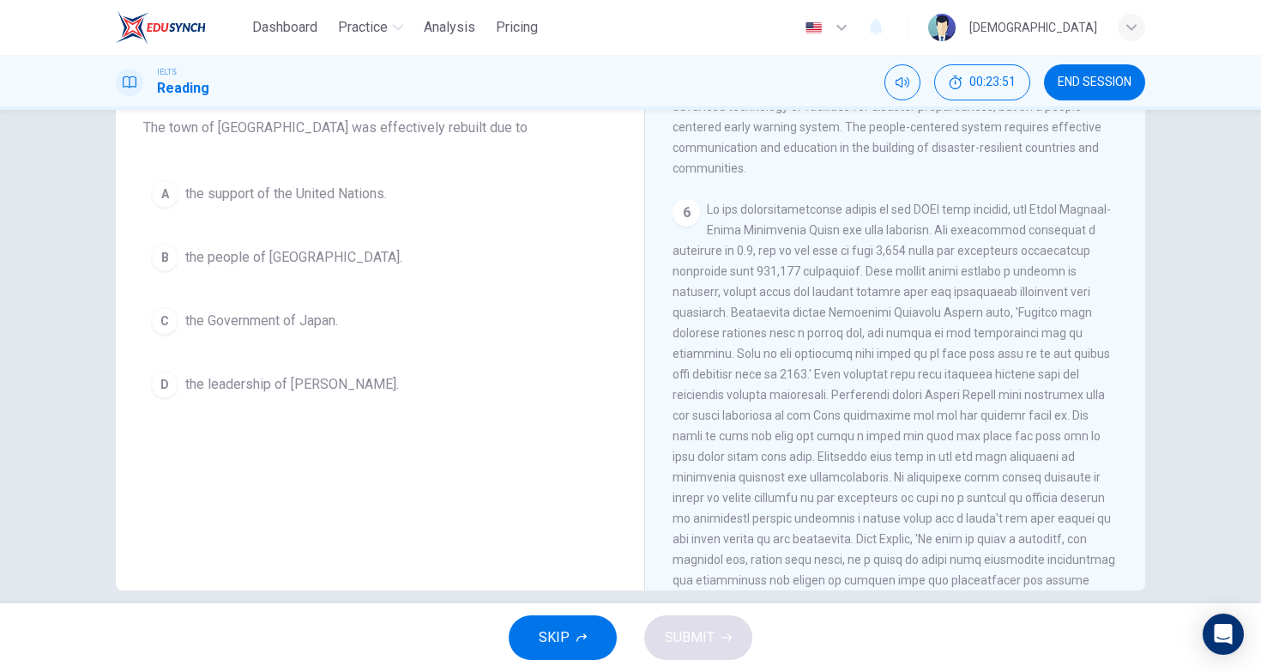
scroll to position [151, 0]
click at [372, 405] on div "Question 26 Choose the correct answer, A , B , C or D . The town of [GEOGRAPHIC…" at bounding box center [380, 216] width 501 height 412
click at [395, 405] on div "Question 26 Choose the correct answer, A , B , C or D . The town of [GEOGRAPHIC…" at bounding box center [380, 216] width 501 height 412
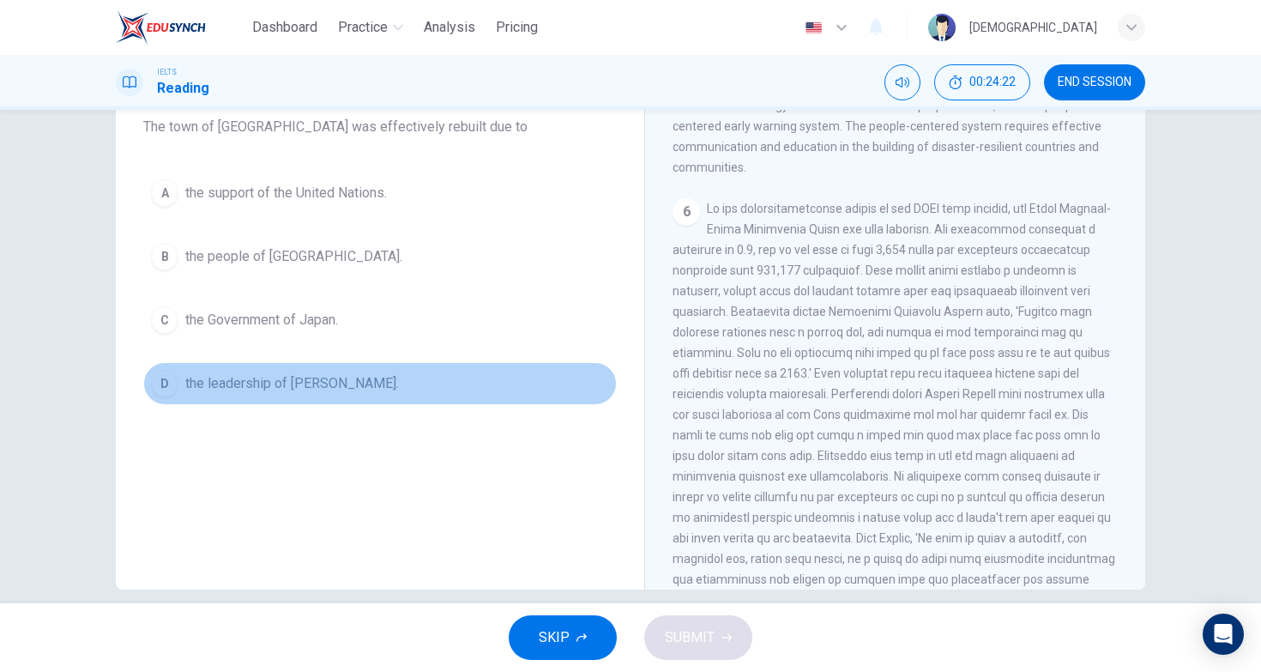
click at [399, 388] on span "the leadership of [PERSON_NAME]." at bounding box center [292, 383] width 214 height 21
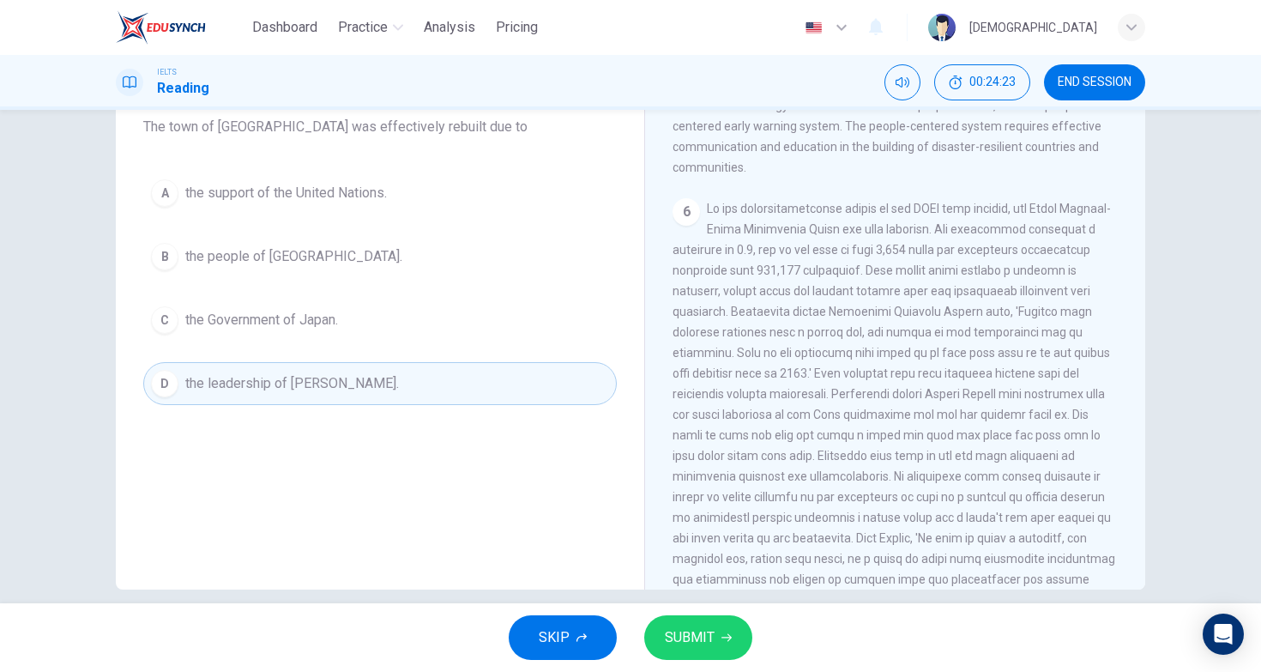
click at [711, 631] on span "SUBMIT" at bounding box center [690, 638] width 50 height 24
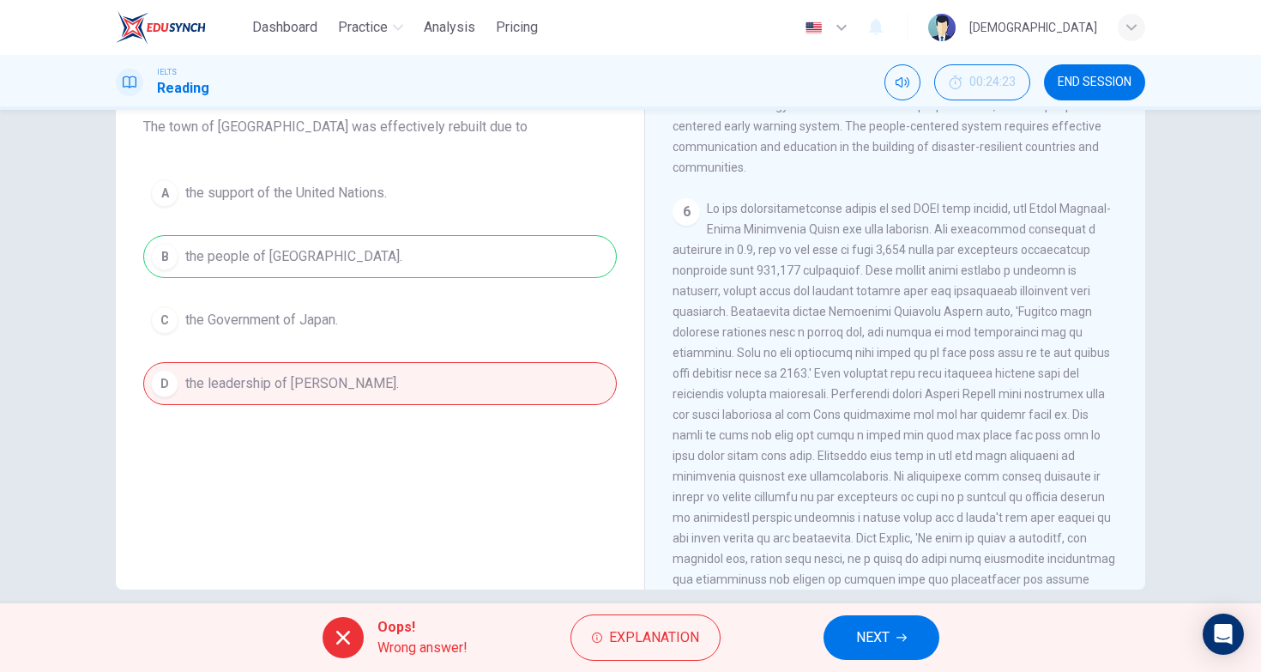
click at [878, 629] on span "NEXT" at bounding box center [872, 638] width 33 height 24
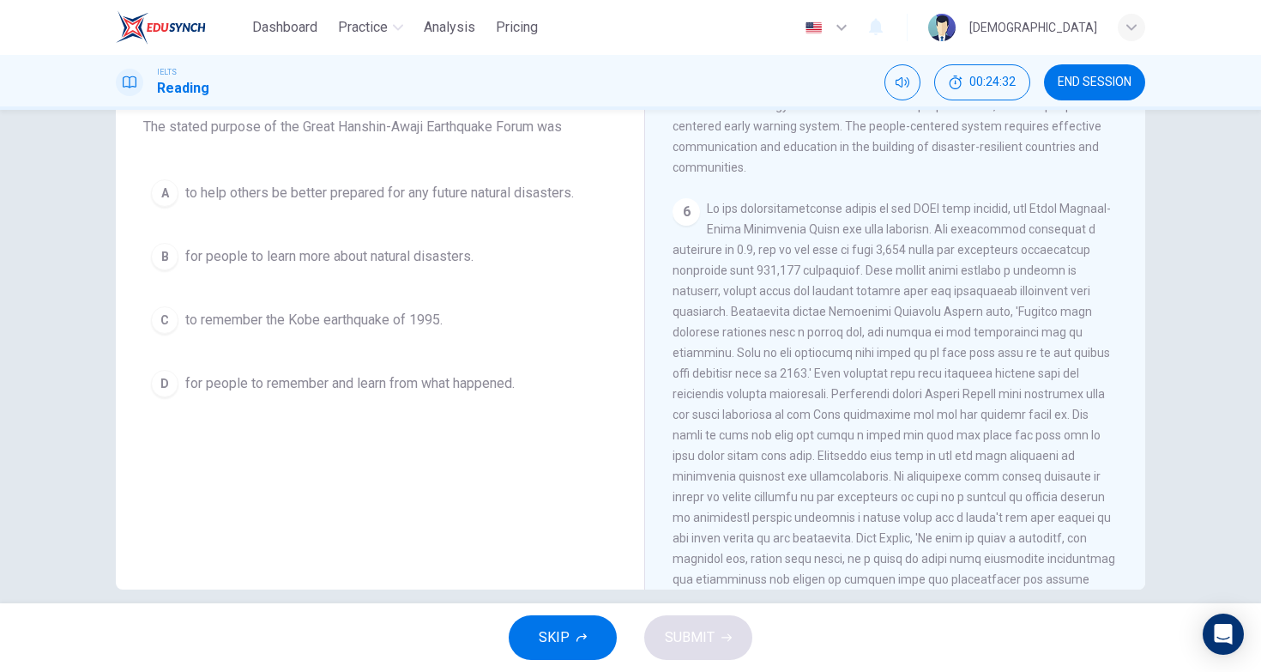
click at [584, 609] on div "SKIP SUBMIT" at bounding box center [630, 637] width 1261 height 69
click at [578, 632] on button "SKIP" at bounding box center [563, 637] width 108 height 45
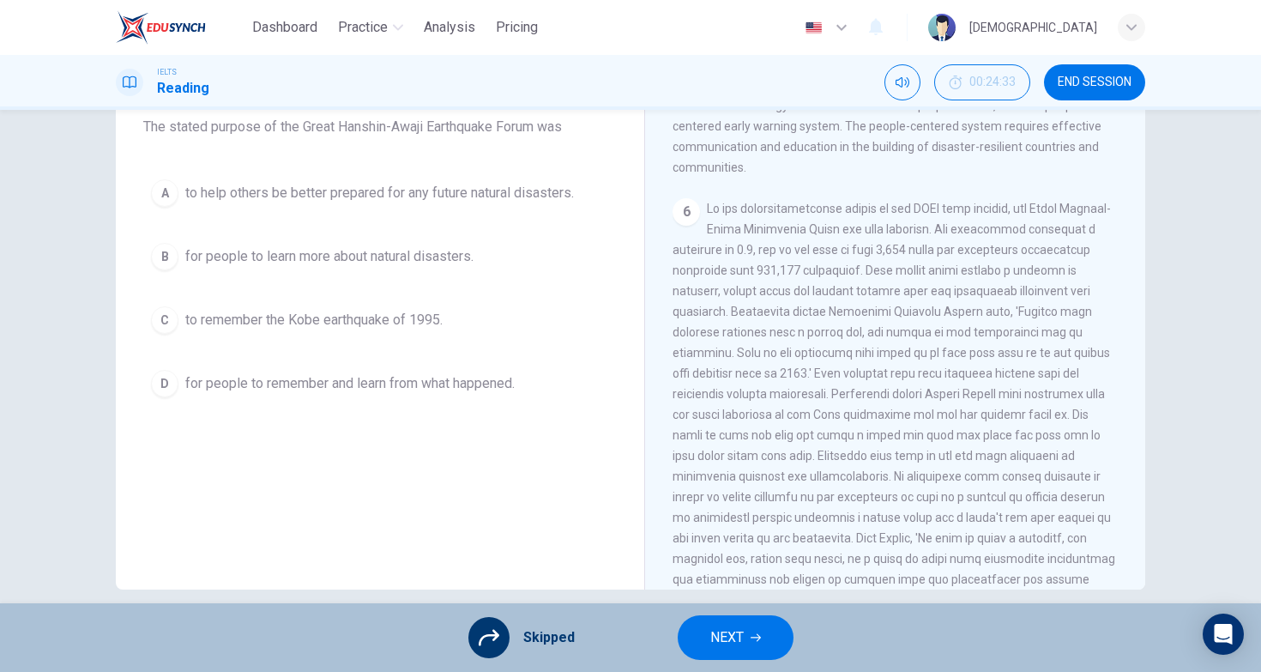
click at [1056, 68] on button "END SESSION" at bounding box center [1094, 82] width 101 height 36
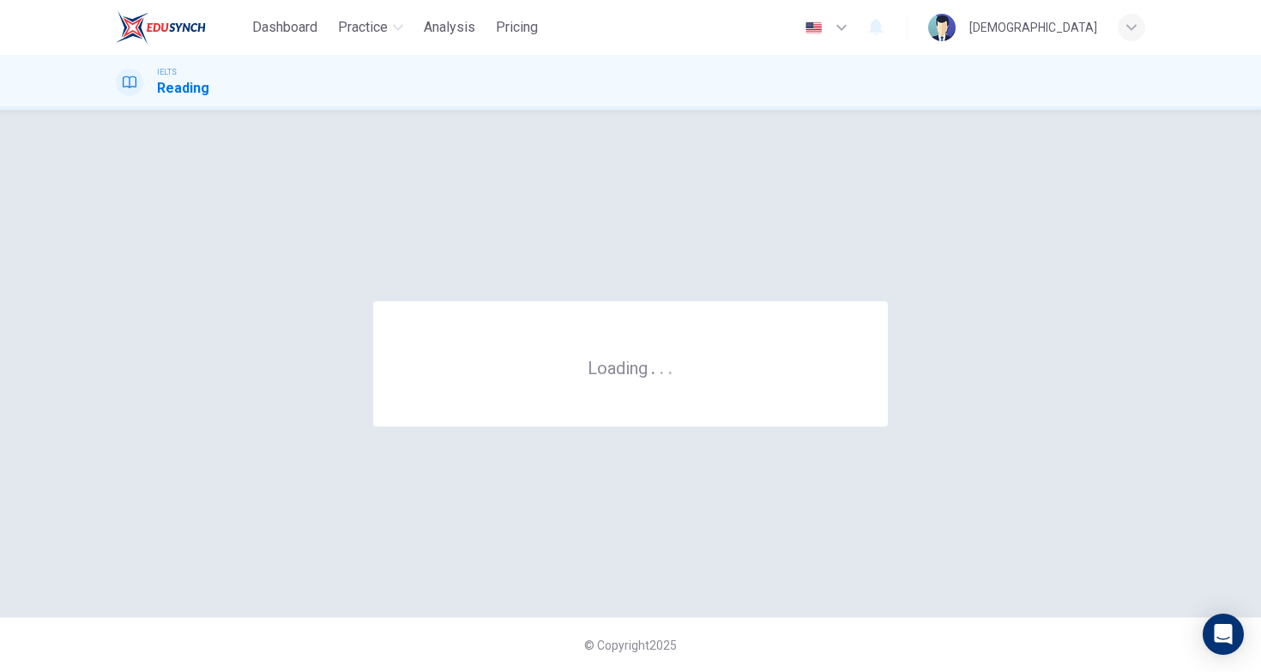
scroll to position [0, 0]
